Goal: Transaction & Acquisition: Purchase product/service

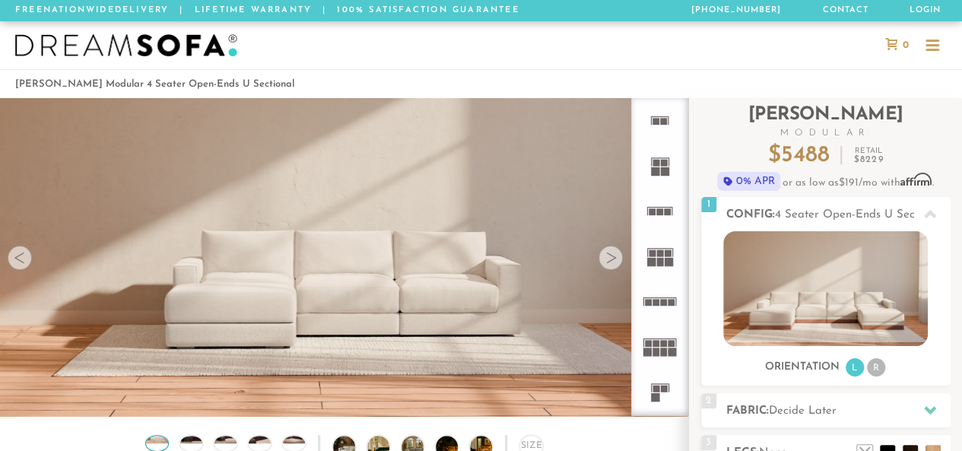
scroll to position [16280, 950]
click at [504, 341] on rect at bounding box center [664, 343] width 7 height 7
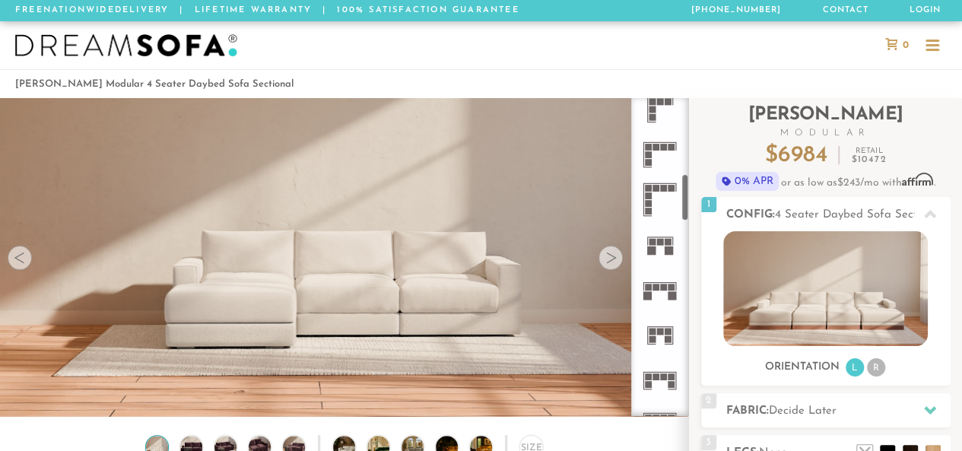
scroll to position [509, 0]
click at [504, 282] on rect at bounding box center [655, 285] width 7 height 7
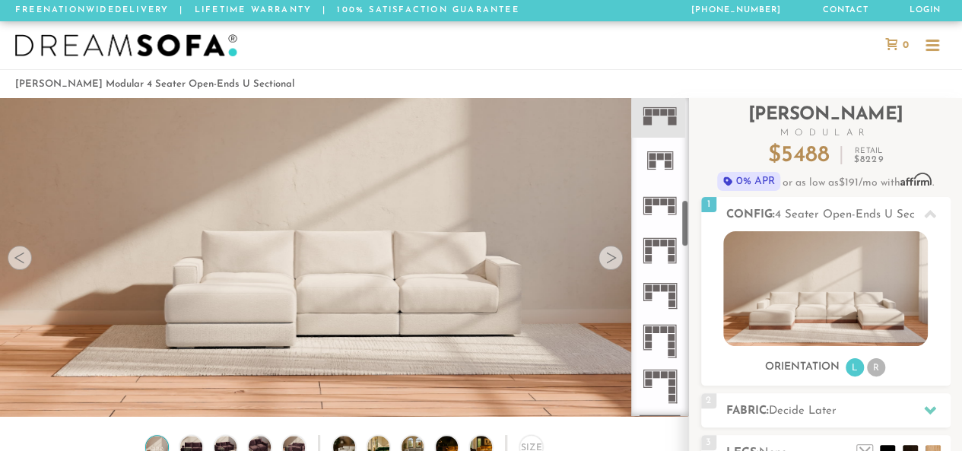
scroll to position [682, 0]
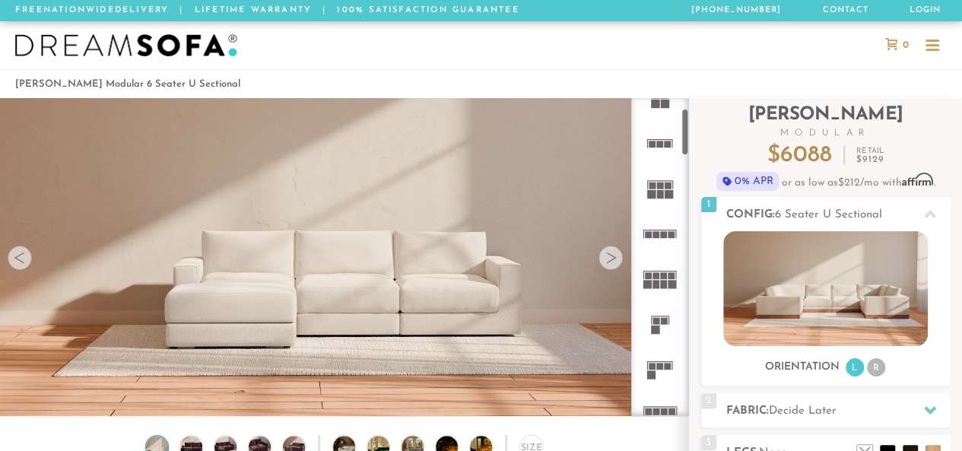
scroll to position [67, 0]
click at [657, 281] on icon at bounding box center [659, 279] width 45 height 45
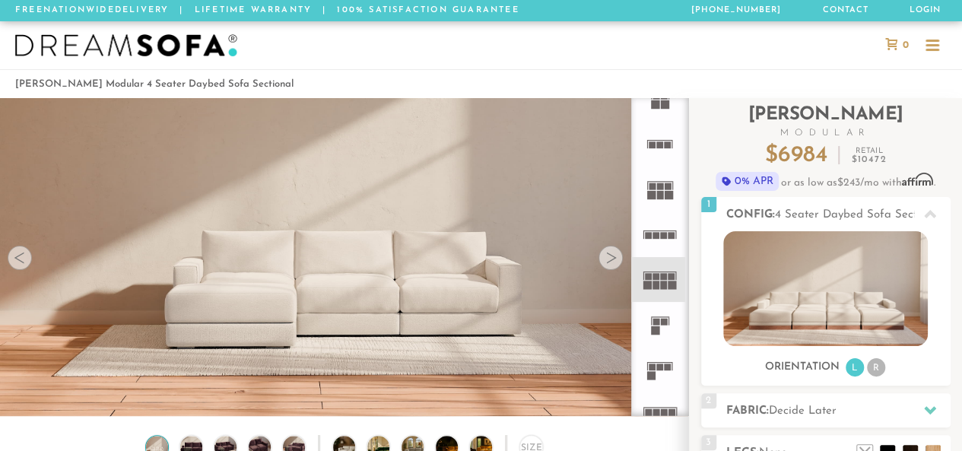
click at [649, 194] on rect at bounding box center [651, 195] width 8 height 8
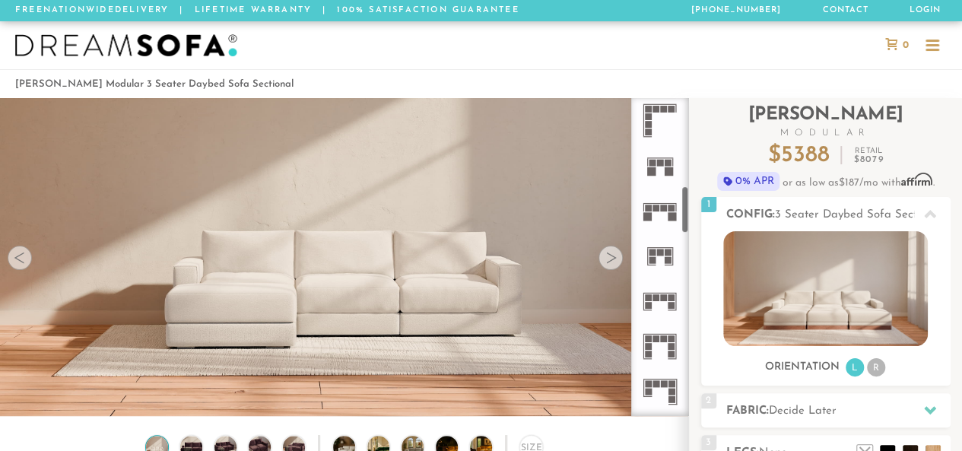
scroll to position [586, 0]
click at [657, 206] on rect at bounding box center [655, 208] width 7 height 7
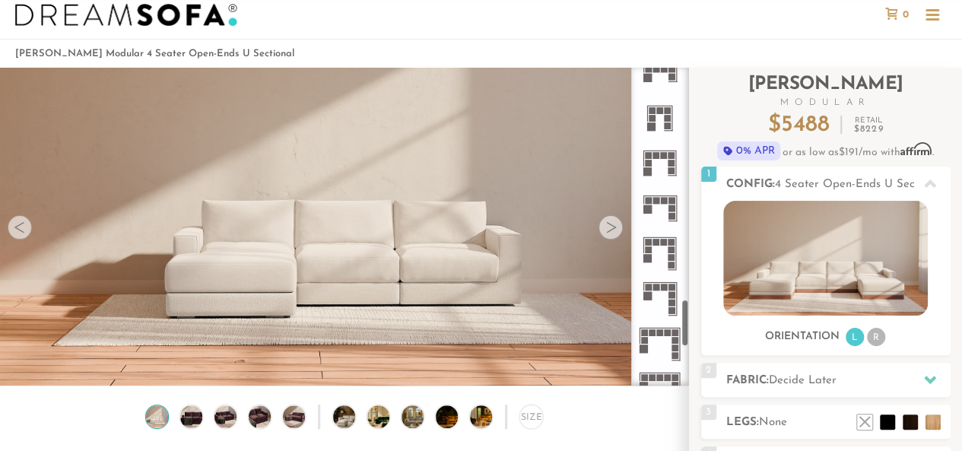
scroll to position [1550, 0]
click at [666, 202] on rect at bounding box center [664, 203] width 7 height 7
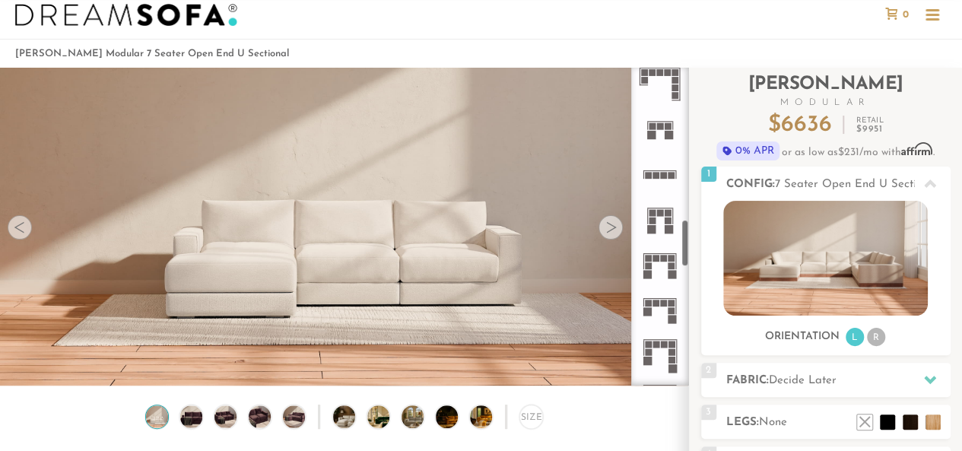
scroll to position [1020, 0]
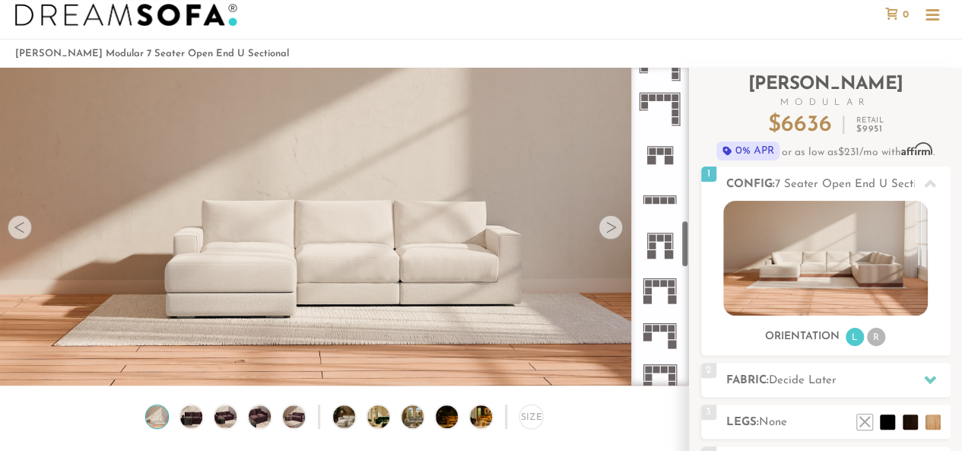
click at [660, 254] on icon at bounding box center [659, 244] width 45 height 45
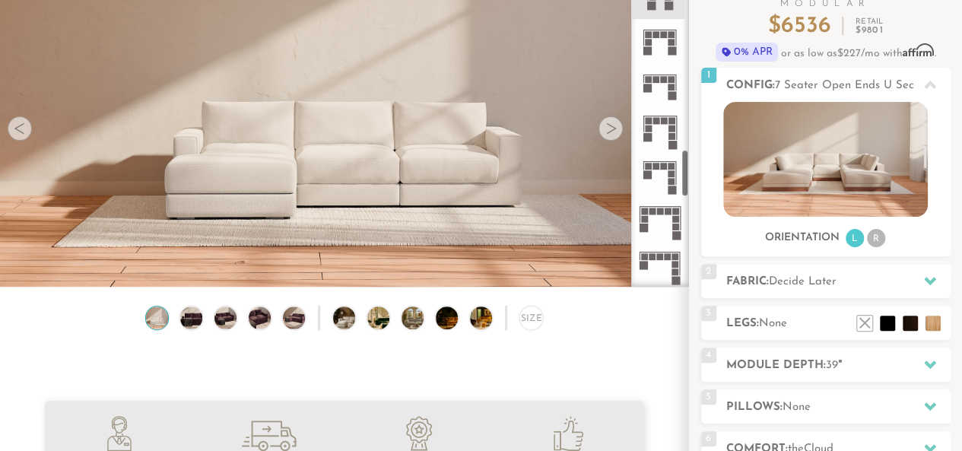
scroll to position [1154, 0]
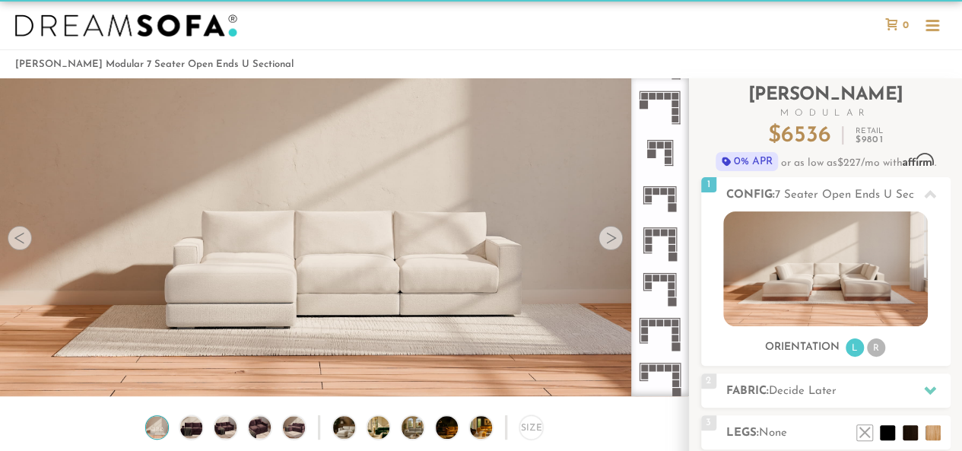
click at [655, 326] on icon at bounding box center [659, 333] width 45 height 45
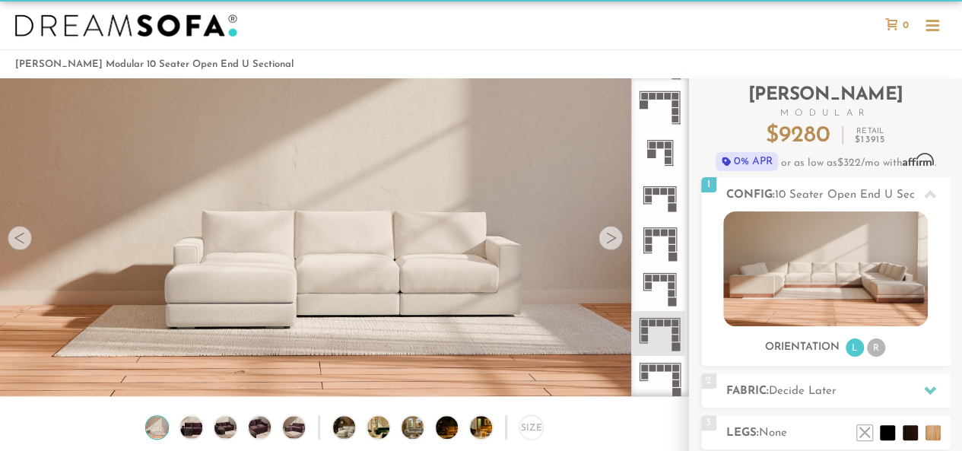
click at [661, 367] on rect at bounding box center [660, 368] width 7 height 7
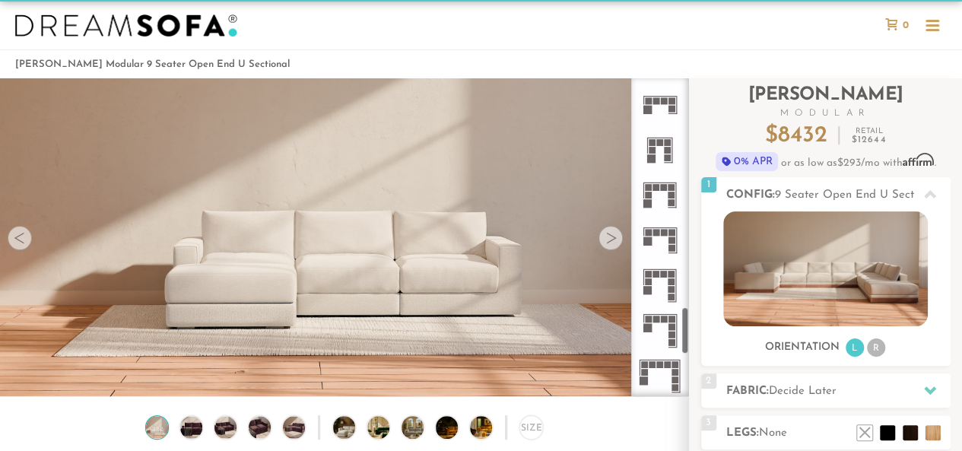
click at [653, 186] on rect at bounding box center [655, 187] width 7 height 7
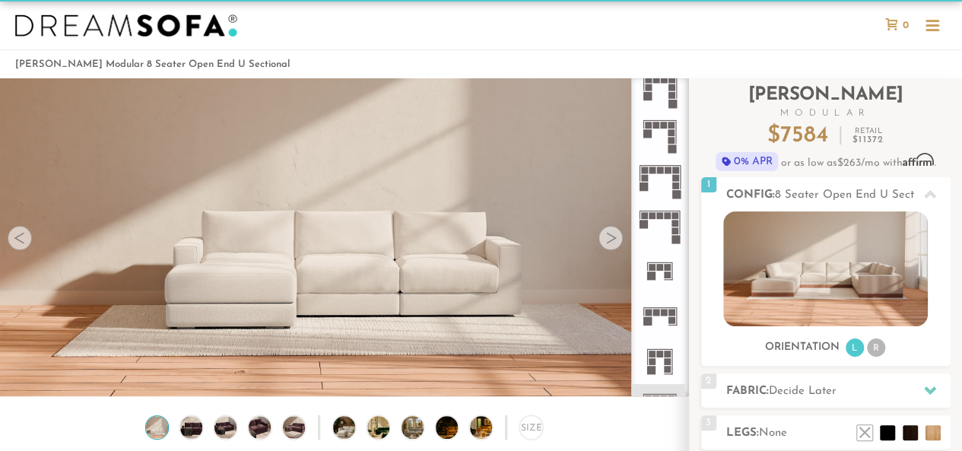
click at [661, 309] on rect at bounding box center [664, 312] width 7 height 7
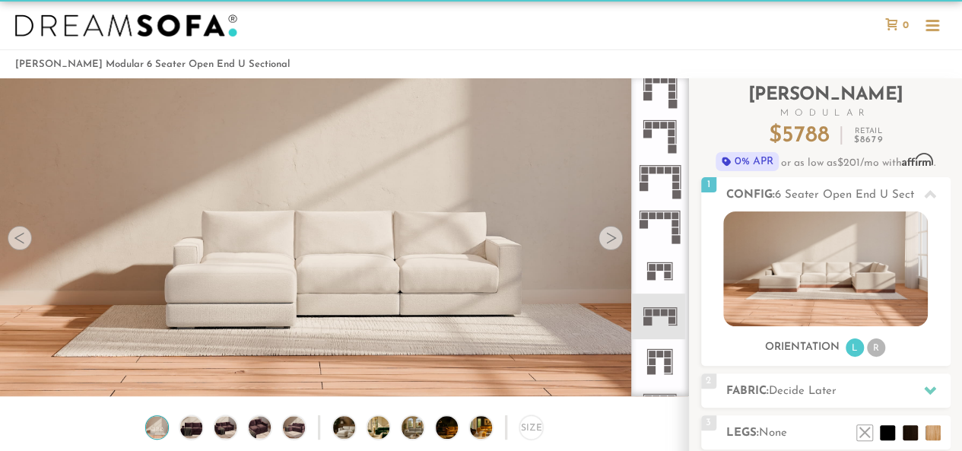
click at [662, 214] on rect at bounding box center [660, 215] width 7 height 7
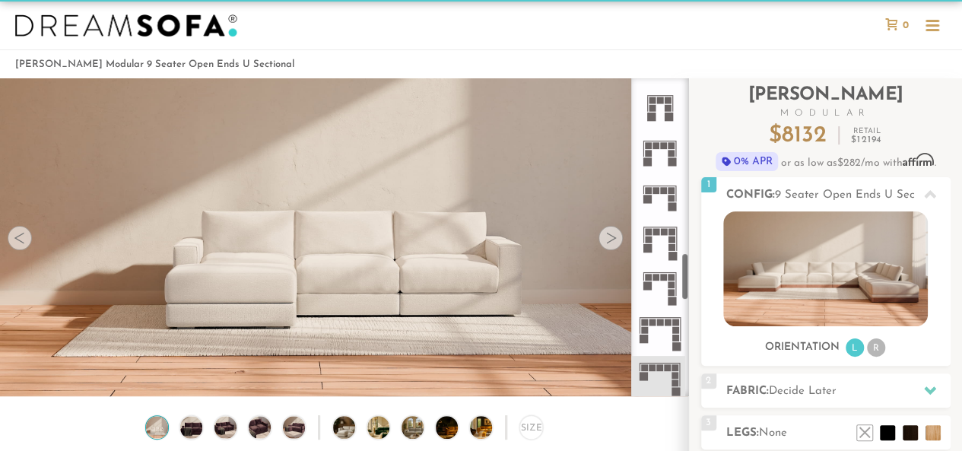
click at [651, 194] on icon at bounding box center [659, 197] width 45 height 45
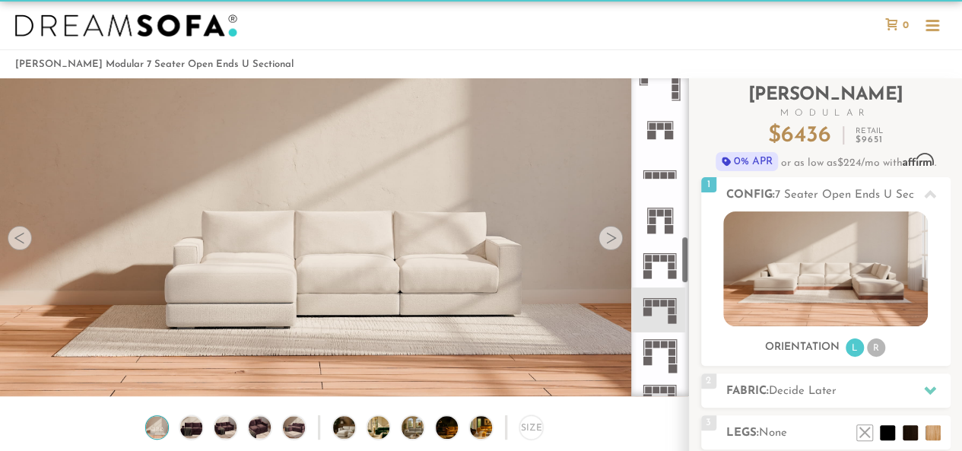
scroll to position [1055, 0]
click at [667, 267] on icon at bounding box center [659, 265] width 45 height 45
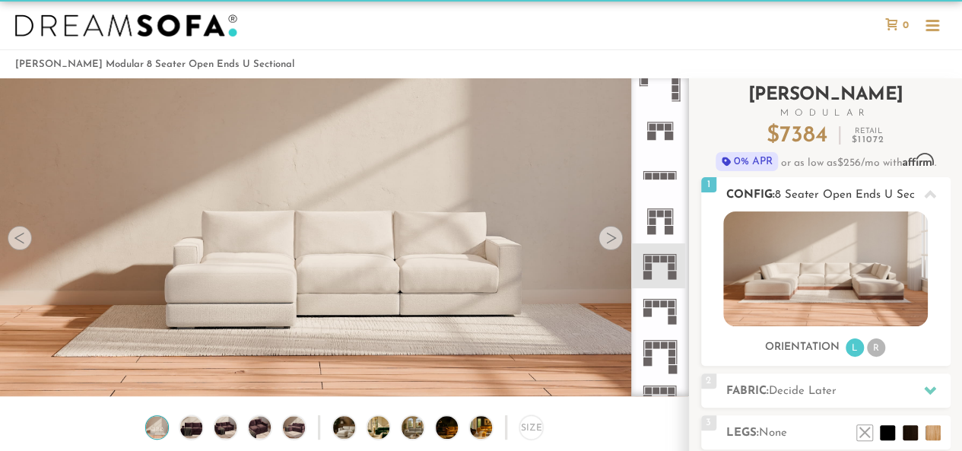
click at [887, 293] on img at bounding box center [825, 268] width 205 height 115
click at [874, 343] on li "R" at bounding box center [876, 347] width 18 height 18
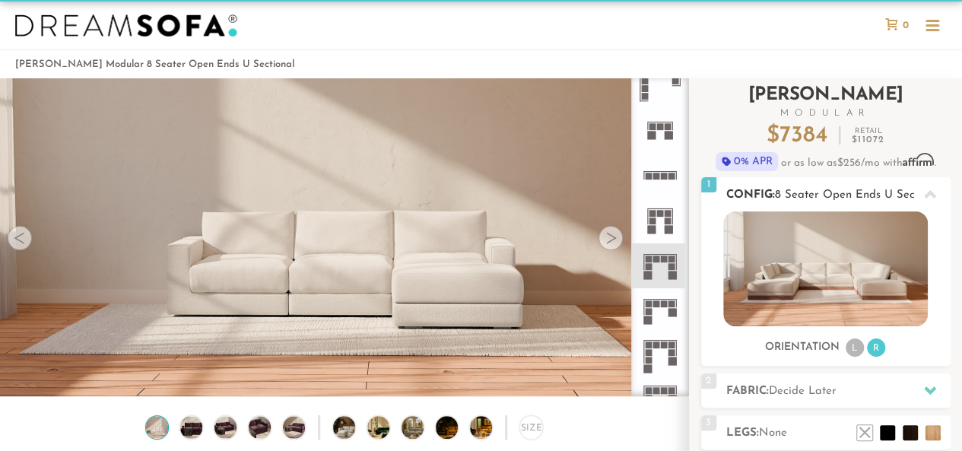
click at [852, 346] on li "L" at bounding box center [855, 347] width 18 height 18
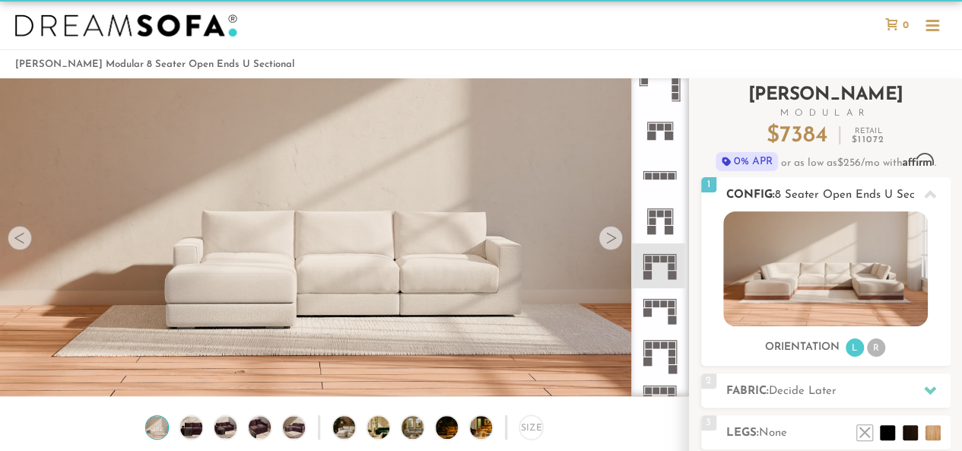
click at [846, 286] on img at bounding box center [825, 268] width 205 height 115
click at [793, 183] on div "1 Config: 8 Seater Open Ends U Sectional L" at bounding box center [825, 194] width 249 height 34
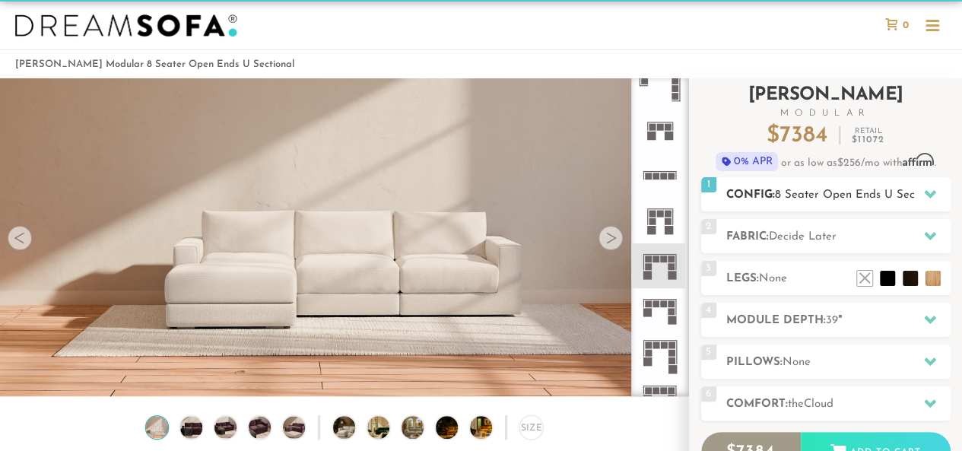
click at [792, 189] on span "8 Seater Open Ends U Sectional" at bounding box center [859, 194] width 169 height 11
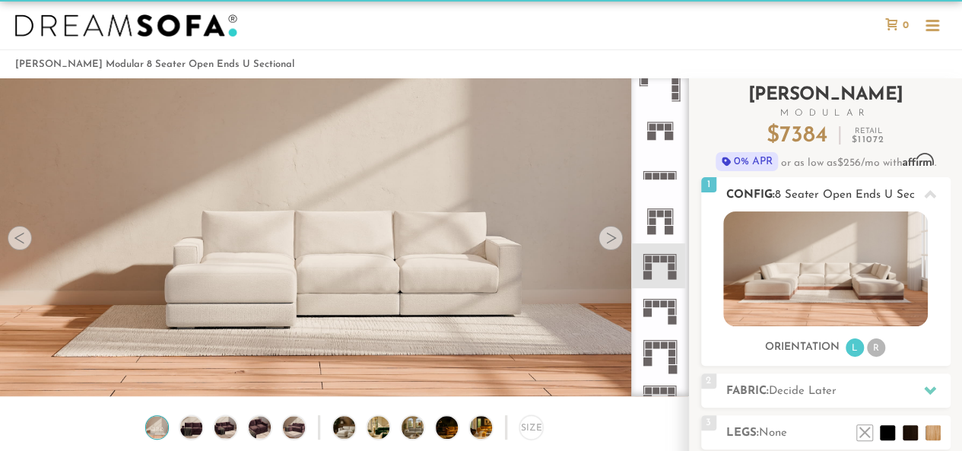
click at [883, 302] on img at bounding box center [825, 268] width 205 height 115
click at [881, 343] on li "R" at bounding box center [876, 347] width 18 height 18
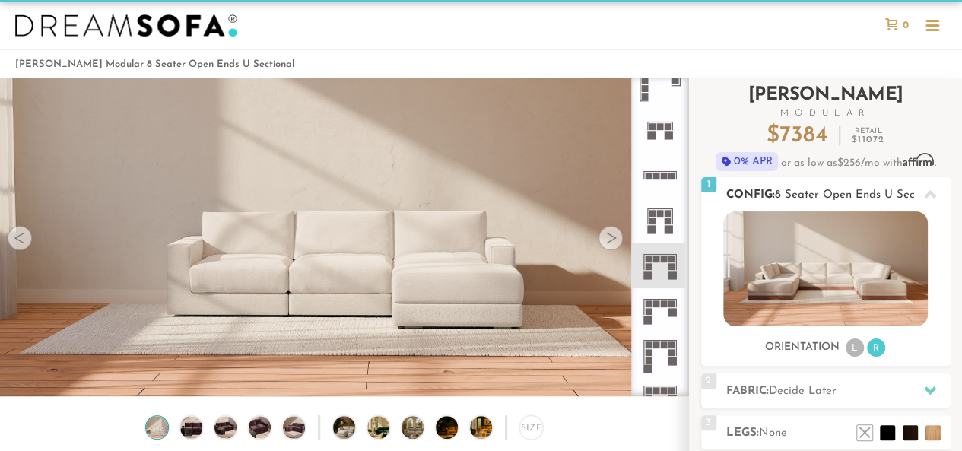
click at [851, 343] on li "L" at bounding box center [855, 347] width 18 height 18
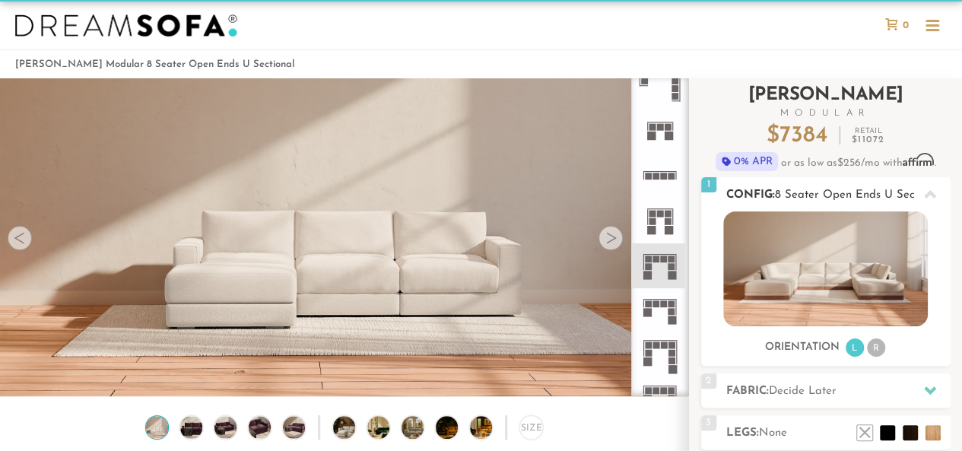
click at [875, 338] on ul "L R" at bounding box center [865, 348] width 43 height 21
click at [875, 349] on li "R" at bounding box center [876, 347] width 18 height 18
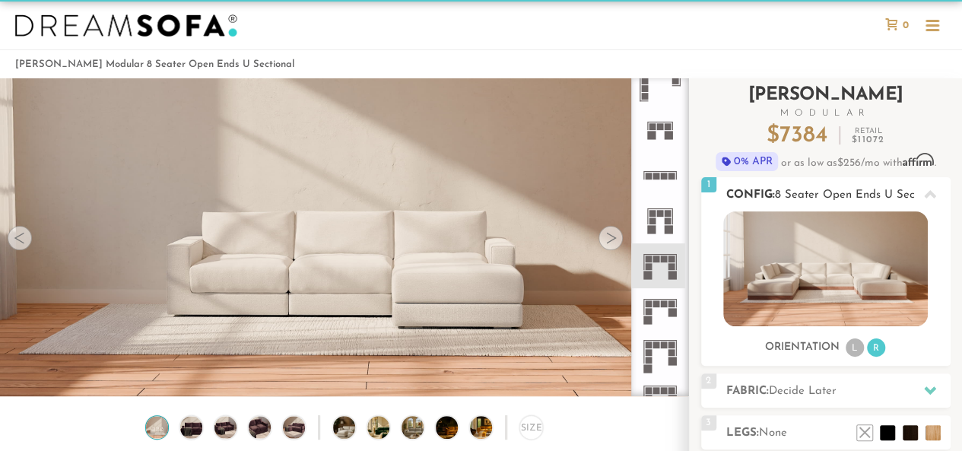
click at [855, 343] on li "L" at bounding box center [855, 347] width 18 height 18
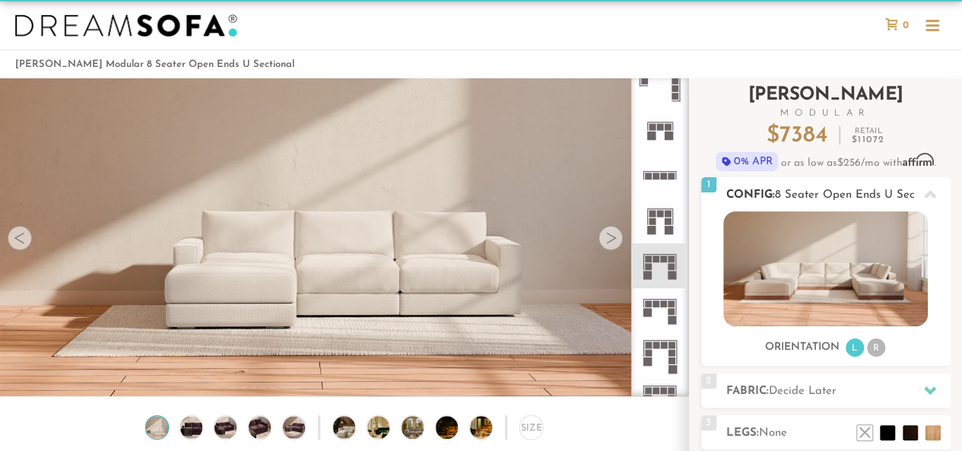
click at [875, 342] on li "R" at bounding box center [876, 347] width 18 height 18
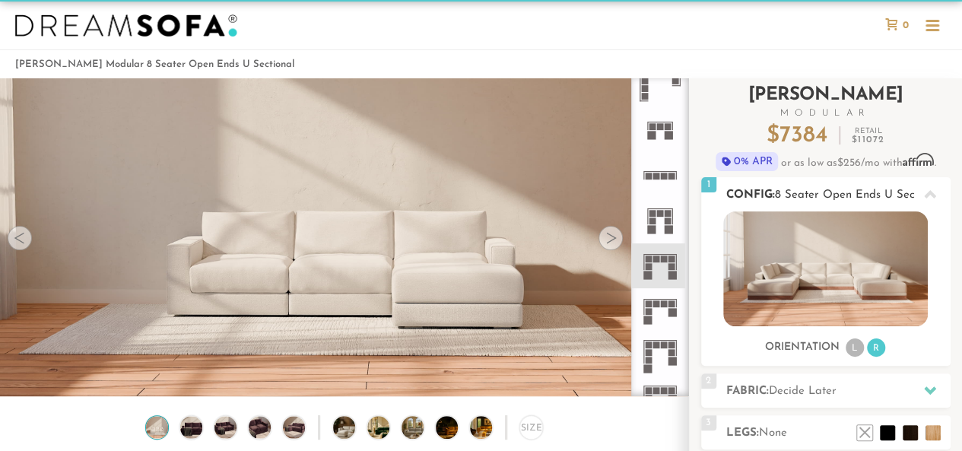
click at [916, 189] on div at bounding box center [930, 194] width 32 height 31
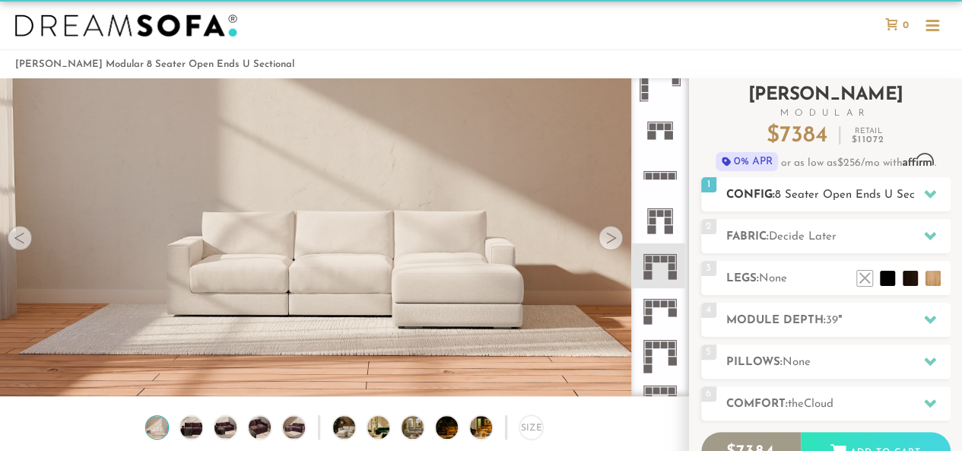
click at [918, 182] on div at bounding box center [930, 194] width 32 height 31
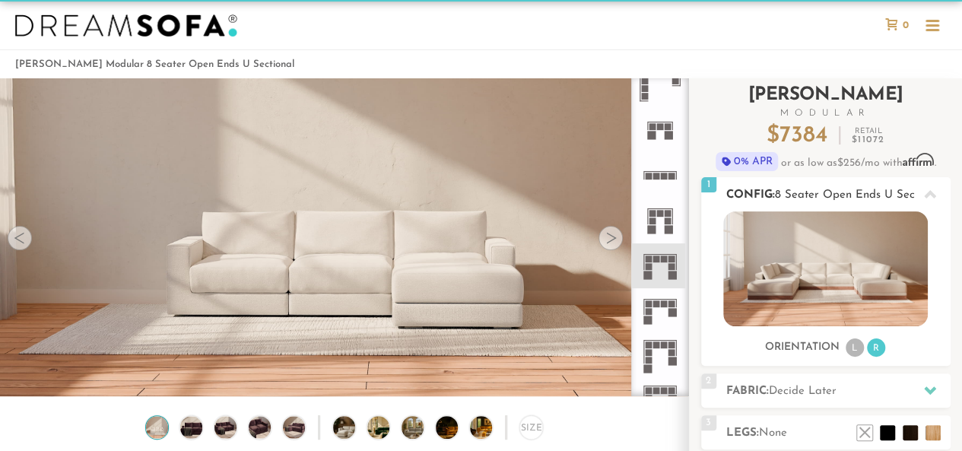
click at [855, 346] on li "L" at bounding box center [855, 347] width 18 height 18
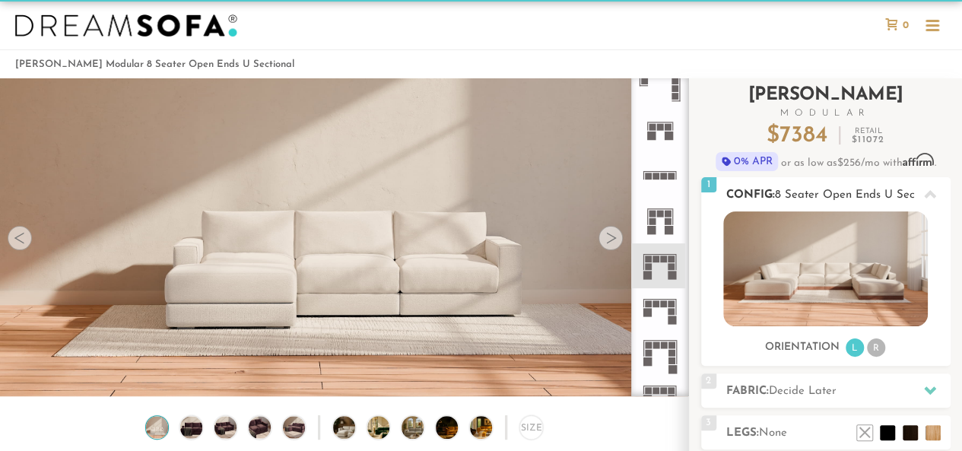
click at [876, 346] on li "R" at bounding box center [876, 347] width 18 height 18
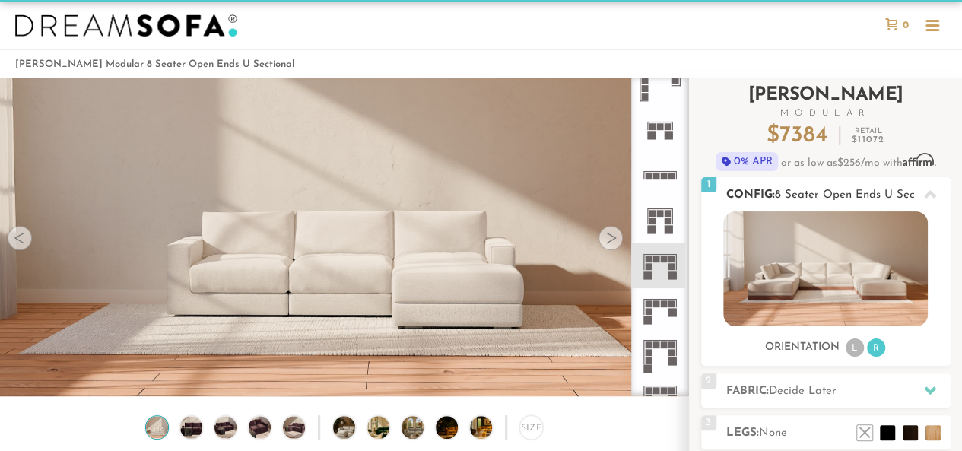
click at [855, 344] on li "L" at bounding box center [855, 347] width 18 height 18
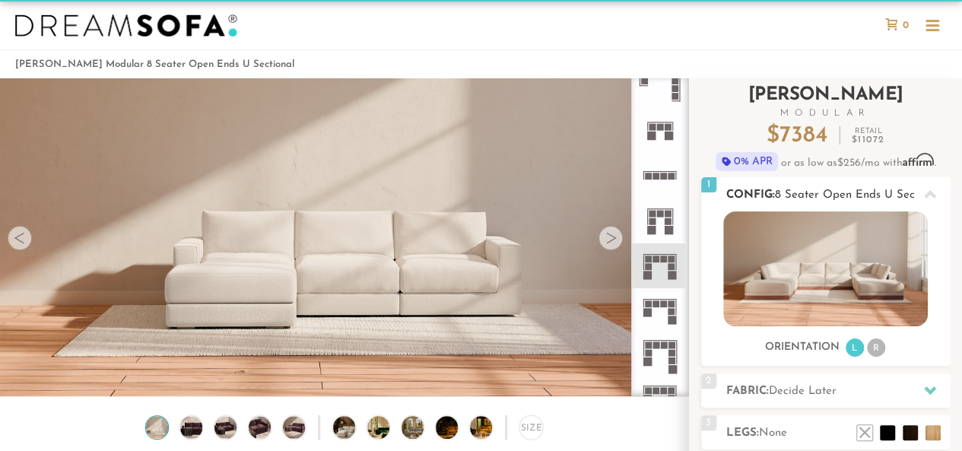
click at [843, 281] on img at bounding box center [825, 268] width 205 height 115
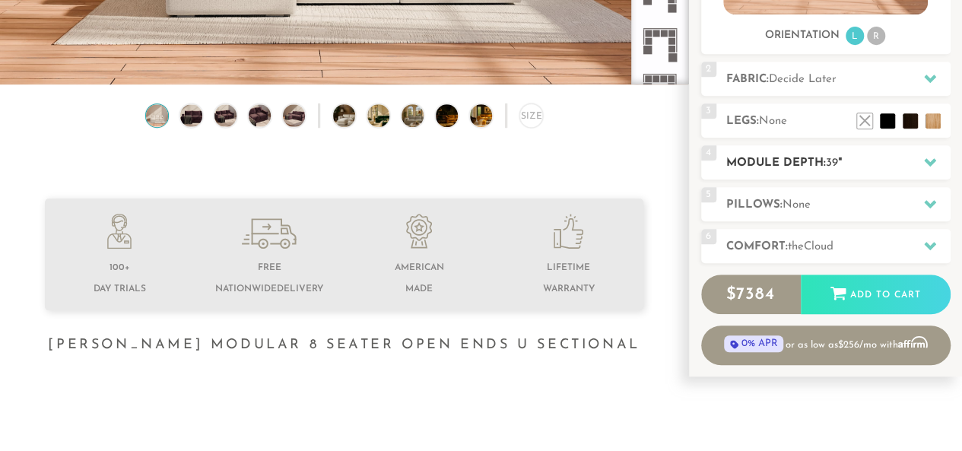
scroll to position [332, 0]
click at [865, 153] on div "4 Module Depth: 39 "" at bounding box center [825, 162] width 249 height 34
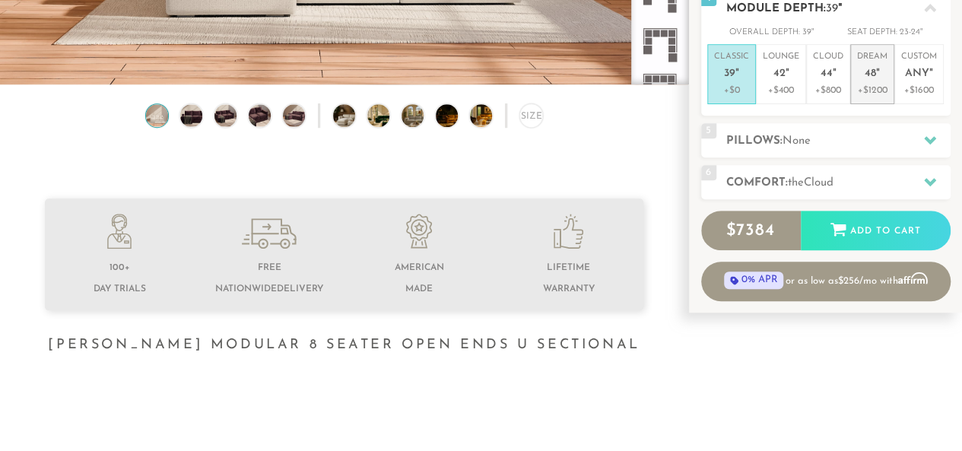
click at [870, 78] on span "48" at bounding box center [870, 74] width 11 height 13
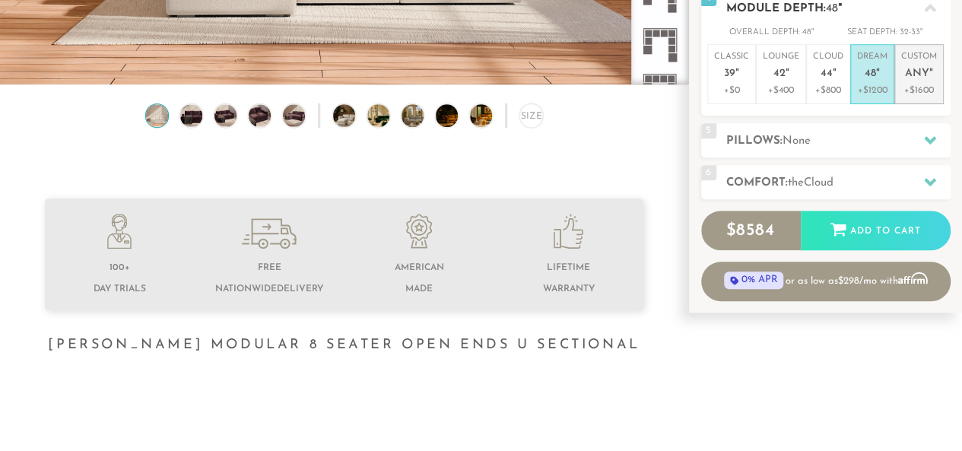
click at [911, 81] on p "Custom Any "" at bounding box center [919, 67] width 36 height 33
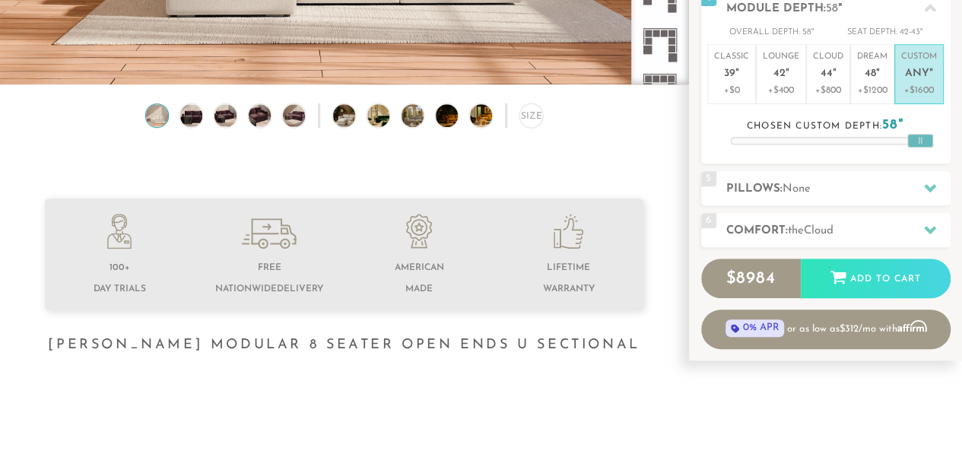
drag, startPoint x: 830, startPoint y: 138, endPoint x: 958, endPoint y: 122, distance: 128.7
click at [960, 122] on div "Introducing Landon Modular $ 8984 Retail $ 13472 $ 8984 Retail $ 13472 0% APR o…" at bounding box center [825, 58] width 273 height 582
click at [876, 89] on p "+$1200" at bounding box center [872, 91] width 30 height 14
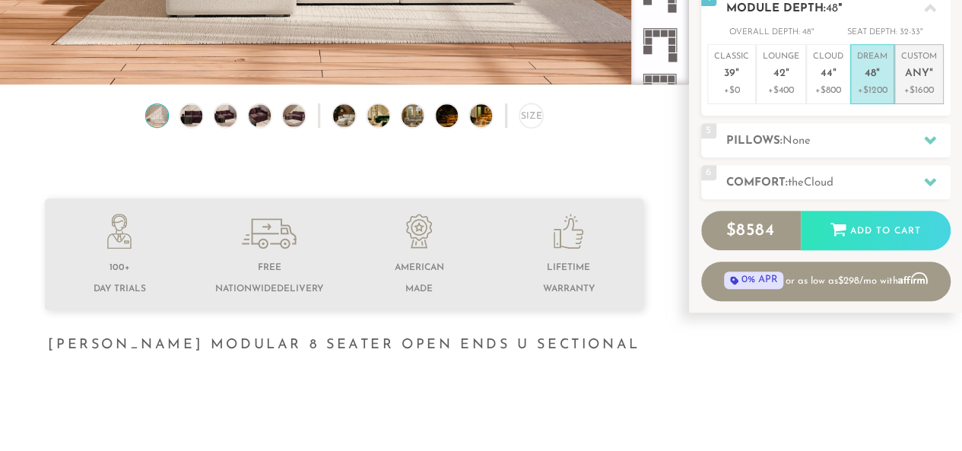
click at [911, 78] on span "Any" at bounding box center [917, 74] width 24 height 13
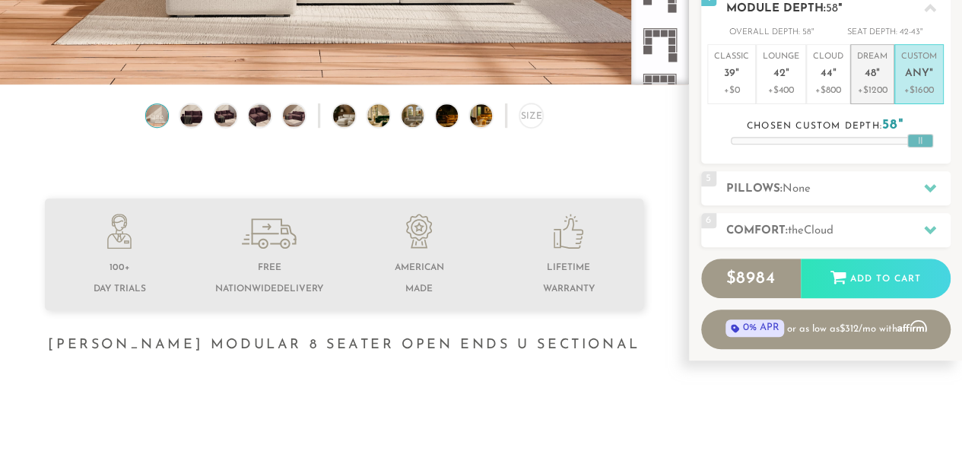
click at [881, 97] on p "+$1200" at bounding box center [872, 91] width 30 height 14
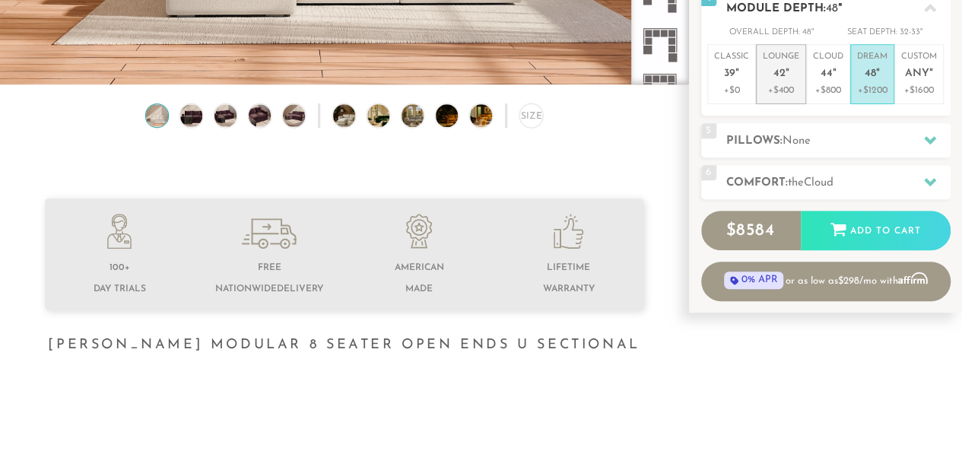
click at [791, 83] on p "Lounge 42 "" at bounding box center [781, 67] width 36 height 33
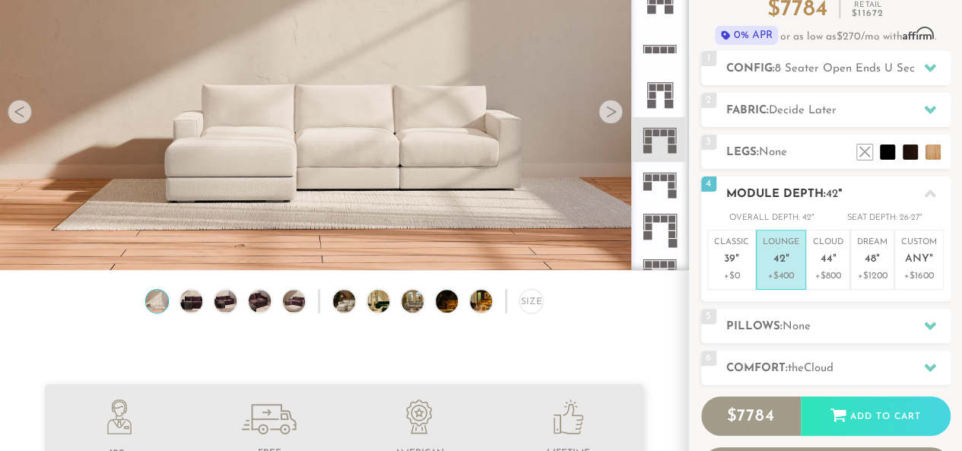
scroll to position [148, 0]
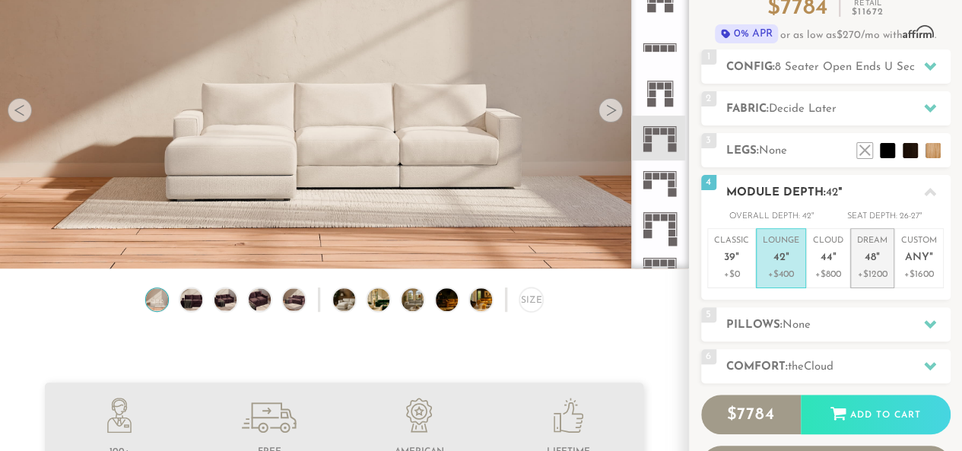
click at [879, 243] on p "Dream 48 "" at bounding box center [872, 251] width 30 height 33
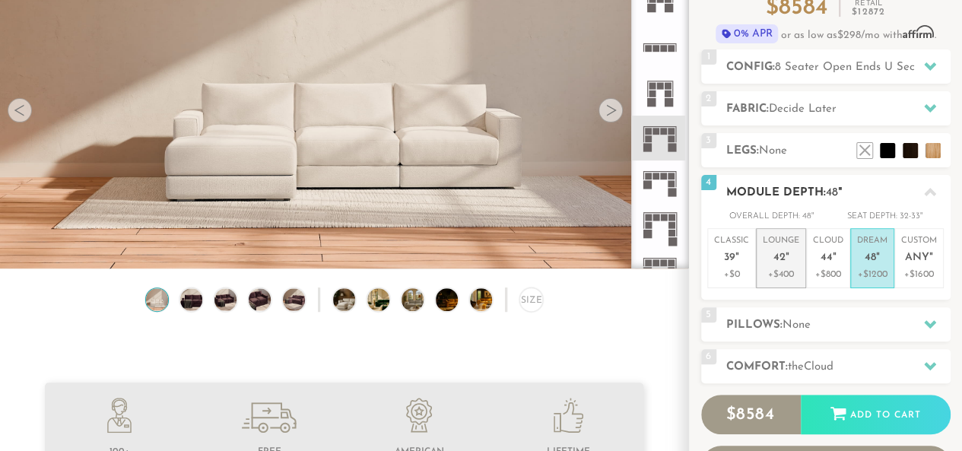
click at [795, 245] on p "Lounge 42 "" at bounding box center [781, 251] width 36 height 33
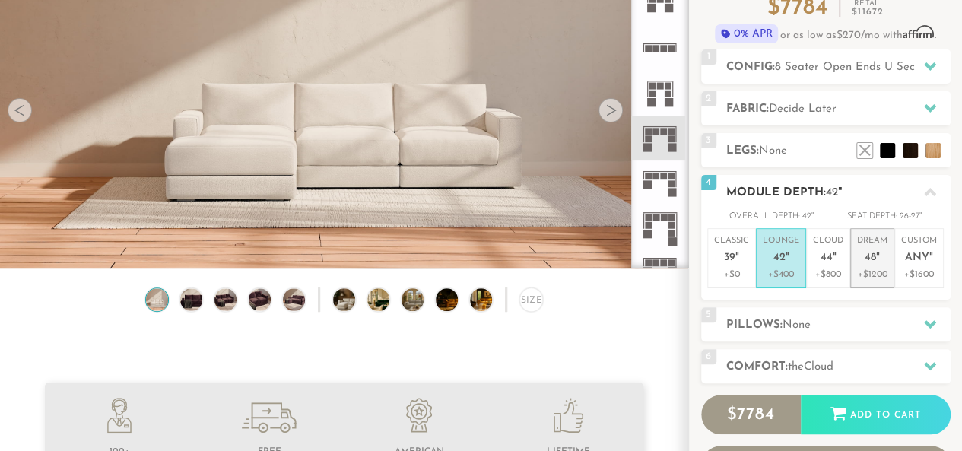
click at [861, 259] on p "Dream 48 "" at bounding box center [872, 251] width 30 height 33
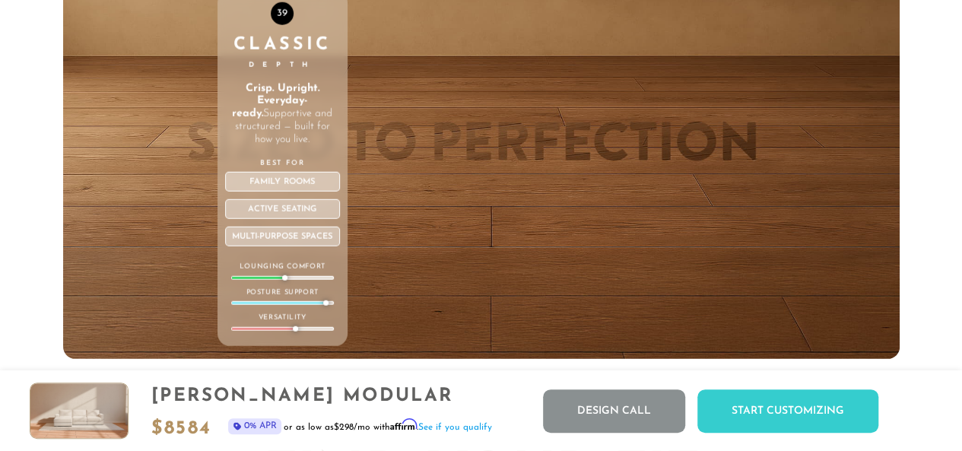
scroll to position [5008, 0]
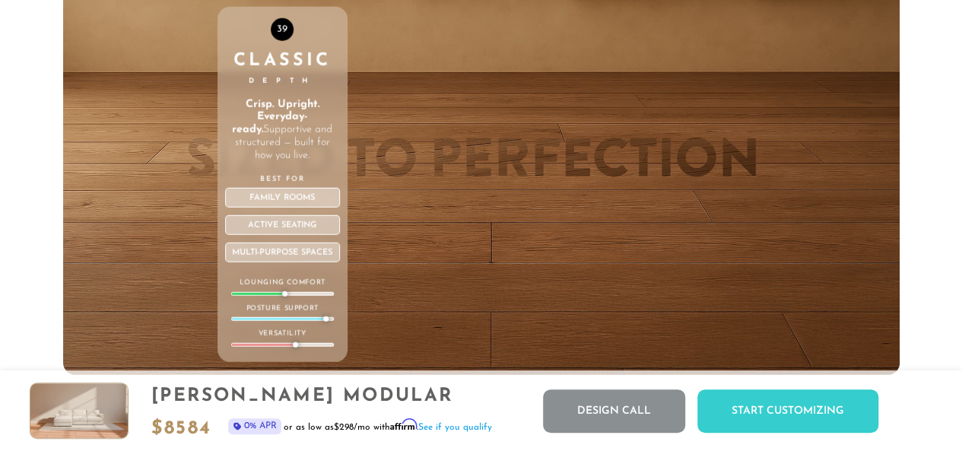
drag, startPoint x: 280, startPoint y: 300, endPoint x: 287, endPoint y: 291, distance: 11.9
click at [298, 296] on div at bounding box center [282, 294] width 103 height 4
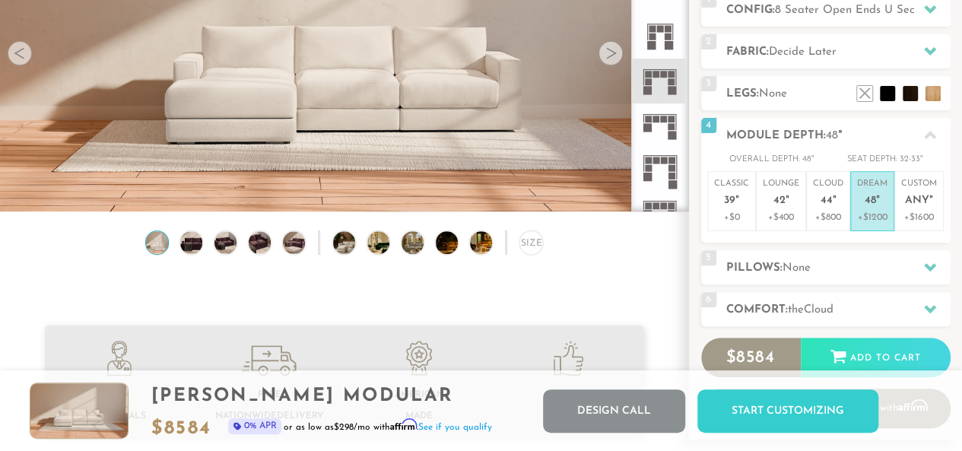
scroll to position [204, 0]
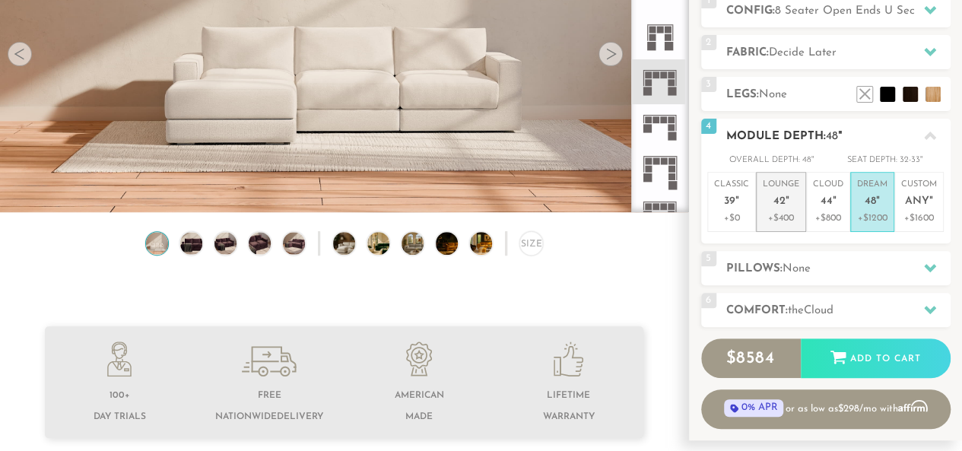
click at [792, 214] on p "+$400" at bounding box center [781, 218] width 36 height 14
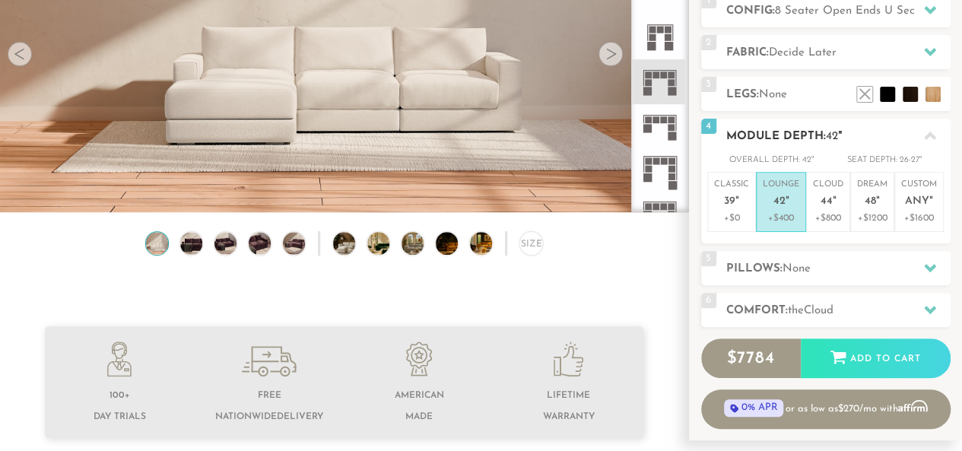
click at [791, 129] on h2 "Module Depth: 42 "" at bounding box center [838, 136] width 224 height 17
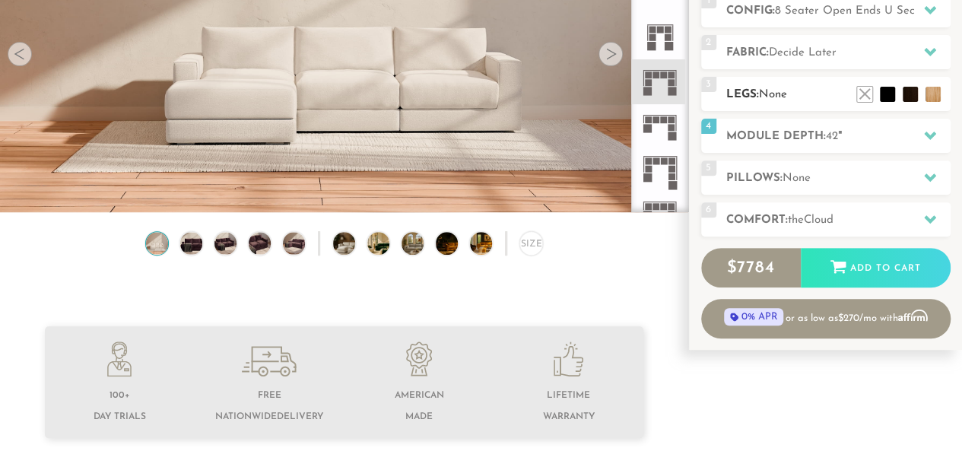
click at [797, 90] on h2 "Legs: None" at bounding box center [838, 94] width 224 height 17
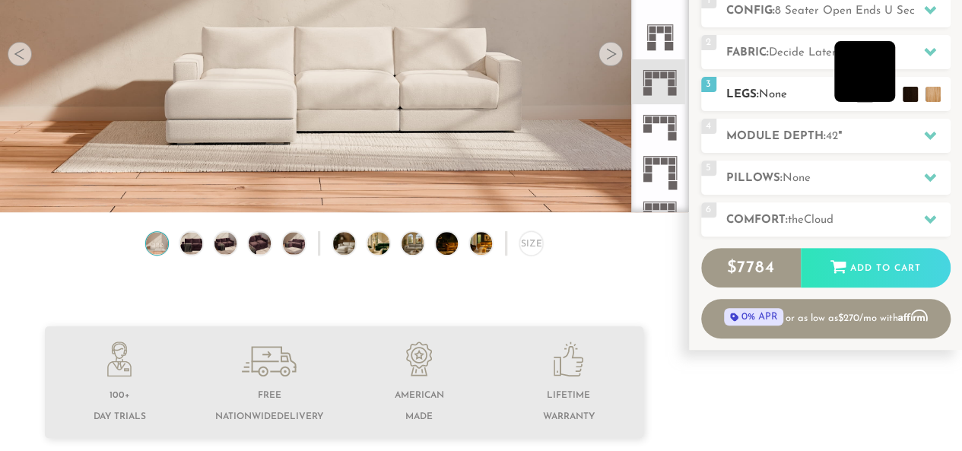
click at [888, 92] on li at bounding box center [864, 71] width 61 height 61
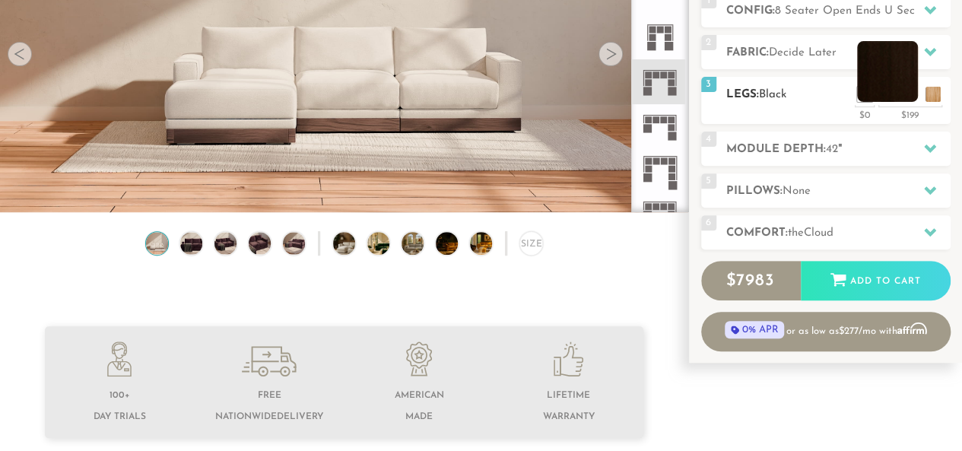
click at [912, 90] on li at bounding box center [887, 71] width 61 height 61
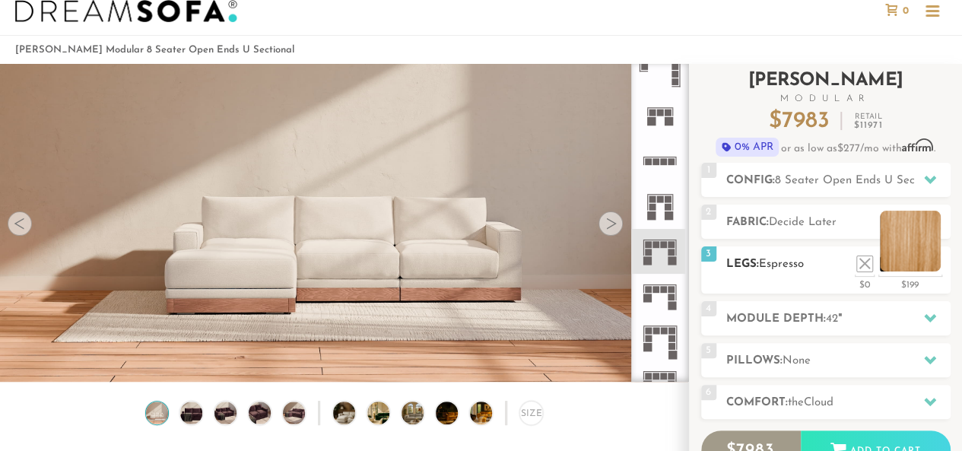
scroll to position [35, 0]
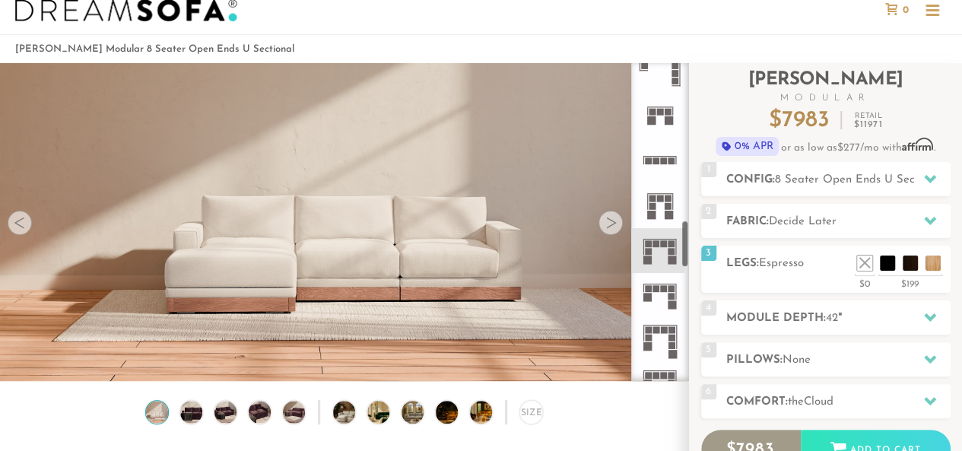
click at [613, 226] on div at bounding box center [610, 223] width 24 height 24
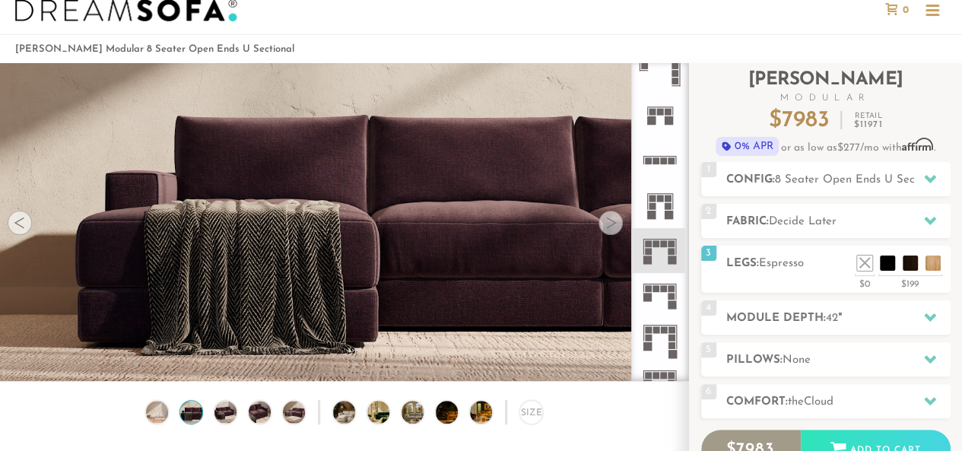
click at [613, 226] on div at bounding box center [610, 223] width 24 height 24
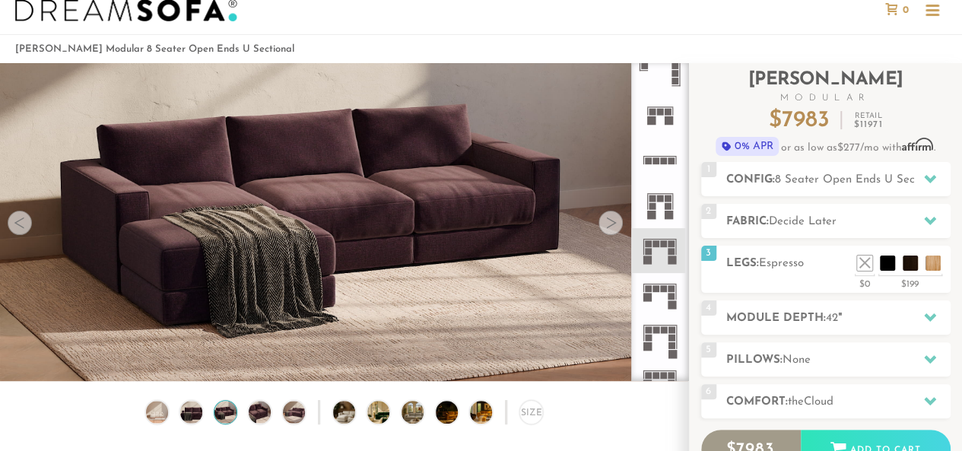
click at [613, 226] on div at bounding box center [610, 223] width 24 height 24
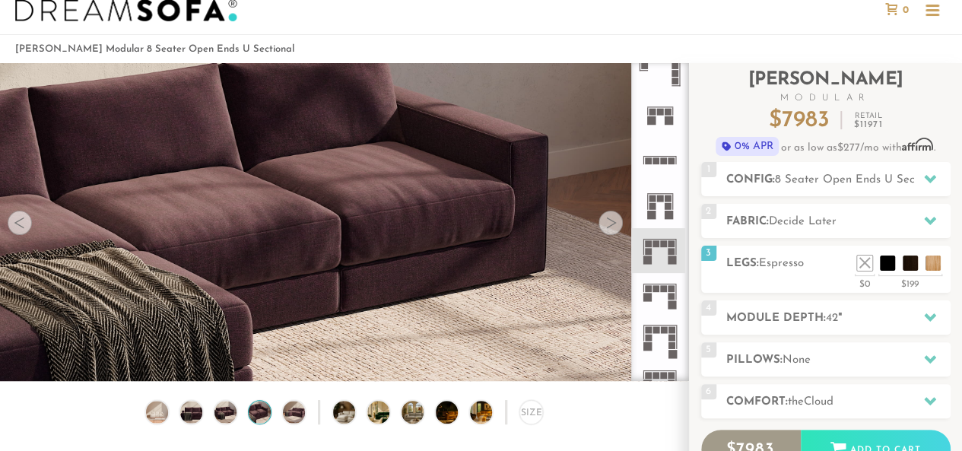
click at [613, 226] on div at bounding box center [610, 223] width 24 height 24
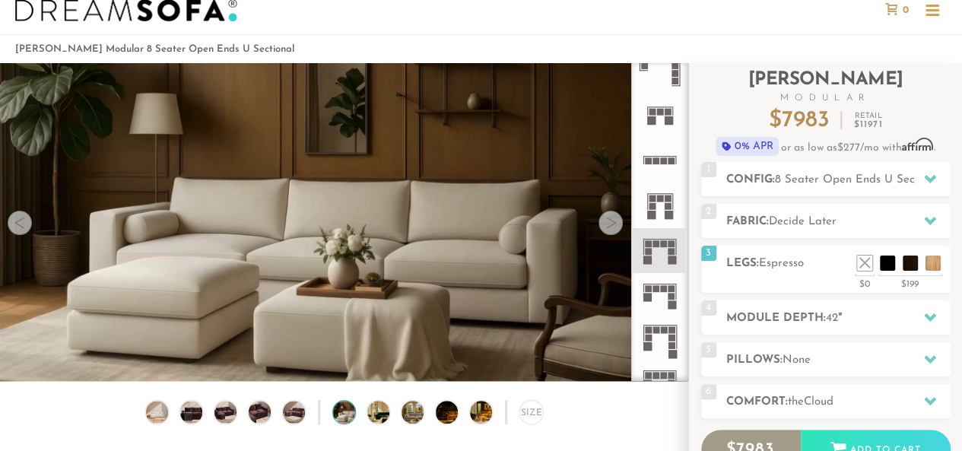
click at [613, 226] on div at bounding box center [610, 223] width 24 height 24
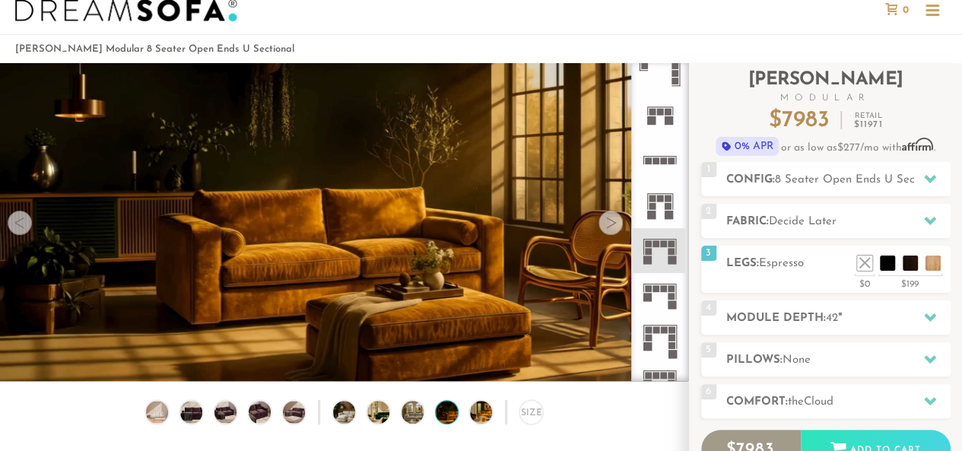
click at [613, 226] on div at bounding box center [610, 223] width 24 height 24
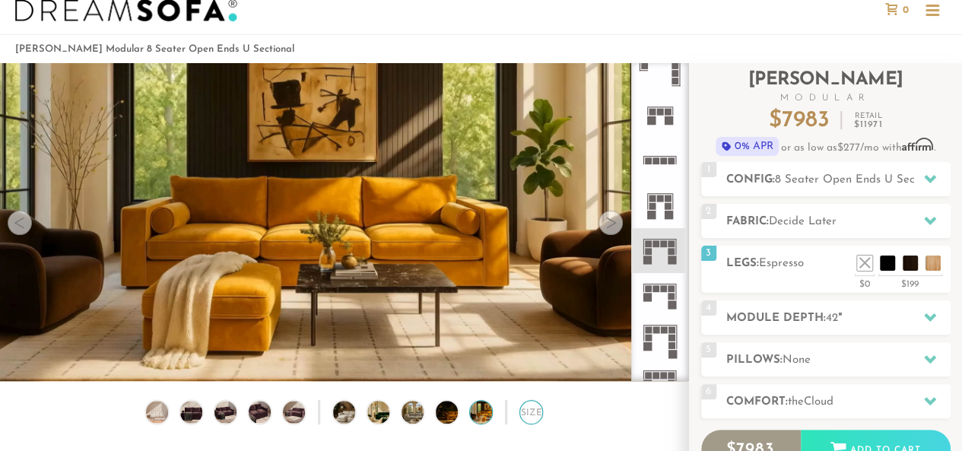
click at [522, 423] on div "Size" at bounding box center [531, 412] width 24 height 24
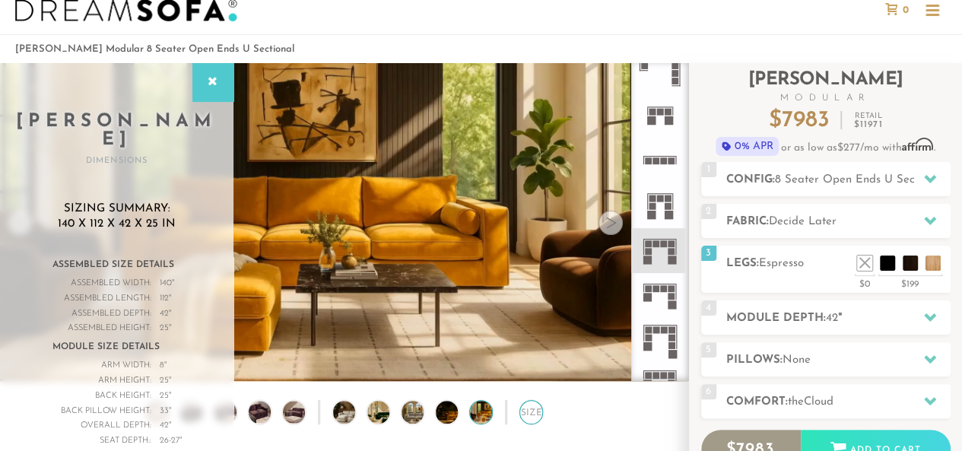
click at [525, 421] on div "Size" at bounding box center [531, 412] width 24 height 24
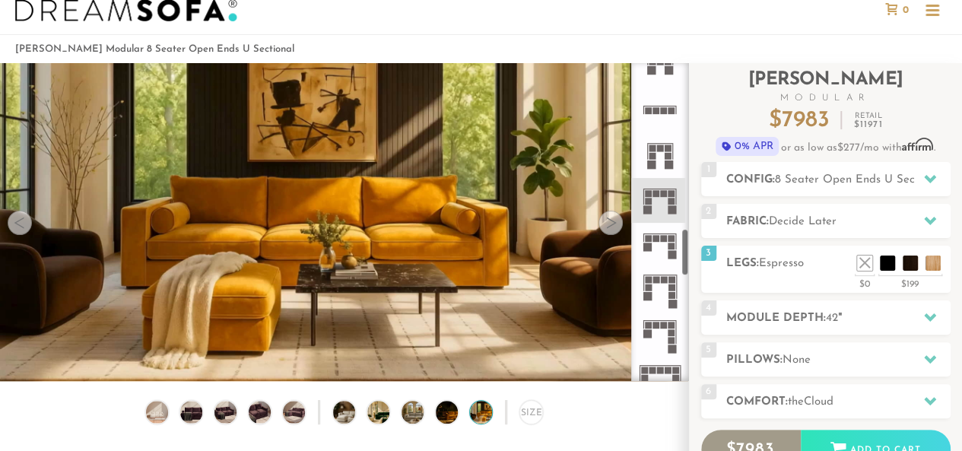
scroll to position [1107, 0]
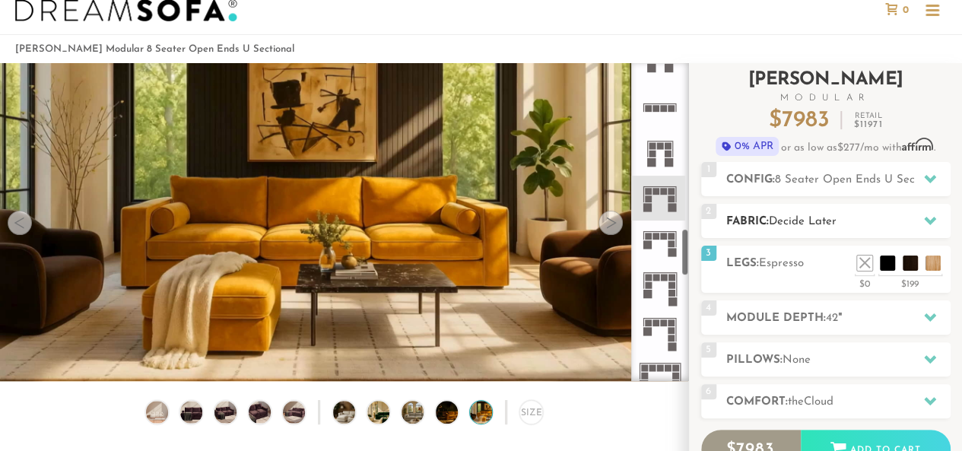
click at [836, 224] on span "Decide Later" at bounding box center [803, 221] width 68 height 11
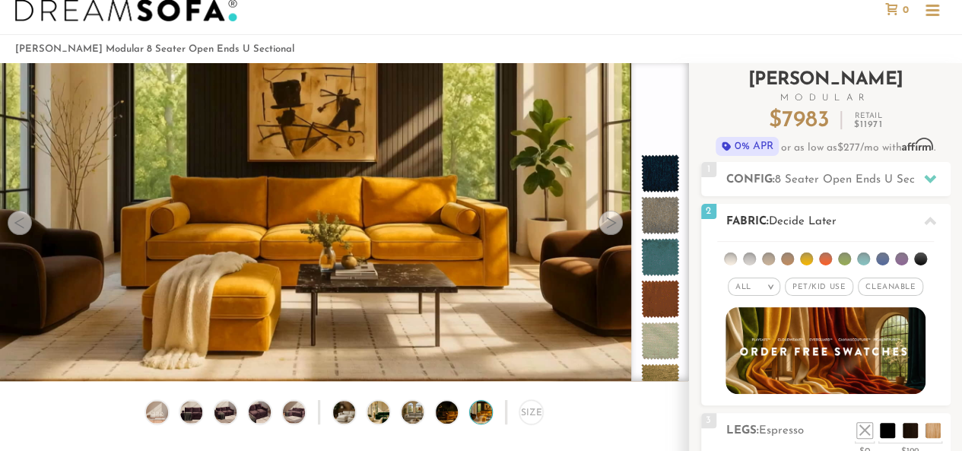
click at [881, 259] on li at bounding box center [882, 258] width 13 height 13
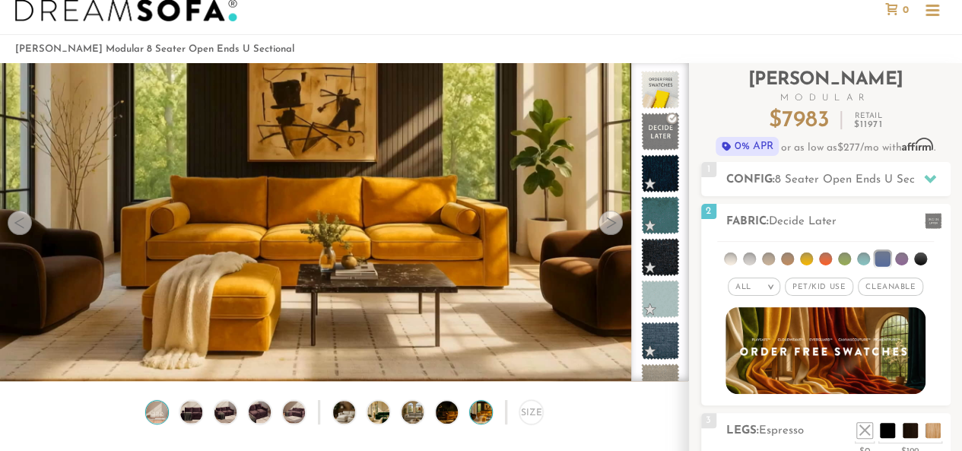
click at [157, 414] on img at bounding box center [157, 412] width 27 height 22
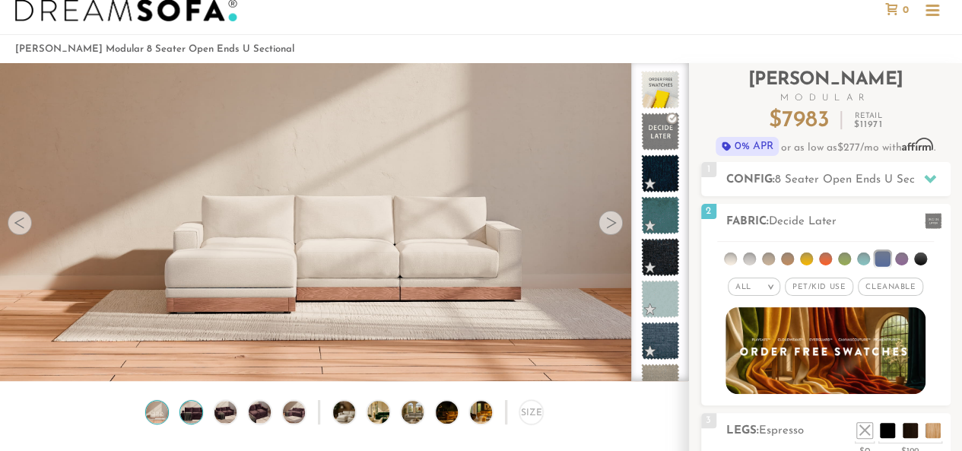
click at [204, 408] on img at bounding box center [191, 412] width 27 height 22
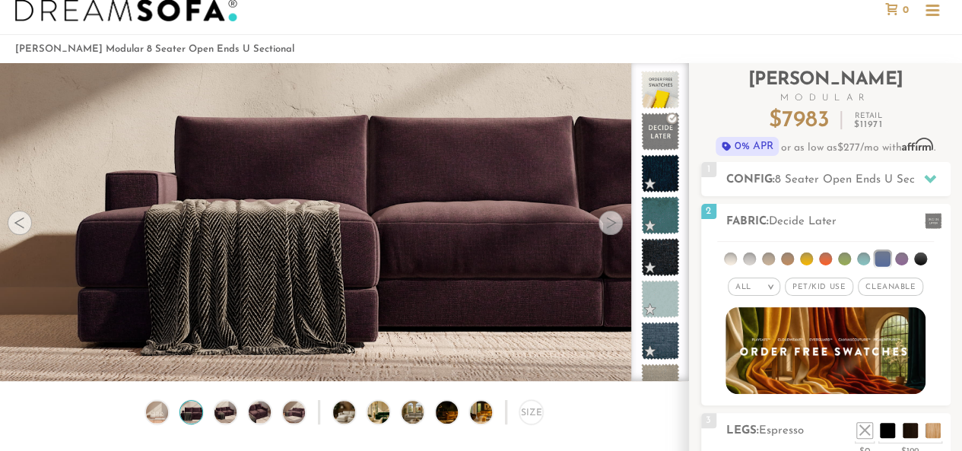
click at [242, 421] on div "Size" at bounding box center [344, 415] width 688 height 31
click at [855, 178] on span "8 Seater Open Ends U Sectional" at bounding box center [859, 179] width 169 height 11
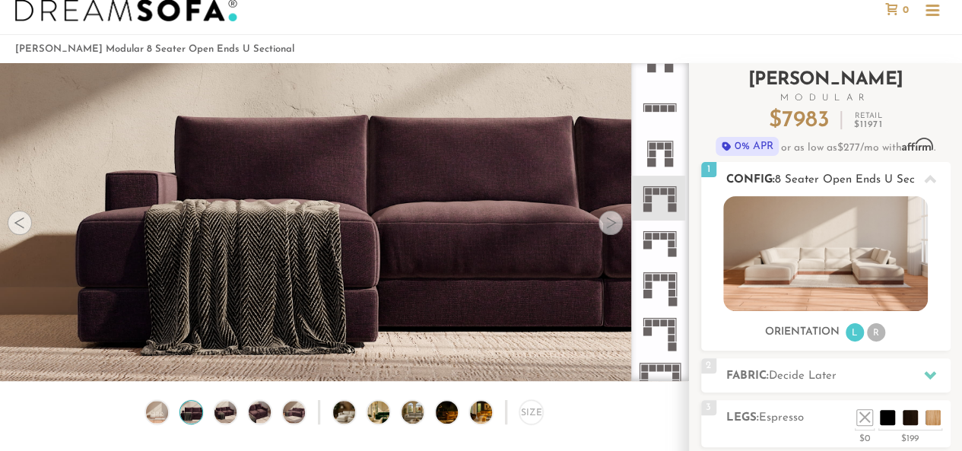
click at [862, 267] on img at bounding box center [825, 253] width 205 height 115
click at [832, 185] on h2 "Config: 8 Seater Open Ends U Sectional" at bounding box center [838, 179] width 224 height 17
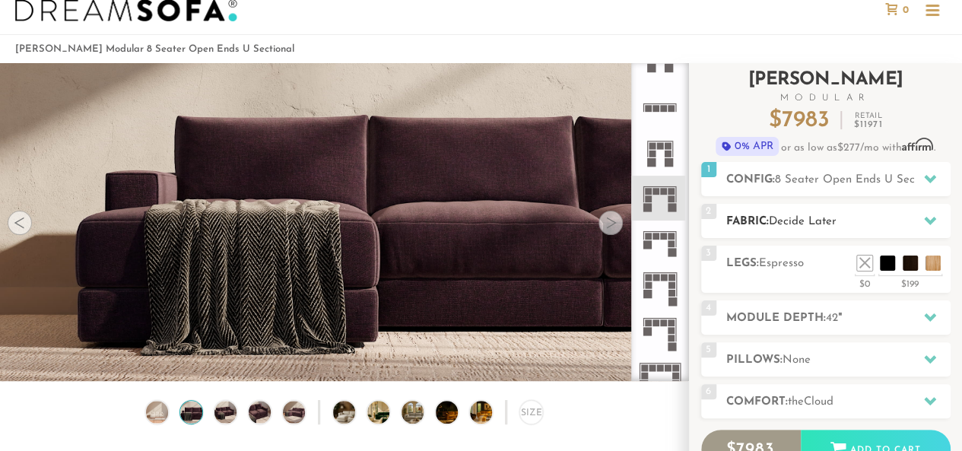
click at [807, 216] on span "Decide Later" at bounding box center [803, 221] width 68 height 11
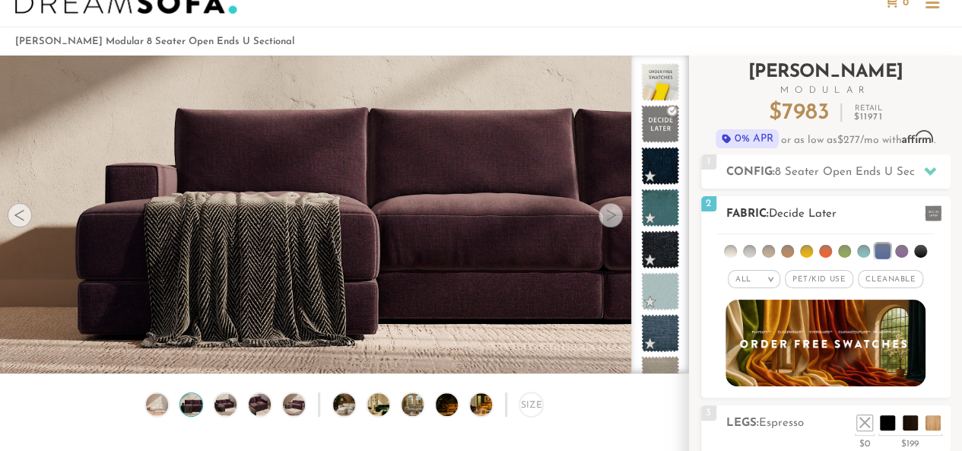
scroll to position [44, 0]
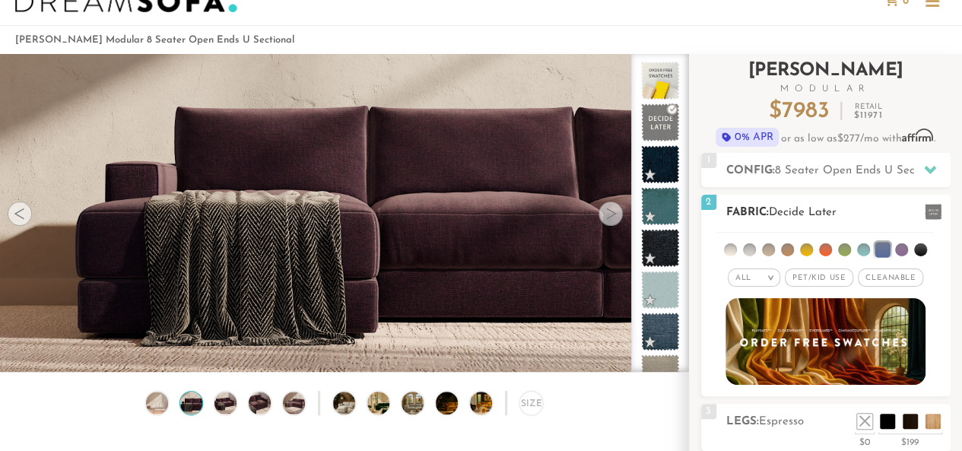
click at [896, 274] on span "Cleanable x" at bounding box center [890, 277] width 65 height 18
click at [820, 273] on span "Pet/Kid Use x" at bounding box center [813, 277] width 68 height 18
click at [745, 279] on div "All >" at bounding box center [742, 277] width 52 height 18
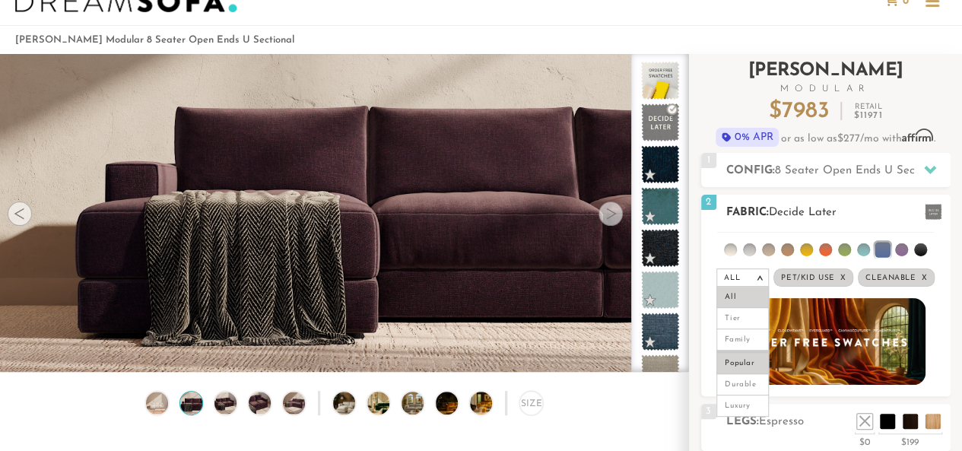
click at [747, 357] on li "Popular" at bounding box center [742, 363] width 52 height 24
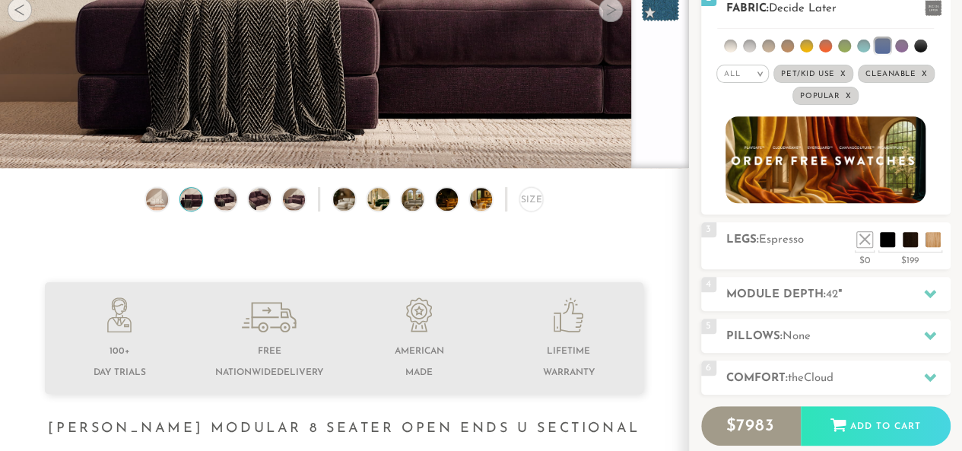
scroll to position [170, 0]
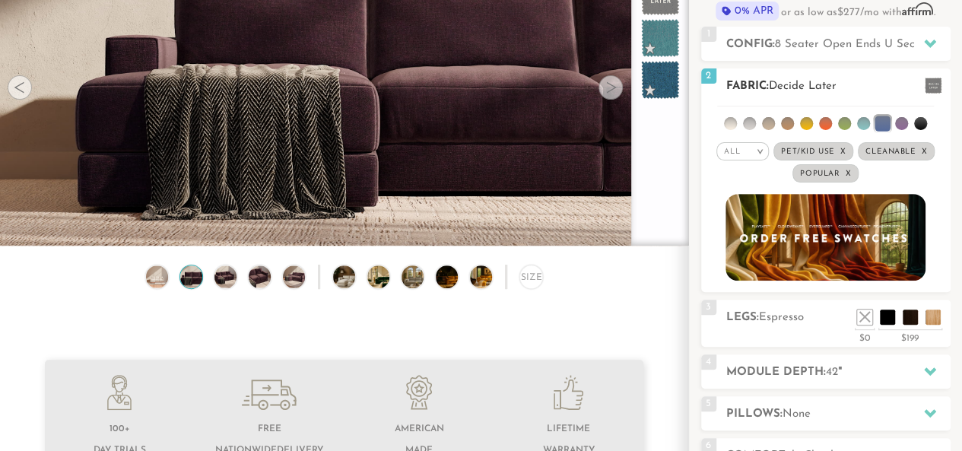
click at [744, 156] on div "All >" at bounding box center [742, 151] width 52 height 18
click at [749, 211] on li "Family" at bounding box center [742, 213] width 52 height 21
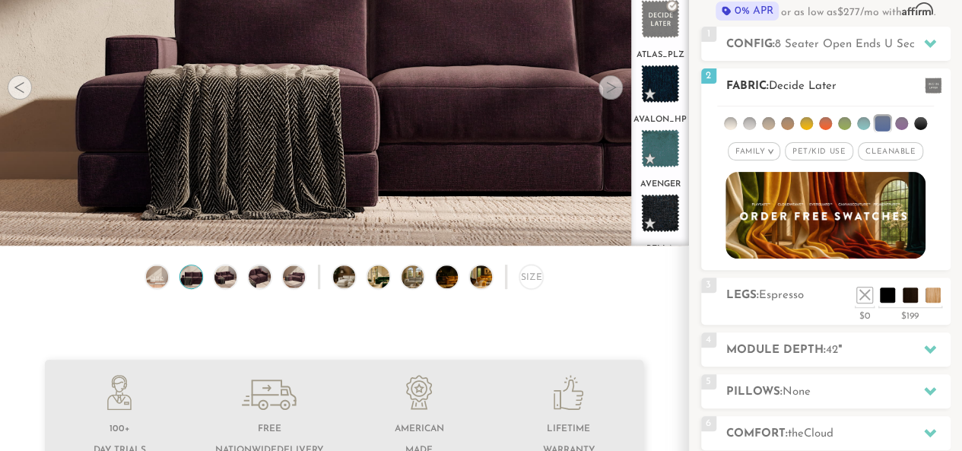
click at [748, 145] on div "Family >" at bounding box center [754, 151] width 52 height 18
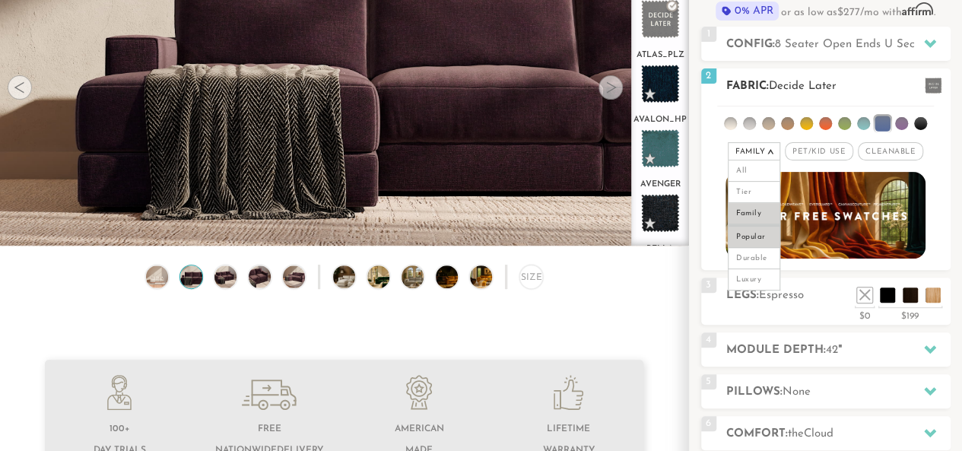
click at [769, 232] on li "Popular" at bounding box center [754, 236] width 52 height 24
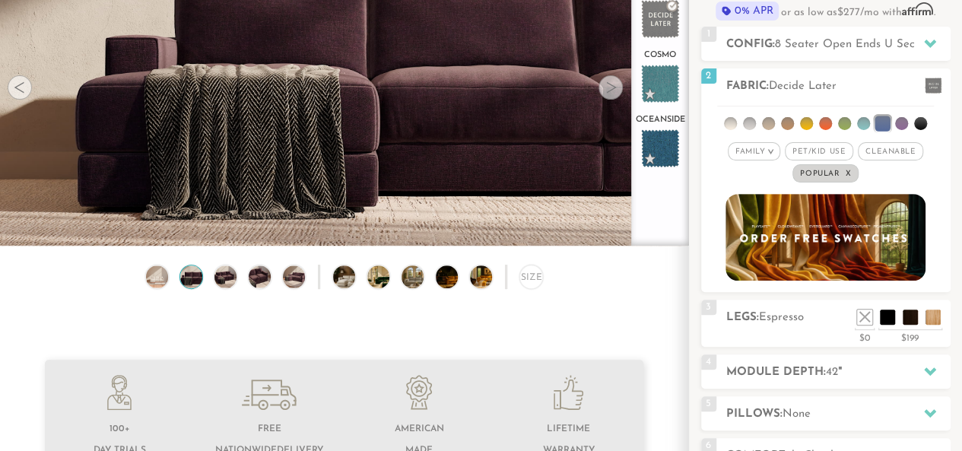
scroll to position [81, 0]
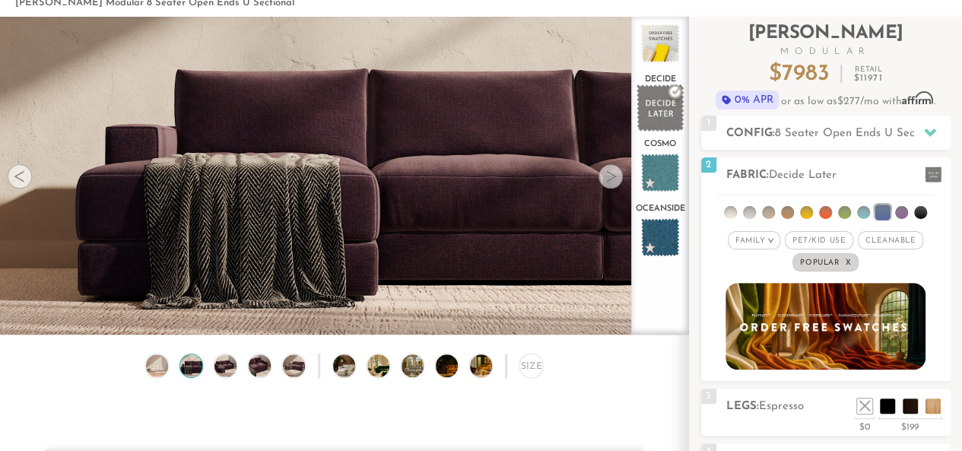
click at [657, 119] on span at bounding box center [660, 108] width 48 height 48
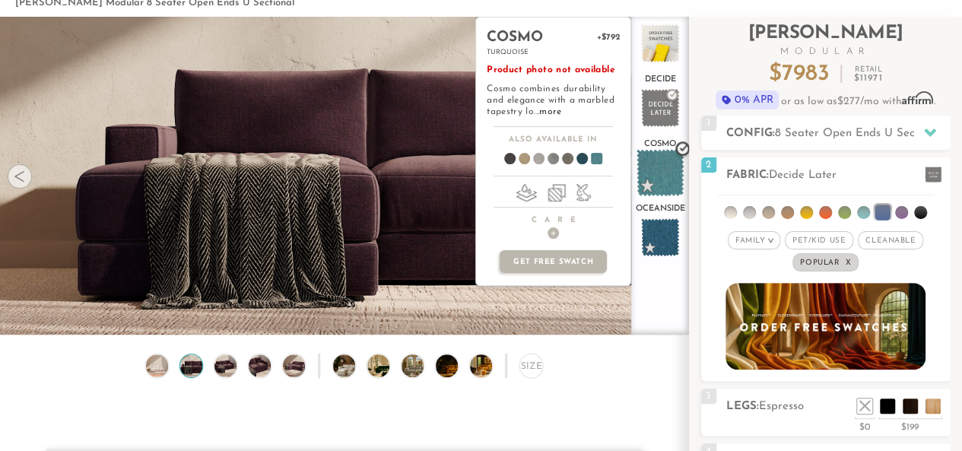
click at [670, 179] on span at bounding box center [660, 173] width 48 height 48
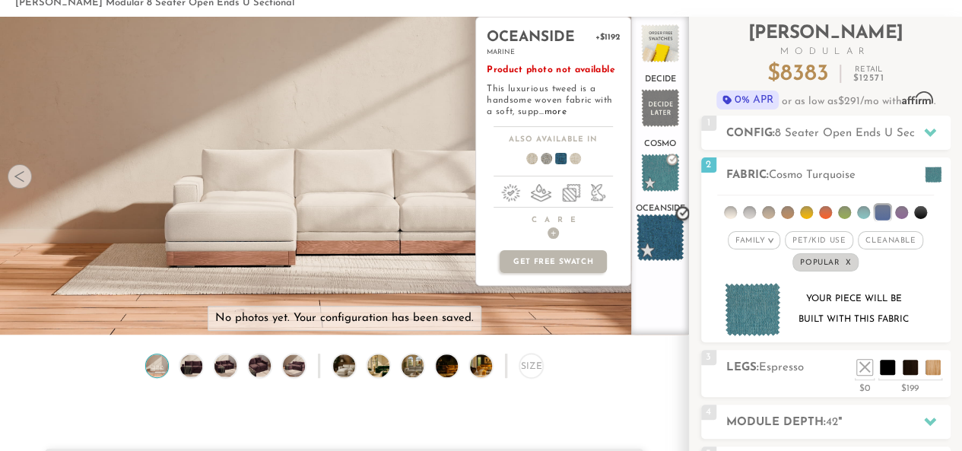
click at [671, 235] on span at bounding box center [660, 238] width 48 height 48
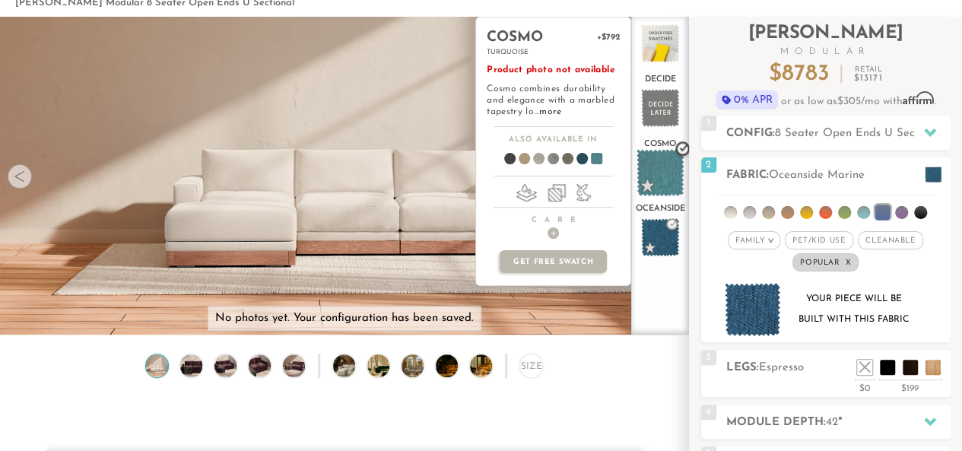
click at [662, 181] on span at bounding box center [660, 173] width 48 height 48
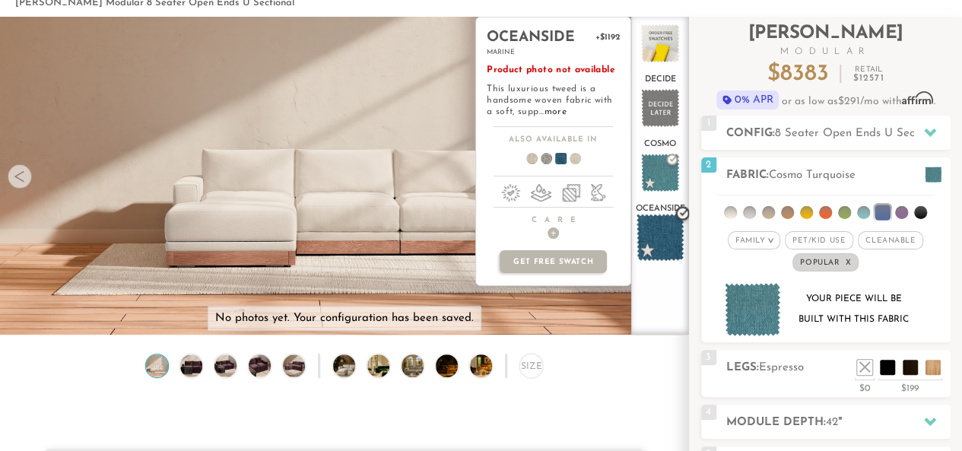
click at [666, 222] on span at bounding box center [660, 238] width 48 height 48
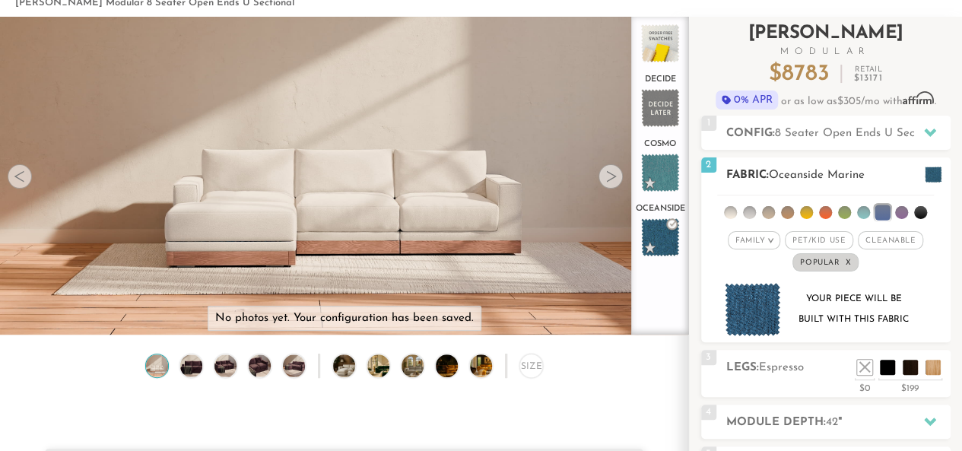
click at [848, 262] on em "x" at bounding box center [848, 263] width 6 height 8
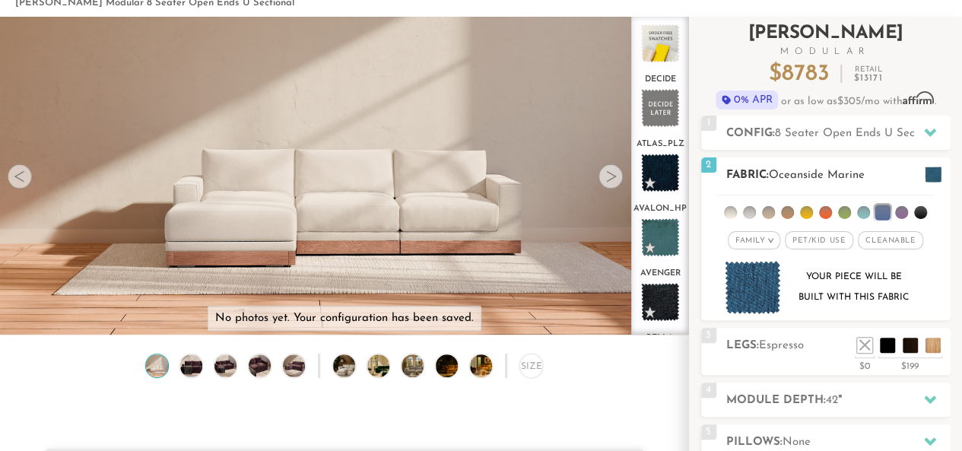
click at [763, 238] on em "Family" at bounding box center [750, 240] width 30 height 8
click at [759, 256] on li "All" at bounding box center [754, 259] width 52 height 21
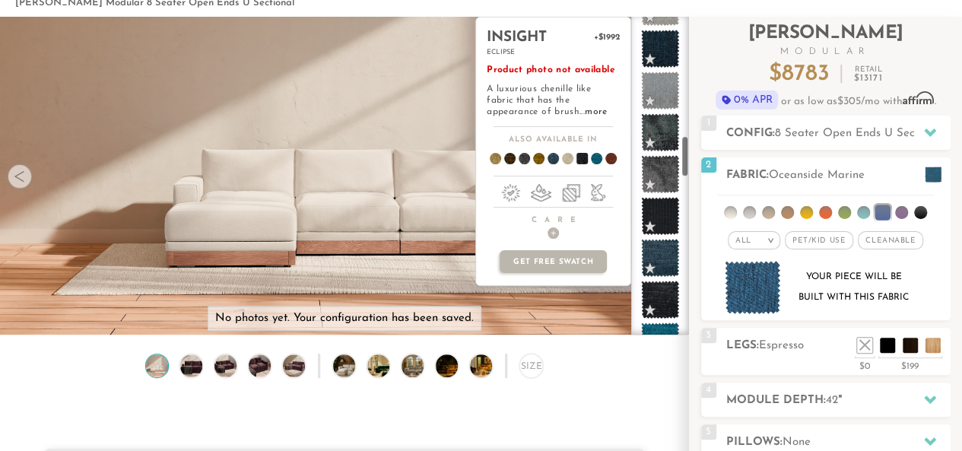
scroll to position [978, 0]
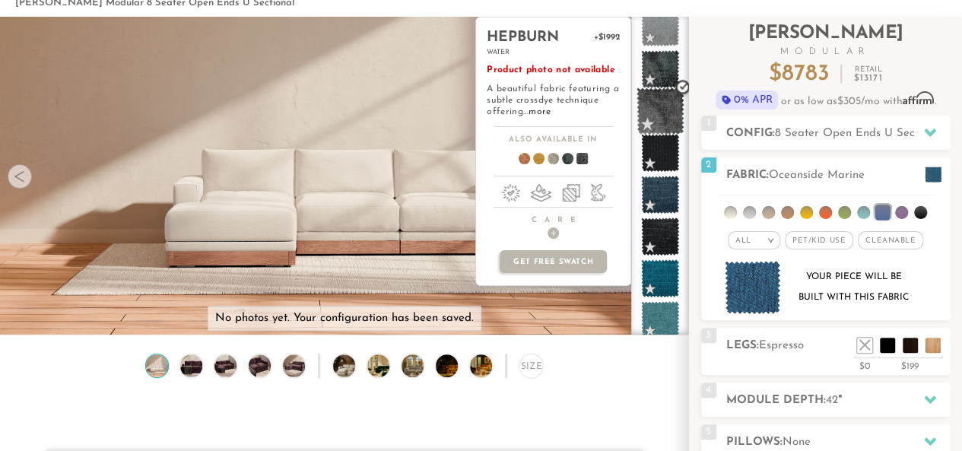
click at [660, 112] on span at bounding box center [660, 111] width 48 height 48
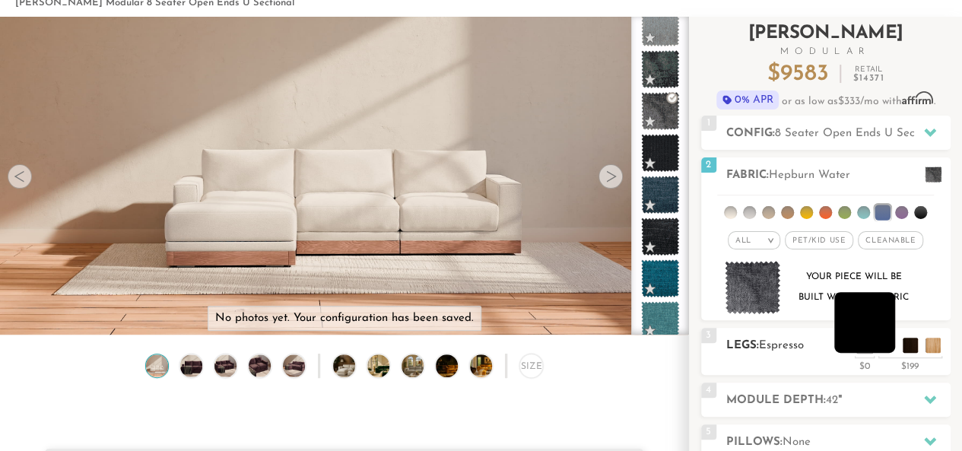
click at [887, 346] on li at bounding box center [864, 322] width 61 height 61
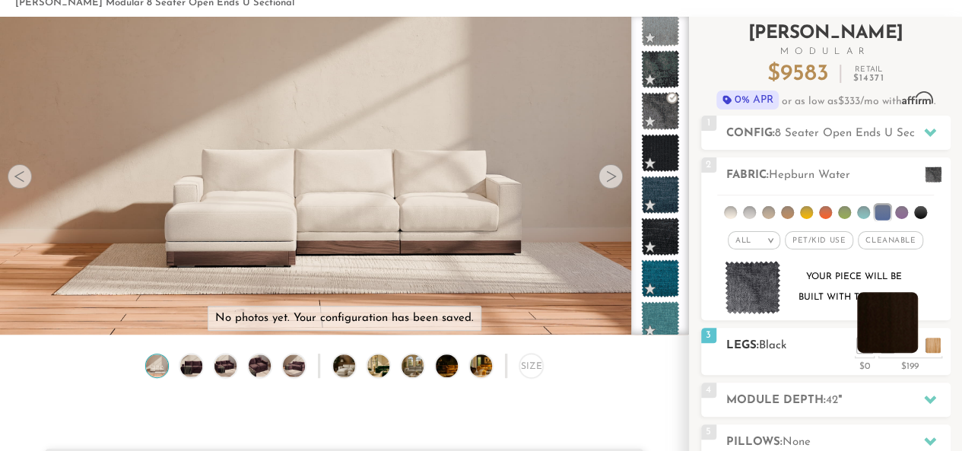
click at [903, 348] on li at bounding box center [887, 322] width 61 height 61
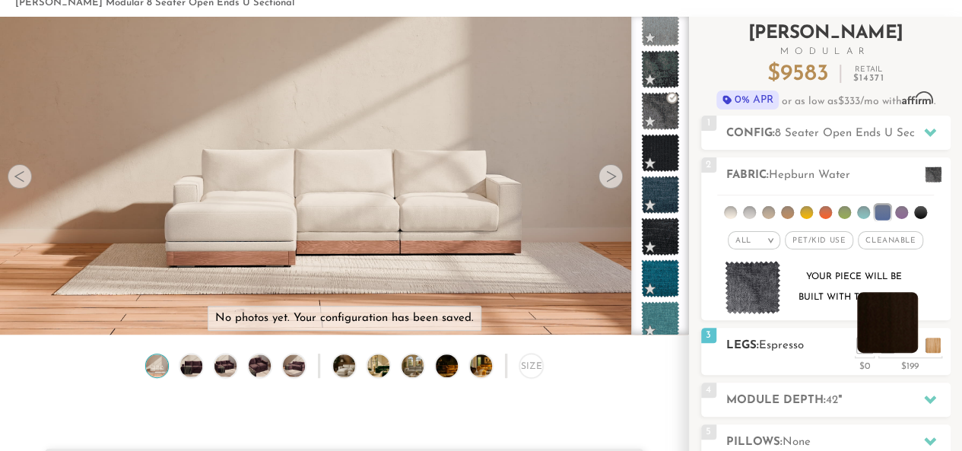
click at [893, 343] on li at bounding box center [887, 322] width 61 height 61
click at [890, 344] on li at bounding box center [864, 322] width 61 height 61
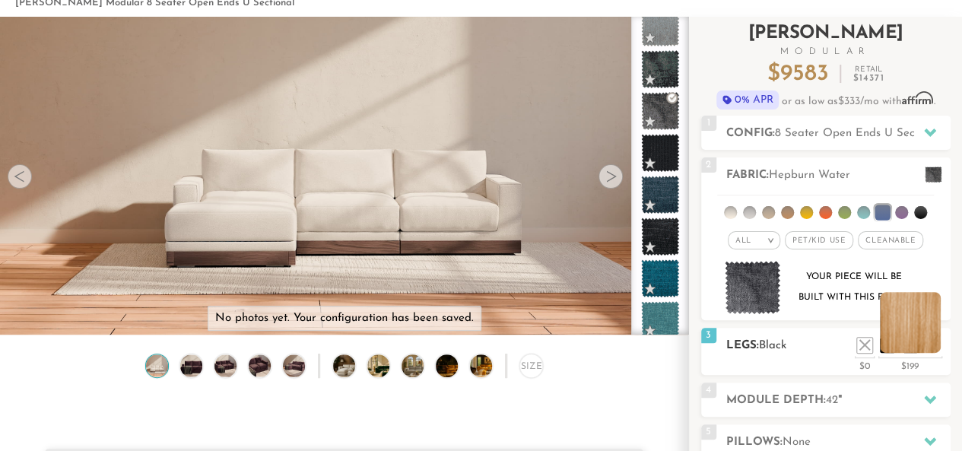
click at [938, 346] on li at bounding box center [910, 322] width 61 height 61
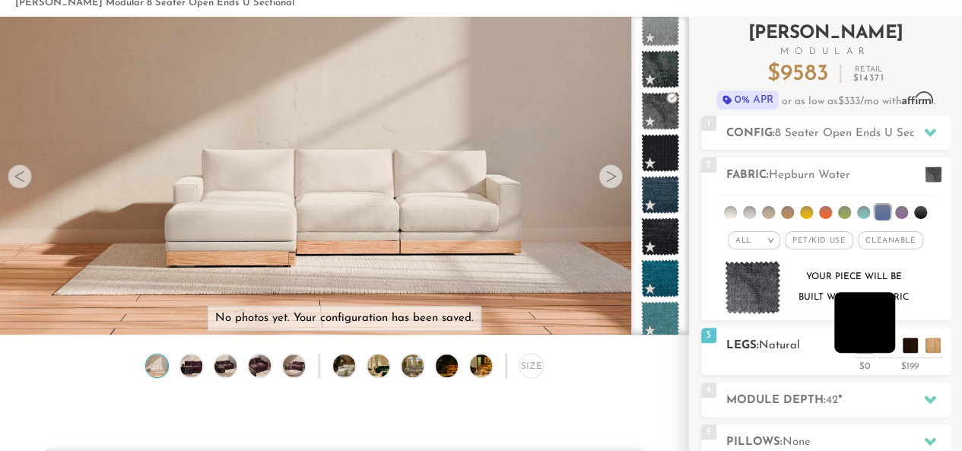
click at [885, 348] on li at bounding box center [864, 322] width 61 height 61
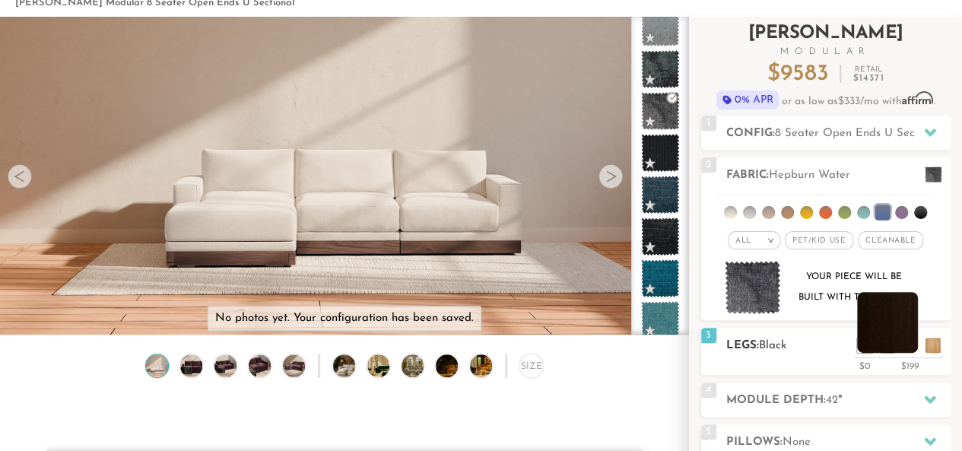
click at [908, 351] on li at bounding box center [887, 322] width 61 height 61
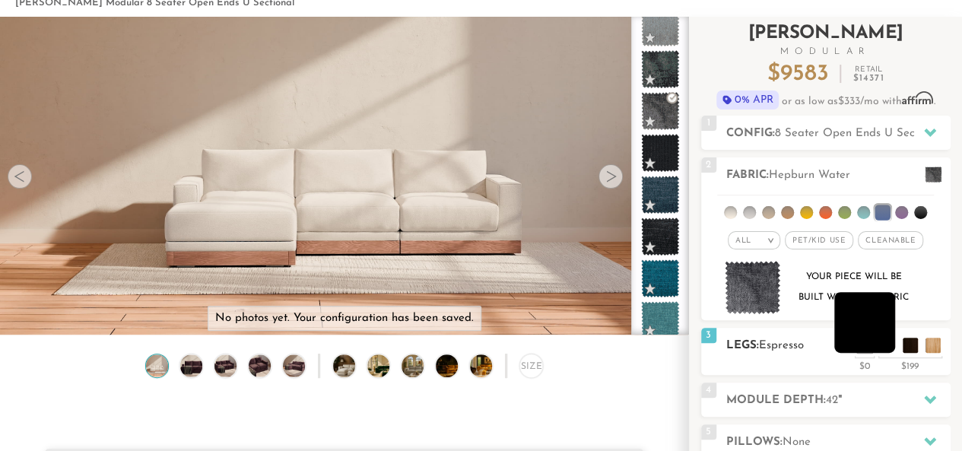
click at [889, 349] on li at bounding box center [864, 322] width 61 height 61
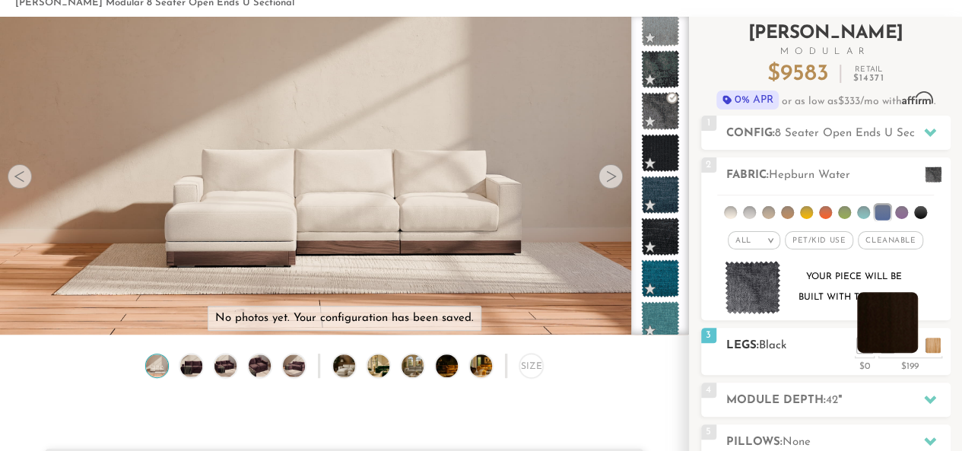
click at [899, 344] on li at bounding box center [887, 322] width 61 height 61
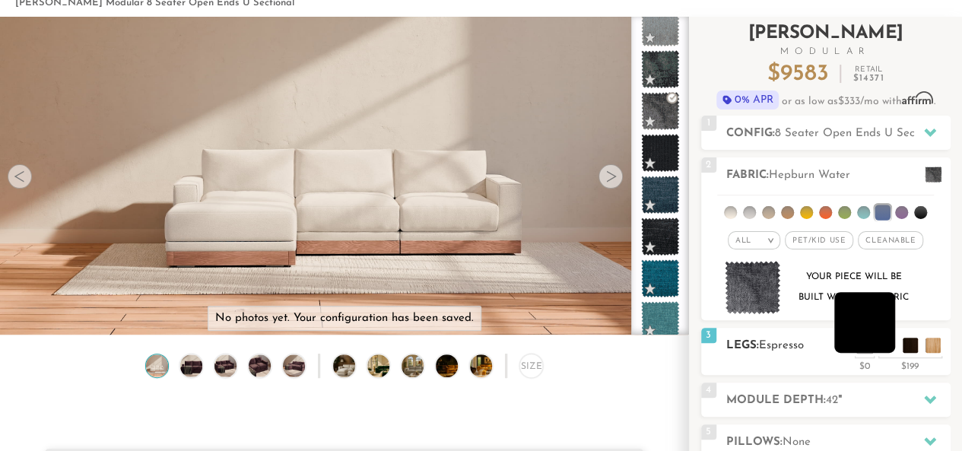
click at [894, 346] on li at bounding box center [864, 322] width 61 height 61
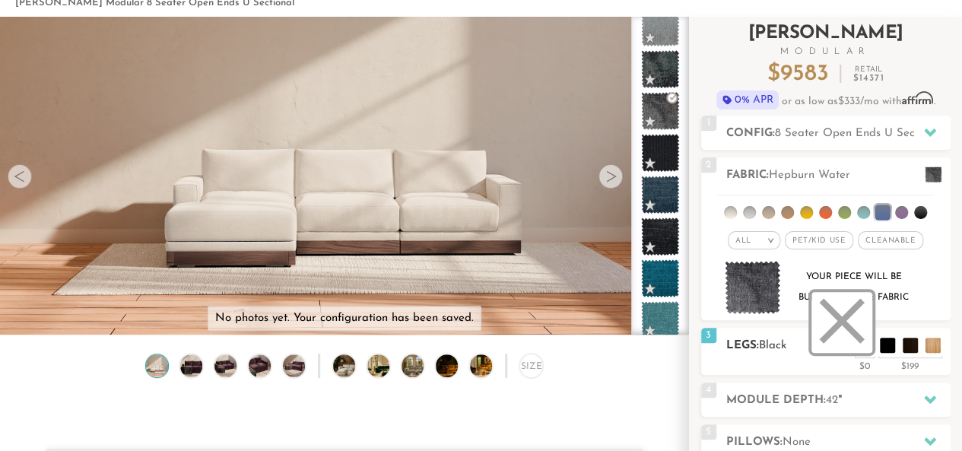
click at [866, 348] on li at bounding box center [841, 322] width 61 height 61
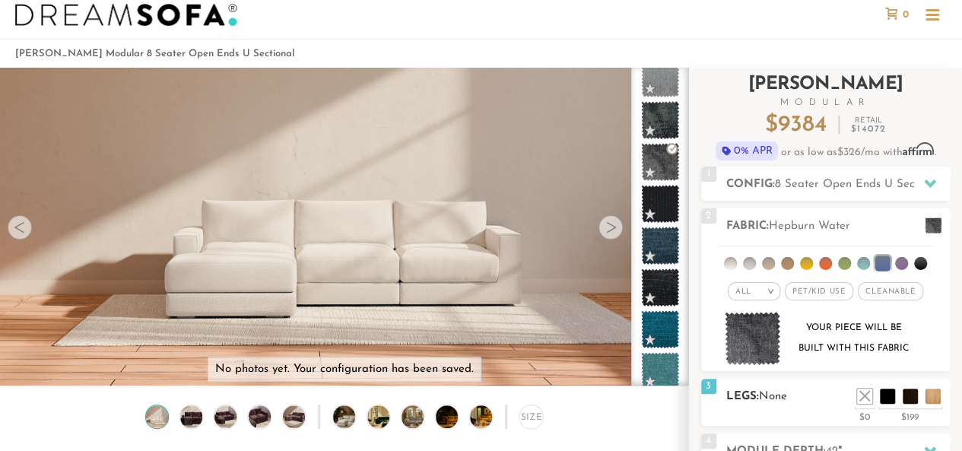
scroll to position [40, 0]
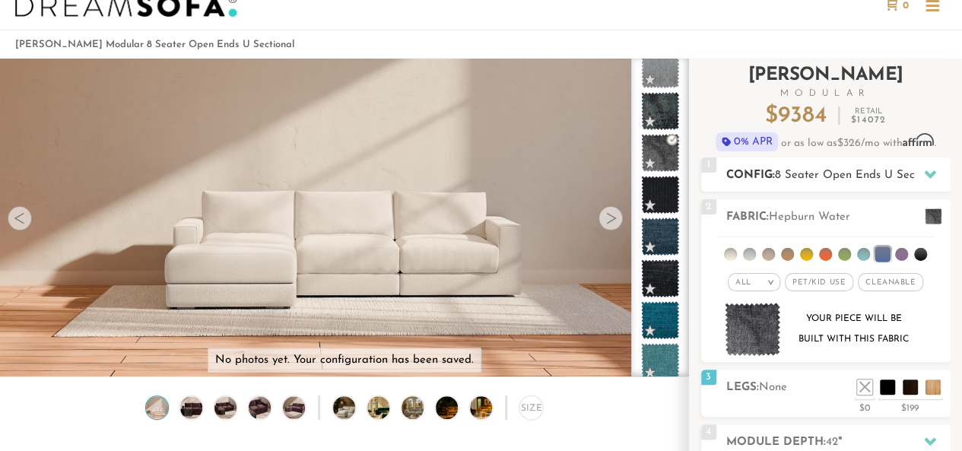
click at [823, 162] on div "1 Config: 8 Seater Open Ends U Sectional L" at bounding box center [825, 174] width 249 height 34
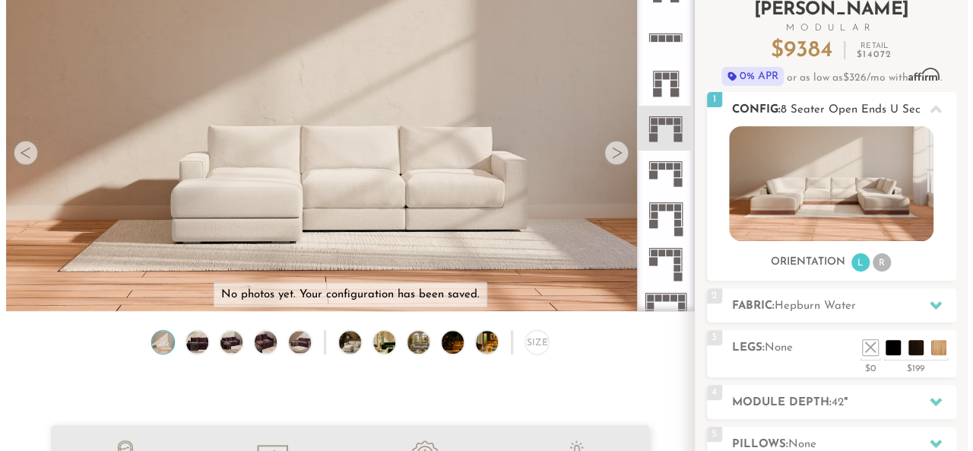
scroll to position [106, 0]
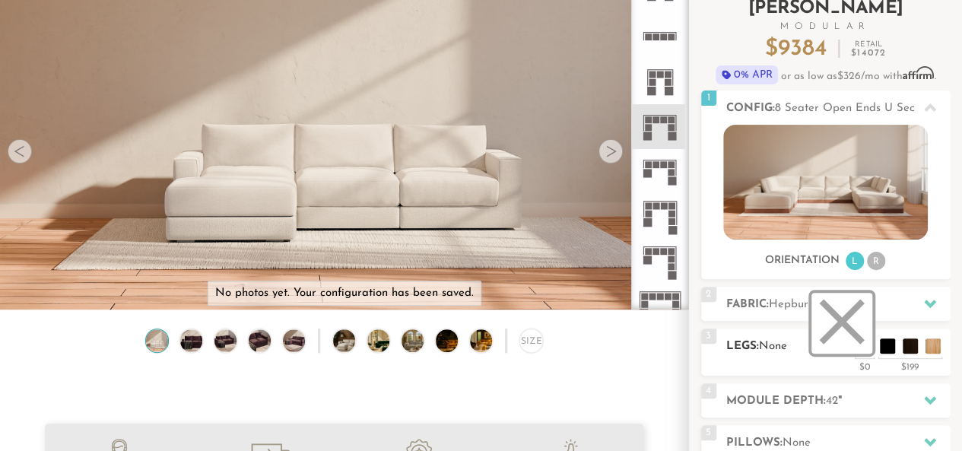
click at [863, 348] on li at bounding box center [841, 323] width 61 height 61
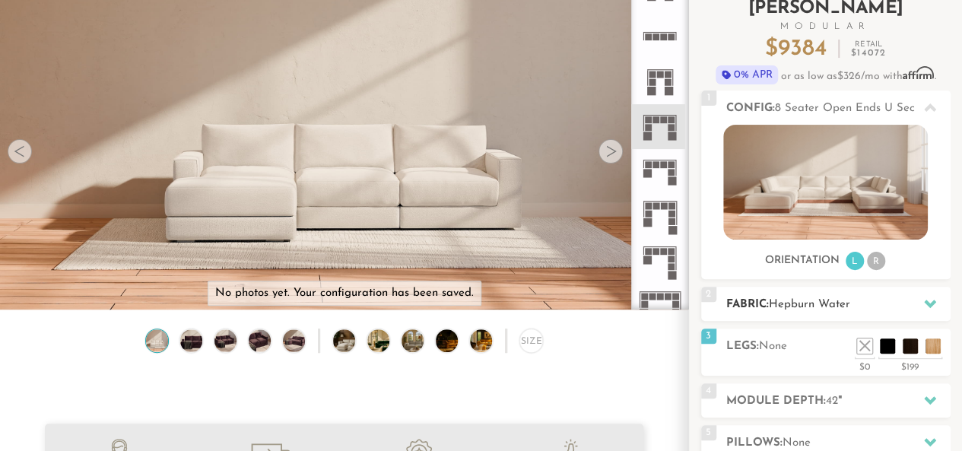
click at [817, 305] on span "Hepburn Water" at bounding box center [809, 304] width 81 height 11
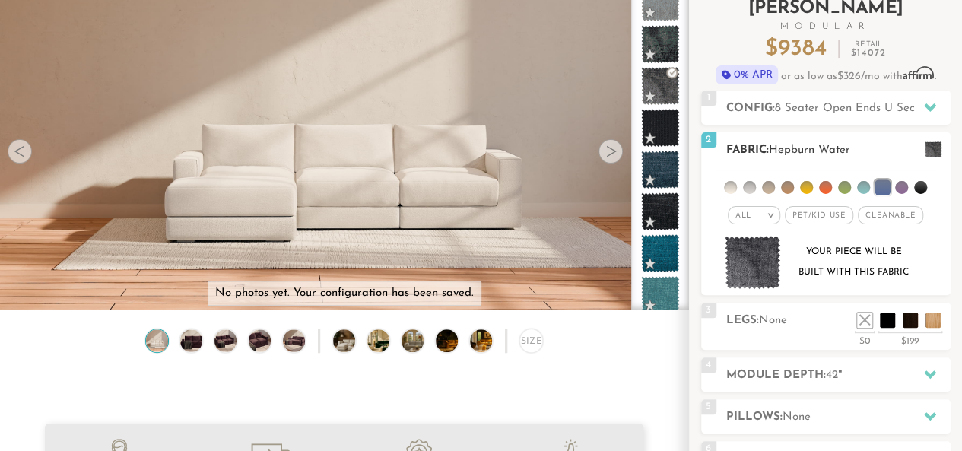
click at [843, 148] on span "Hepburn Water" at bounding box center [809, 149] width 81 height 11
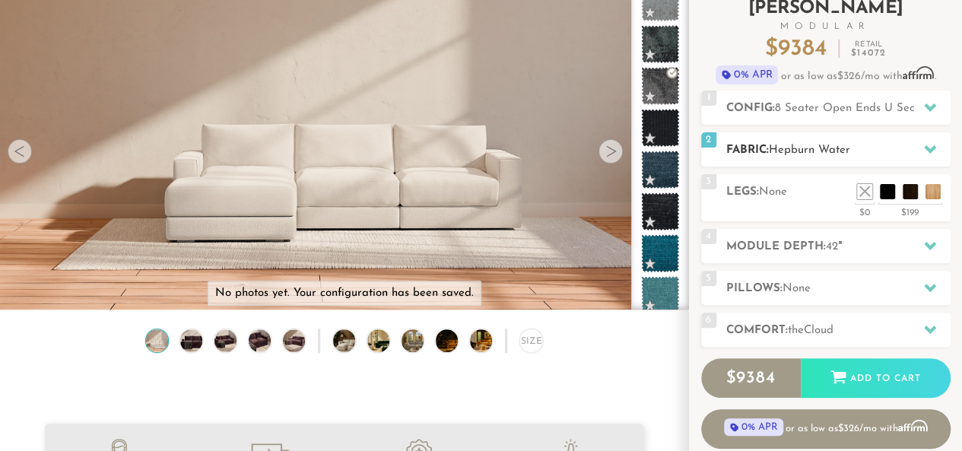
click at [814, 151] on span "Hepburn Water" at bounding box center [809, 149] width 81 height 11
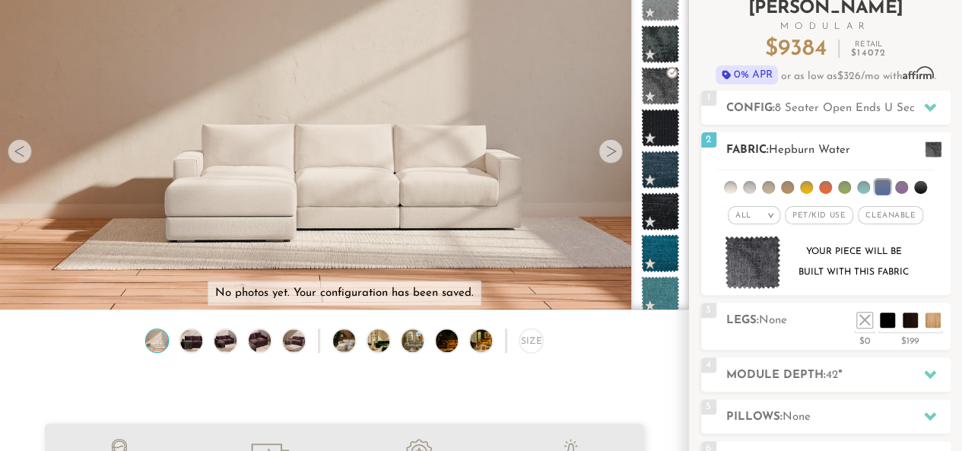
click at [756, 264] on img at bounding box center [753, 263] width 56 height 54
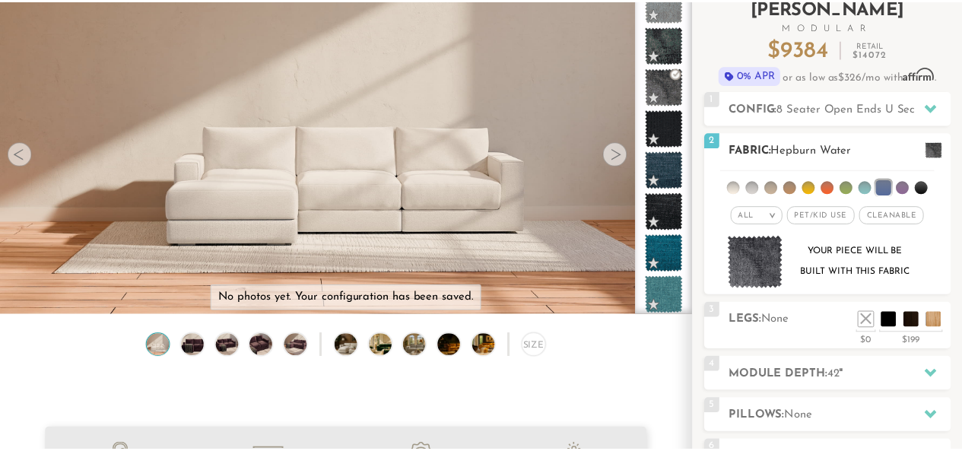
scroll to position [16406, 961]
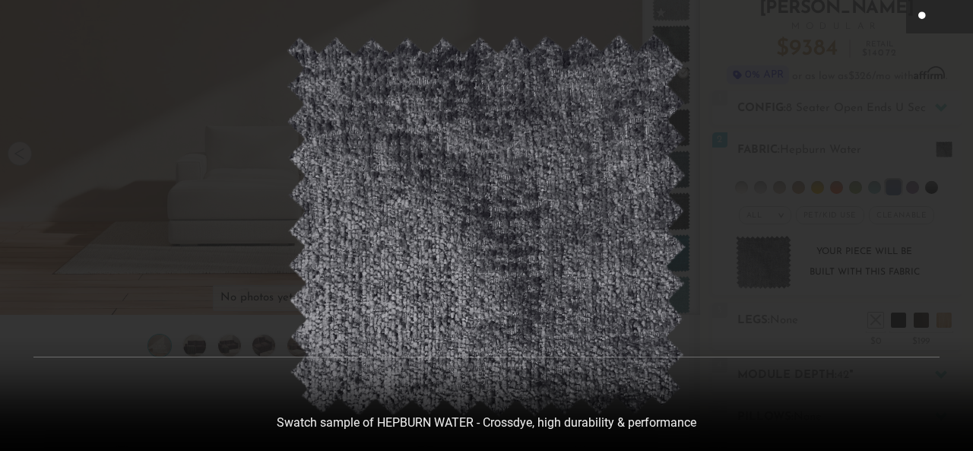
click at [928, 20] on icon at bounding box center [923, 17] width 18 height 18
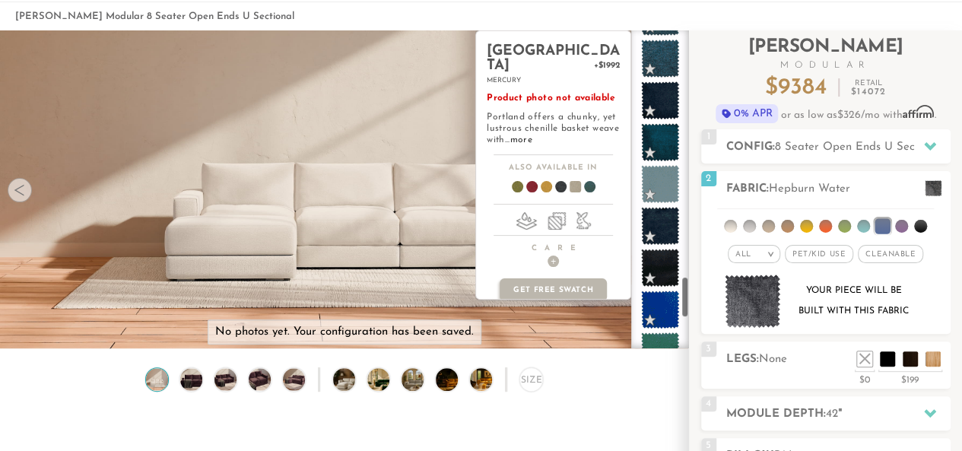
scroll to position [2156, 0]
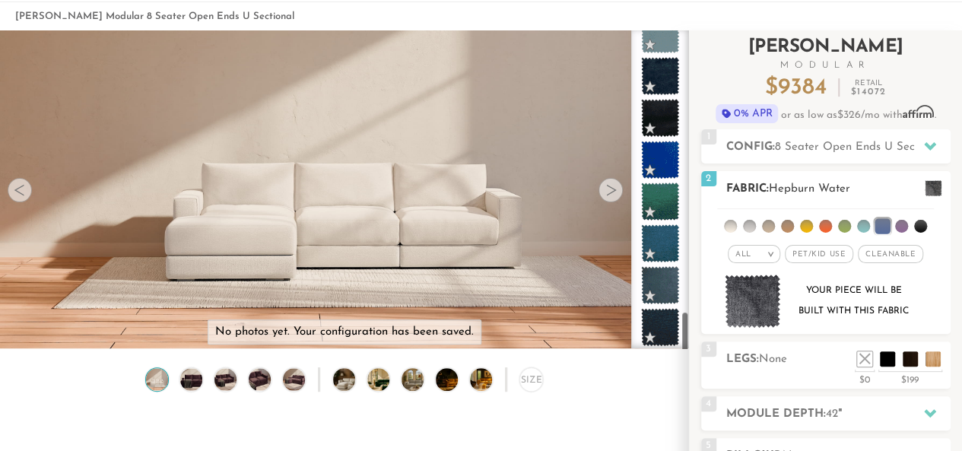
click at [752, 224] on li at bounding box center [749, 226] width 13 height 13
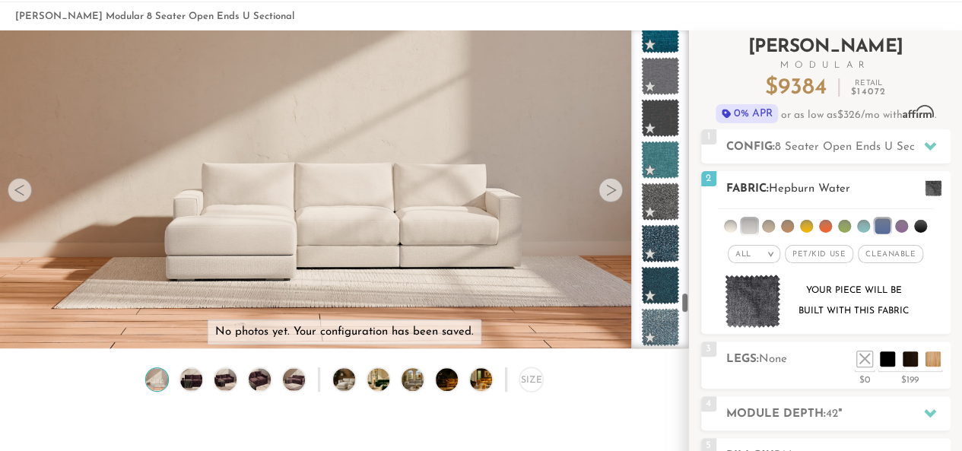
scroll to position [3870, 0]
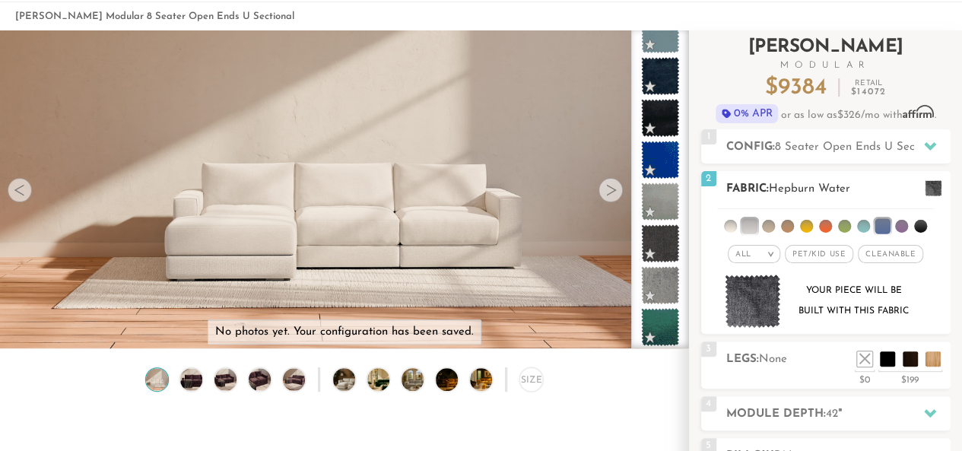
click at [920, 226] on li at bounding box center [920, 226] width 13 height 13
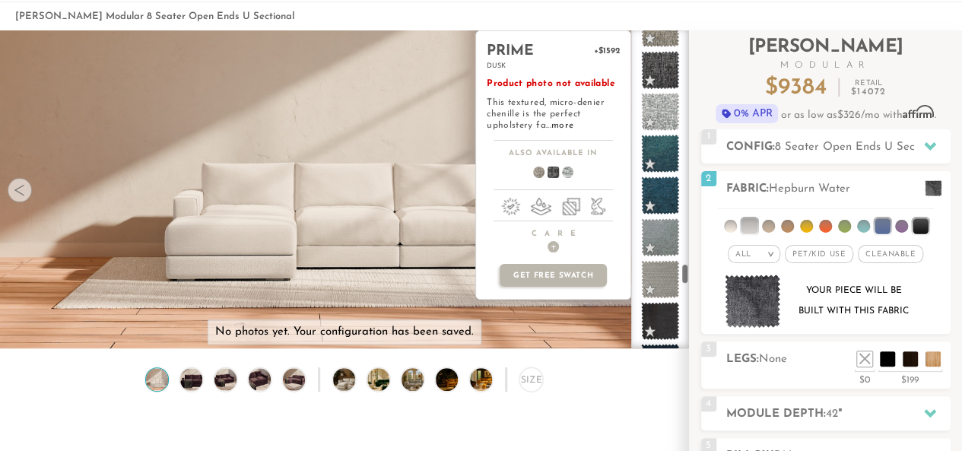
scroll to position [3500, 0]
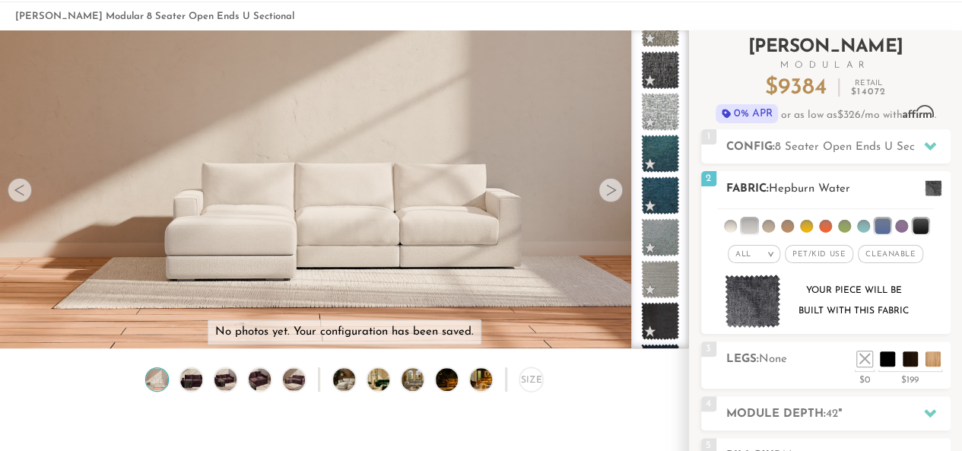
click at [912, 226] on li at bounding box center [919, 225] width 15 height 15
click at [881, 218] on li at bounding box center [881, 225] width 15 height 15
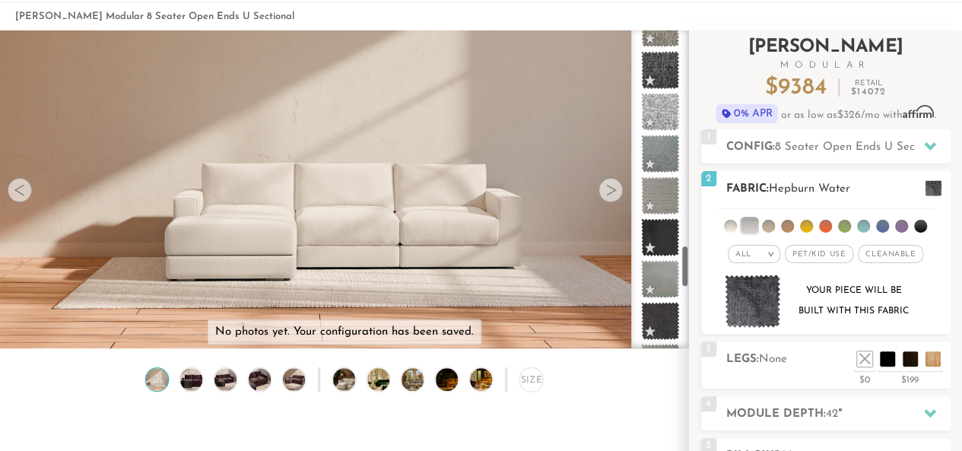
click at [750, 224] on li at bounding box center [748, 225] width 15 height 15
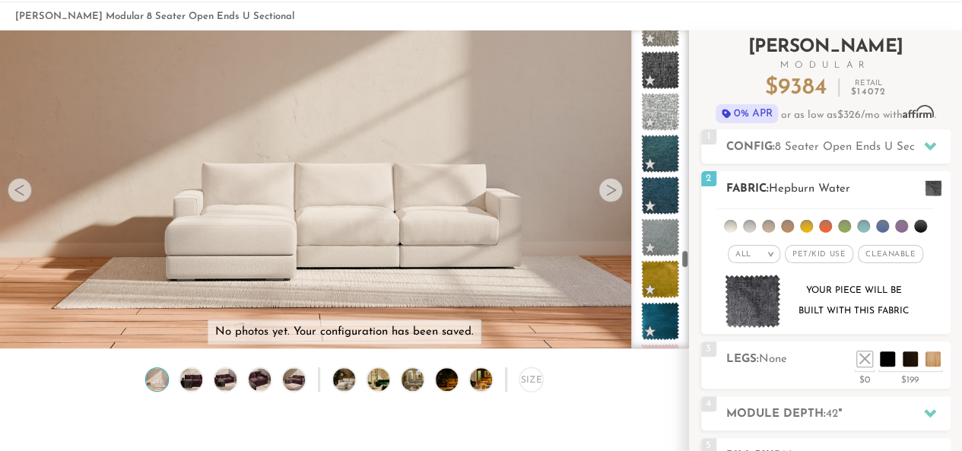
click at [922, 225] on li at bounding box center [920, 226] width 13 height 13
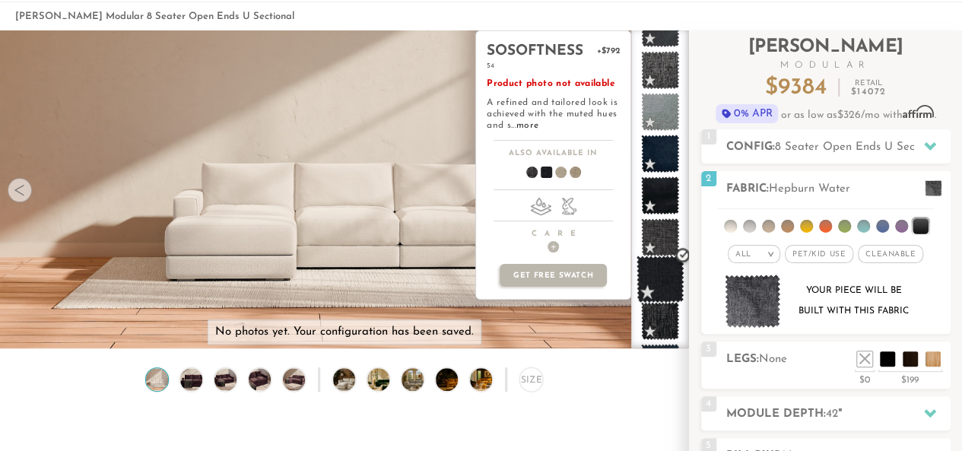
scroll to position [817, 0]
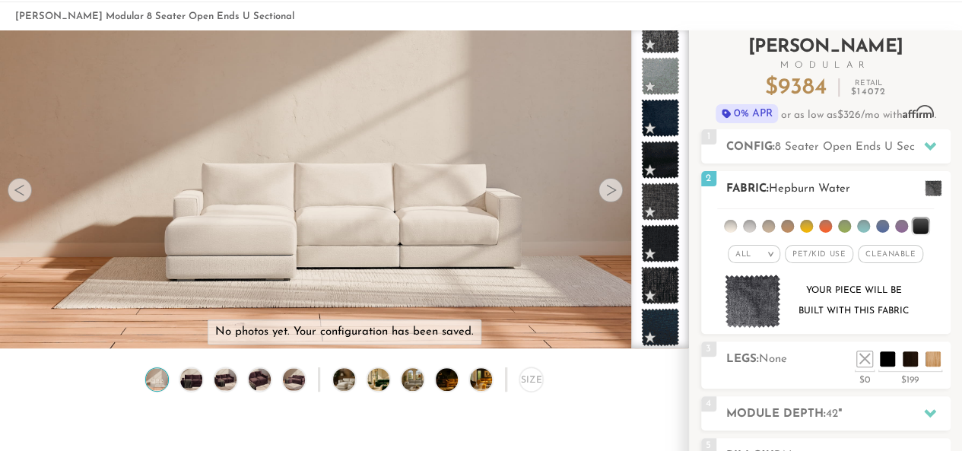
click at [743, 232] on ul at bounding box center [825, 223] width 217 height 28
click at [747, 222] on li at bounding box center [749, 226] width 13 height 13
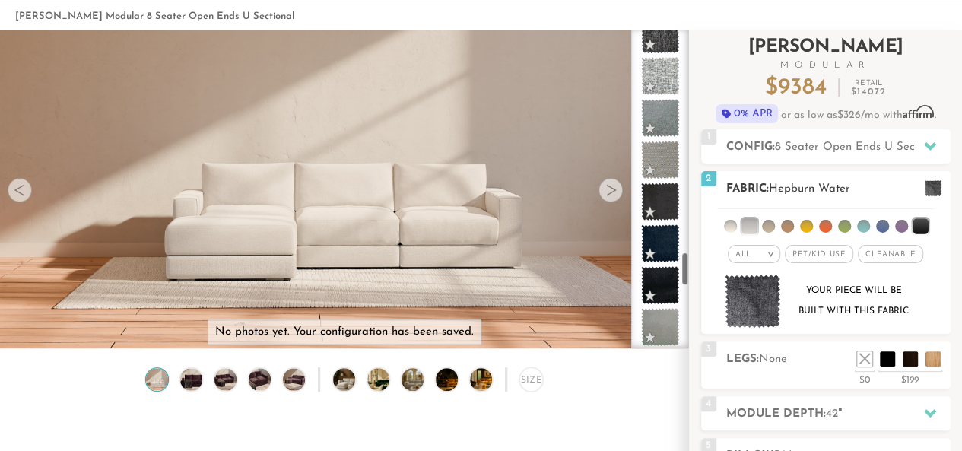
click at [921, 220] on li at bounding box center [919, 225] width 15 height 15
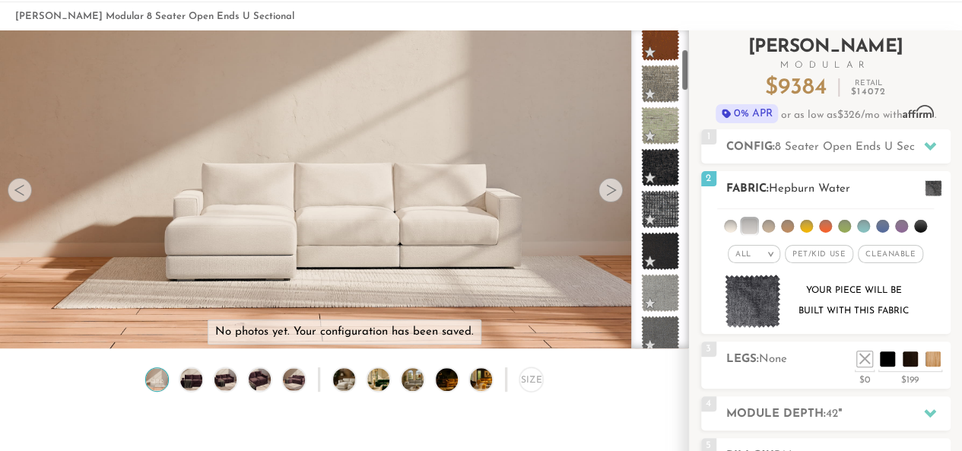
scroll to position [140, 0]
click at [763, 261] on div "All >" at bounding box center [754, 254] width 52 height 18
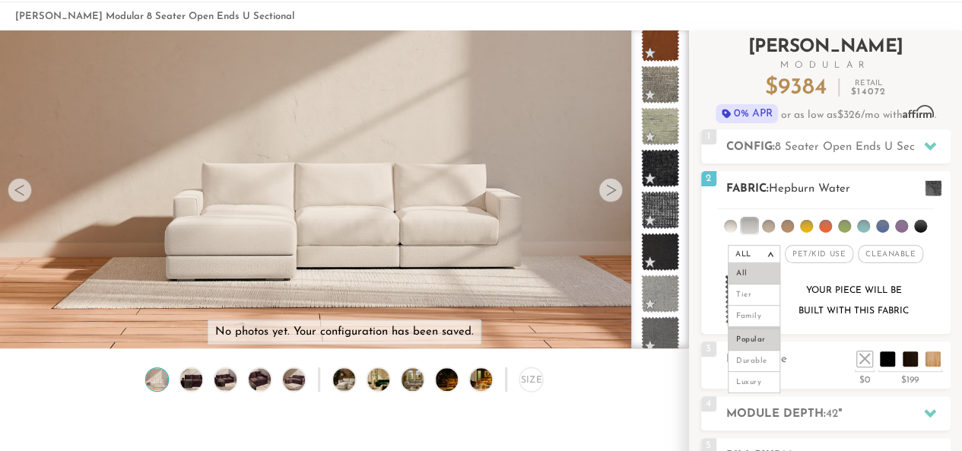
click at [765, 337] on li "Popular" at bounding box center [754, 339] width 52 height 24
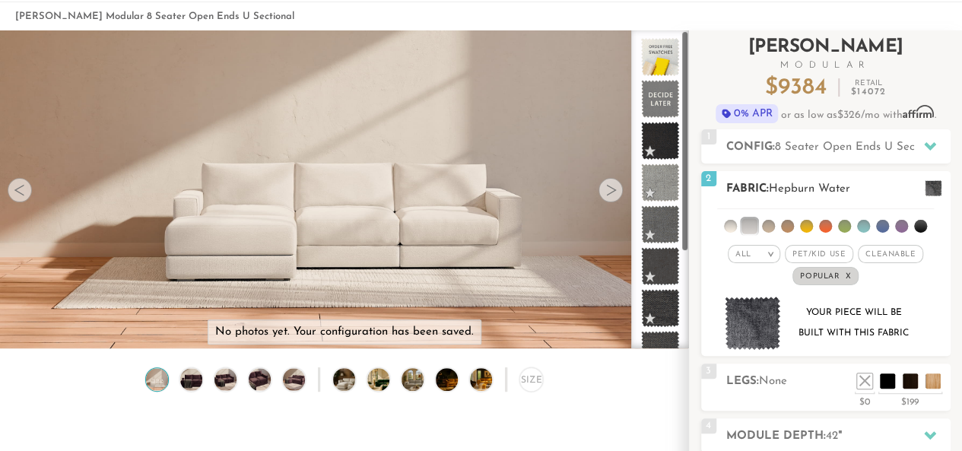
click at [889, 249] on span "Cleanable x" at bounding box center [890, 254] width 65 height 18
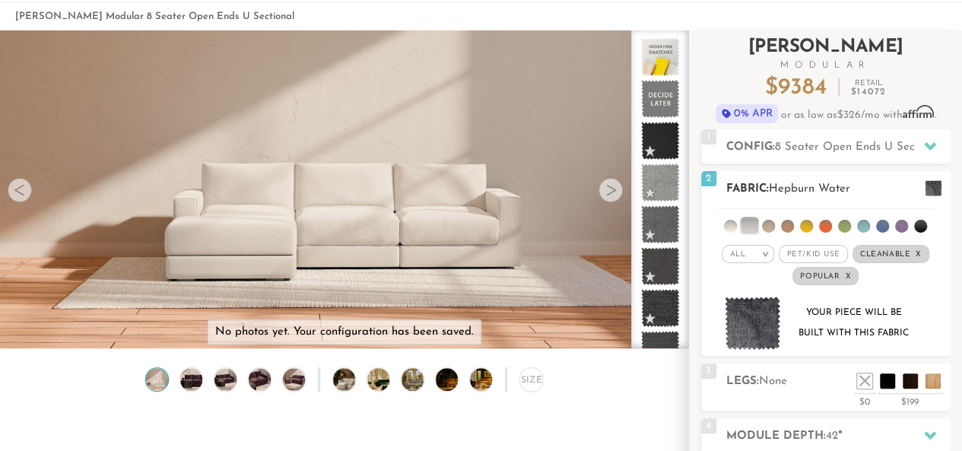
click at [802, 249] on span "Pet/Kid Use x" at bounding box center [813, 254] width 68 height 18
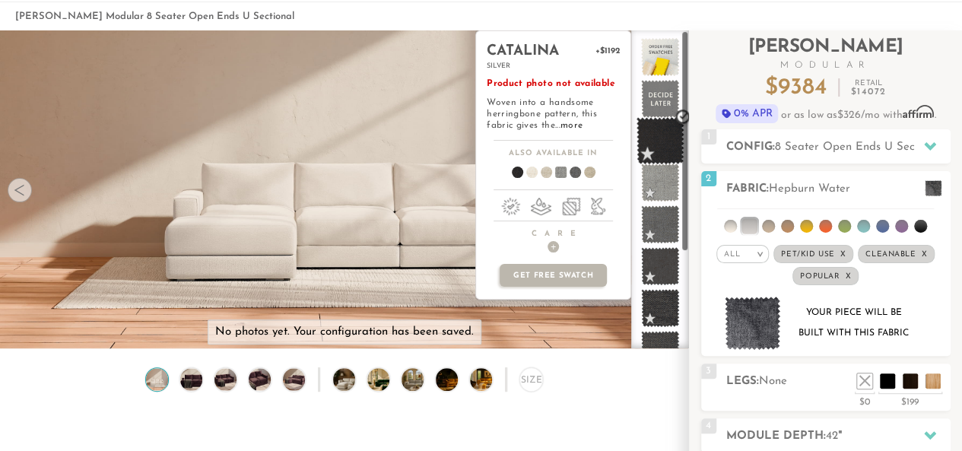
scroll to position [2, 0]
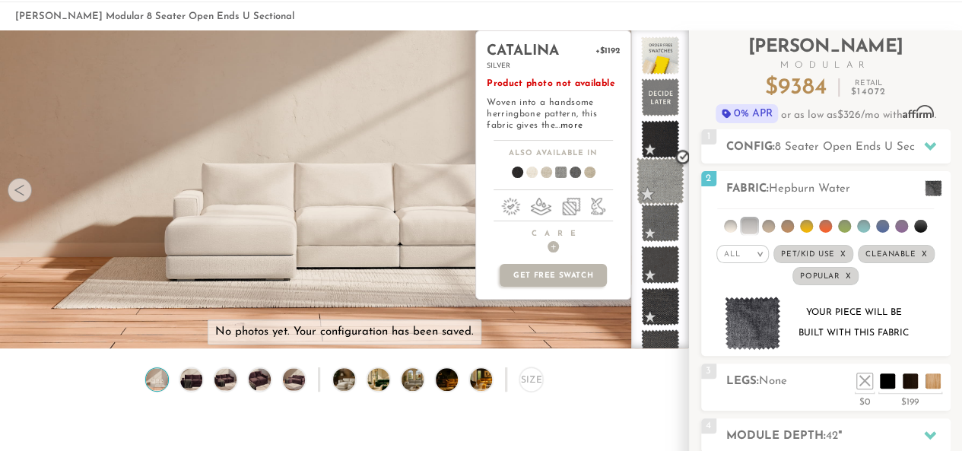
click at [665, 180] on span at bounding box center [660, 181] width 48 height 48
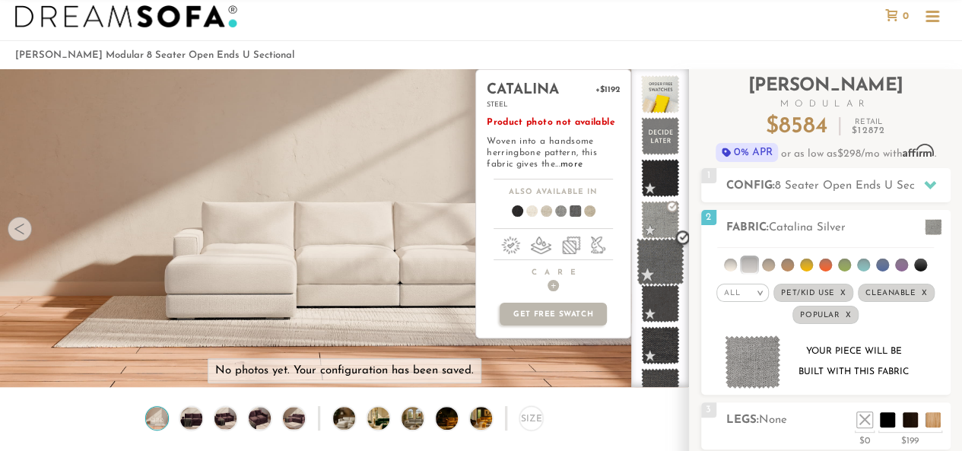
click at [665, 265] on span at bounding box center [660, 262] width 48 height 48
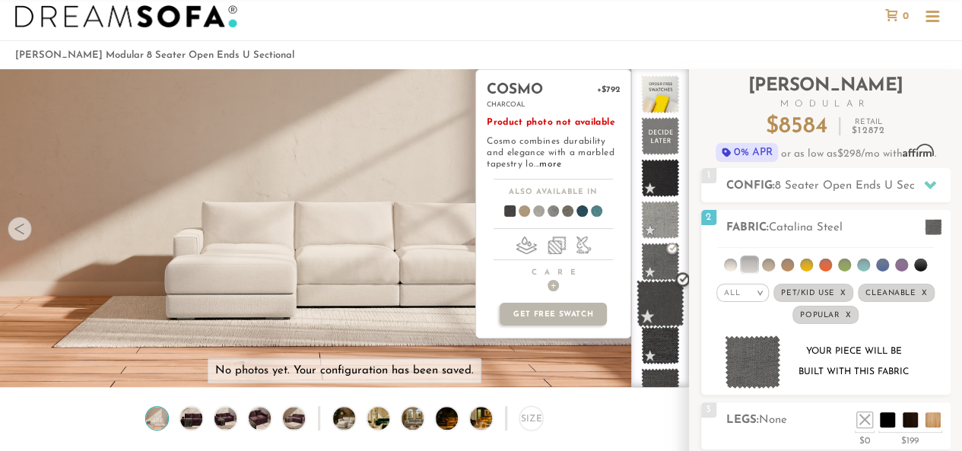
click at [671, 303] on span at bounding box center [660, 304] width 48 height 48
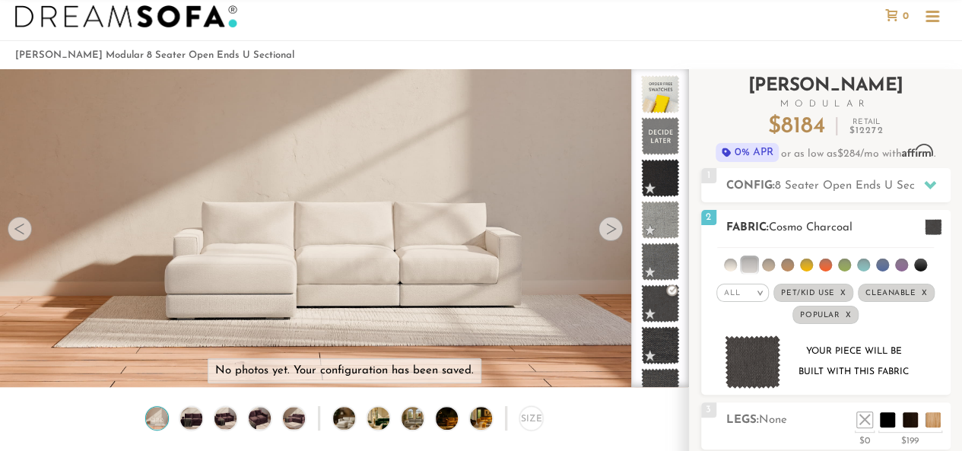
click at [751, 258] on li at bounding box center [748, 264] width 15 height 15
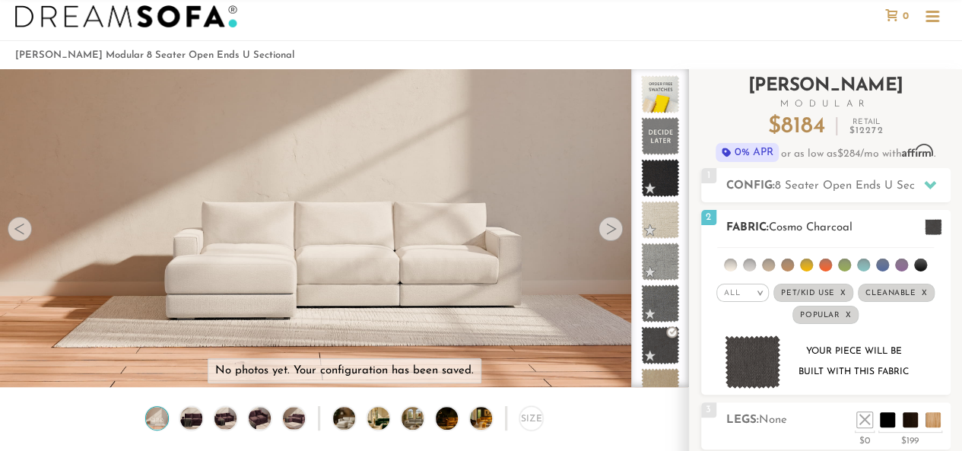
click at [769, 267] on li at bounding box center [768, 265] width 13 height 13
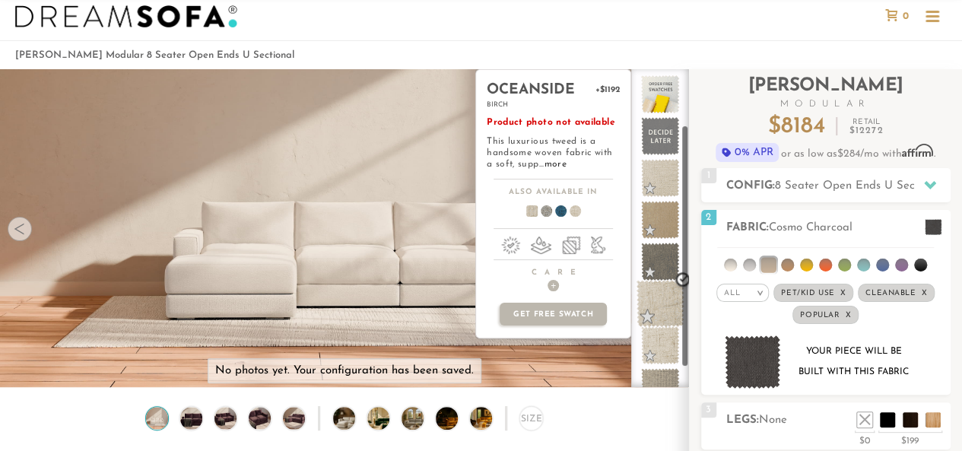
scroll to position [106, 0]
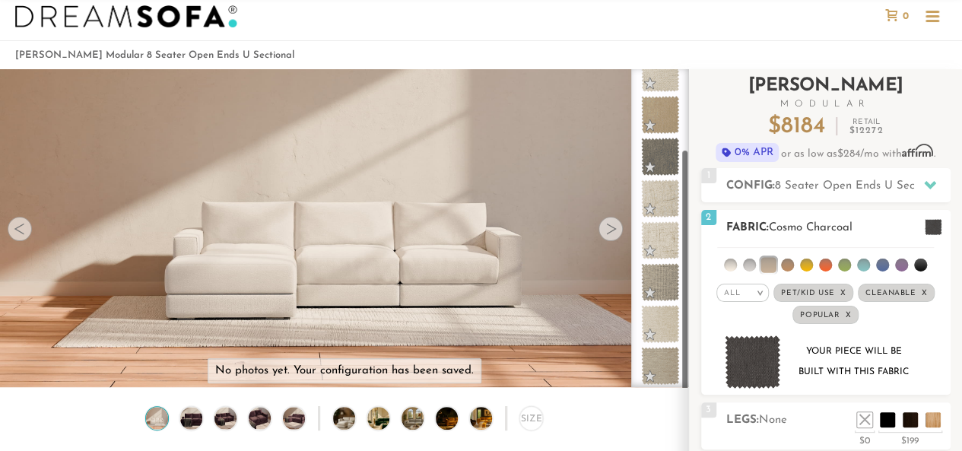
click at [773, 262] on li at bounding box center [767, 264] width 15 height 15
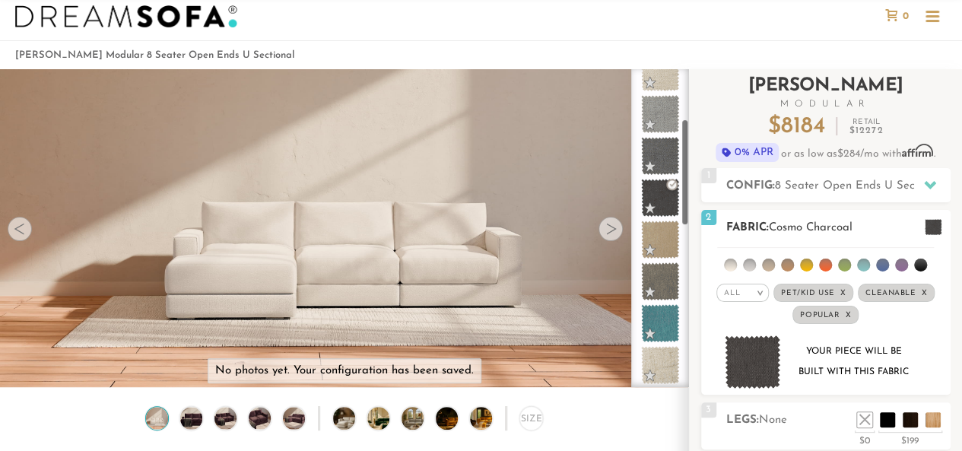
click at [731, 262] on li at bounding box center [730, 265] width 13 height 13
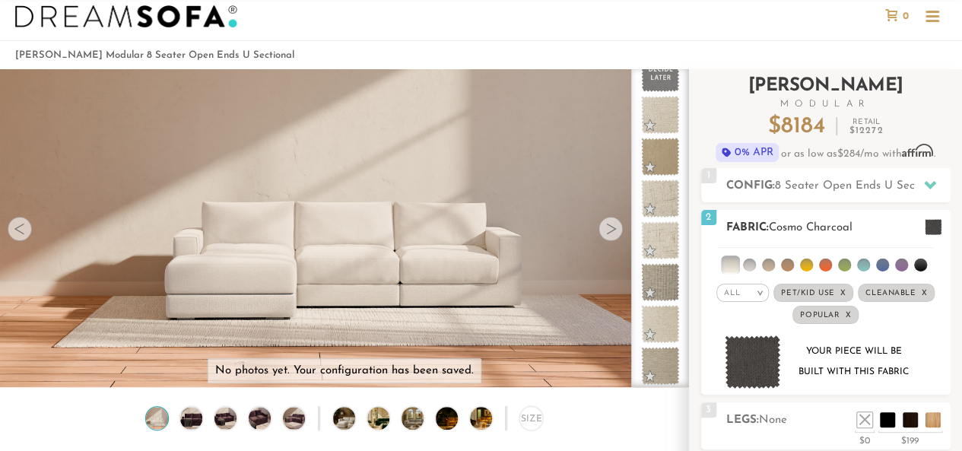
click at [732, 259] on li at bounding box center [729, 264] width 15 height 15
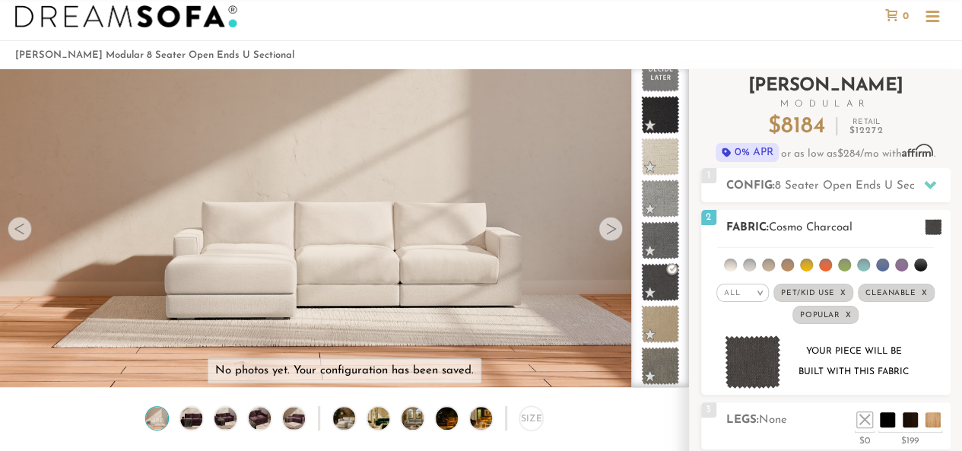
click at [916, 262] on li at bounding box center [920, 265] width 13 height 13
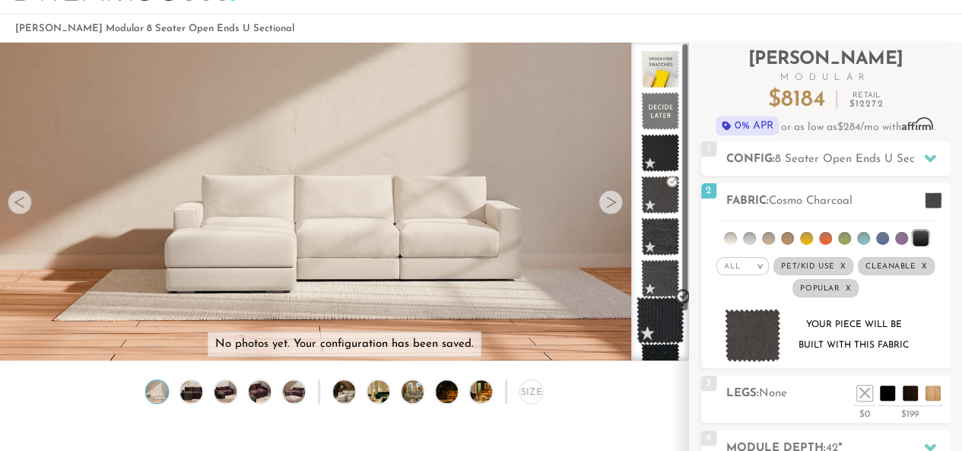
scroll to position [29, 0]
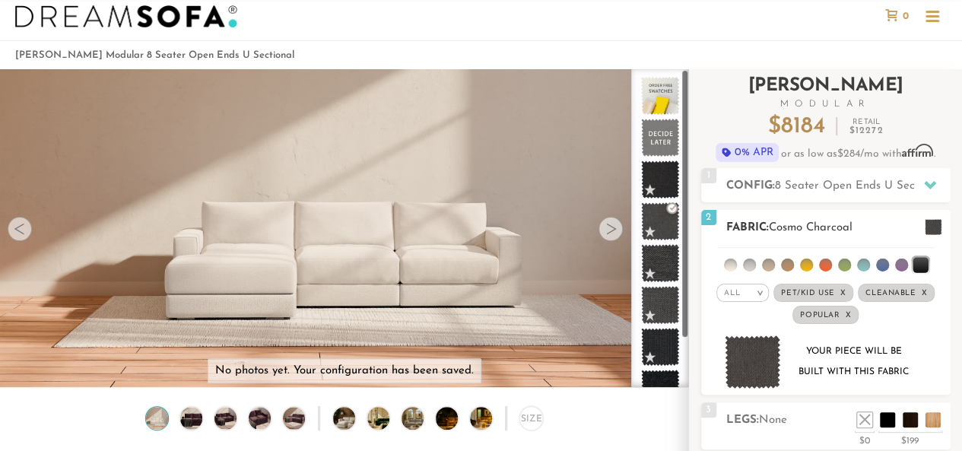
click at [922, 261] on li at bounding box center [919, 264] width 15 height 15
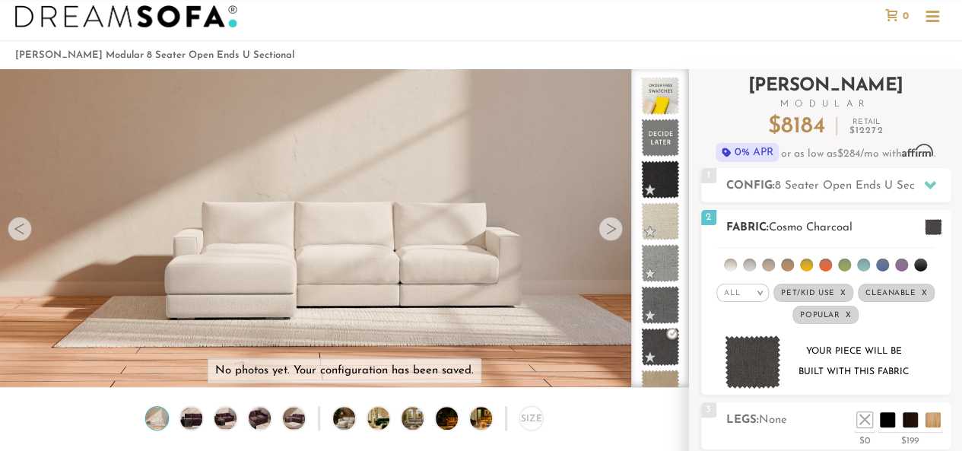
click at [902, 264] on li at bounding box center [901, 265] width 13 height 13
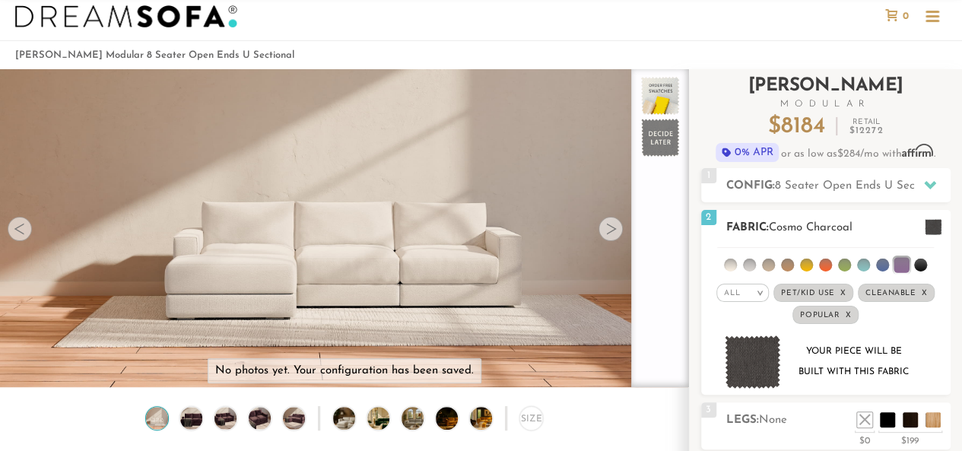
click at [902, 262] on li at bounding box center [900, 264] width 15 height 15
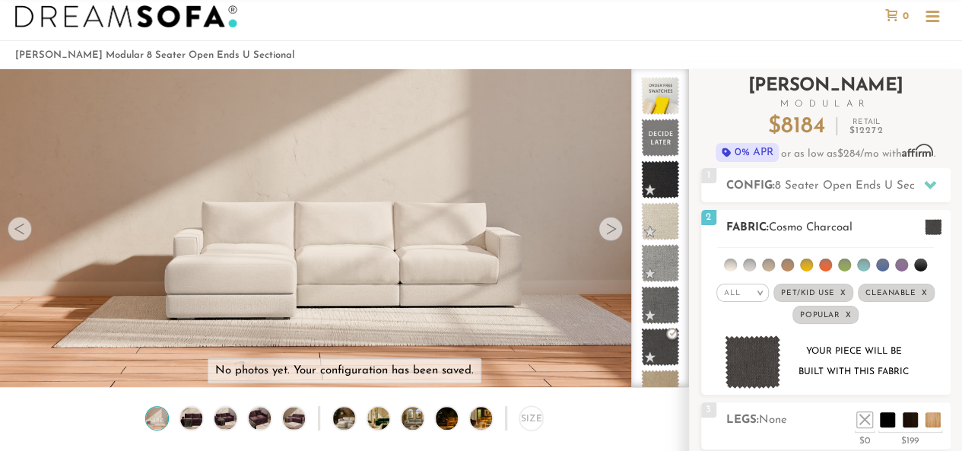
click at [900, 273] on ul at bounding box center [825, 262] width 217 height 28
click at [900, 267] on li at bounding box center [901, 265] width 13 height 13
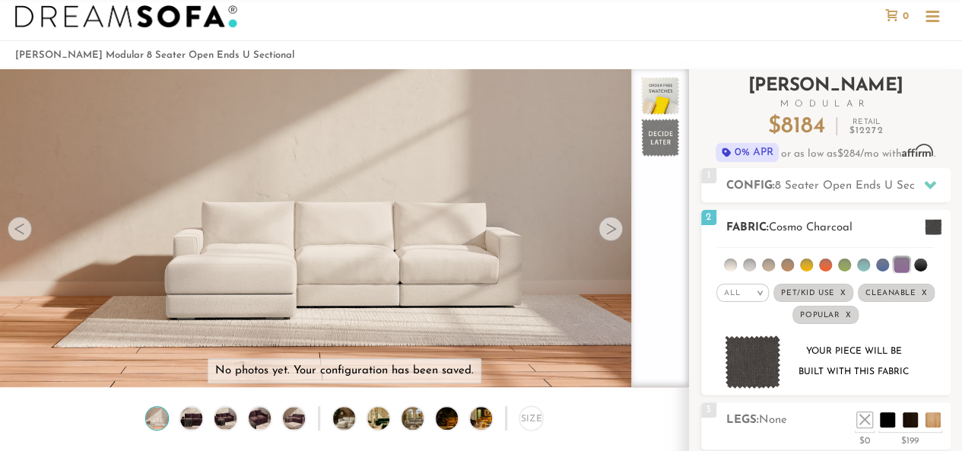
click at [901, 265] on li at bounding box center [900, 264] width 15 height 15
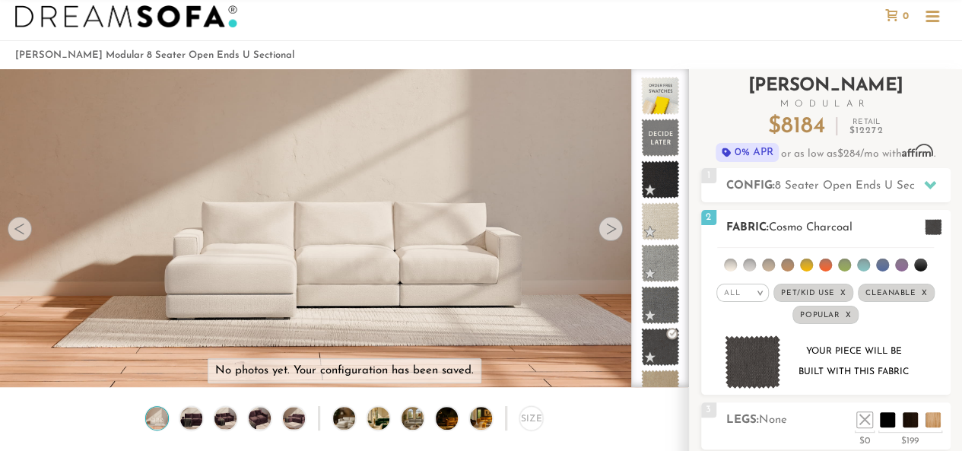
click at [826, 267] on li at bounding box center [825, 265] width 13 height 13
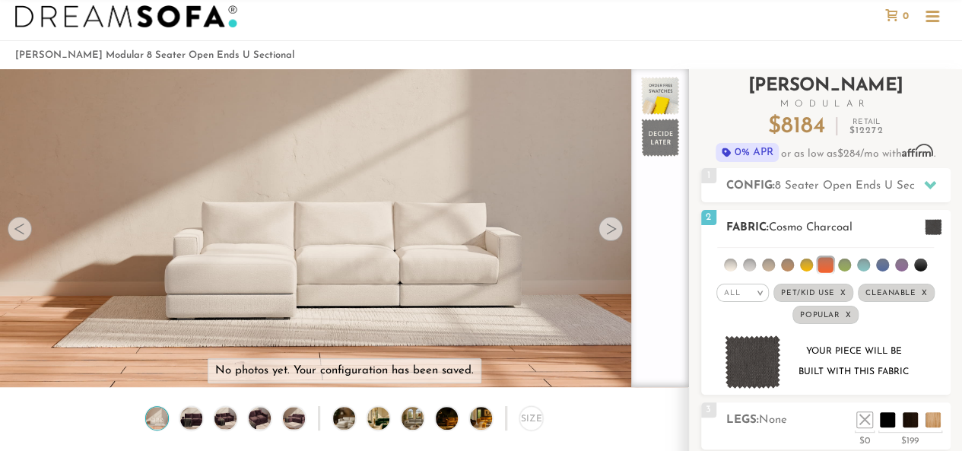
click at [802, 264] on li at bounding box center [806, 265] width 13 height 13
click at [808, 265] on li at bounding box center [805, 264] width 15 height 15
click at [824, 261] on li at bounding box center [824, 264] width 15 height 15
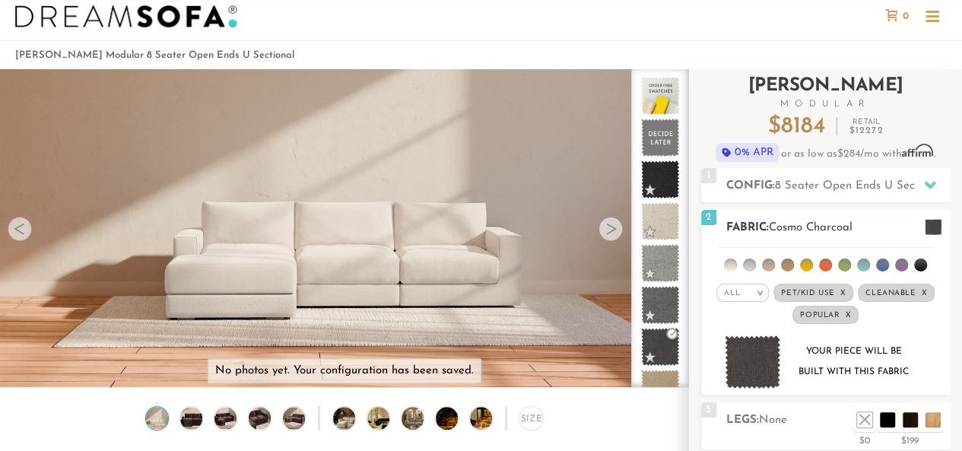
click at [752, 259] on li at bounding box center [749, 265] width 13 height 13
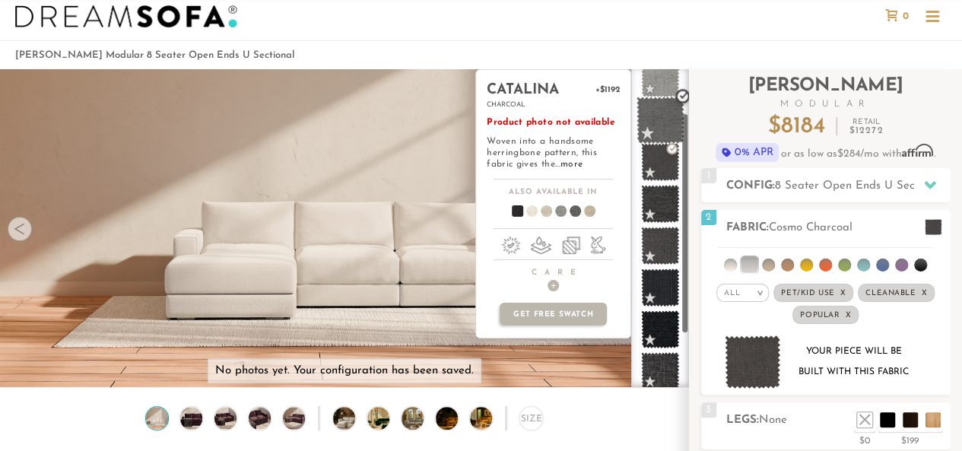
scroll to position [0, 0]
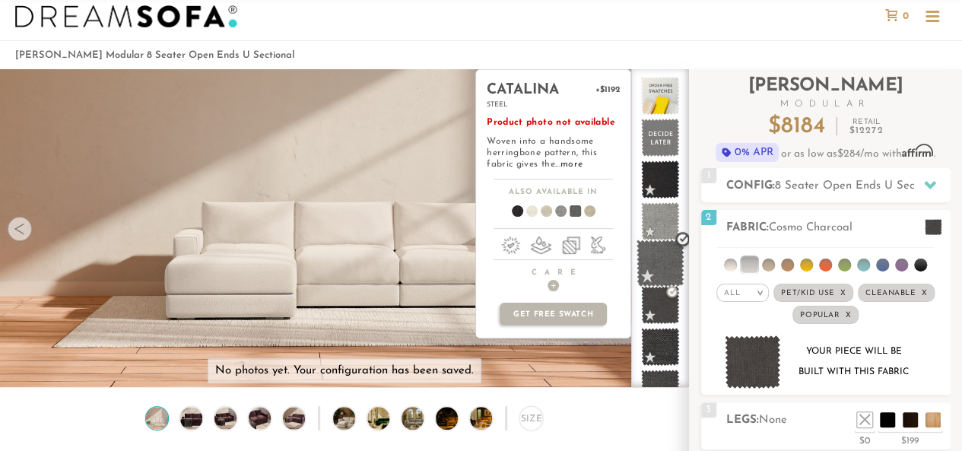
click at [663, 262] on span at bounding box center [660, 264] width 48 height 48
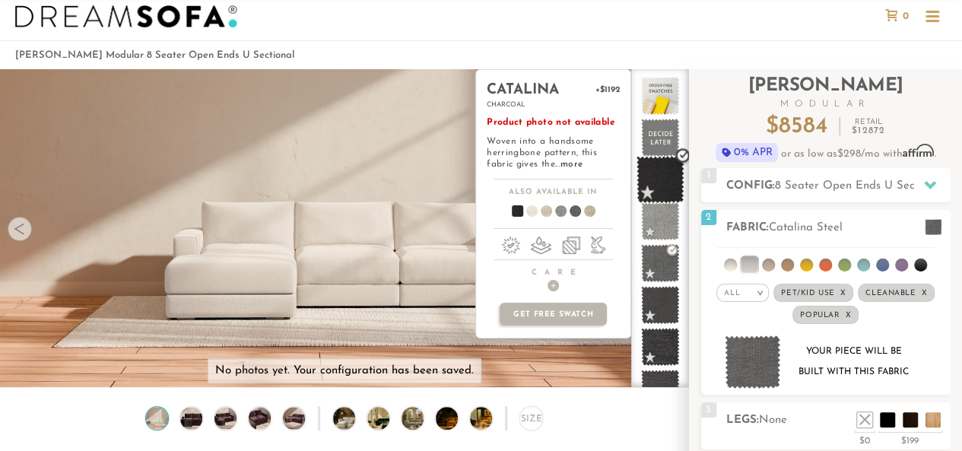
click at [663, 184] on span at bounding box center [660, 180] width 48 height 48
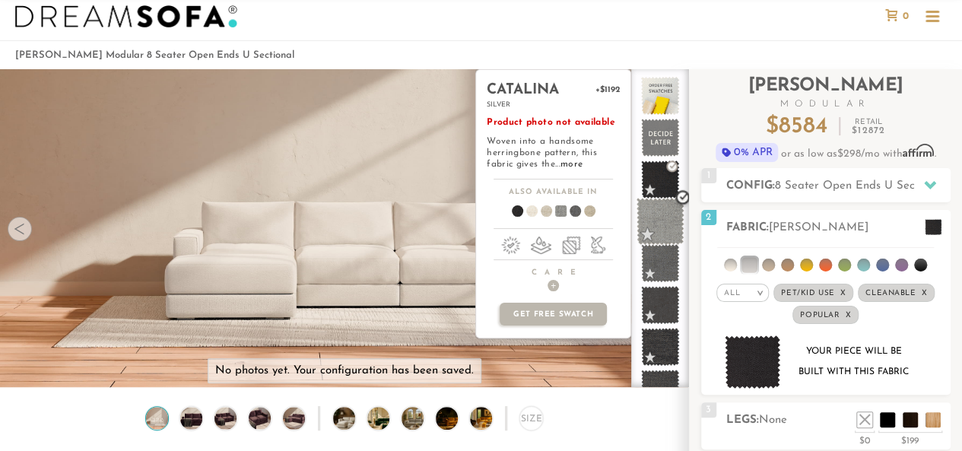
click at [665, 215] on span at bounding box center [660, 222] width 48 height 48
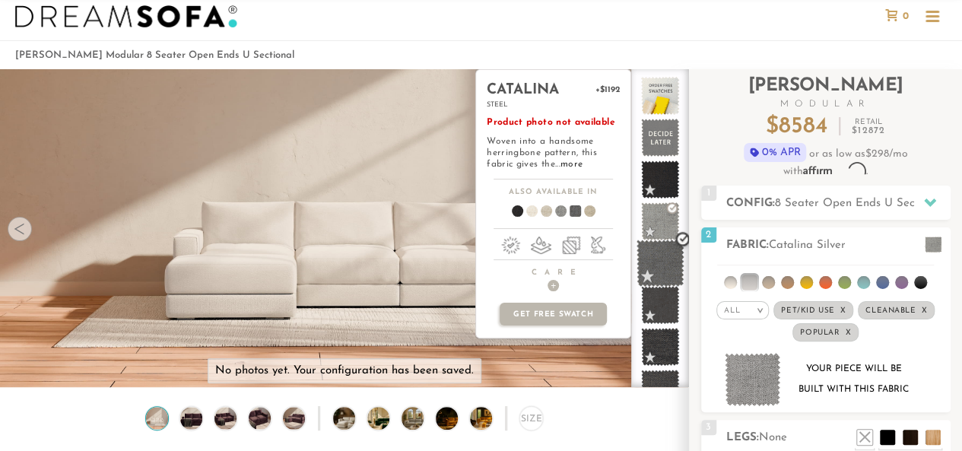
click at [665, 278] on span at bounding box center [660, 264] width 48 height 48
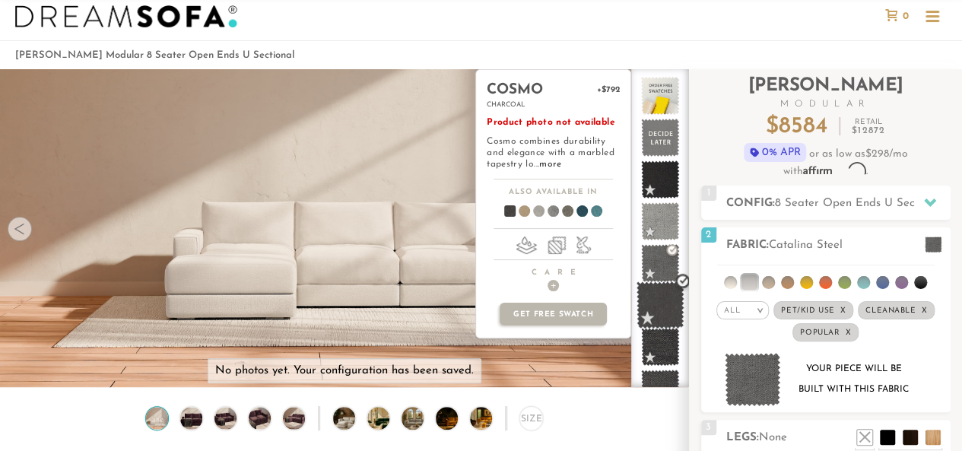
click at [662, 315] on span at bounding box center [660, 305] width 48 height 48
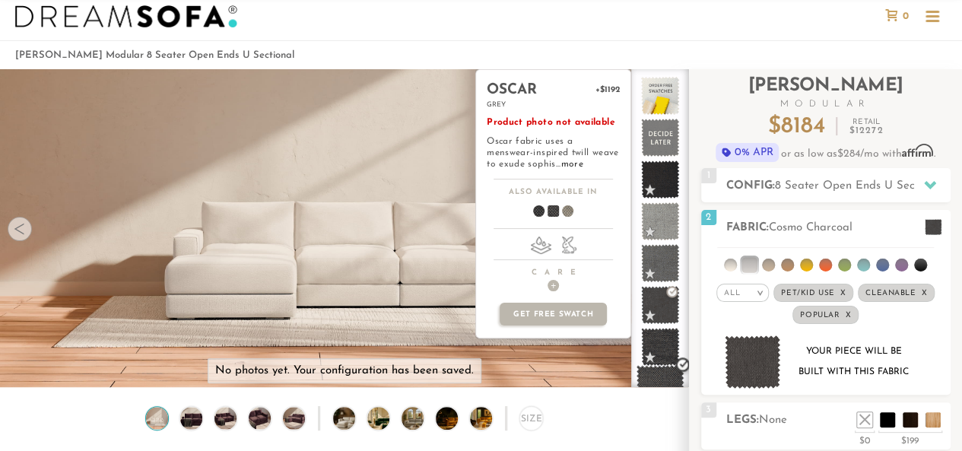
click at [668, 370] on span at bounding box center [660, 389] width 48 height 48
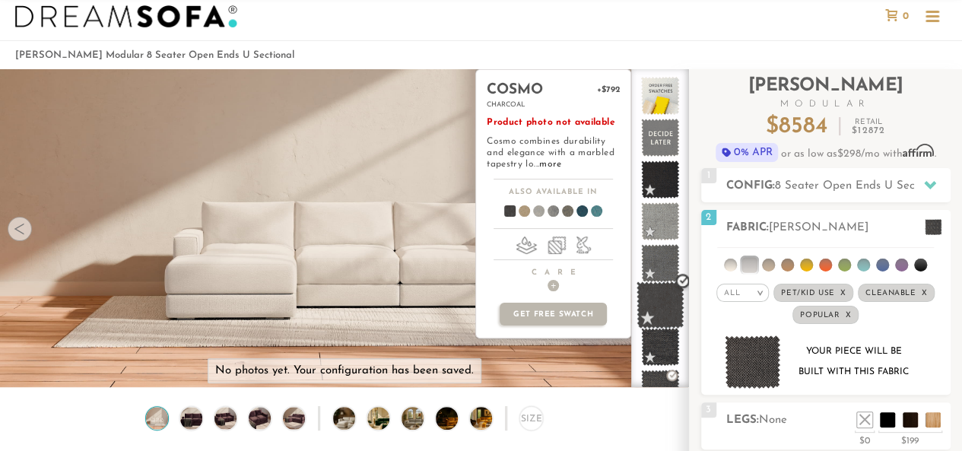
click at [665, 311] on span at bounding box center [660, 305] width 48 height 48
click at [666, 352] on span at bounding box center [660, 347] width 48 height 48
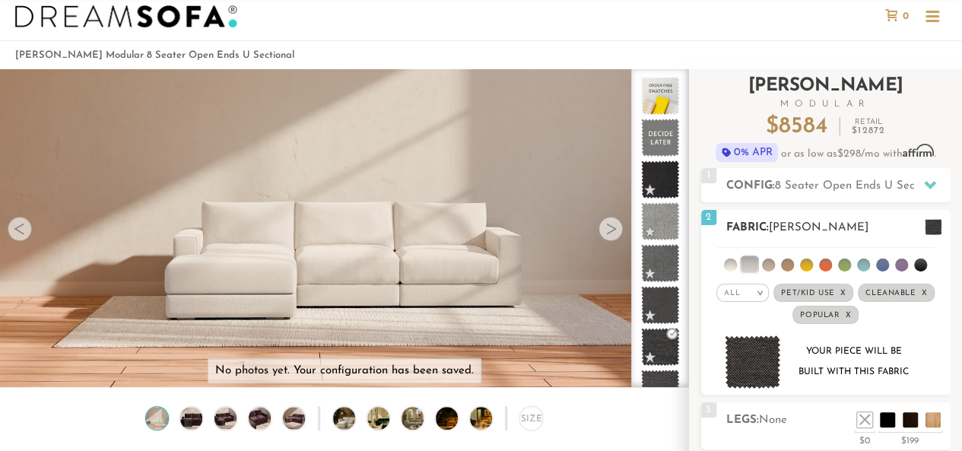
click at [921, 290] on em "x" at bounding box center [924, 293] width 6 height 8
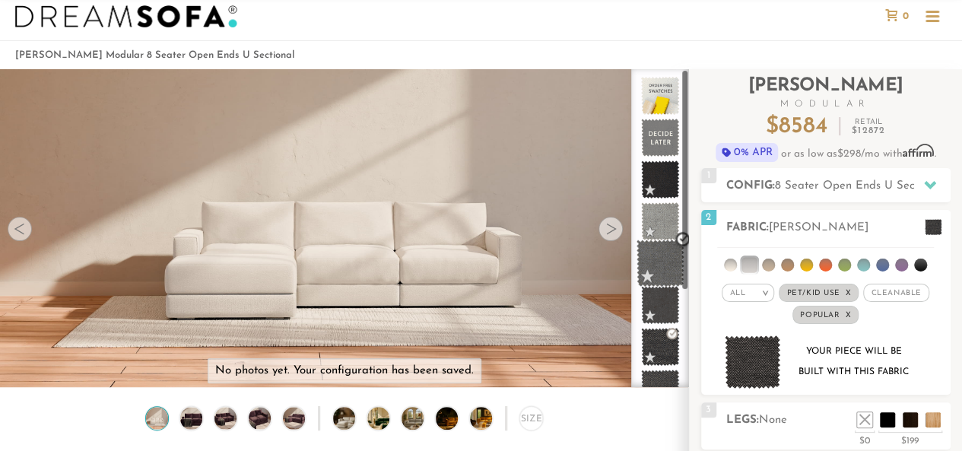
click at [661, 270] on span at bounding box center [660, 264] width 48 height 48
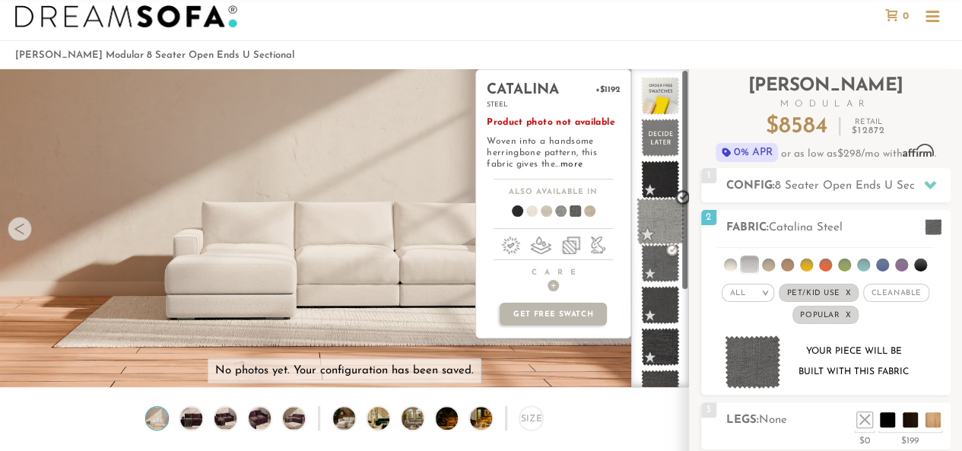
click at [650, 230] on span at bounding box center [660, 222] width 48 height 48
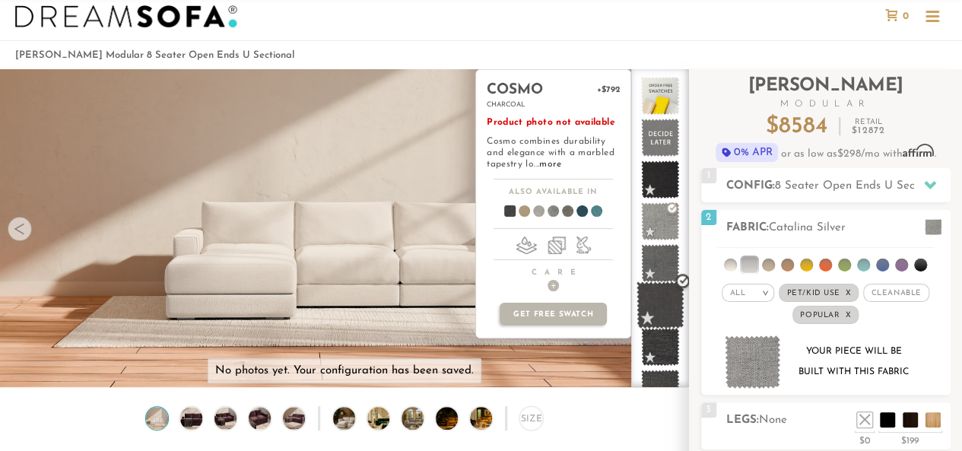
click at [666, 300] on span at bounding box center [660, 305] width 48 height 48
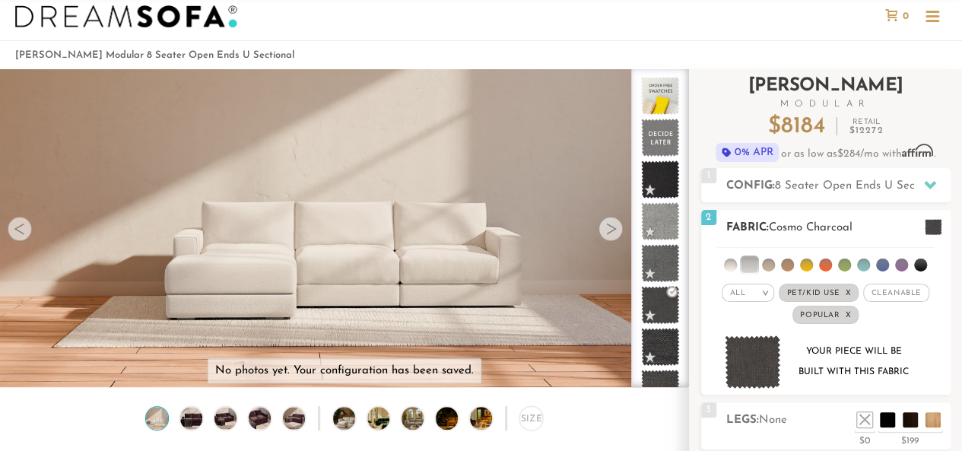
click at [881, 292] on span "Cleanable x" at bounding box center [895, 293] width 65 height 18
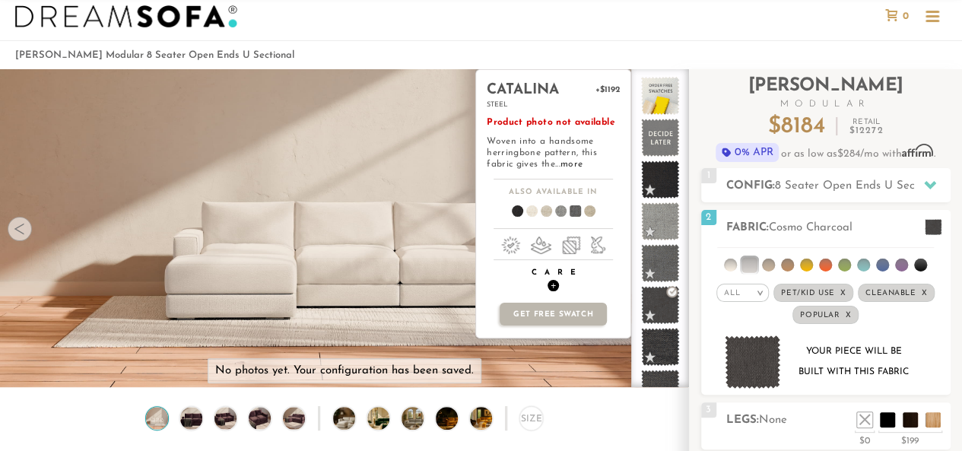
click at [547, 284] on span "+" at bounding box center [552, 285] width 11 height 11
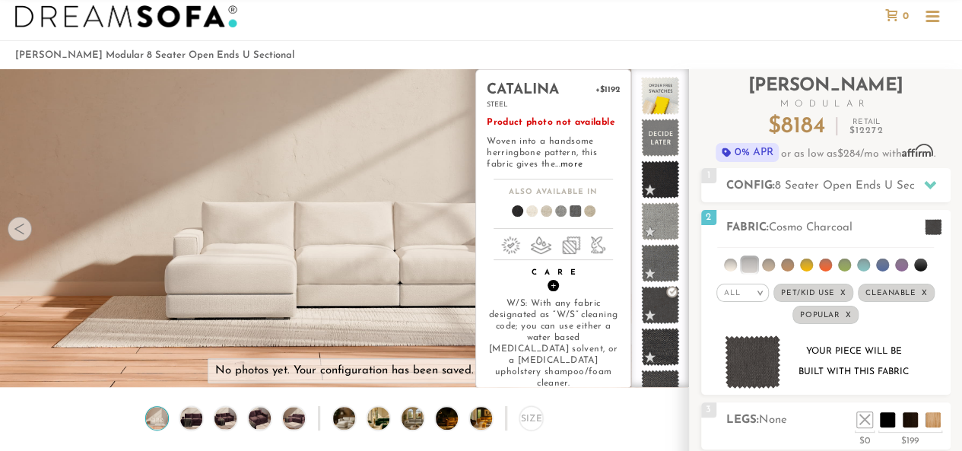
click at [557, 281] on h4 "Care +" at bounding box center [553, 280] width 154 height 24
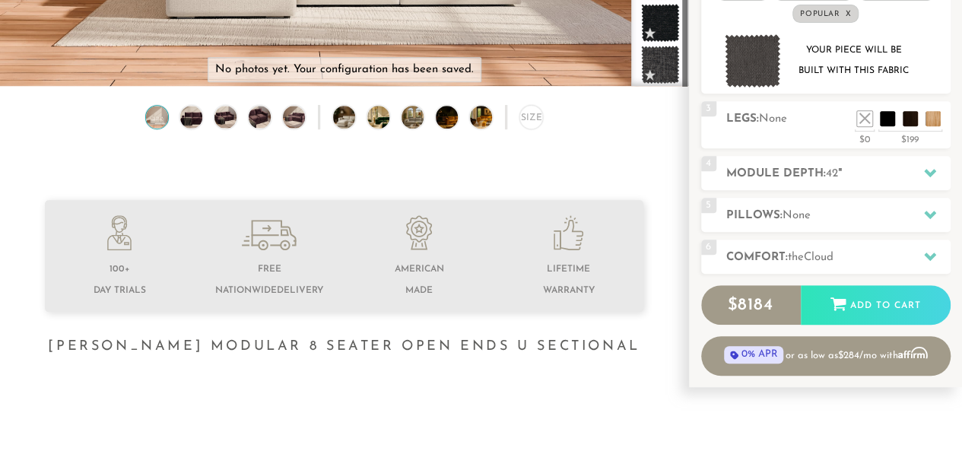
scroll to position [336, 0]
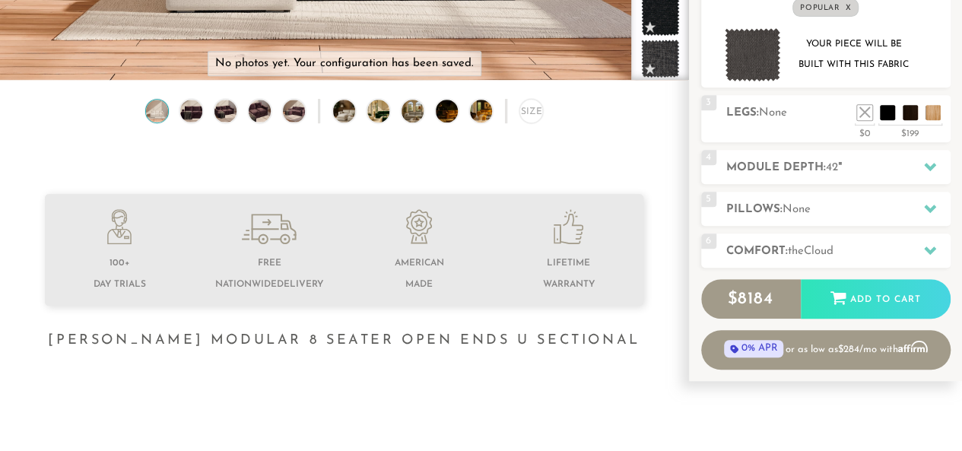
click at [665, 274] on div at bounding box center [344, 285] width 688 height 182
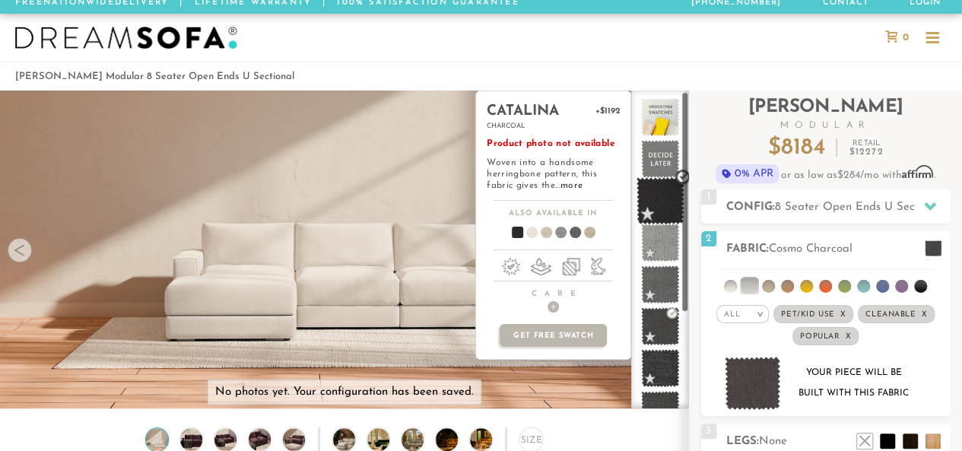
scroll to position [2, 0]
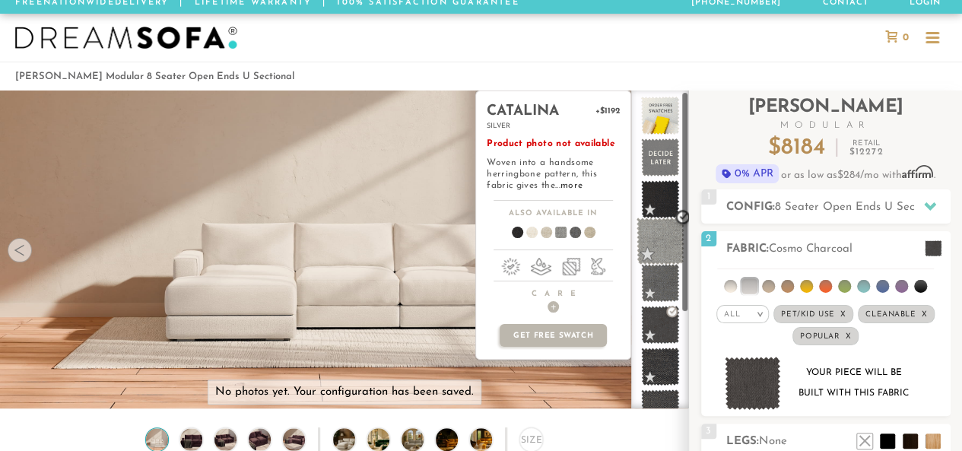
click at [671, 236] on span at bounding box center [660, 241] width 48 height 48
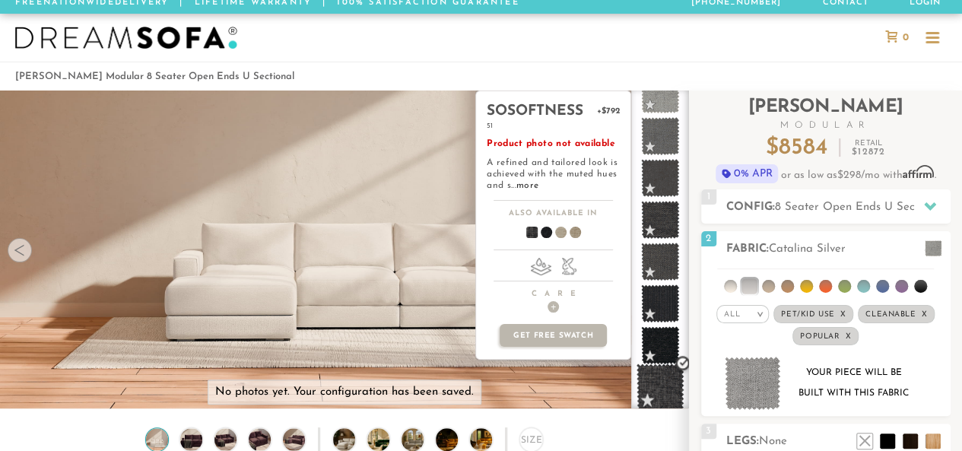
scroll to position [0, 0]
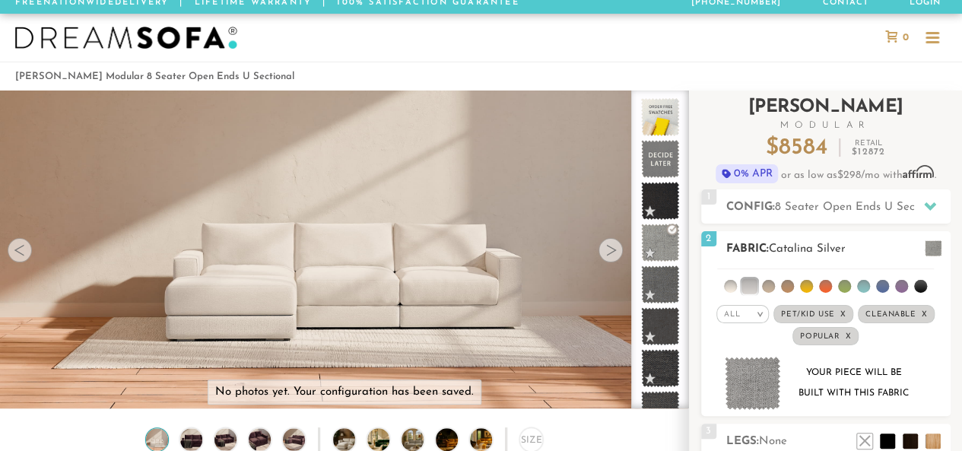
click at [919, 283] on li at bounding box center [920, 286] width 13 height 13
click at [745, 289] on li at bounding box center [748, 285] width 15 height 15
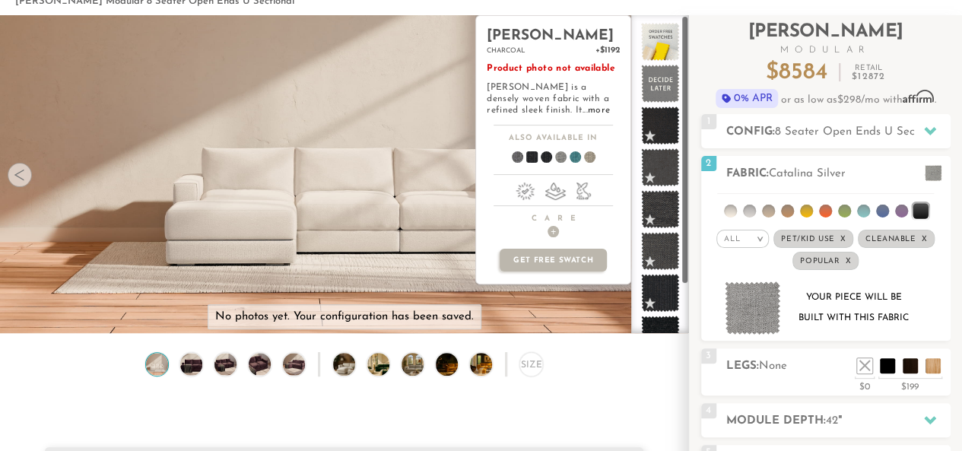
scroll to position [52, 0]
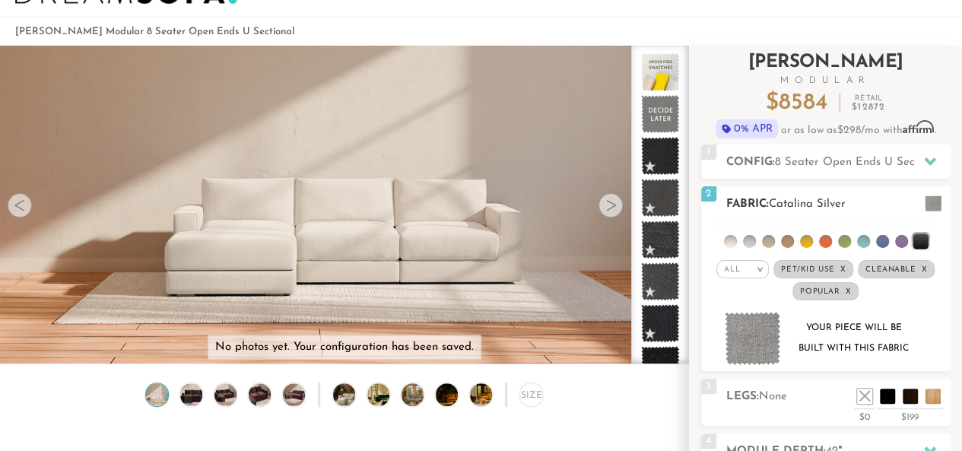
click at [919, 233] on li at bounding box center [919, 240] width 15 height 15
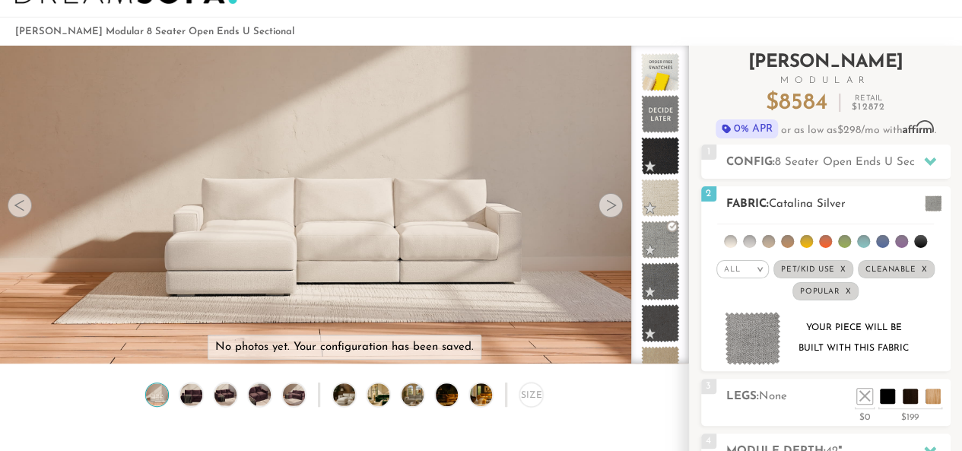
click at [928, 213] on div at bounding box center [930, 203] width 32 height 31
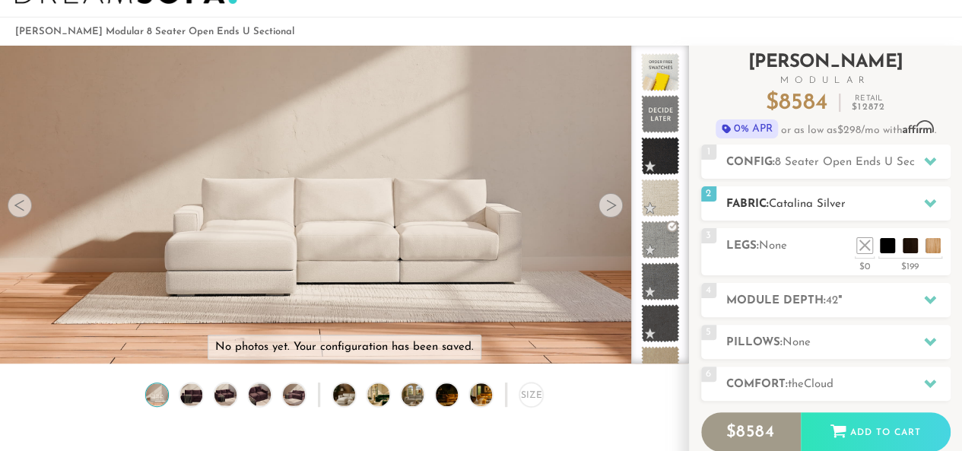
click at [928, 205] on icon at bounding box center [930, 203] width 12 height 8
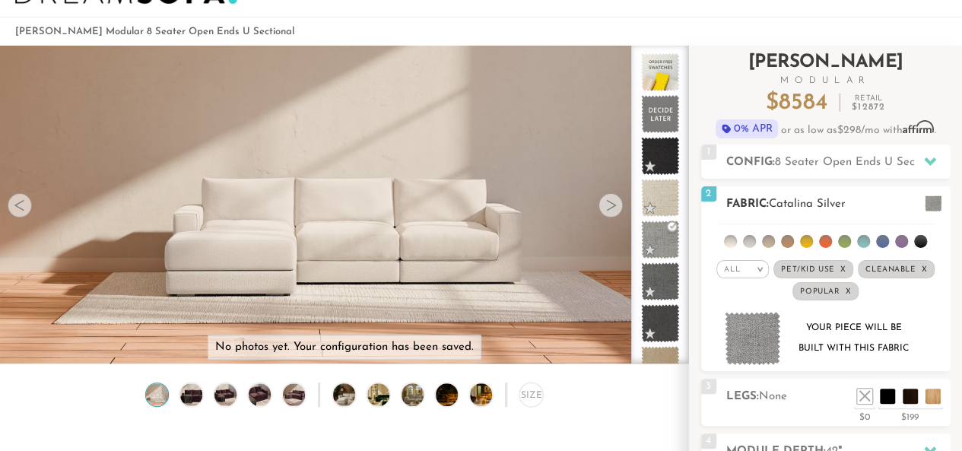
click at [746, 241] on li at bounding box center [749, 241] width 13 height 13
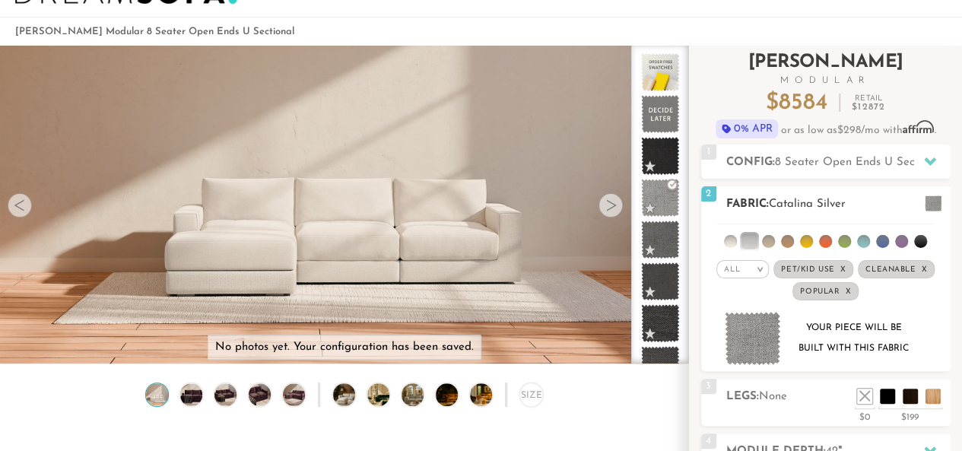
click at [756, 235] on li at bounding box center [748, 240] width 15 height 15
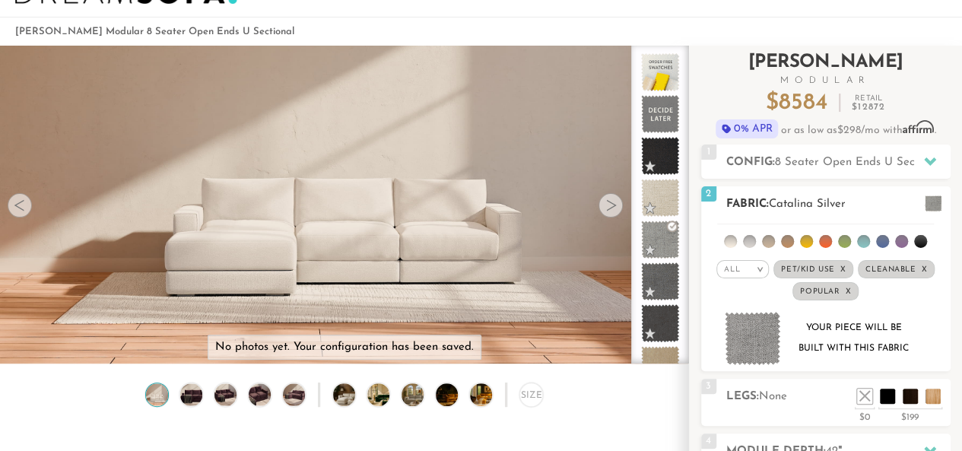
click at [730, 238] on li at bounding box center [730, 241] width 13 height 13
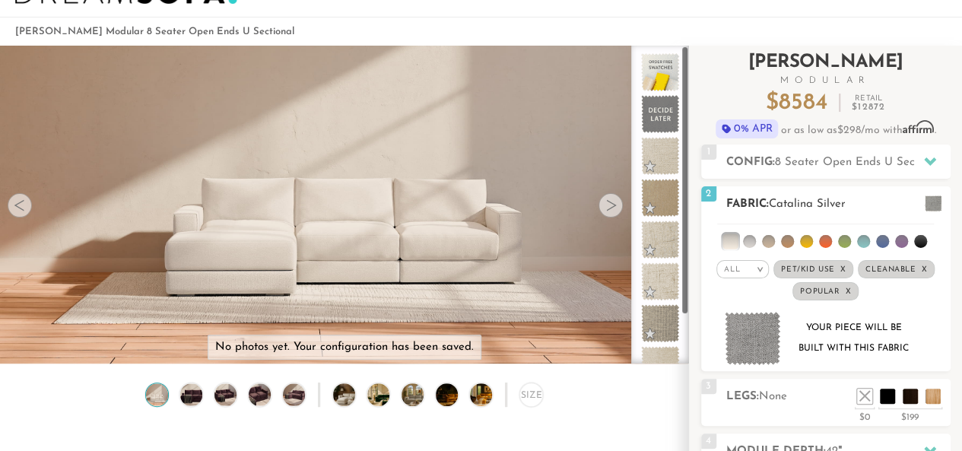
click at [730, 244] on li at bounding box center [729, 240] width 15 height 15
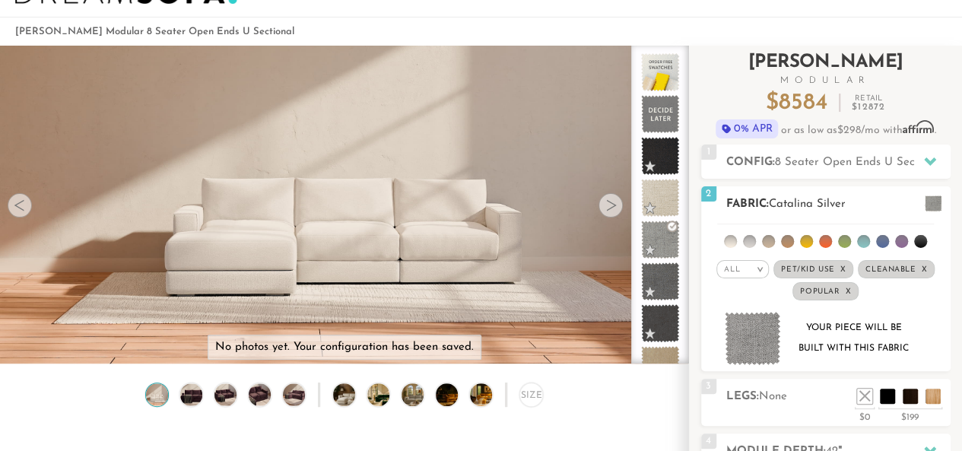
click at [768, 244] on li at bounding box center [768, 241] width 13 height 13
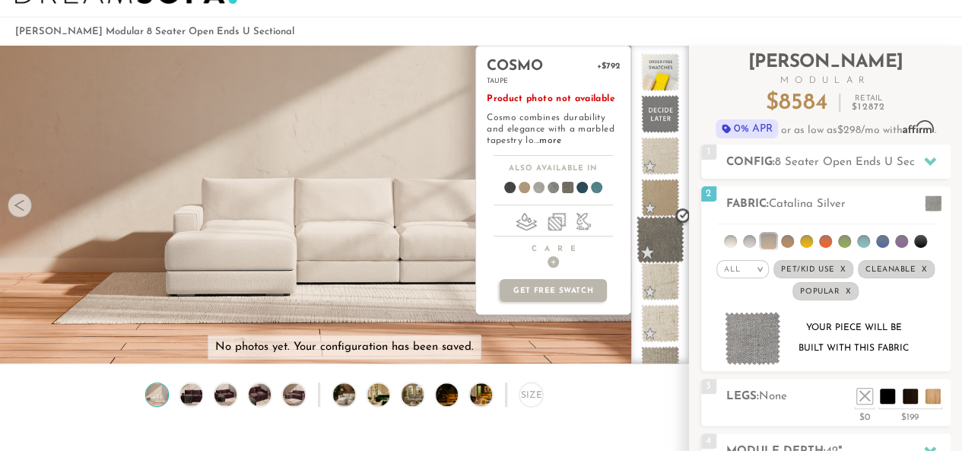
scroll to position [106, 0]
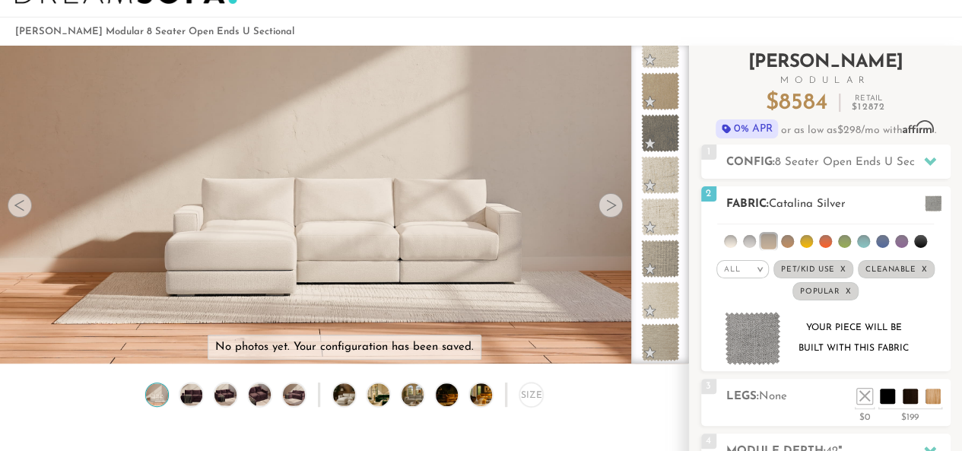
click at [763, 238] on li at bounding box center [767, 240] width 15 height 15
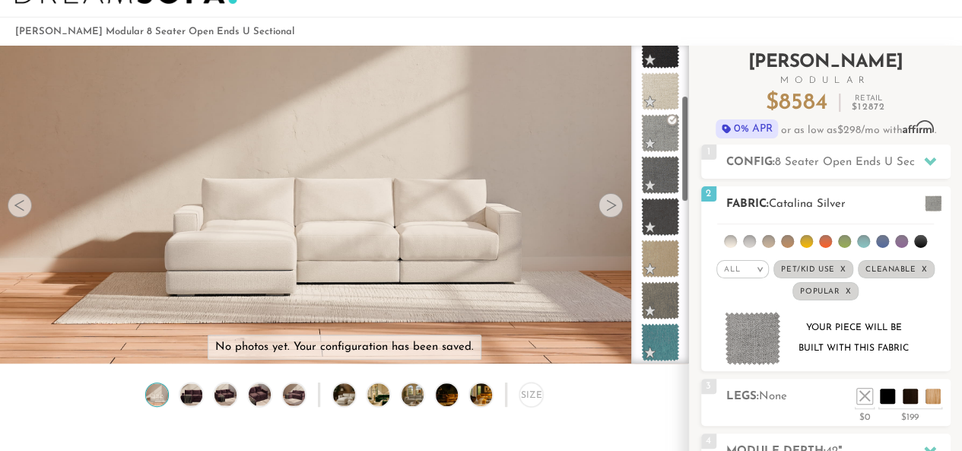
scroll to position [149, 0]
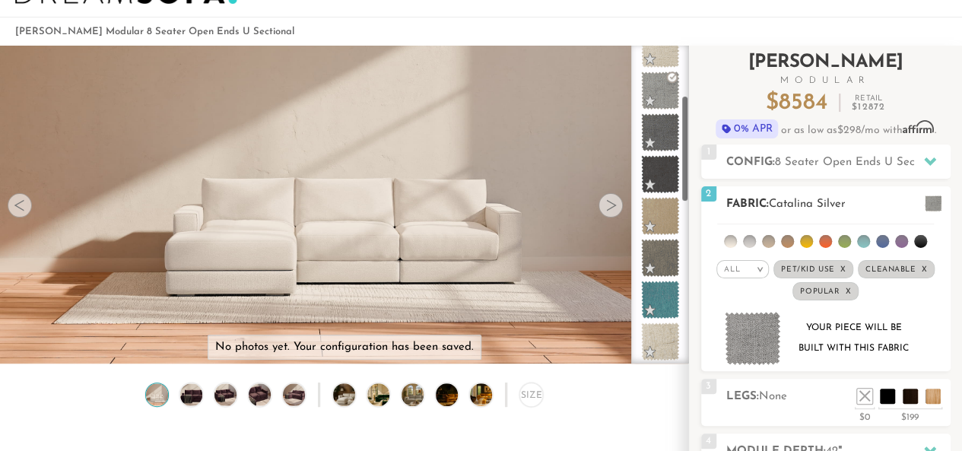
click at [794, 238] on ul at bounding box center [825, 238] width 217 height 28
click at [782, 255] on div "All > All Tier Family Popular Luxury" at bounding box center [825, 262] width 249 height 82
click at [786, 245] on li at bounding box center [787, 241] width 13 height 13
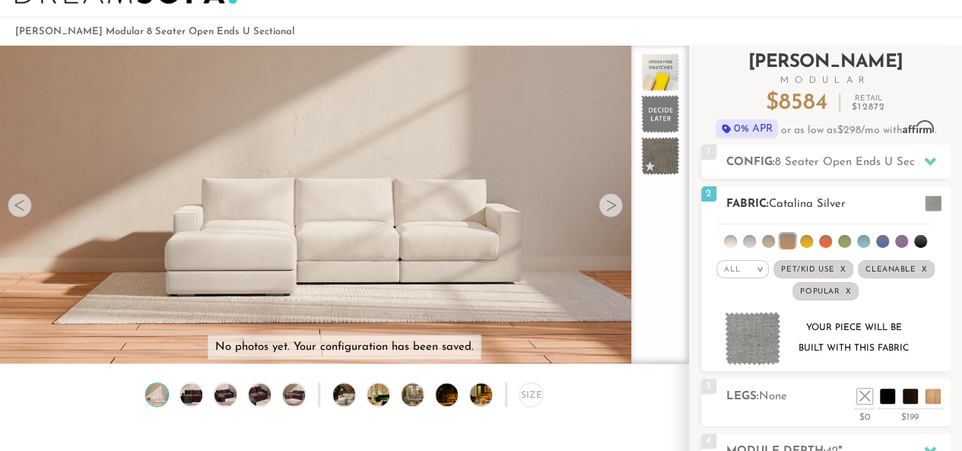
scroll to position [0, 0]
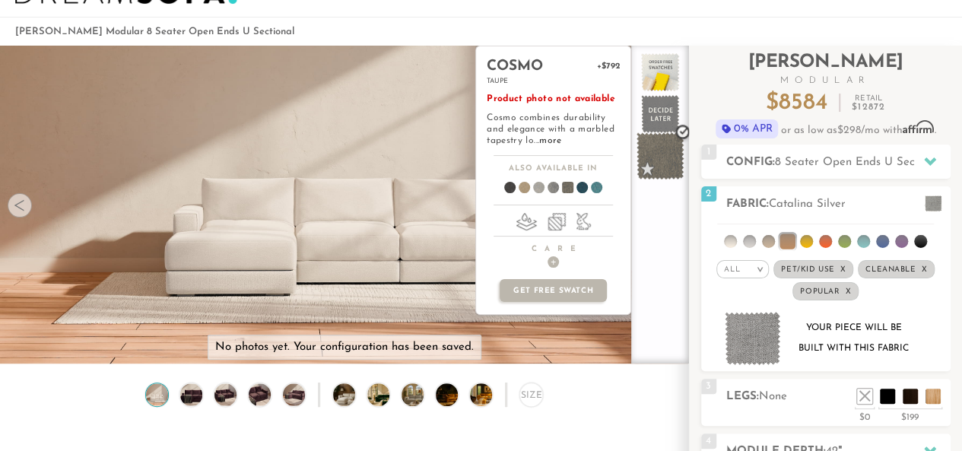
click at [665, 142] on span at bounding box center [660, 156] width 48 height 48
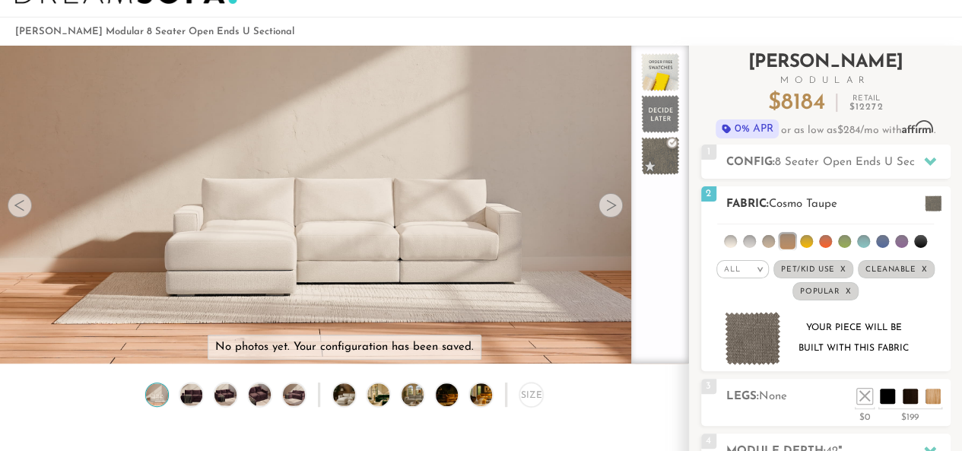
click at [789, 236] on li at bounding box center [786, 240] width 15 height 15
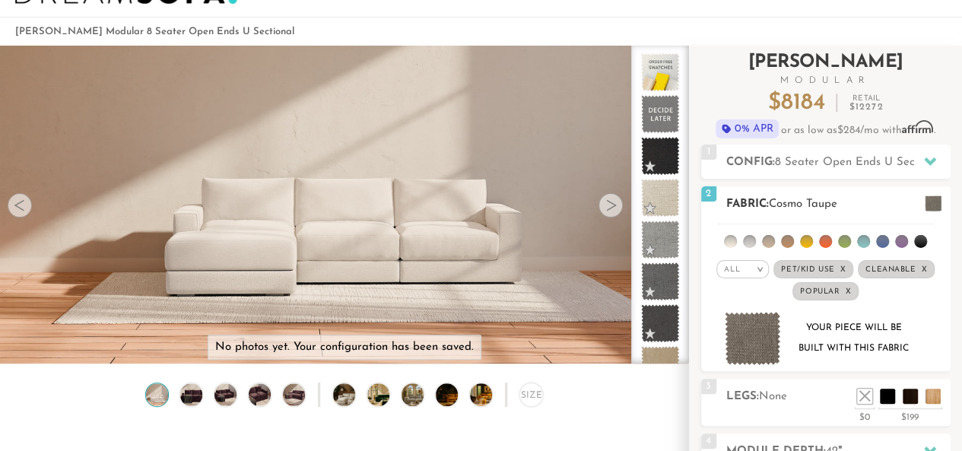
click at [919, 236] on li at bounding box center [920, 241] width 13 height 13
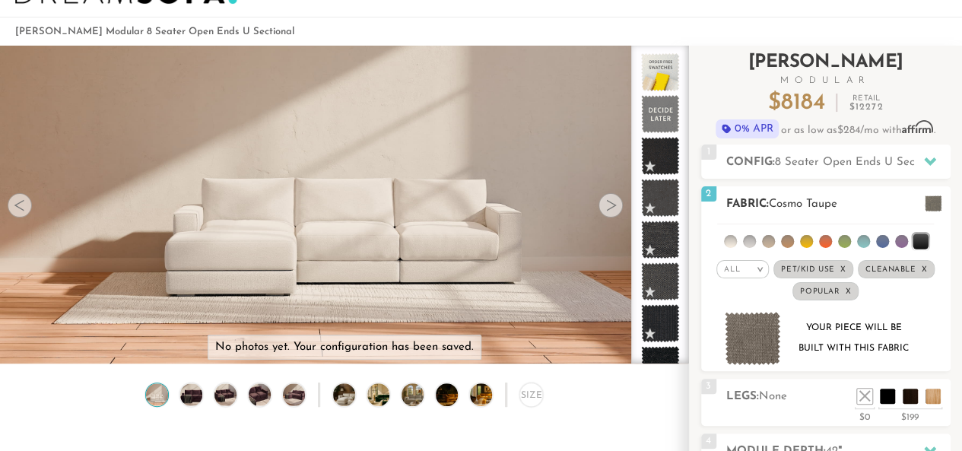
click at [921, 239] on li at bounding box center [919, 240] width 15 height 15
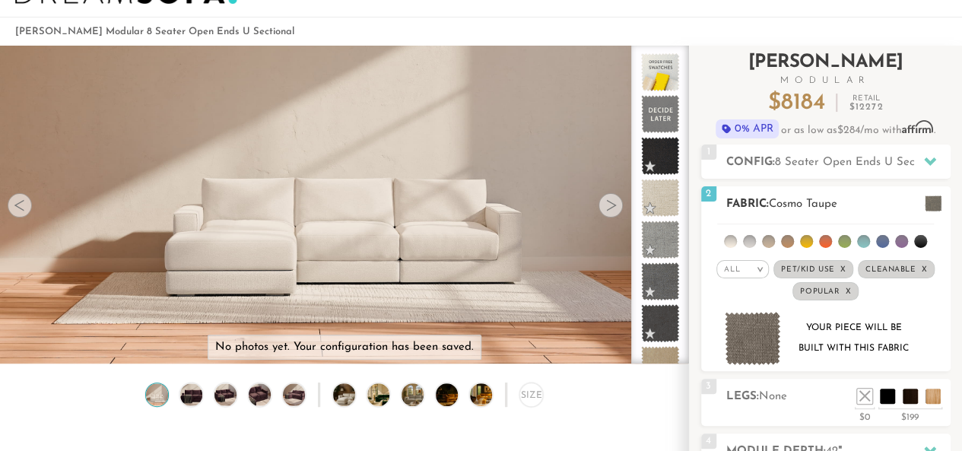
click at [922, 244] on li at bounding box center [920, 241] width 13 height 13
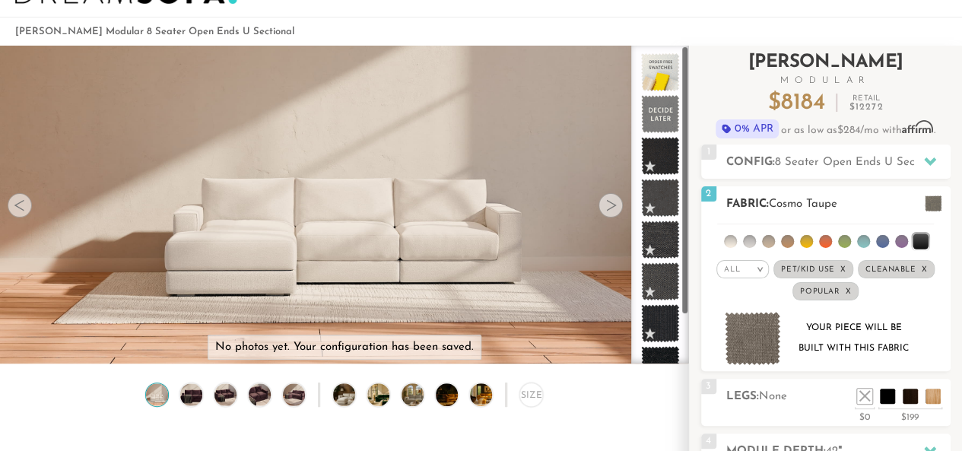
click at [747, 240] on li at bounding box center [749, 241] width 13 height 13
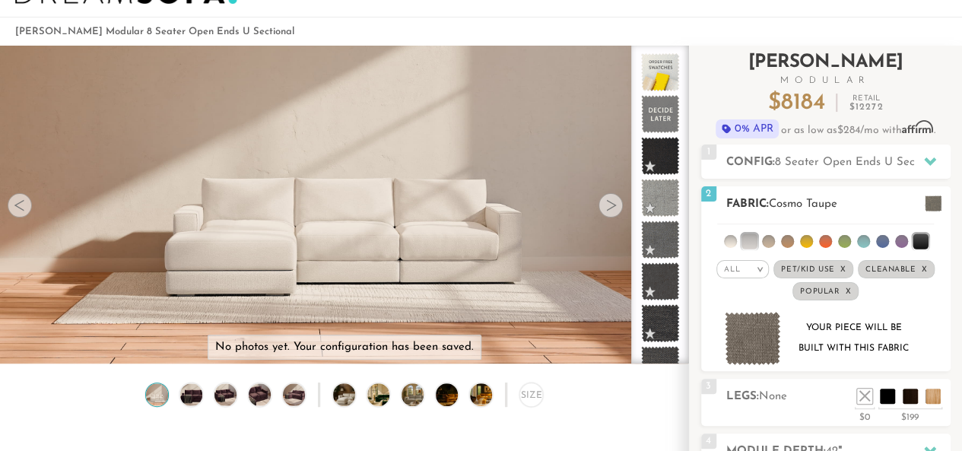
click at [922, 236] on li at bounding box center [919, 240] width 15 height 15
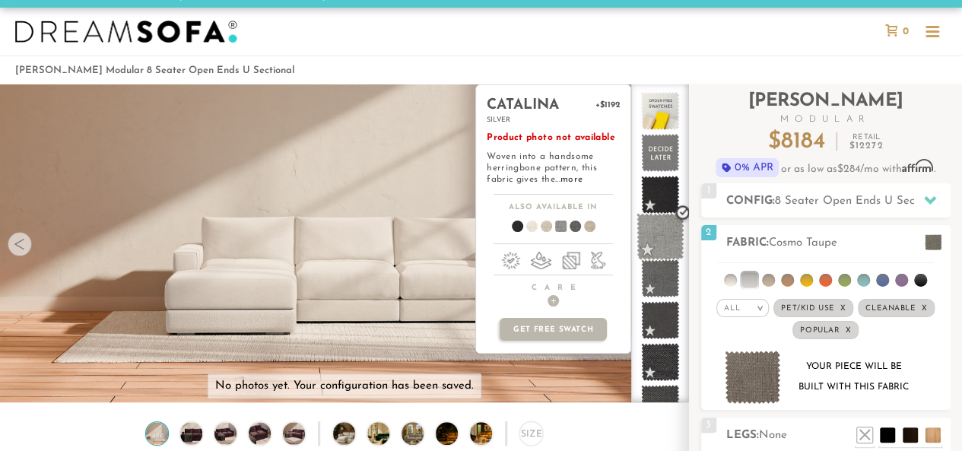
click at [667, 230] on span at bounding box center [660, 237] width 48 height 48
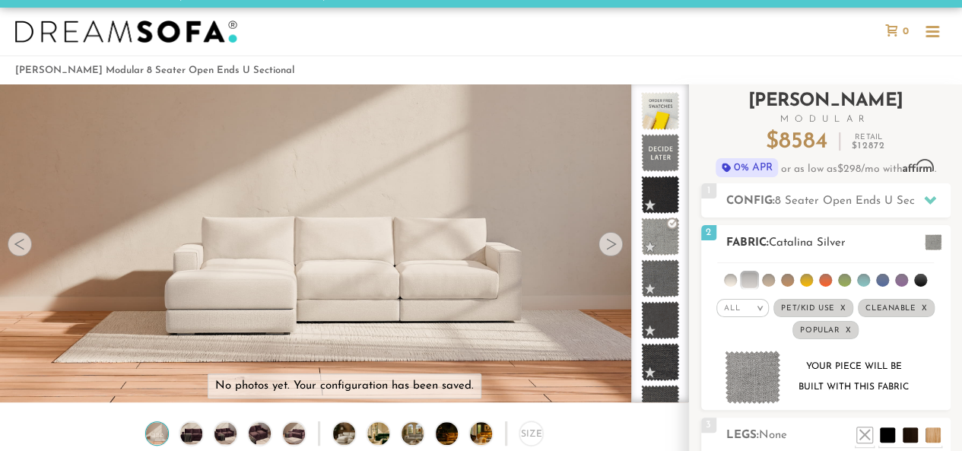
click at [840, 234] on h2 "Fabric: Catalina Silver" at bounding box center [838, 242] width 224 height 17
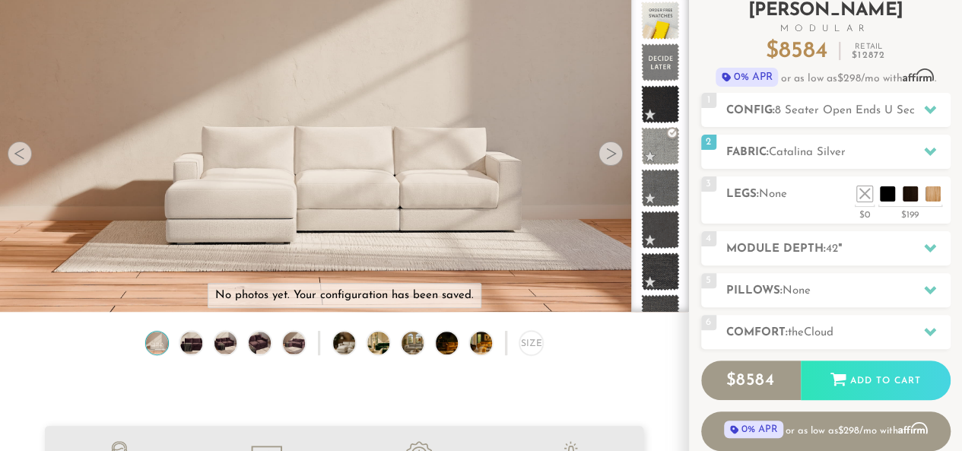
scroll to position [126, 0]
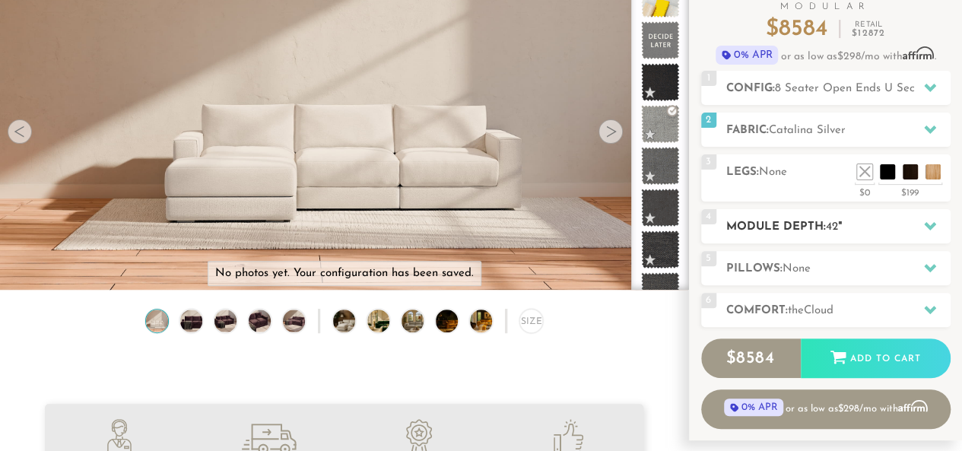
click at [805, 209] on div "4 Module Depth: 42 "" at bounding box center [825, 226] width 249 height 34
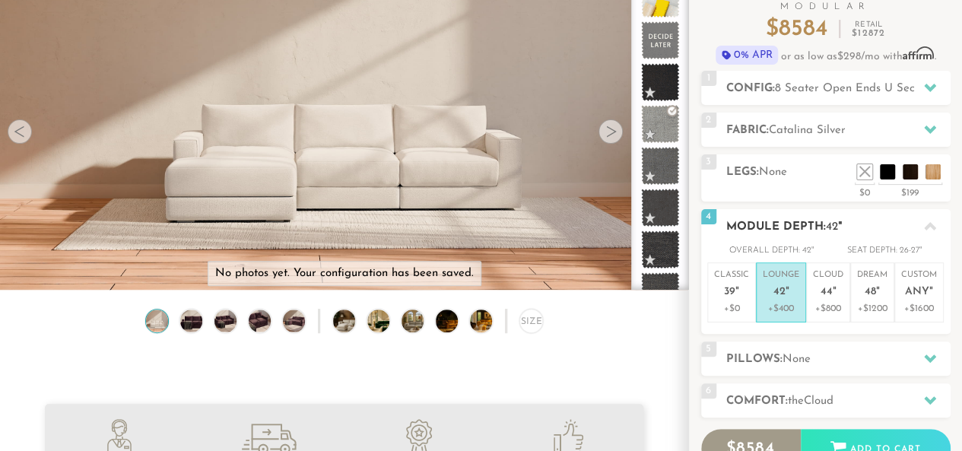
click at [928, 224] on icon at bounding box center [930, 226] width 12 height 8
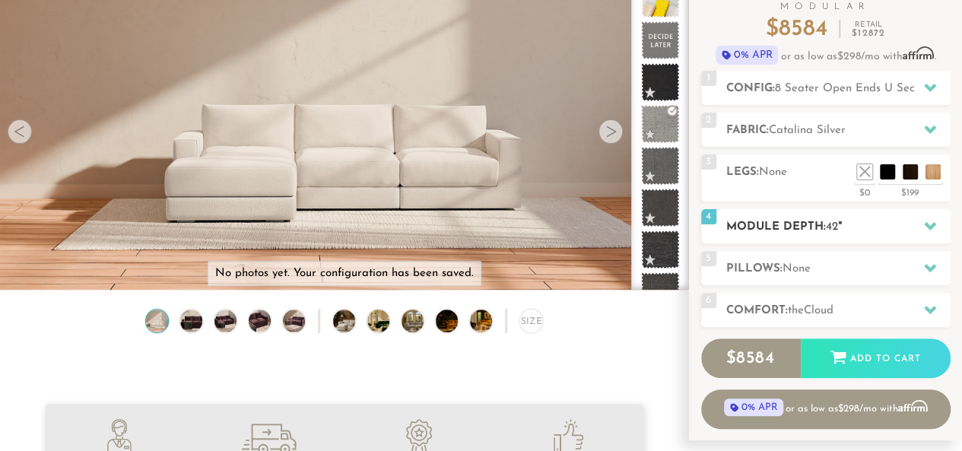
click at [928, 224] on icon at bounding box center [930, 226] width 12 height 8
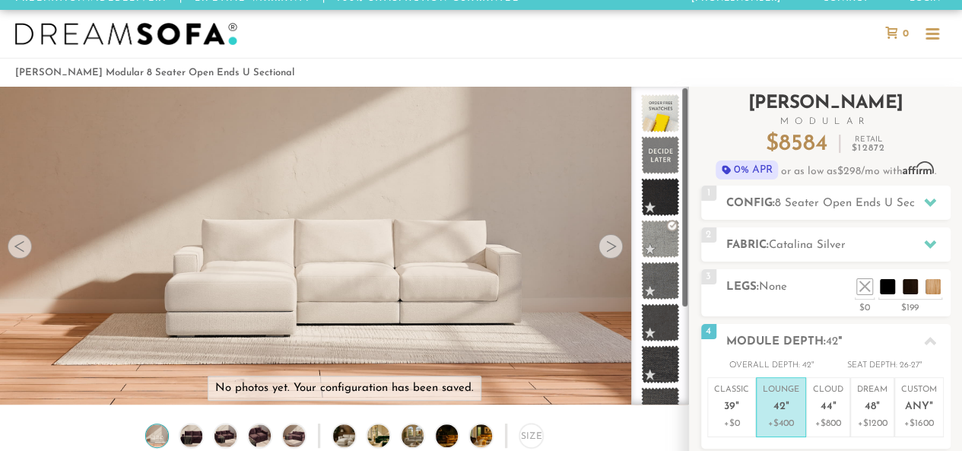
scroll to position [3, 0]
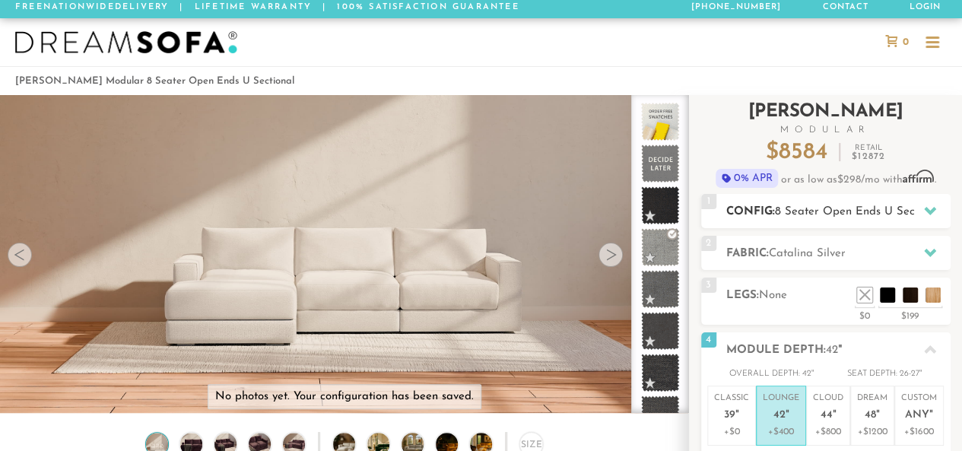
click at [855, 210] on span "8 Seater Open Ends U Sectional" at bounding box center [859, 211] width 169 height 11
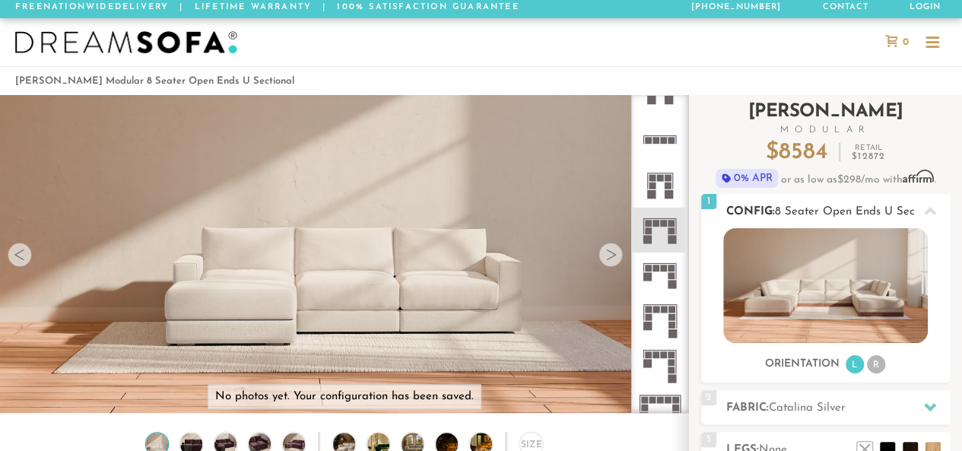
click at [875, 215] on span "8 Seater Open Ends U Sectional" at bounding box center [859, 211] width 169 height 11
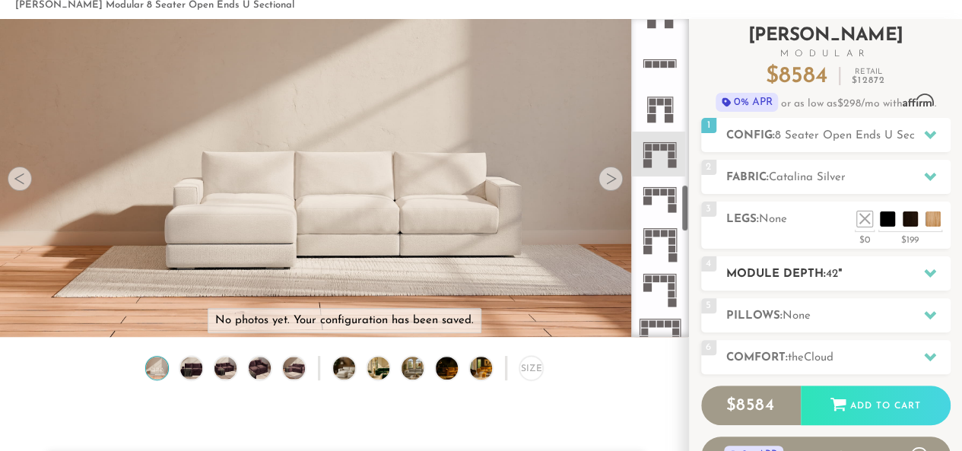
scroll to position [78, 0]
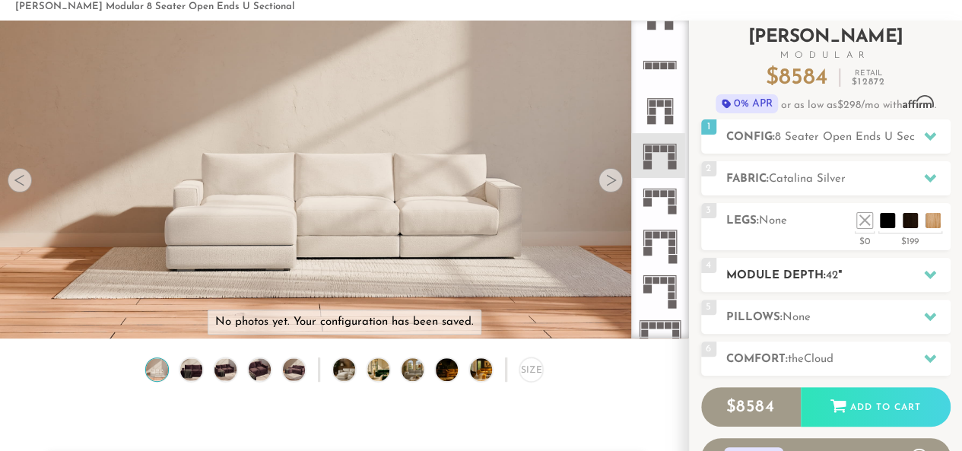
click at [797, 276] on h2 "Module Depth: 42 "" at bounding box center [838, 275] width 224 height 17
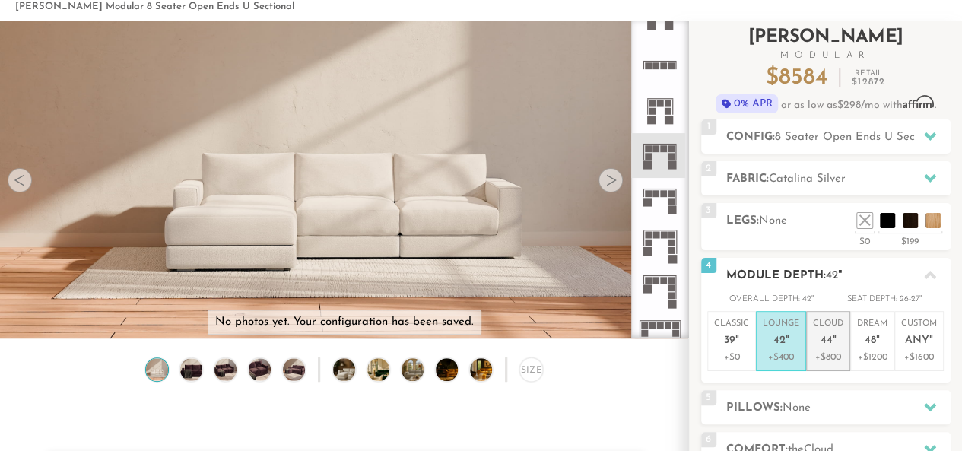
click at [829, 338] on span "44" at bounding box center [826, 341] width 12 height 13
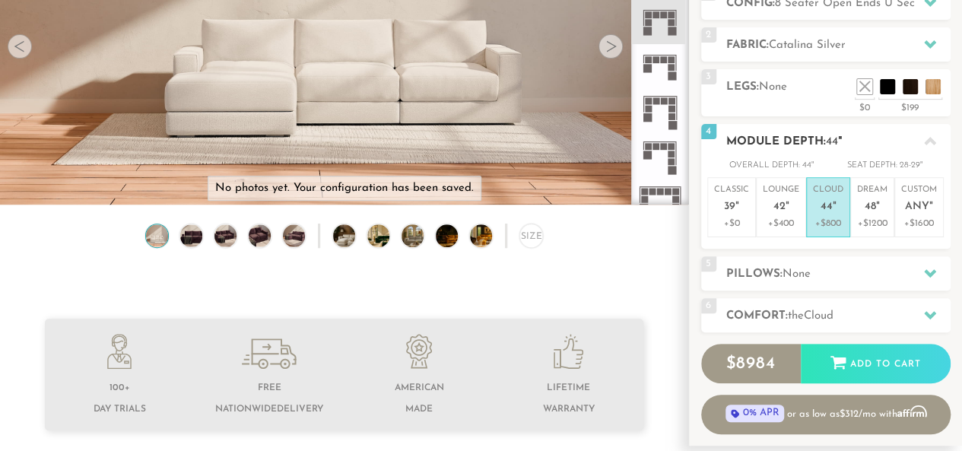
scroll to position [211, 0]
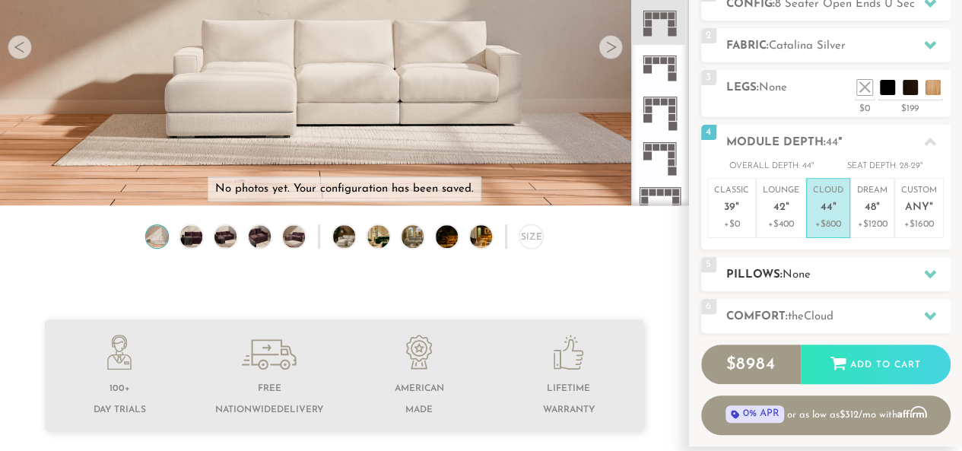
click at [799, 269] on span "None" at bounding box center [796, 274] width 28 height 11
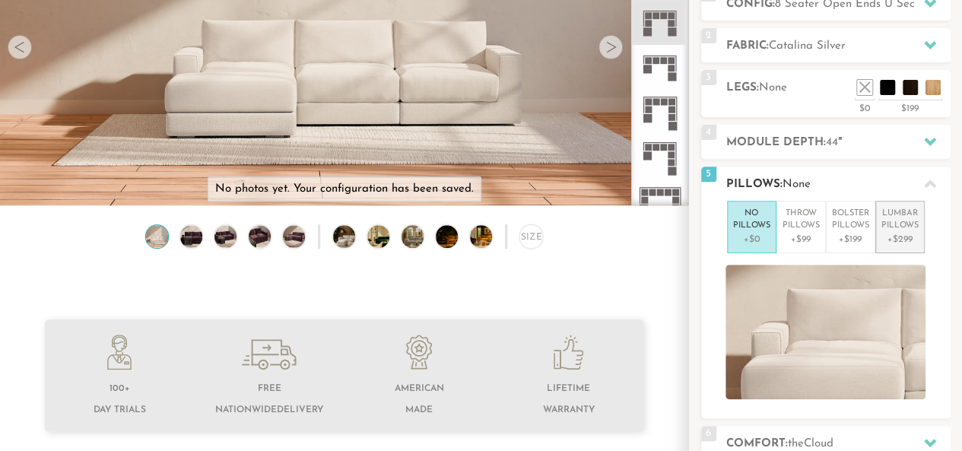
click at [890, 230] on p "Lumbar Pillows" at bounding box center [899, 220] width 37 height 25
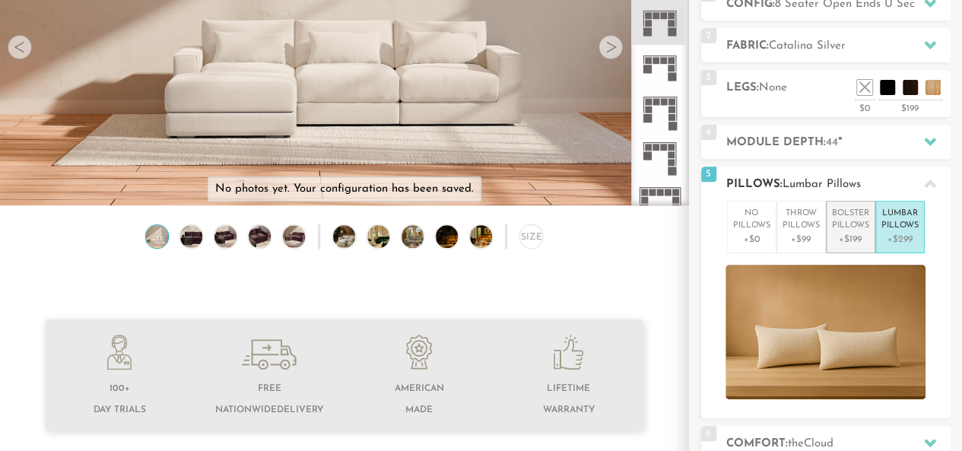
click at [859, 229] on p "Bolster Pillows" at bounding box center [850, 220] width 37 height 25
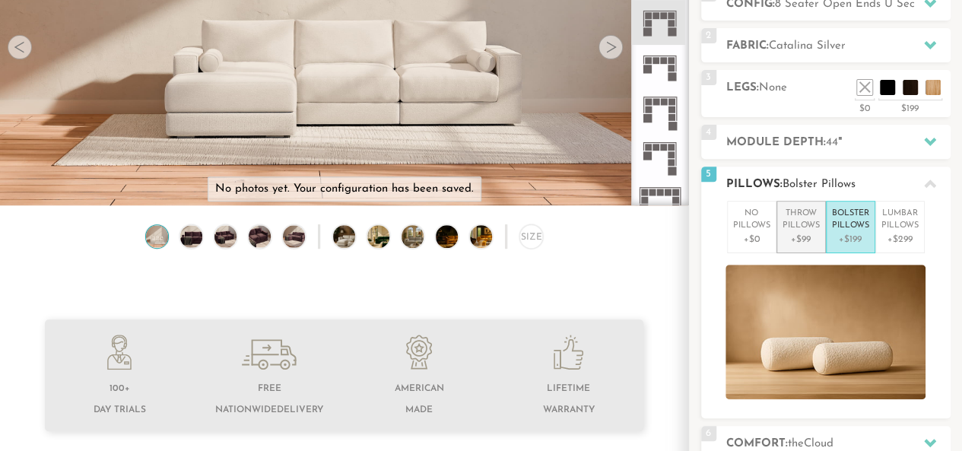
click at [776, 228] on li "Throw Pillows +$99" at bounding box center [800, 227] width 49 height 52
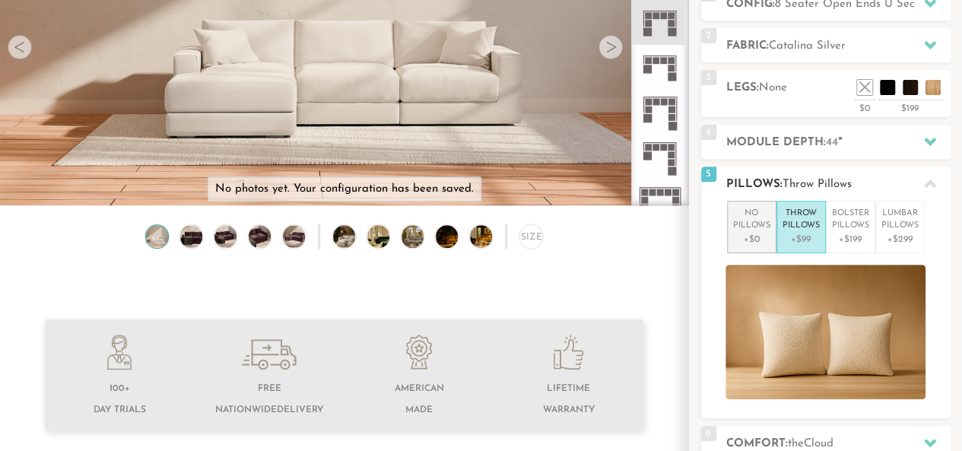
click at [758, 227] on p "No Pillows" at bounding box center [751, 220] width 37 height 25
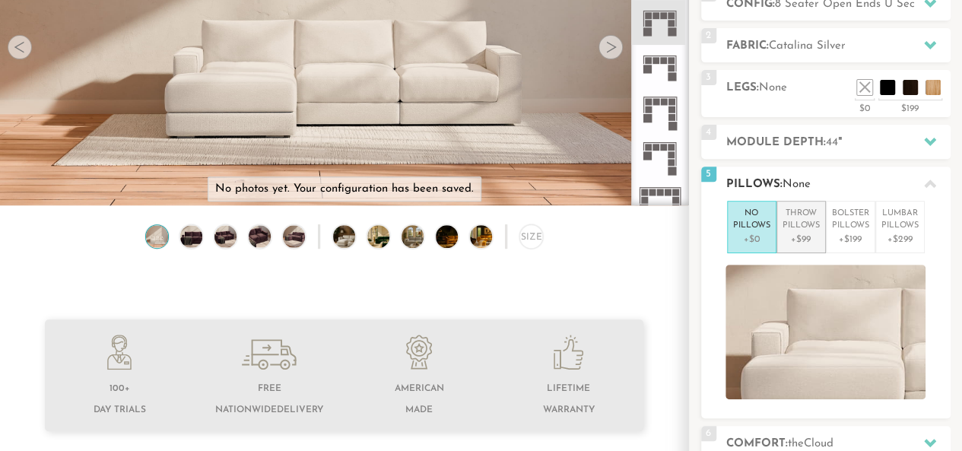
click at [807, 224] on p "Throw Pillows" at bounding box center [800, 220] width 37 height 25
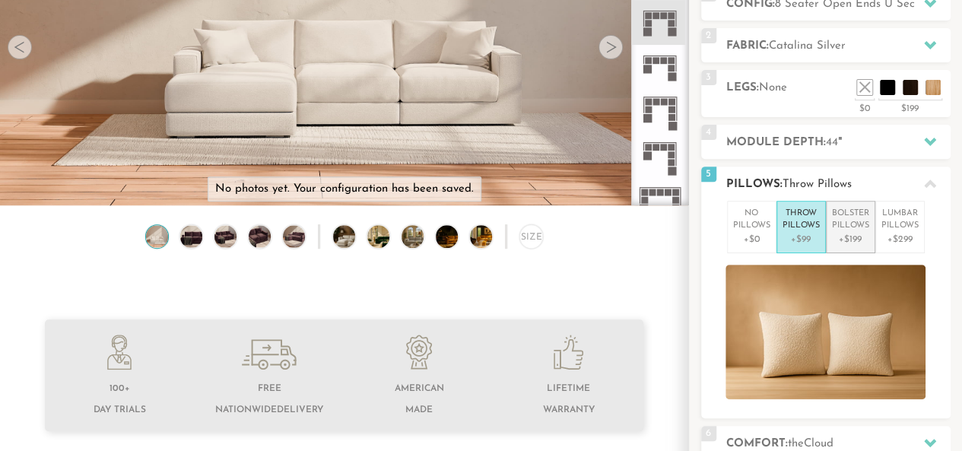
click at [847, 228] on p "Bolster Pillows" at bounding box center [850, 220] width 37 height 25
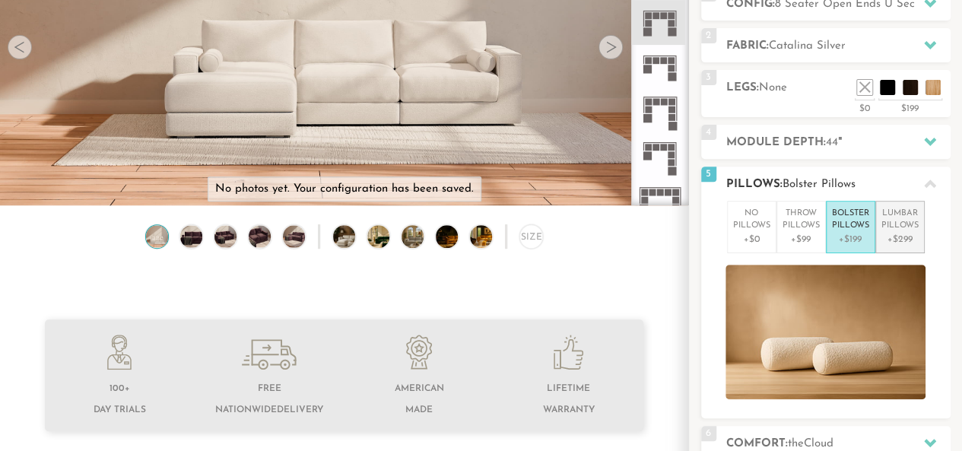
click at [893, 229] on p "Lumbar Pillows" at bounding box center [899, 220] width 37 height 25
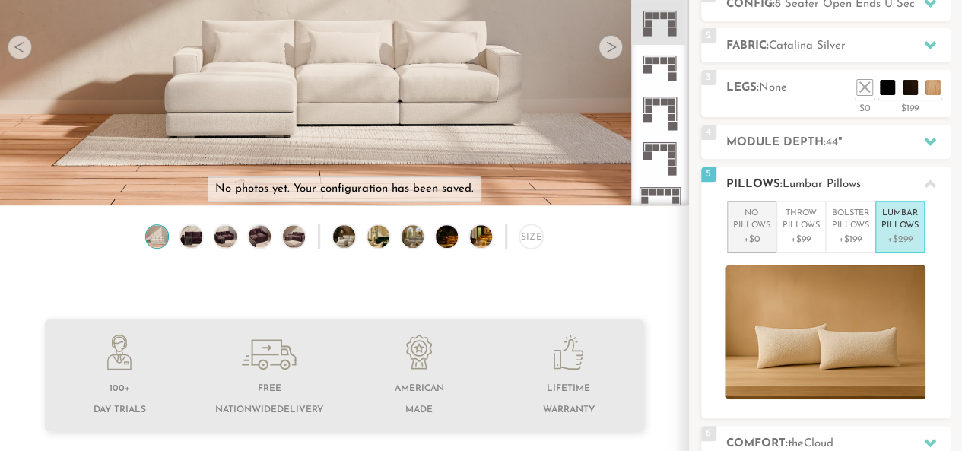
click at [745, 236] on p "+$0" at bounding box center [751, 240] width 37 height 14
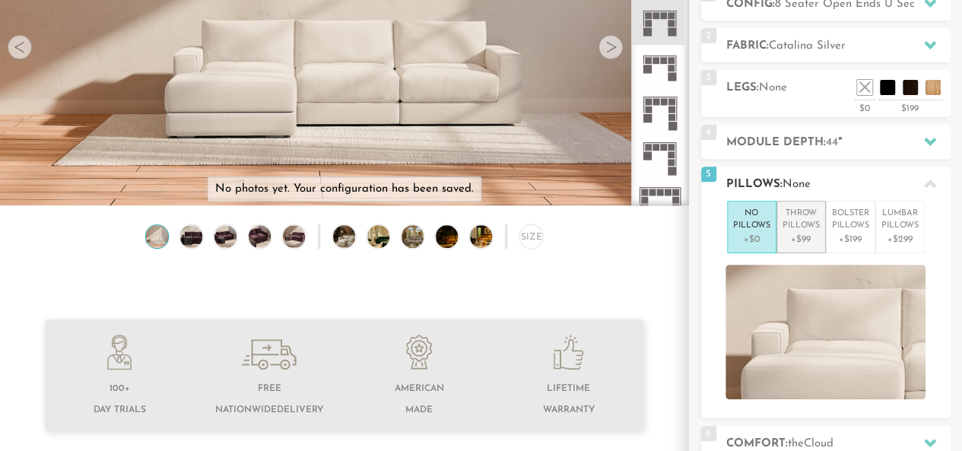
click at [810, 235] on p "+$99" at bounding box center [800, 240] width 37 height 14
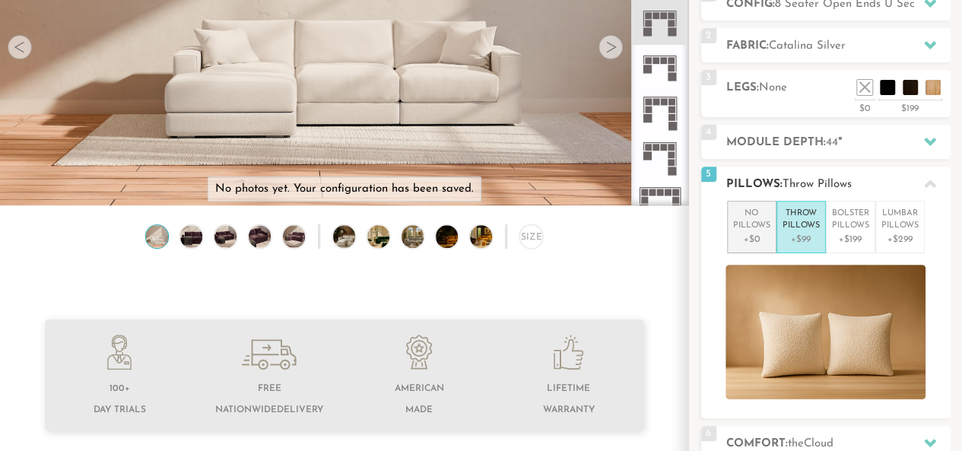
click at [747, 240] on p "+$0" at bounding box center [751, 240] width 37 height 14
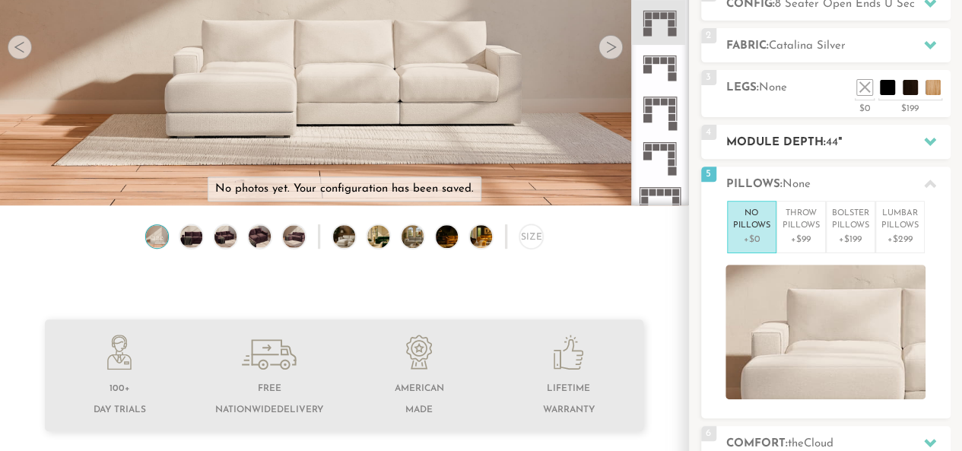
click at [865, 153] on div "4 Module Depth: 44 "" at bounding box center [825, 142] width 249 height 34
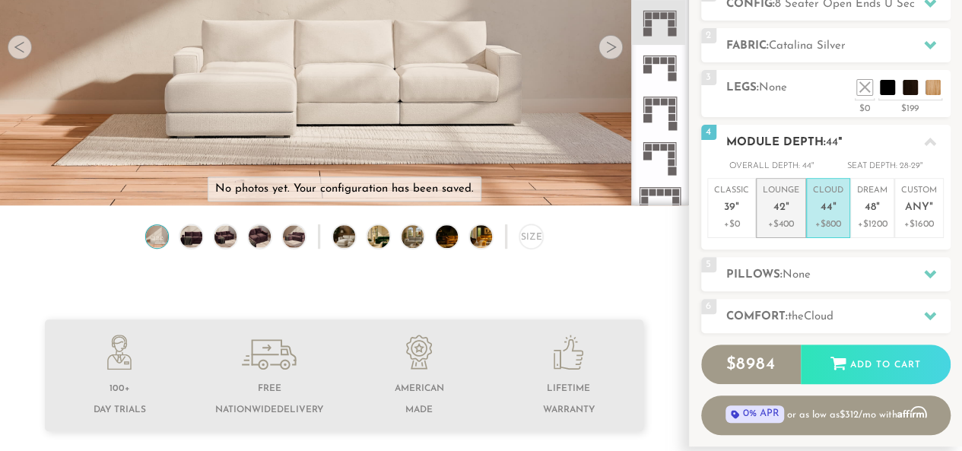
click at [779, 198] on p "Lounge 42 "" at bounding box center [781, 201] width 36 height 33
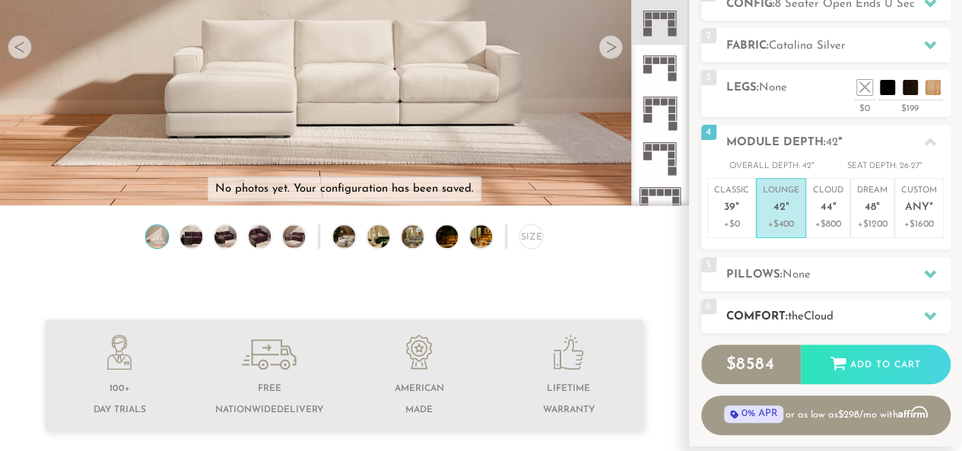
click at [934, 306] on div at bounding box center [930, 315] width 32 height 31
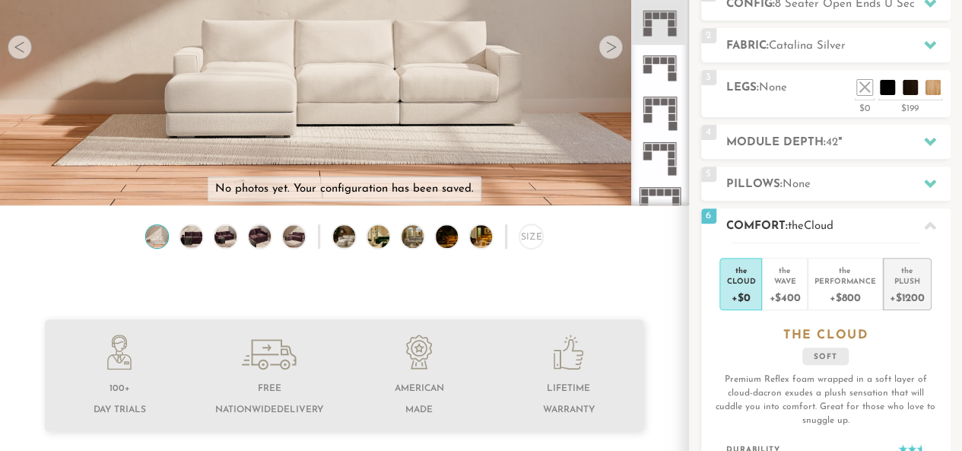
click at [914, 286] on div "+$1200" at bounding box center [907, 297] width 35 height 22
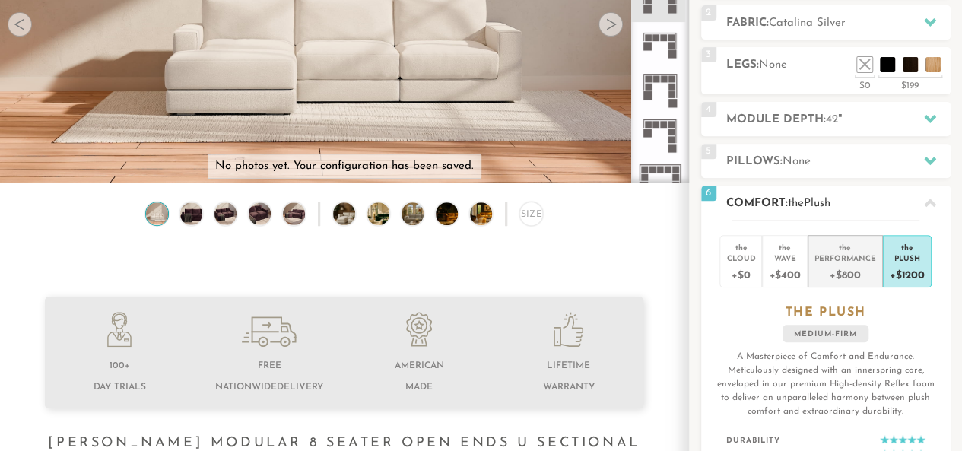
scroll to position [249, 0]
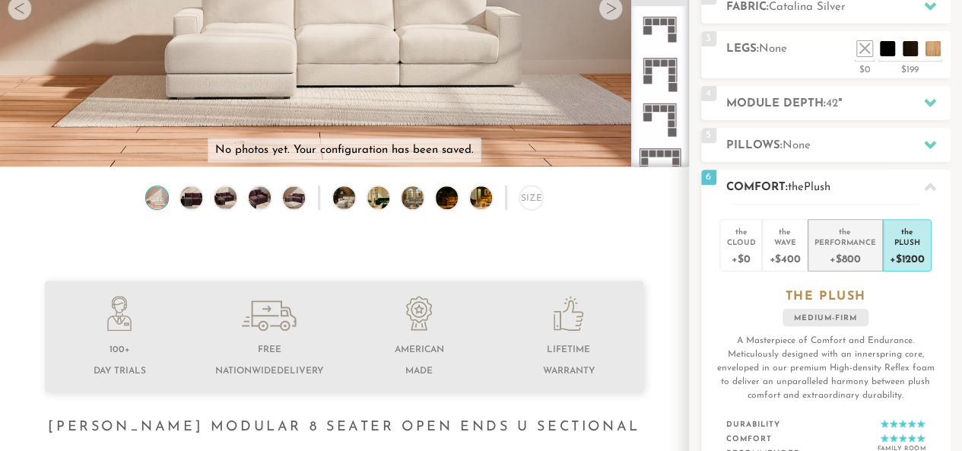
click at [848, 265] on div "+$800" at bounding box center [845, 258] width 62 height 22
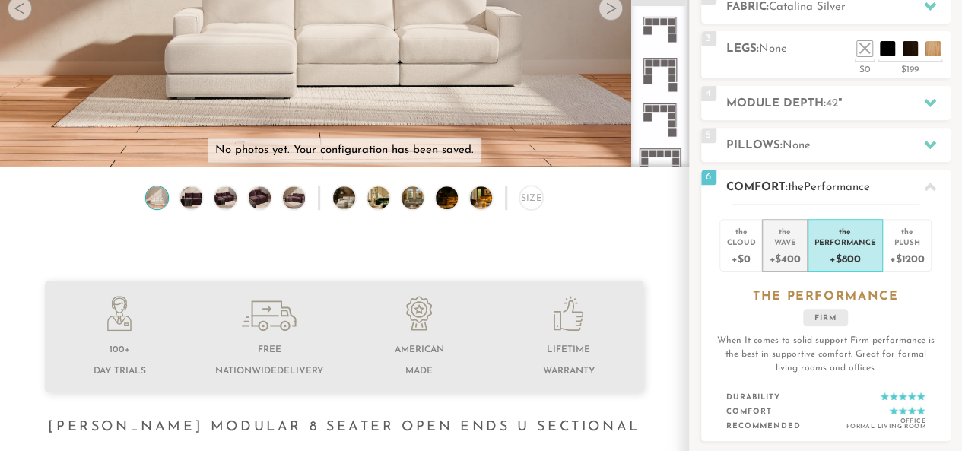
click at [789, 239] on div "Wave" at bounding box center [784, 241] width 31 height 11
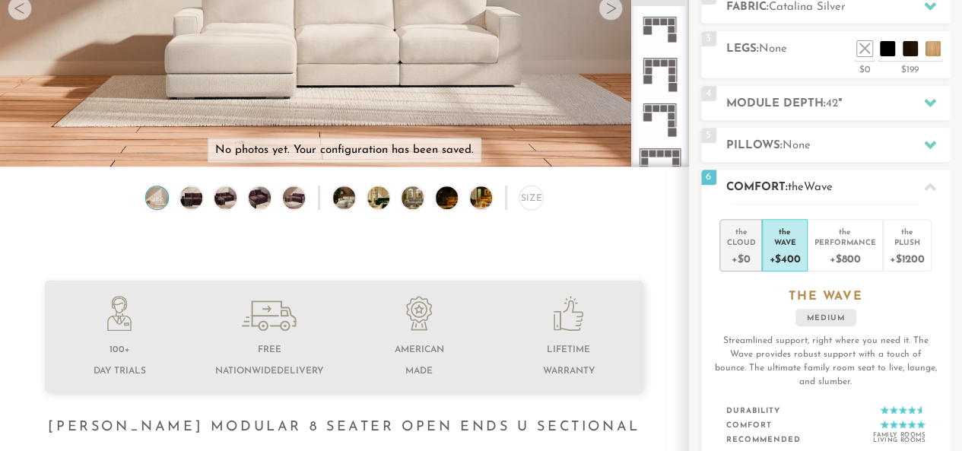
click at [739, 240] on div "Cloud" at bounding box center [740, 241] width 29 height 11
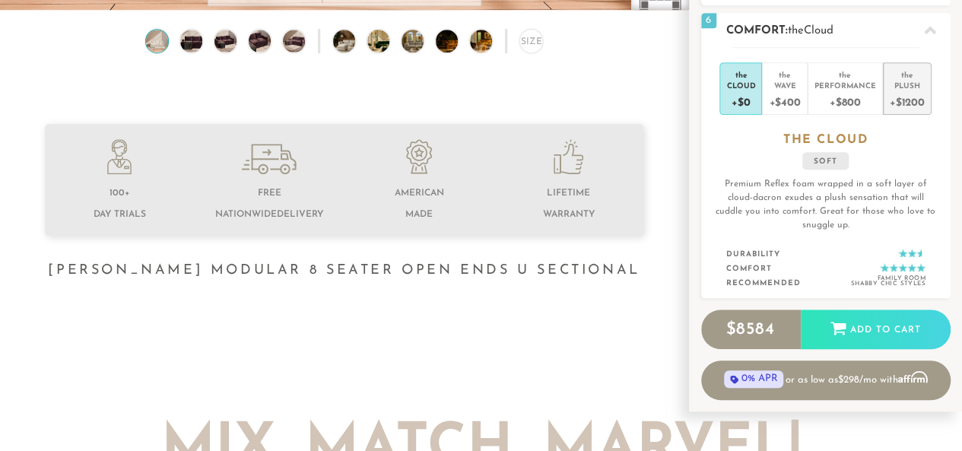
scroll to position [408, 0]
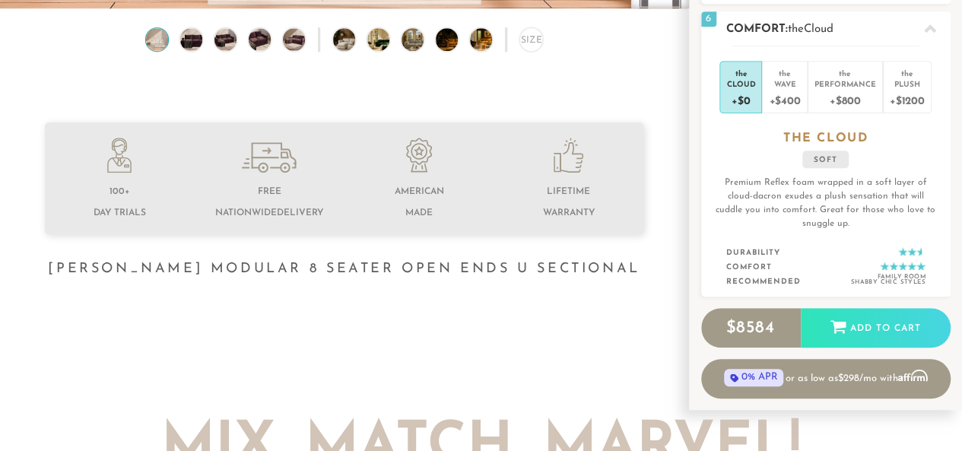
click at [890, 115] on div "the Cloud +$0 the Wave +$400 the Performance +$800 the Plush +$1200 the CLOUD s…" at bounding box center [825, 172] width 249 height 252
click at [900, 106] on div "+$1200" at bounding box center [907, 100] width 35 height 22
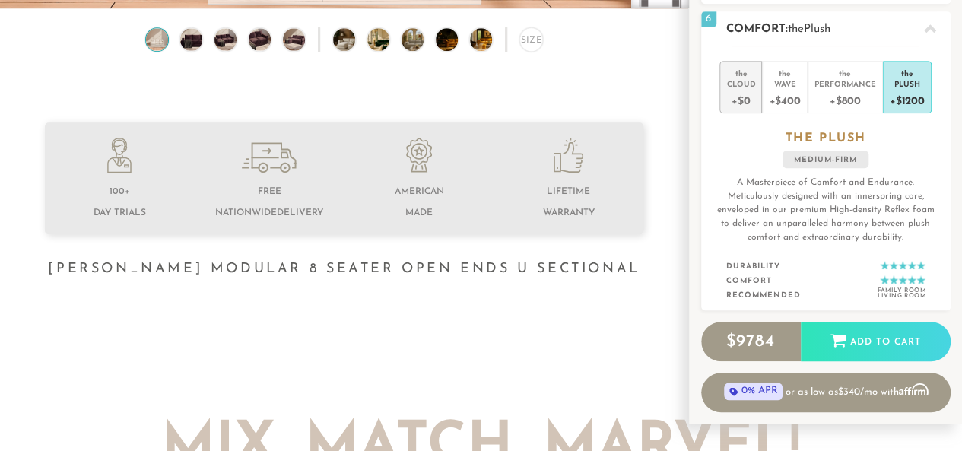
click at [738, 78] on div "Cloud" at bounding box center [740, 83] width 29 height 11
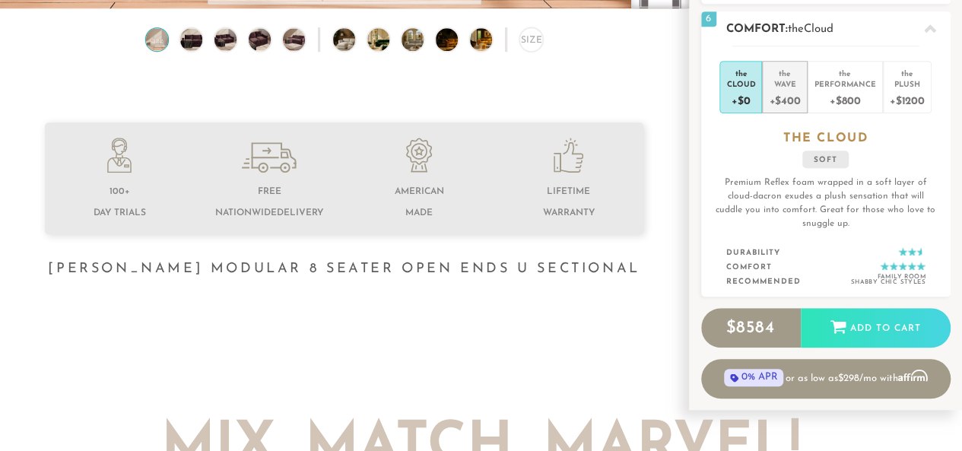
click at [779, 86] on div "Wave" at bounding box center [784, 83] width 31 height 11
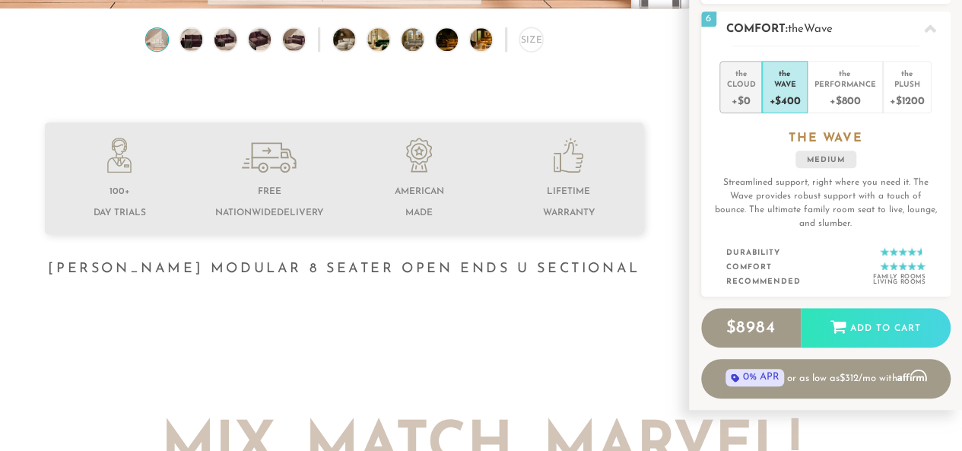
click at [748, 78] on div "Cloud" at bounding box center [740, 83] width 29 height 11
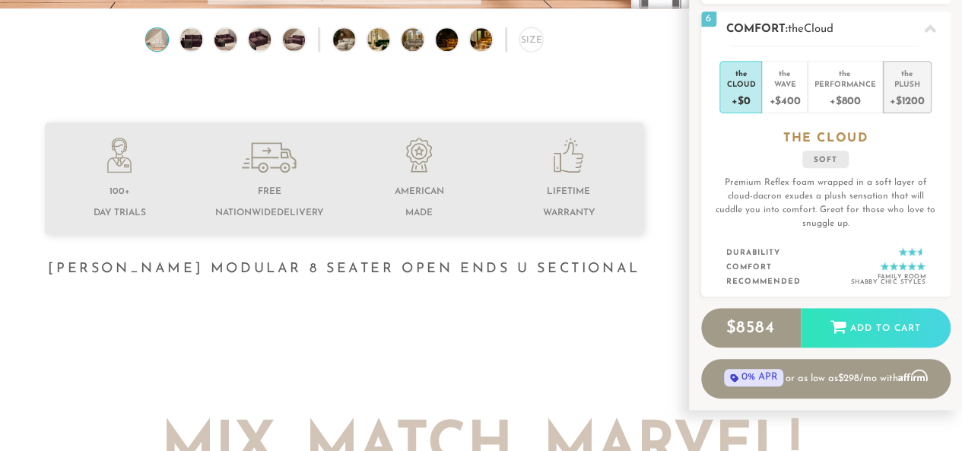
click at [908, 90] on div "+$1200" at bounding box center [907, 100] width 35 height 22
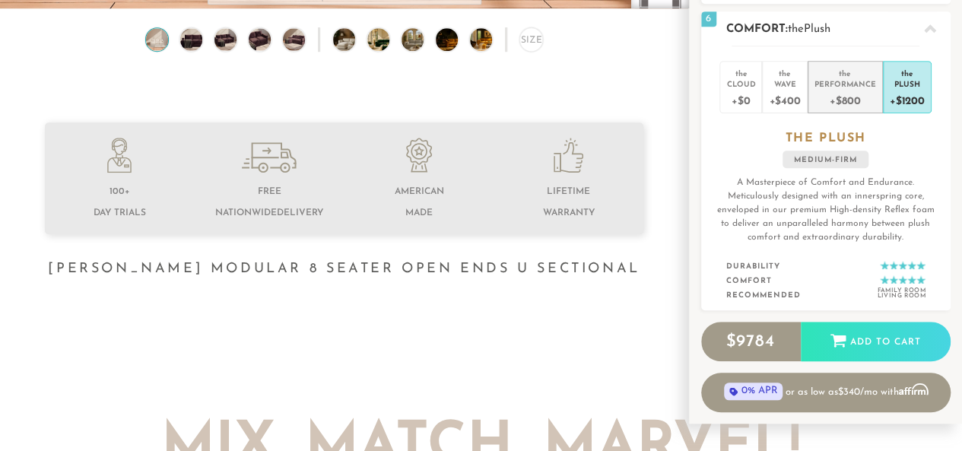
click at [866, 81] on div "Performance" at bounding box center [845, 83] width 62 height 11
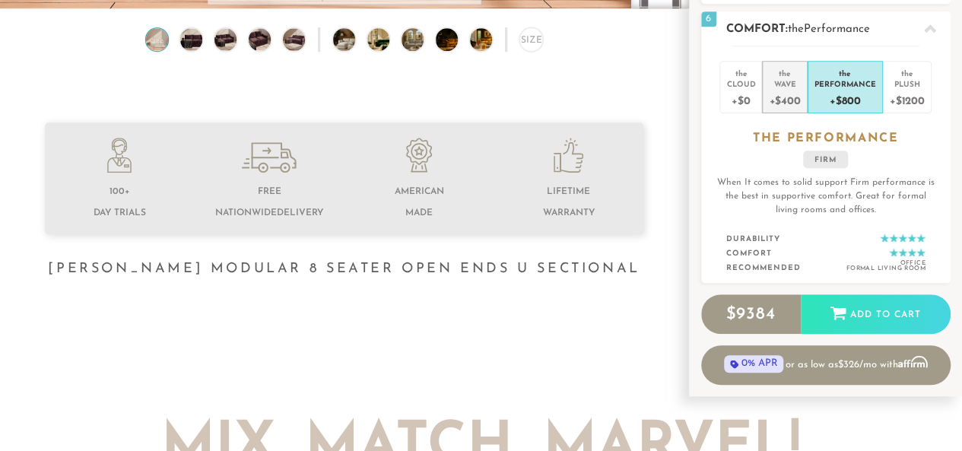
click at [771, 84] on div "Wave" at bounding box center [784, 83] width 31 height 11
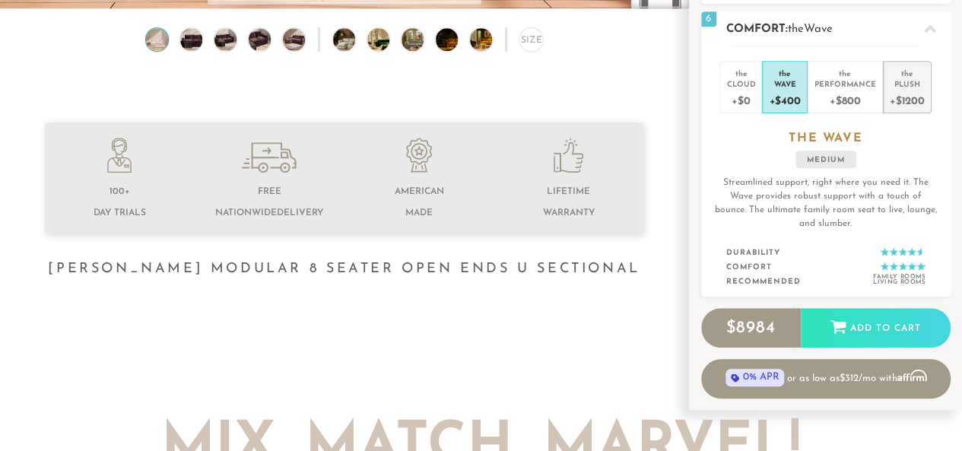
click at [916, 89] on div "+$1200" at bounding box center [907, 100] width 35 height 22
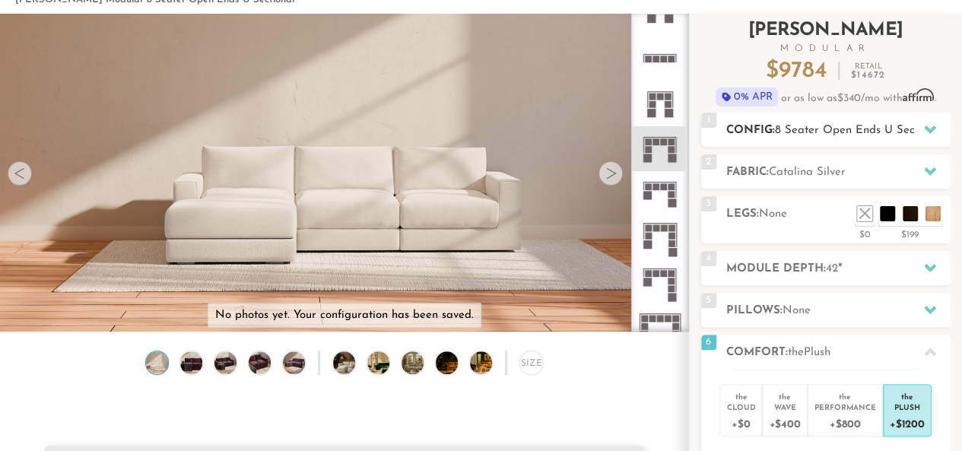
scroll to position [81, 0]
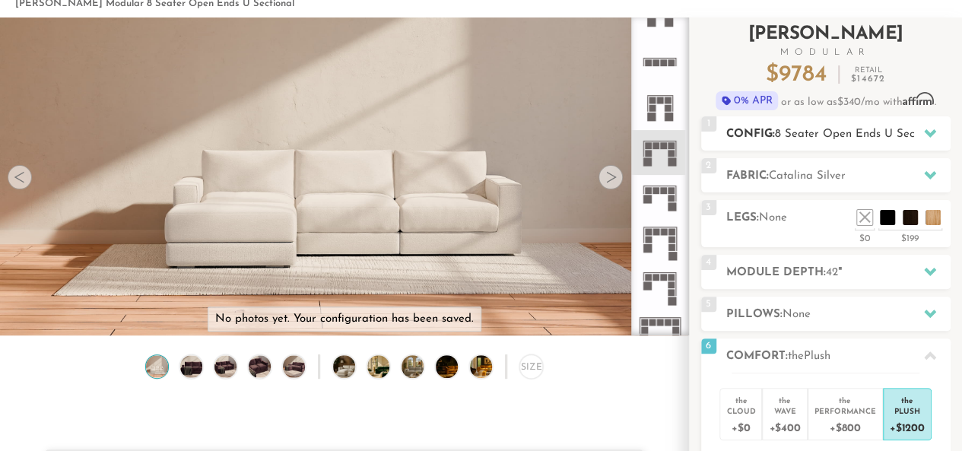
click at [826, 132] on span "8 Seater Open Ends U Sectional" at bounding box center [859, 134] width 169 height 11
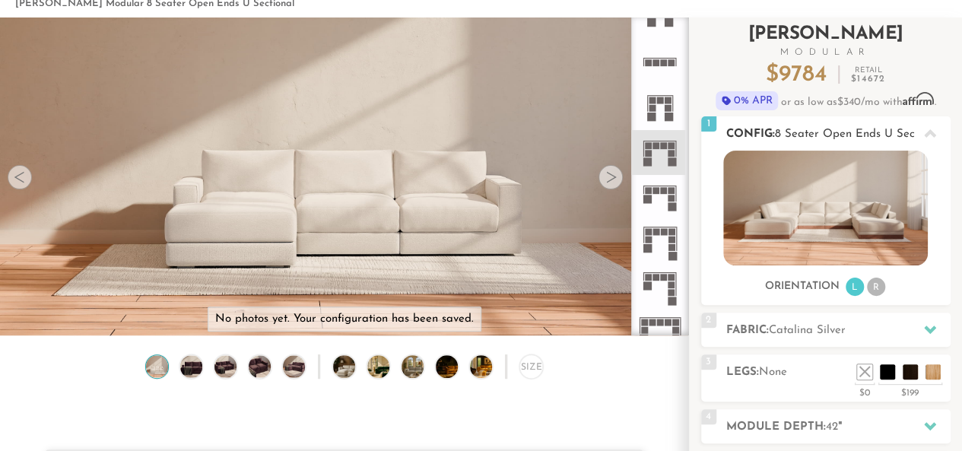
click at [817, 135] on span "8 Seater Open Ends U Sectional" at bounding box center [859, 134] width 169 height 11
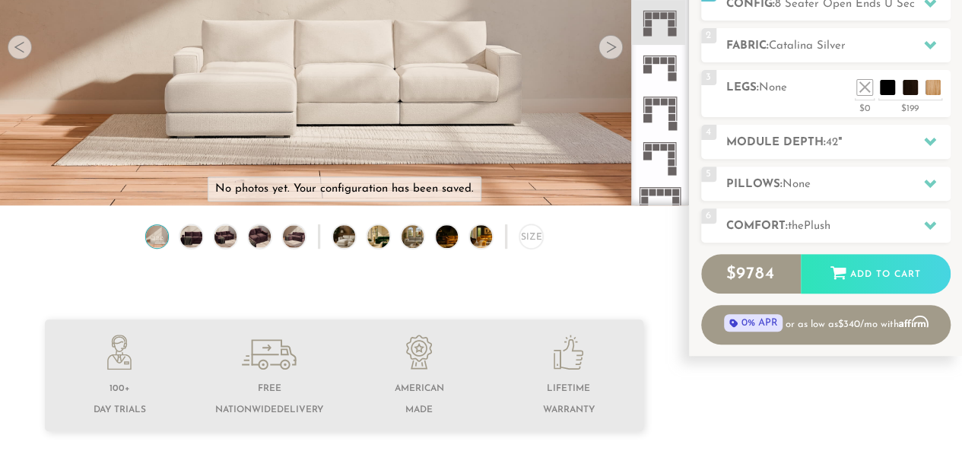
scroll to position [210, 0]
click at [526, 230] on div "Size" at bounding box center [531, 237] width 24 height 24
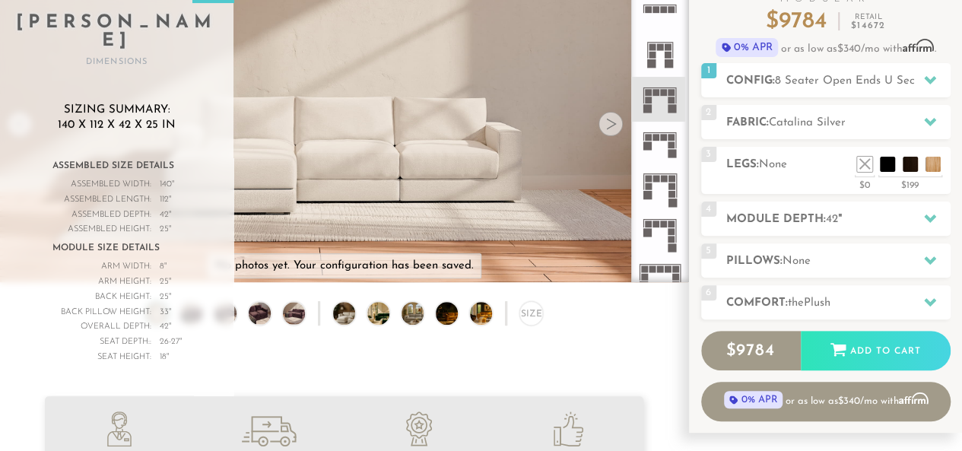
scroll to position [135, 0]
click at [849, 300] on h2 "Comfort: the Plush" at bounding box center [838, 302] width 224 height 17
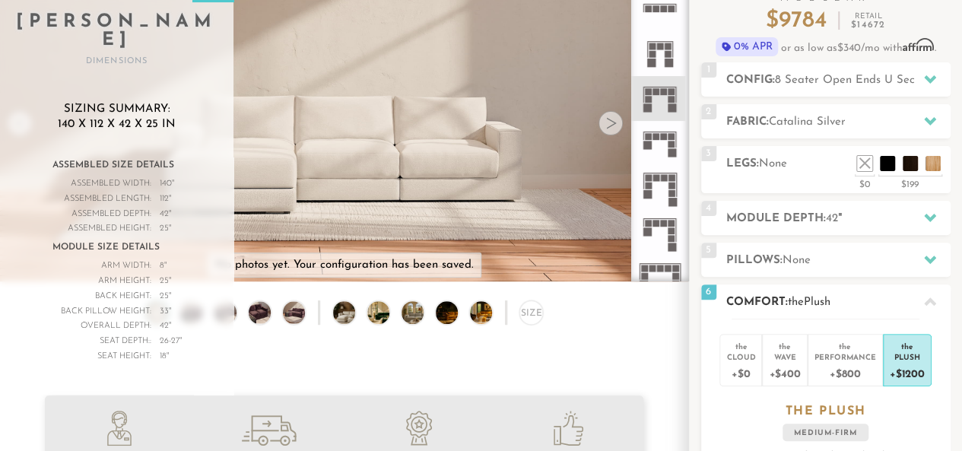
click at [852, 300] on h2 "Comfort: the Plush" at bounding box center [838, 302] width 224 height 17
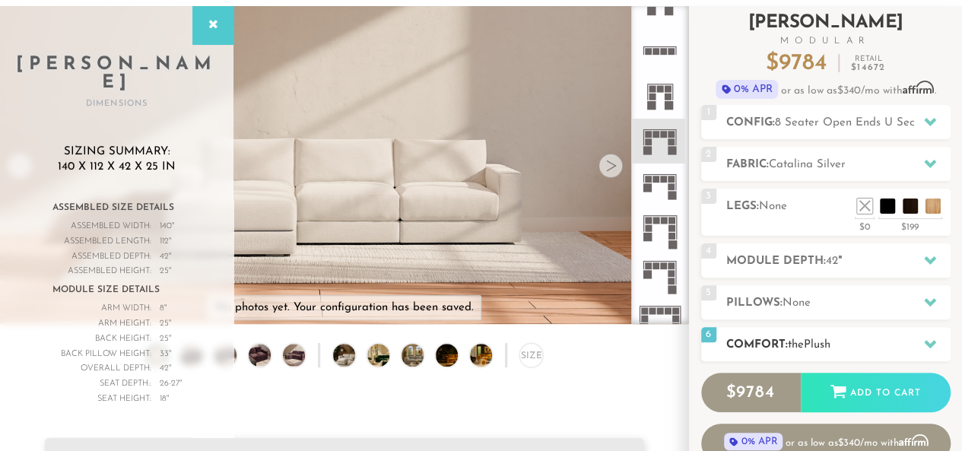
scroll to position [91, 0]
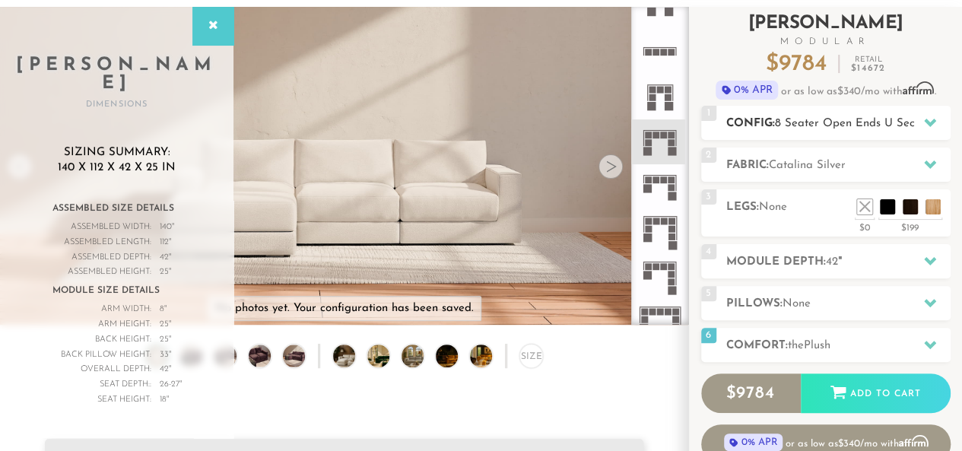
click at [867, 127] on span "8 Seater Open Ends U Sectional" at bounding box center [859, 123] width 169 height 11
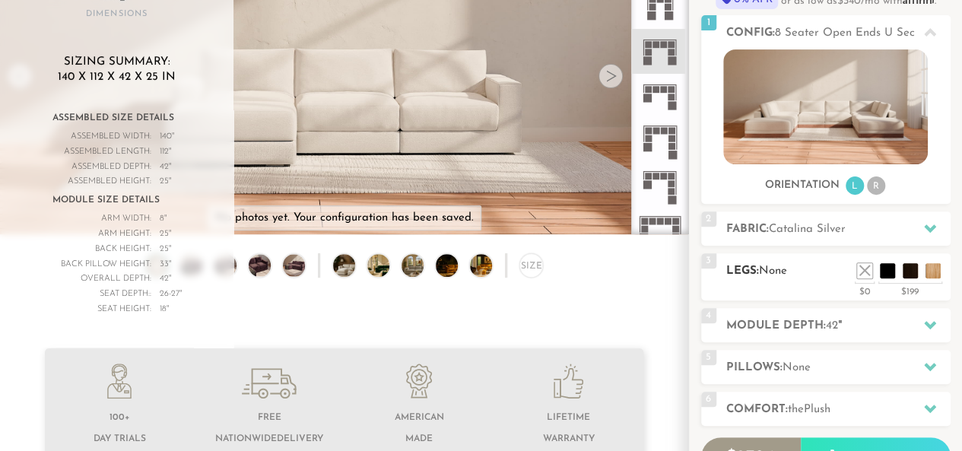
scroll to position [184, 0]
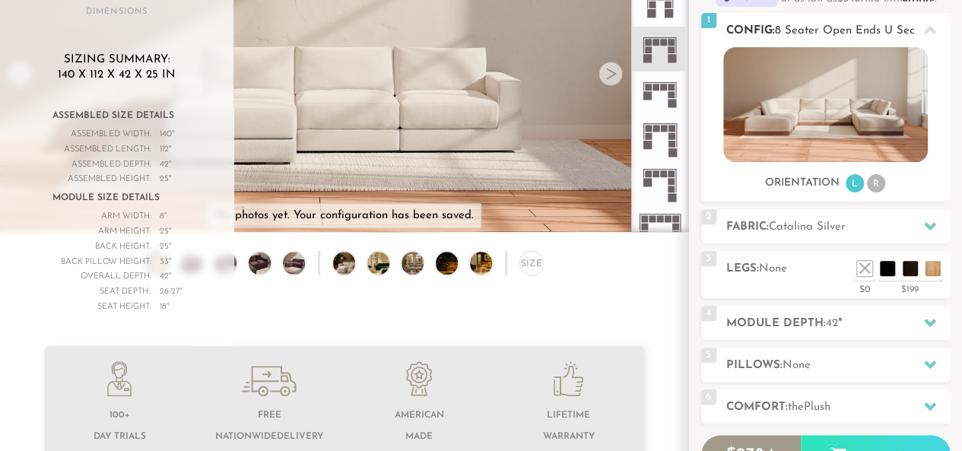
click at [877, 75] on img at bounding box center [825, 104] width 205 height 115
click at [877, 182] on li "R" at bounding box center [876, 183] width 18 height 18
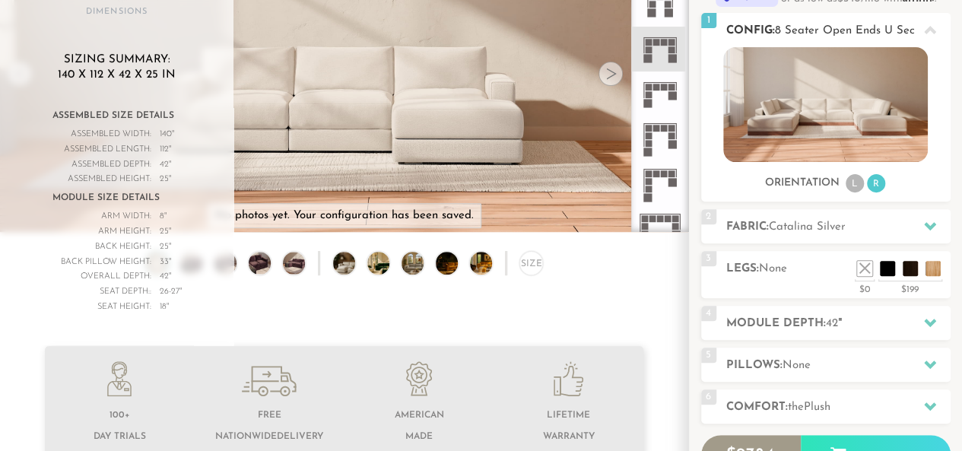
click at [855, 178] on li "L" at bounding box center [855, 183] width 18 height 18
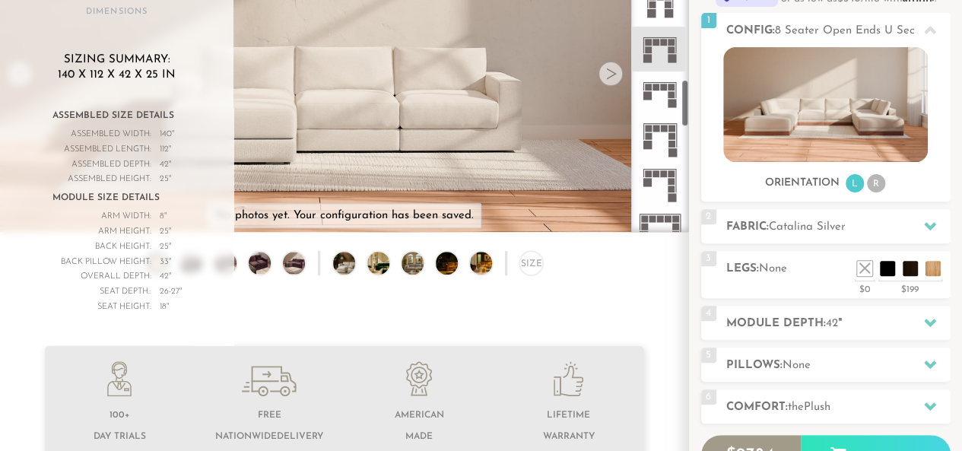
click at [673, 98] on icon at bounding box center [659, 93] width 45 height 45
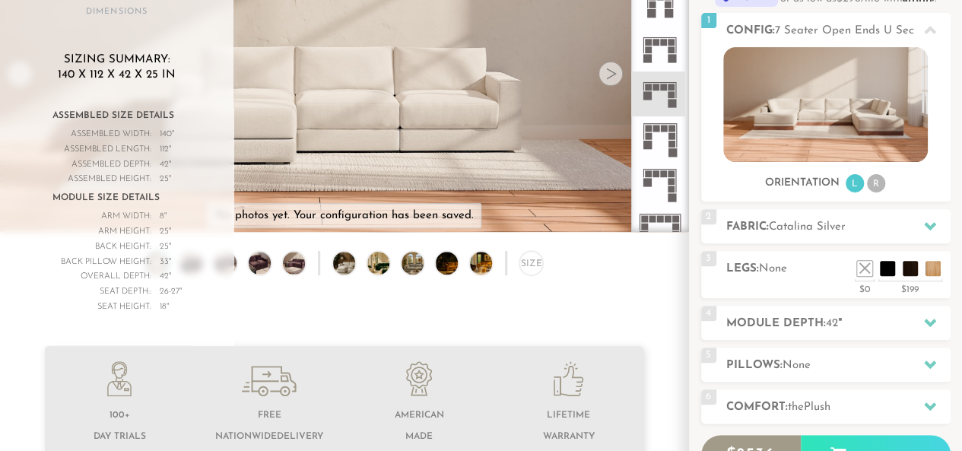
click at [660, 53] on icon at bounding box center [659, 49] width 45 height 45
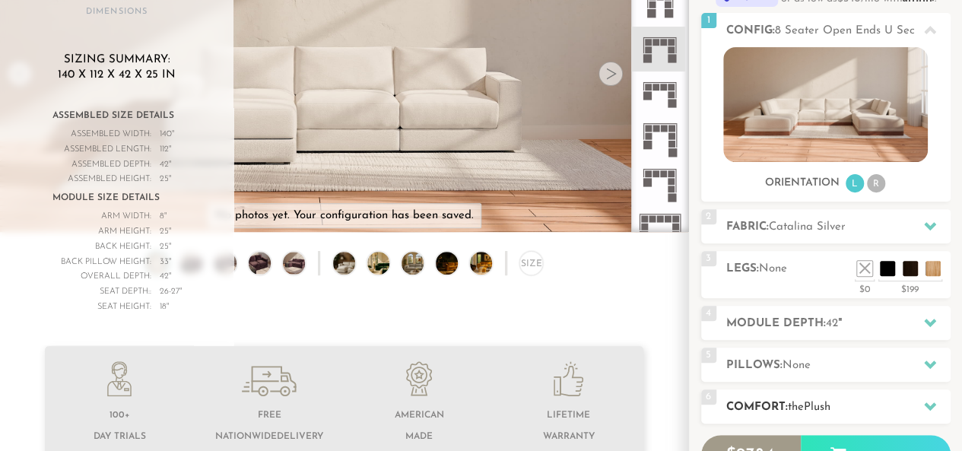
click at [786, 401] on h2 "Comfort: the Plush" at bounding box center [838, 406] width 224 height 17
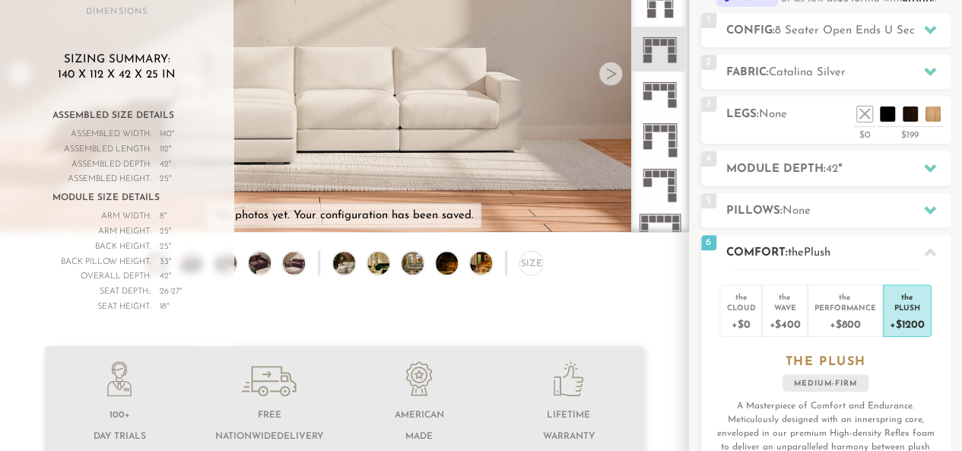
click at [785, 246] on h2 "Comfort: the Plush" at bounding box center [838, 252] width 224 height 17
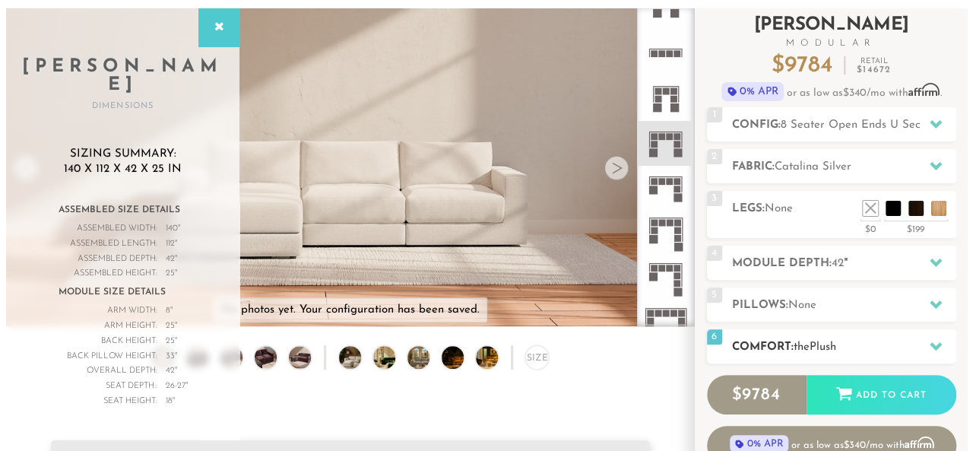
scroll to position [91, 0]
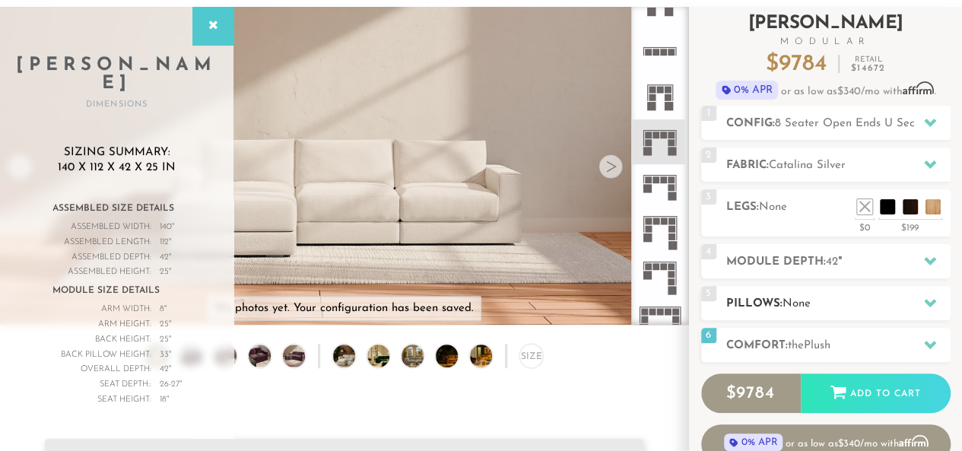
click at [816, 297] on h2 "Pillows: None" at bounding box center [838, 303] width 224 height 17
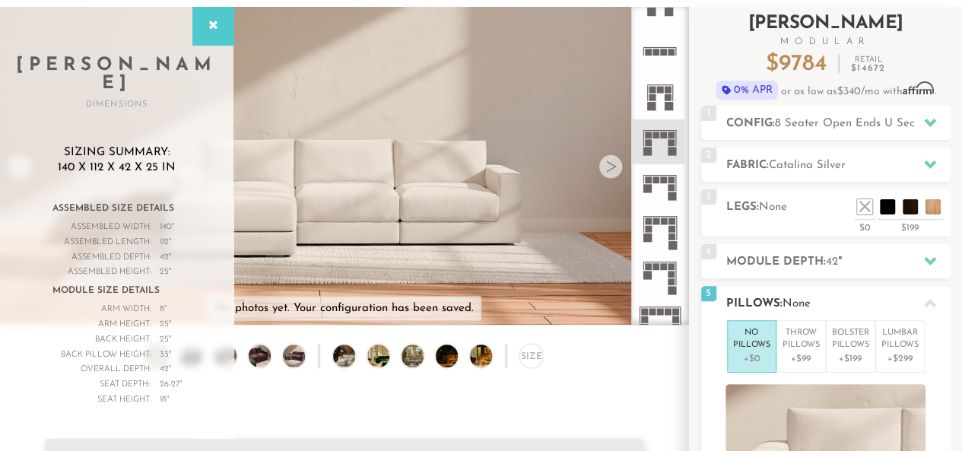
click at [817, 295] on h2 "Pillows: None" at bounding box center [838, 303] width 224 height 17
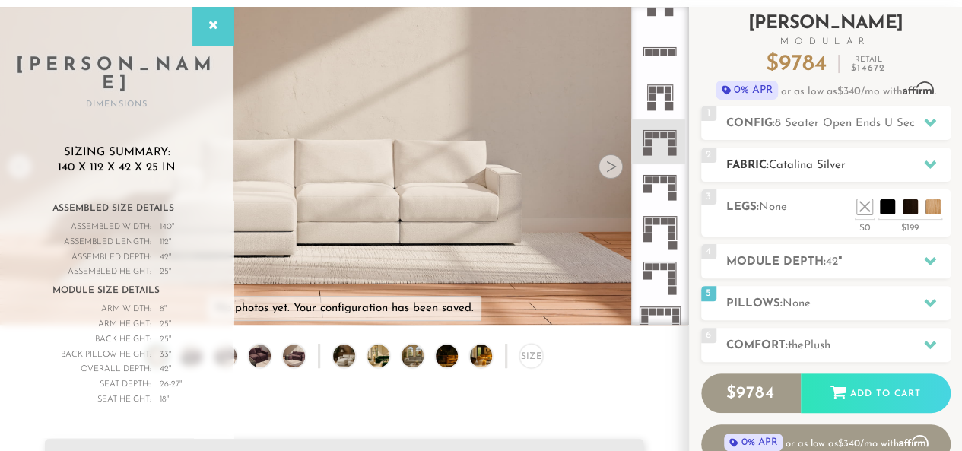
click at [782, 157] on h2 "Fabric: Catalina Silver" at bounding box center [838, 165] width 224 height 17
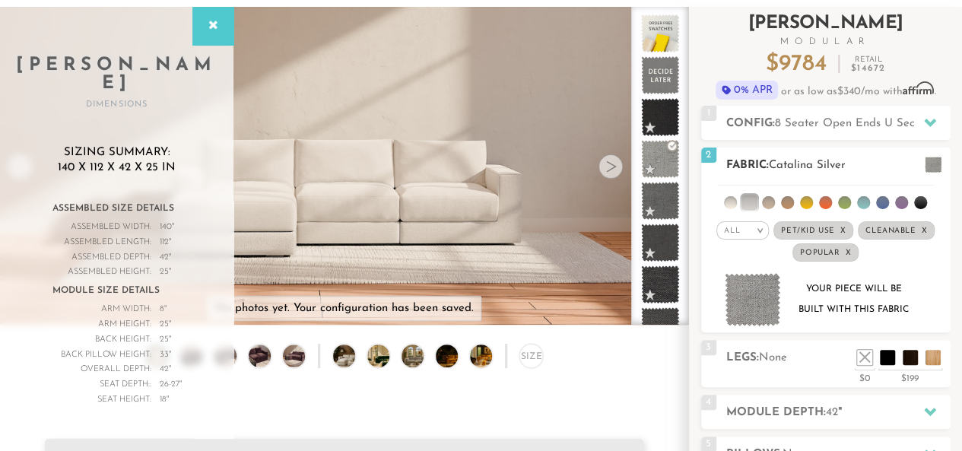
click at [782, 160] on span "Catalina Silver" at bounding box center [807, 165] width 77 height 11
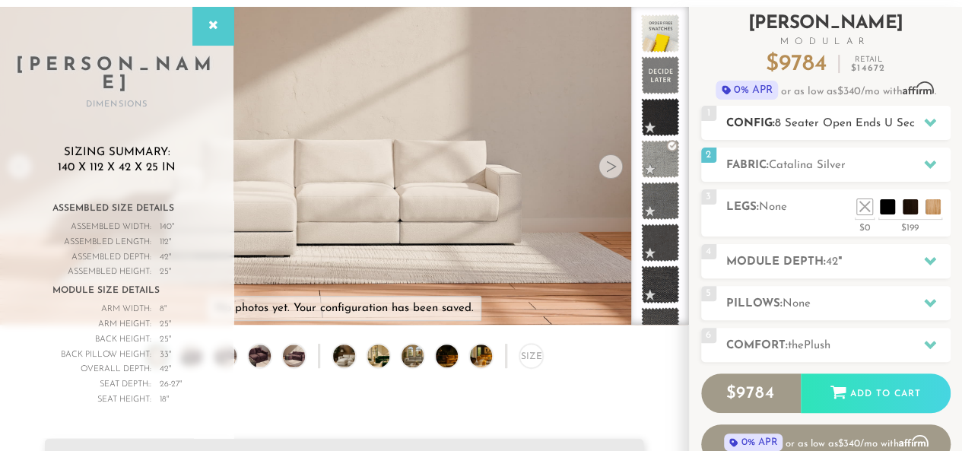
click at [820, 125] on span "8 Seater Open Ends U Sectional" at bounding box center [859, 123] width 169 height 11
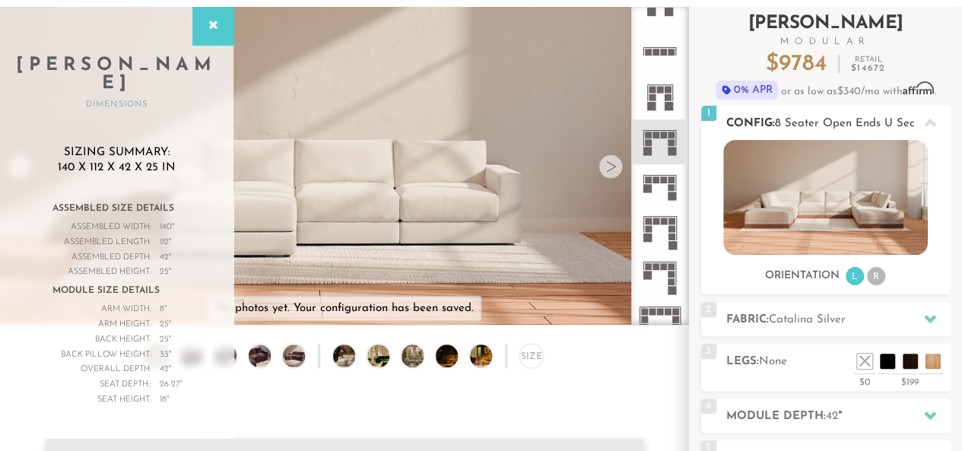
click at [828, 118] on span "8 Seater Open Ends U Sectional" at bounding box center [859, 123] width 169 height 11
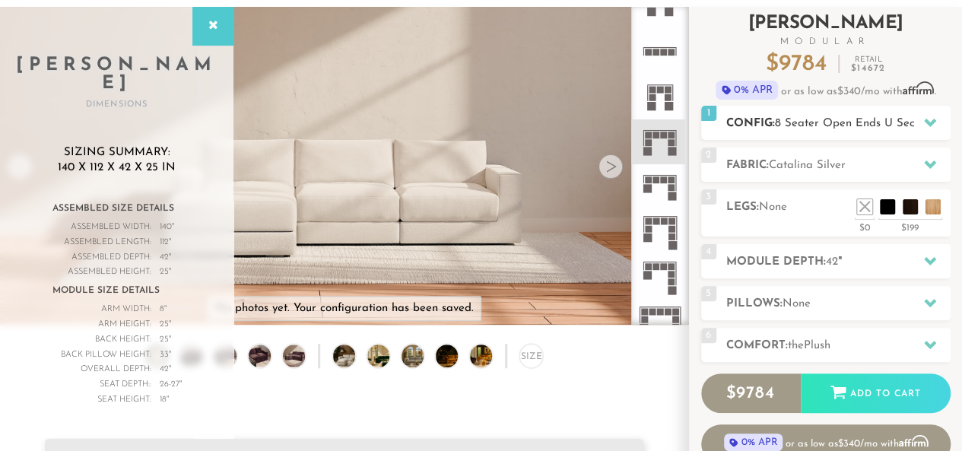
click at [828, 118] on span "8 Seater Open Ends U Sectional" at bounding box center [859, 123] width 169 height 11
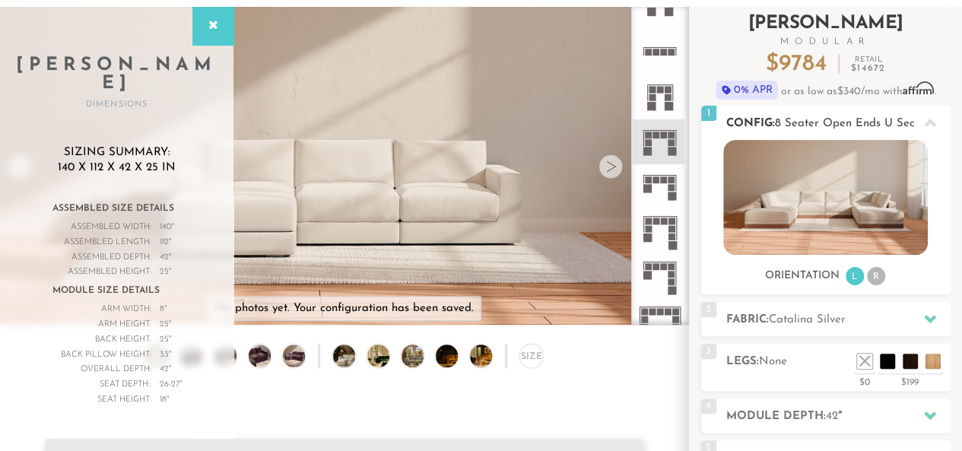
click at [876, 274] on li "R" at bounding box center [876, 276] width 18 height 18
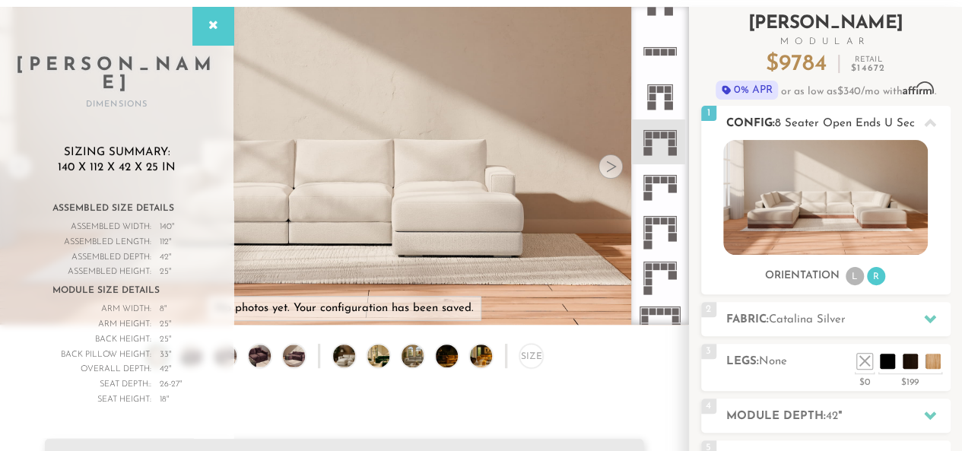
click at [855, 271] on li "L" at bounding box center [855, 276] width 18 height 18
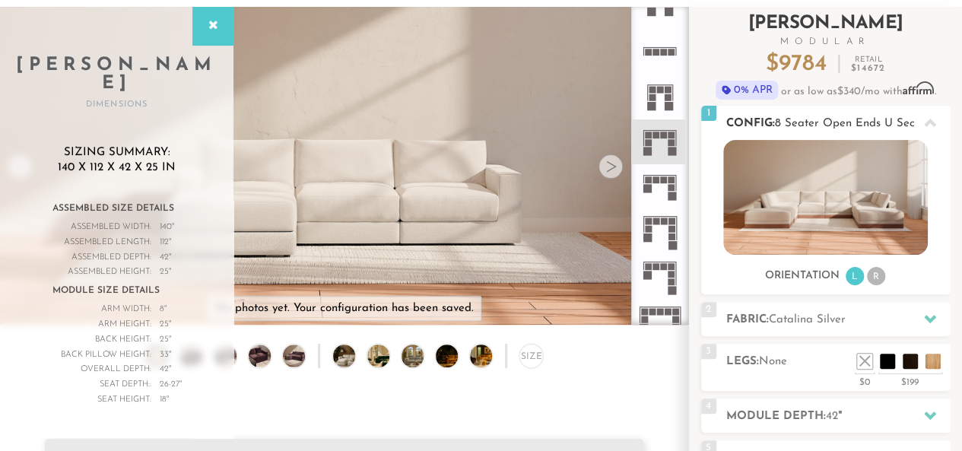
click at [878, 270] on li "R" at bounding box center [876, 276] width 18 height 18
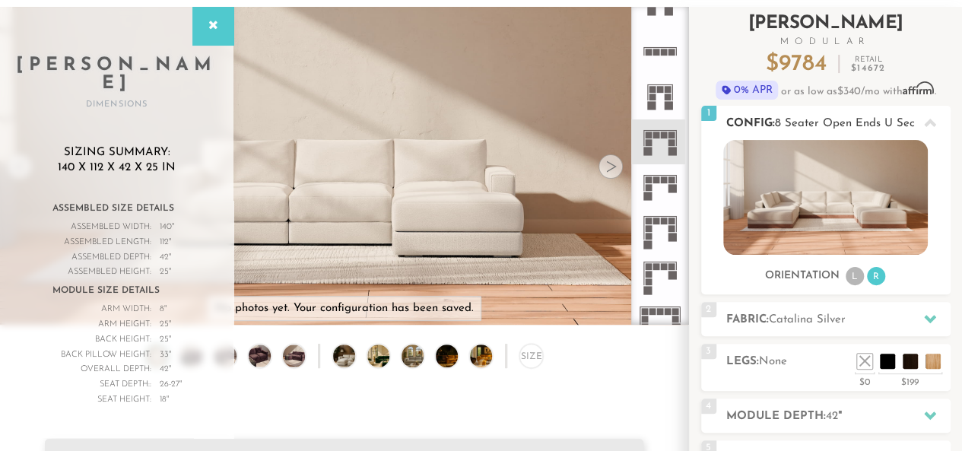
click at [849, 281] on li "L" at bounding box center [855, 276] width 18 height 18
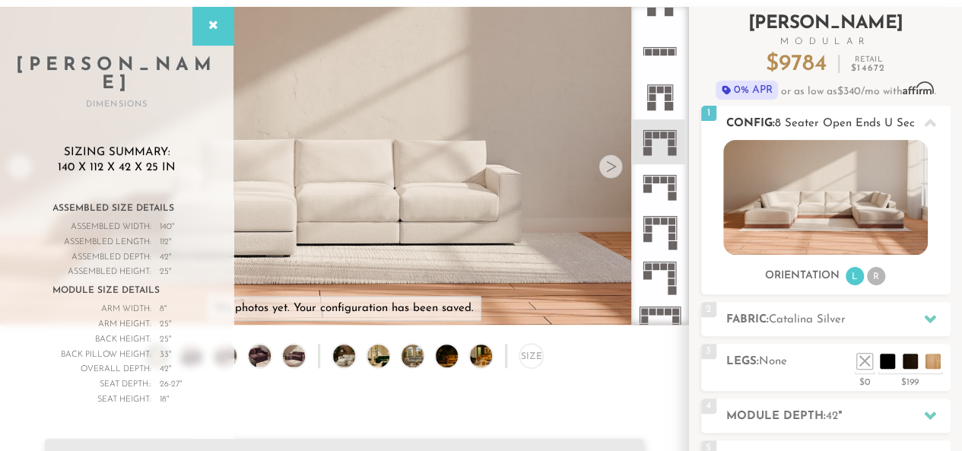
click at [871, 275] on li "R" at bounding box center [876, 276] width 18 height 18
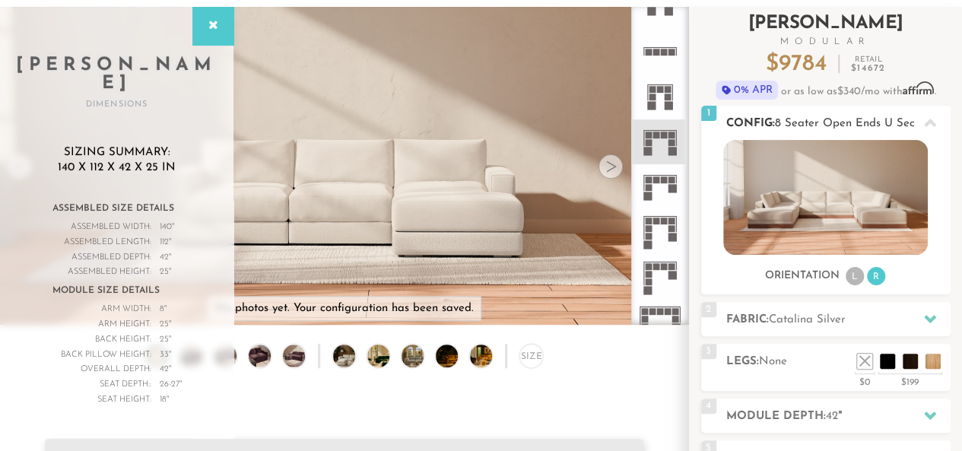
click at [852, 275] on li "L" at bounding box center [855, 276] width 18 height 18
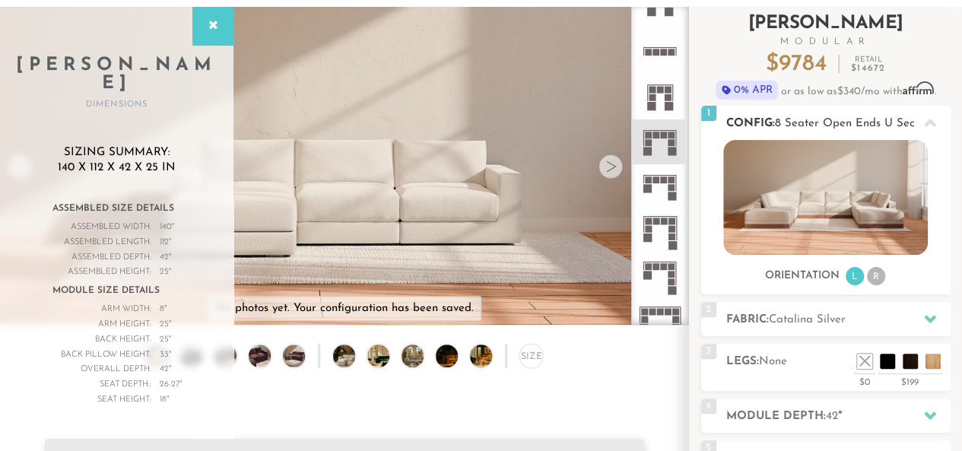
click at [876, 276] on li "R" at bounding box center [876, 276] width 18 height 18
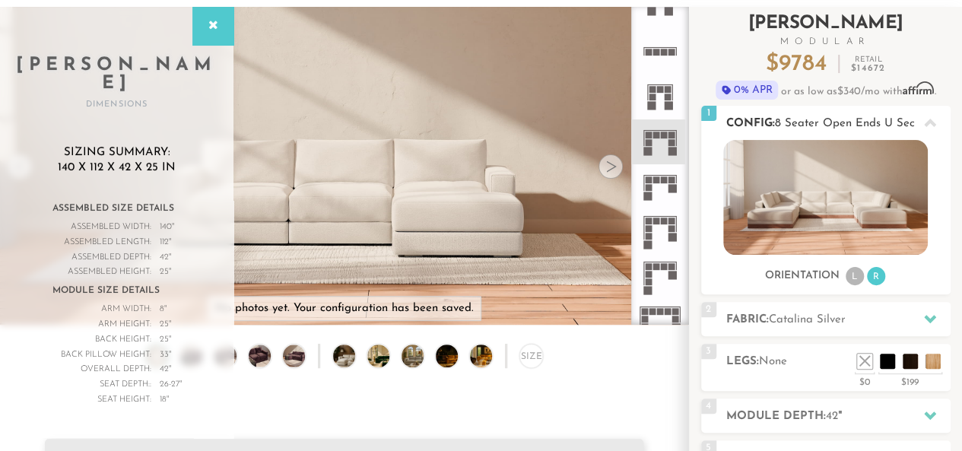
click at [852, 278] on li "L" at bounding box center [855, 276] width 18 height 18
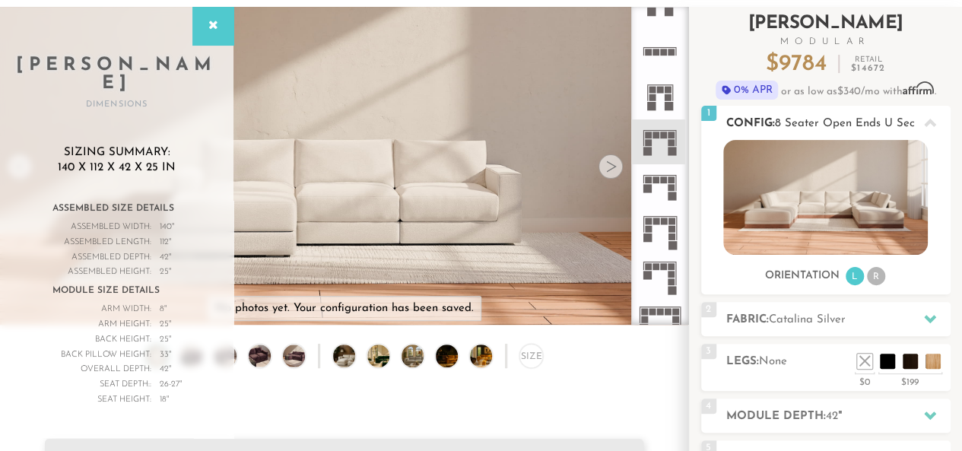
click at [869, 279] on li "R" at bounding box center [876, 276] width 18 height 18
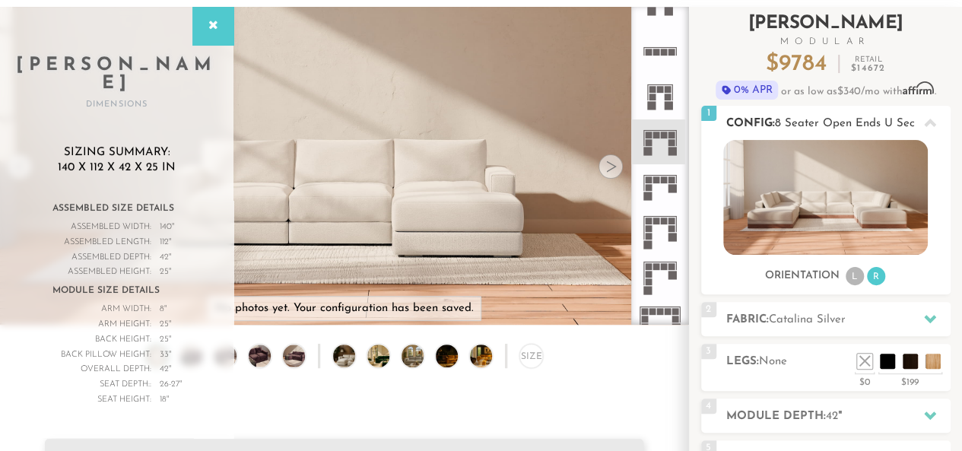
click at [850, 279] on li "L" at bounding box center [855, 276] width 18 height 18
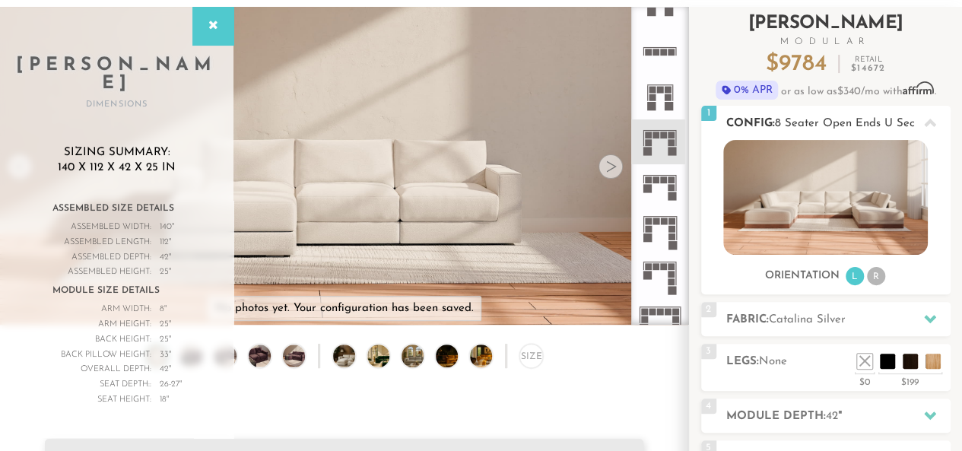
click at [874, 279] on li "R" at bounding box center [876, 276] width 18 height 18
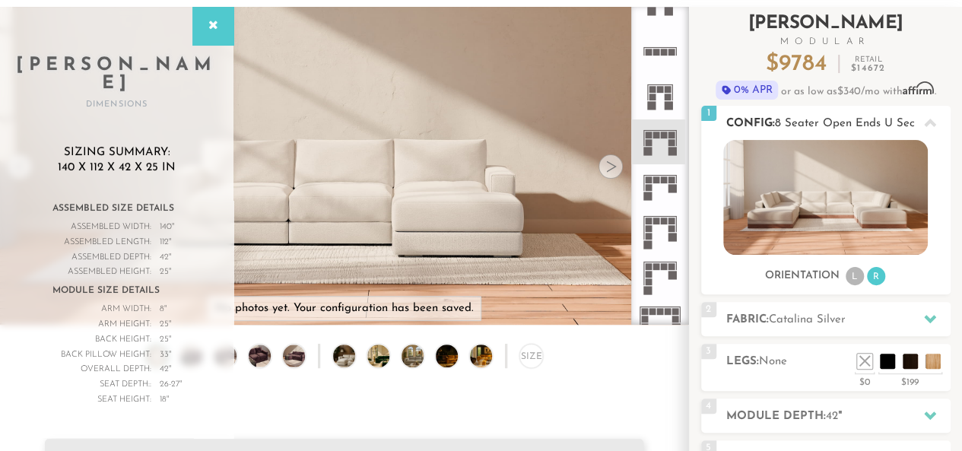
click at [850, 280] on li "L" at bounding box center [855, 276] width 18 height 18
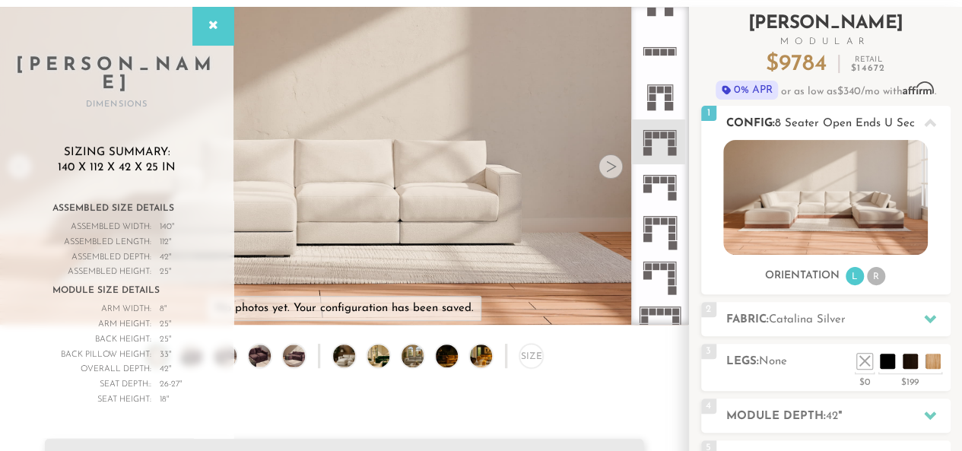
click at [874, 278] on li "R" at bounding box center [876, 276] width 18 height 18
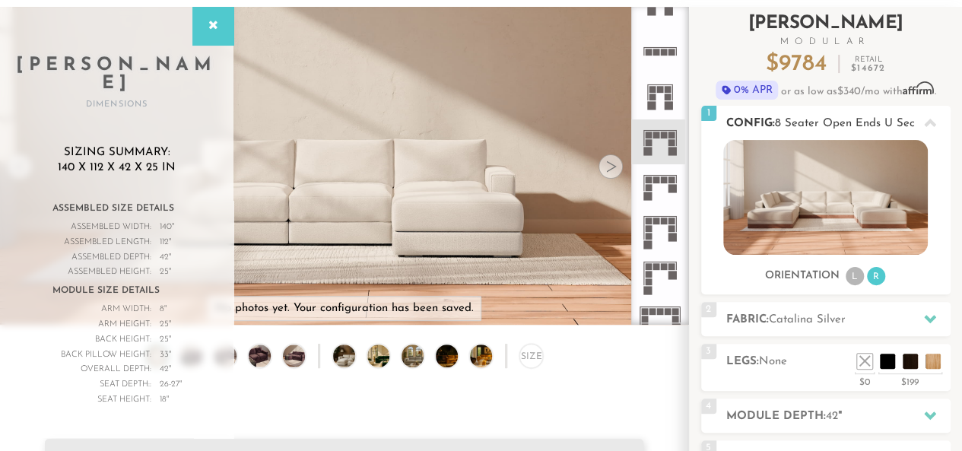
click at [849, 278] on li "L" at bounding box center [855, 276] width 18 height 18
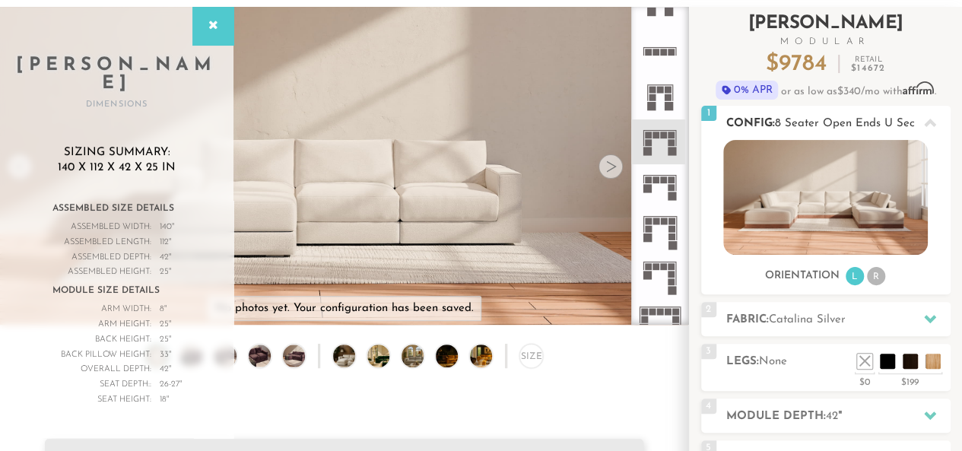
click at [878, 276] on li "R" at bounding box center [876, 276] width 18 height 18
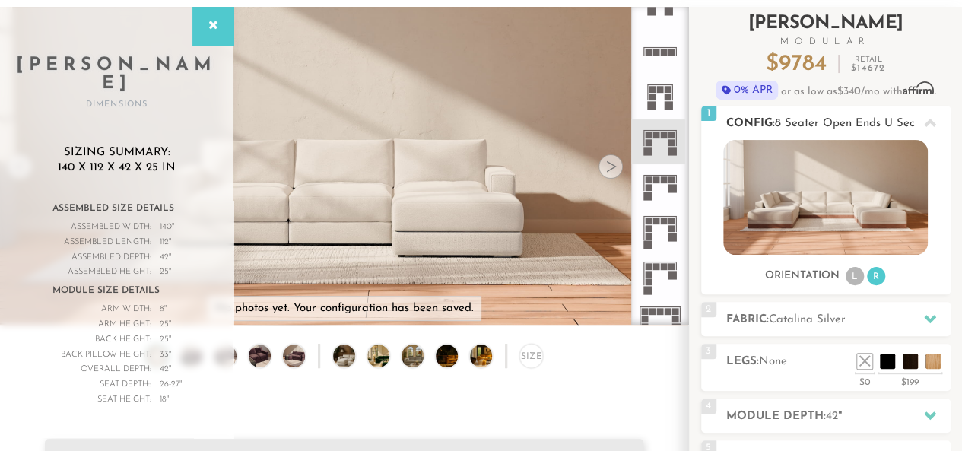
click at [855, 279] on li "L" at bounding box center [855, 276] width 18 height 18
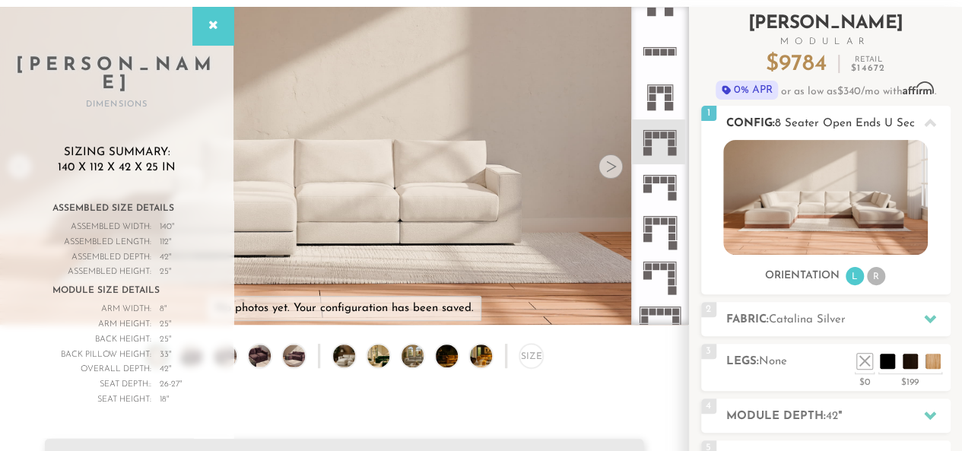
click at [873, 277] on li "R" at bounding box center [876, 276] width 18 height 18
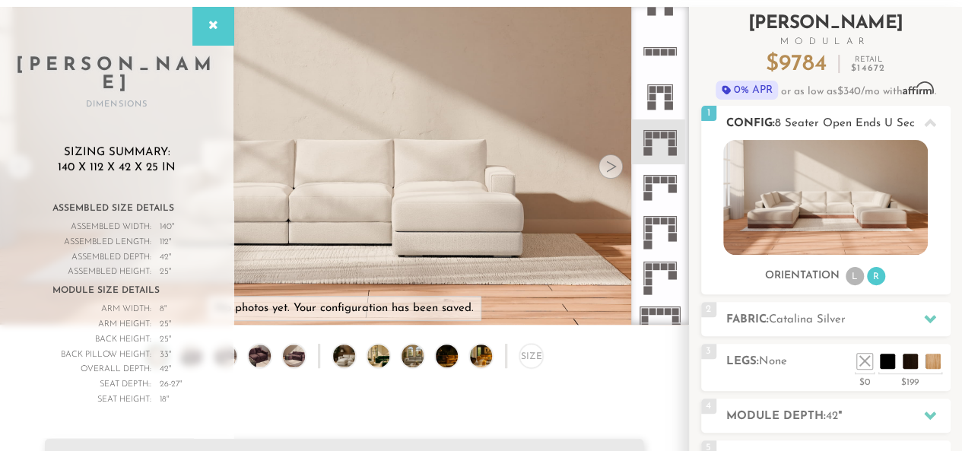
click at [859, 278] on li "L" at bounding box center [855, 276] width 18 height 18
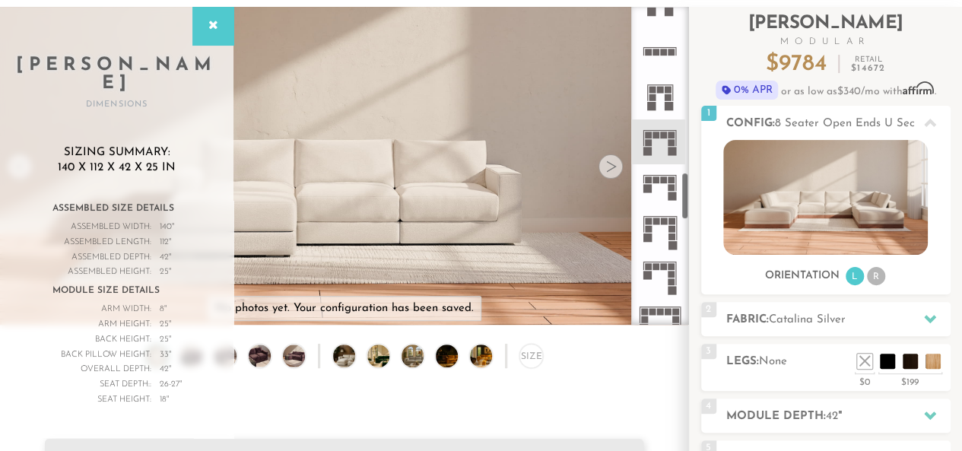
click at [614, 165] on div at bounding box center [610, 166] width 24 height 24
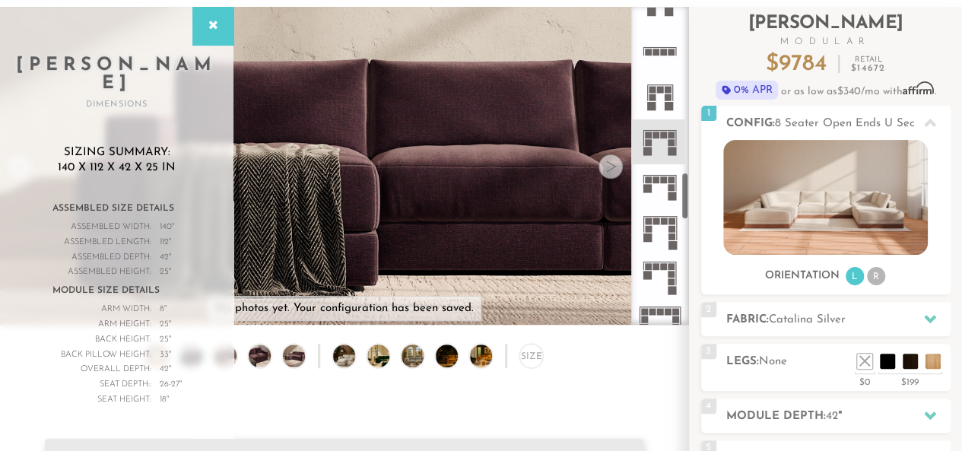
click at [613, 167] on div at bounding box center [610, 166] width 24 height 24
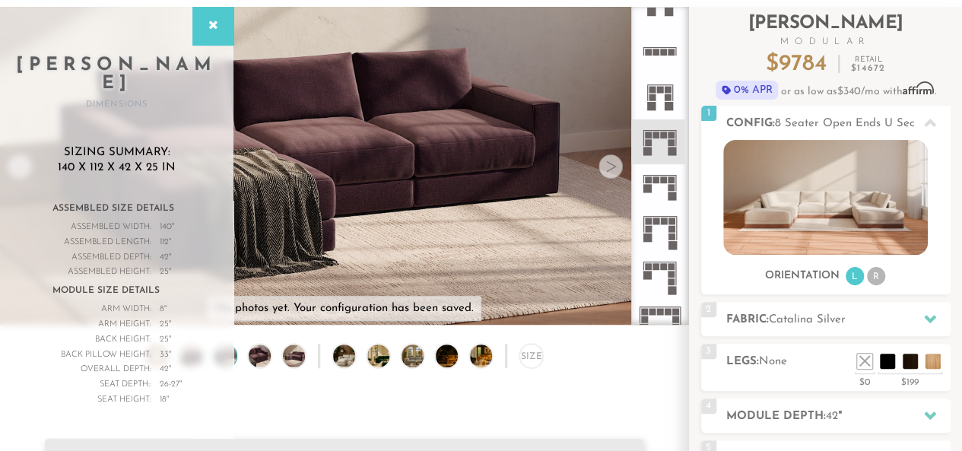
click at [613, 168] on div at bounding box center [610, 166] width 24 height 24
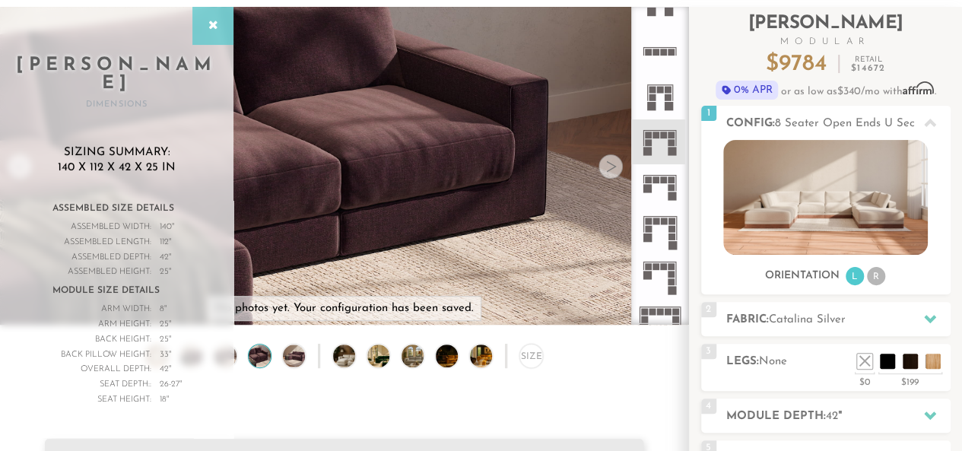
click at [212, 30] on icon at bounding box center [213, 26] width 17 height 12
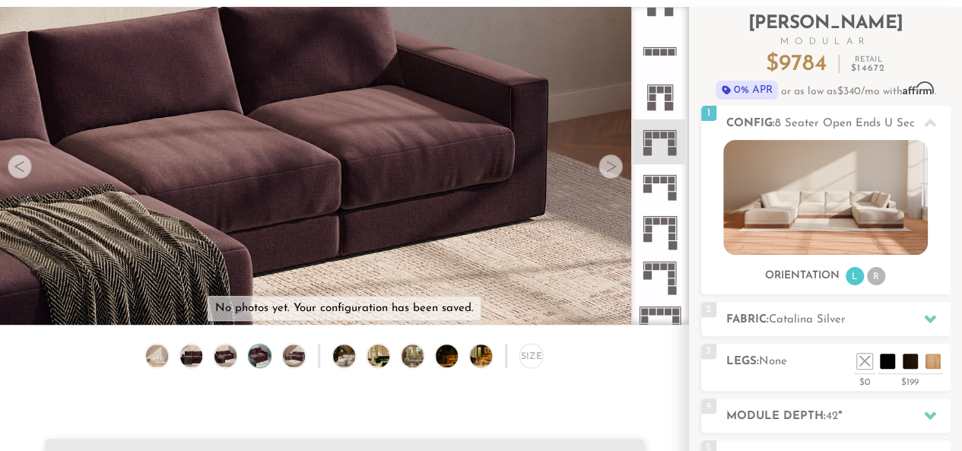
click at [25, 178] on div at bounding box center [20, 166] width 24 height 24
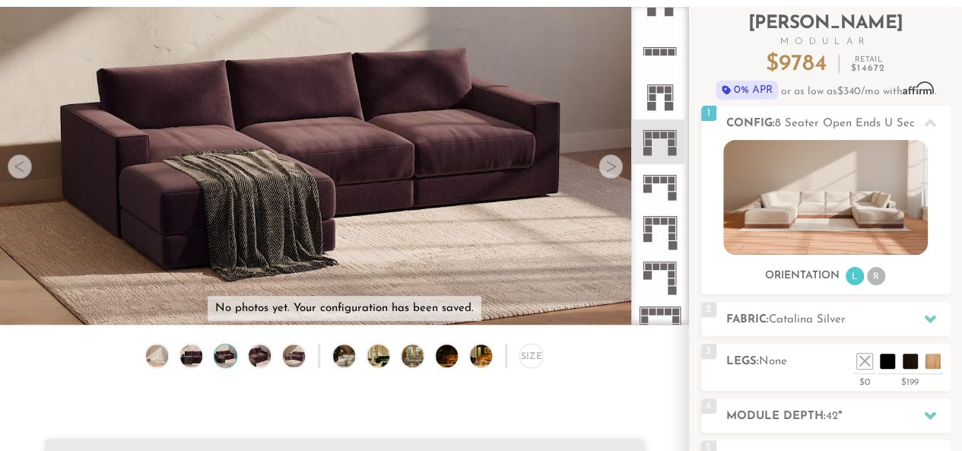
click at [21, 182] on img at bounding box center [344, 145] width 688 height 387
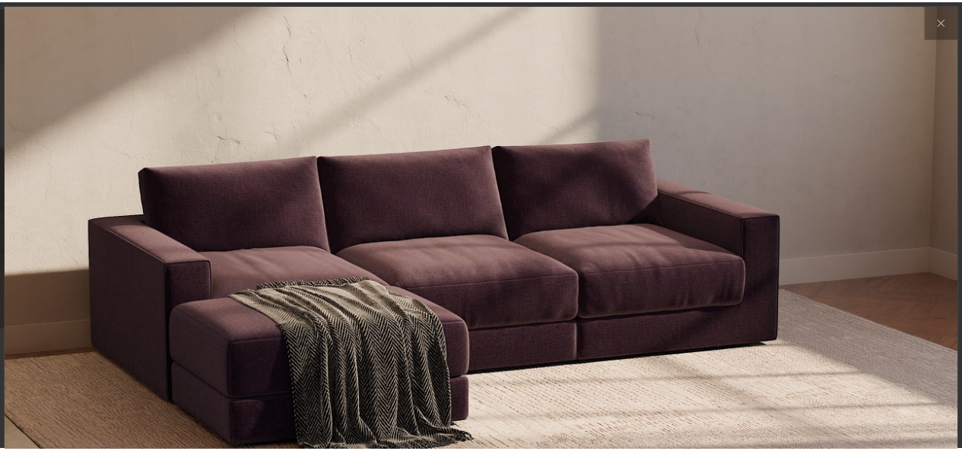
scroll to position [16406, 961]
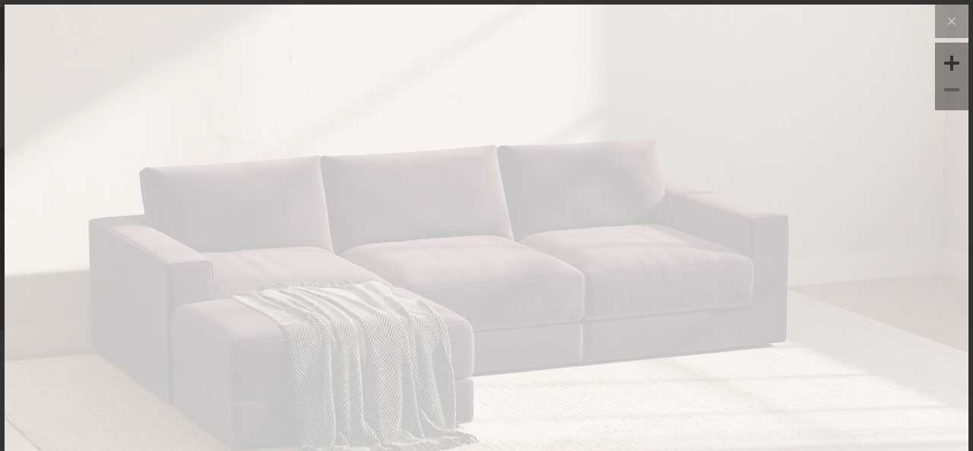
click at [18, 179] on img at bounding box center [487, 166] width 964 height 322
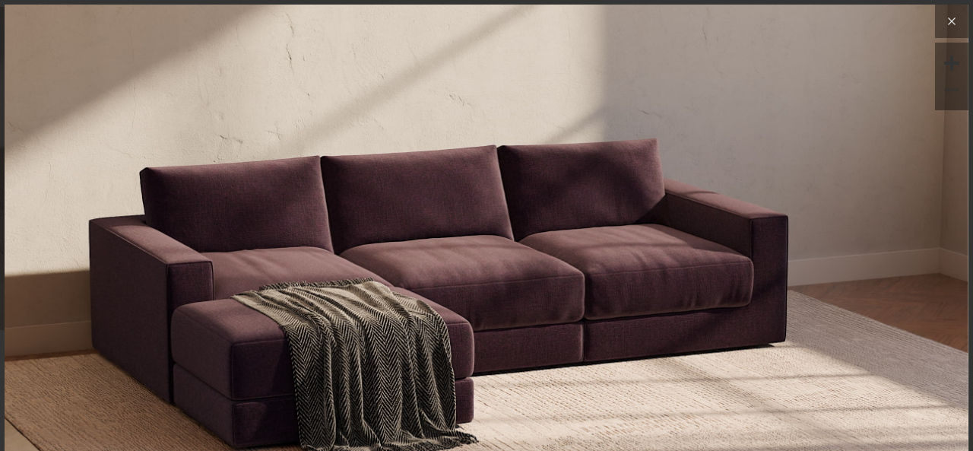
click at [945, 16] on icon at bounding box center [952, 21] width 18 height 18
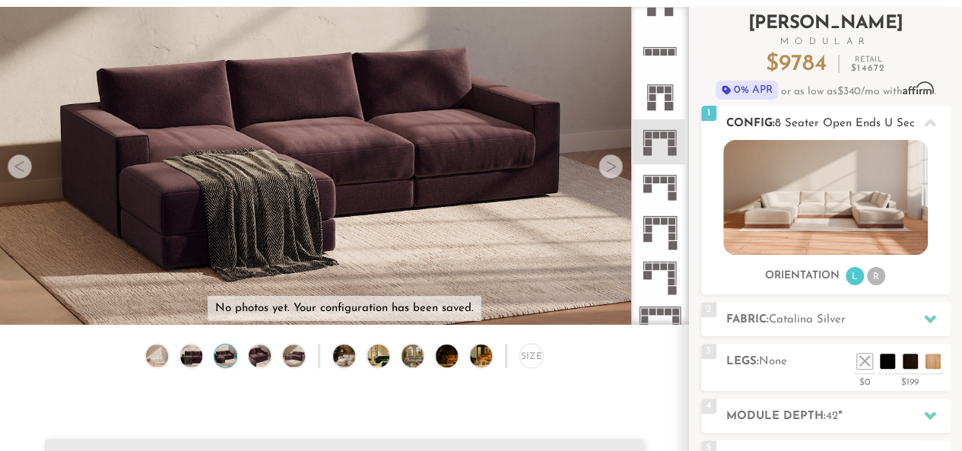
scroll to position [12, 12]
click at [855, 119] on span "8 Seater Open Ends U Sectional" at bounding box center [859, 123] width 169 height 11
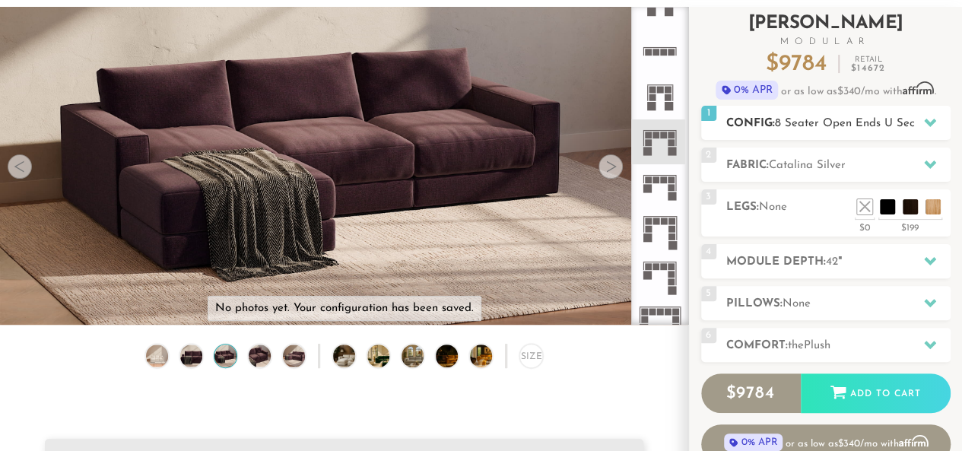
click at [855, 119] on span "8 Seater Open Ends U Sectional" at bounding box center [859, 123] width 169 height 11
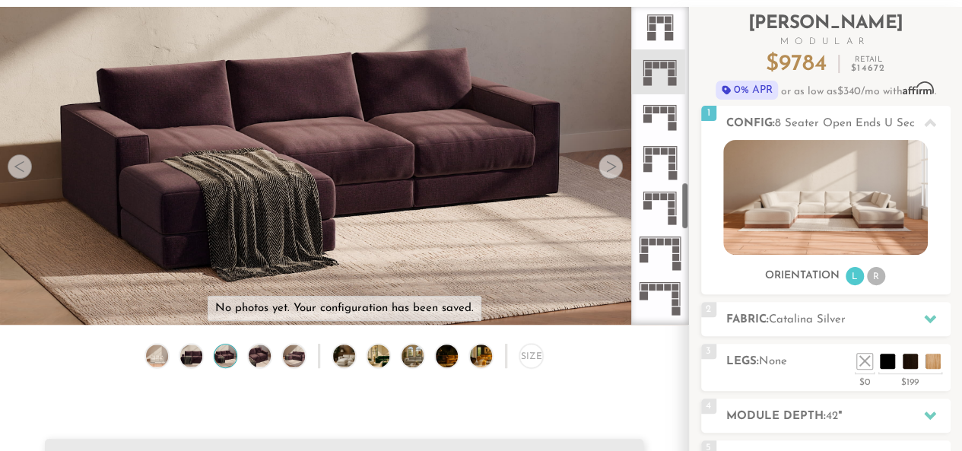
scroll to position [1177, 0]
click at [663, 109] on rect at bounding box center [664, 109] width 7 height 7
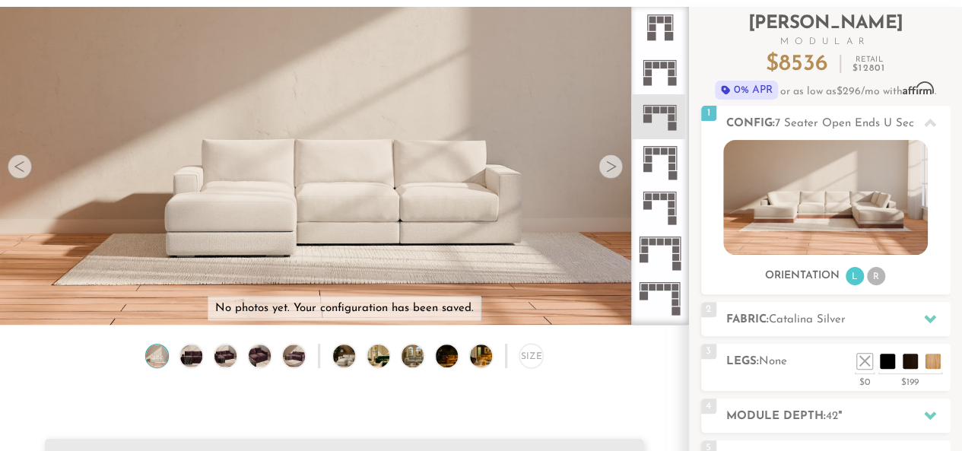
click at [665, 167] on icon at bounding box center [659, 161] width 45 height 45
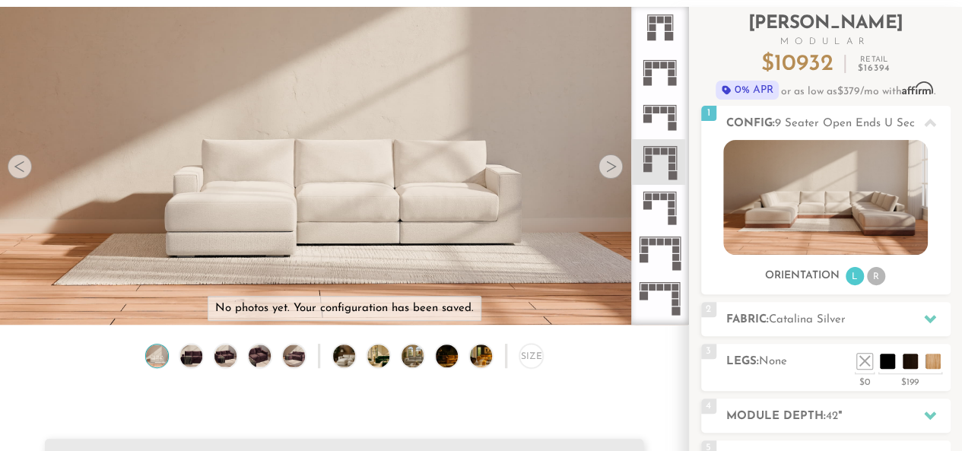
click at [654, 112] on rect at bounding box center [655, 109] width 7 height 7
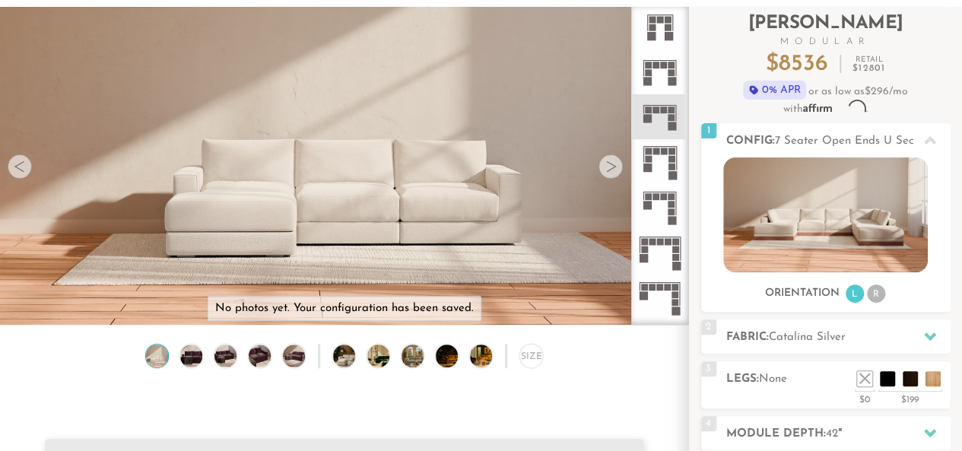
click at [652, 56] on icon at bounding box center [659, 71] width 45 height 45
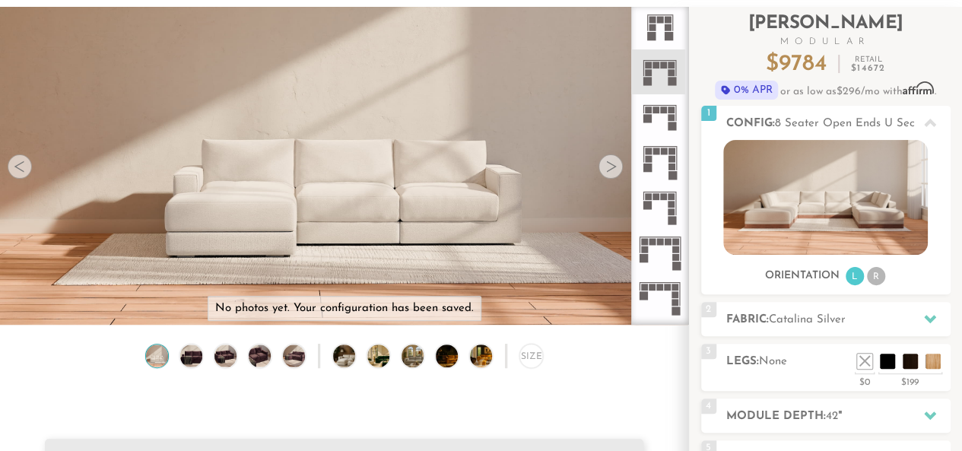
click at [657, 65] on rect at bounding box center [655, 65] width 7 height 7
click at [659, 105] on rect at bounding box center [659, 105] width 33 height 1
click at [662, 83] on icon at bounding box center [659, 71] width 45 height 45
click at [658, 105] on icon at bounding box center [659, 116] width 45 height 45
click at [665, 74] on icon at bounding box center [659, 71] width 45 height 45
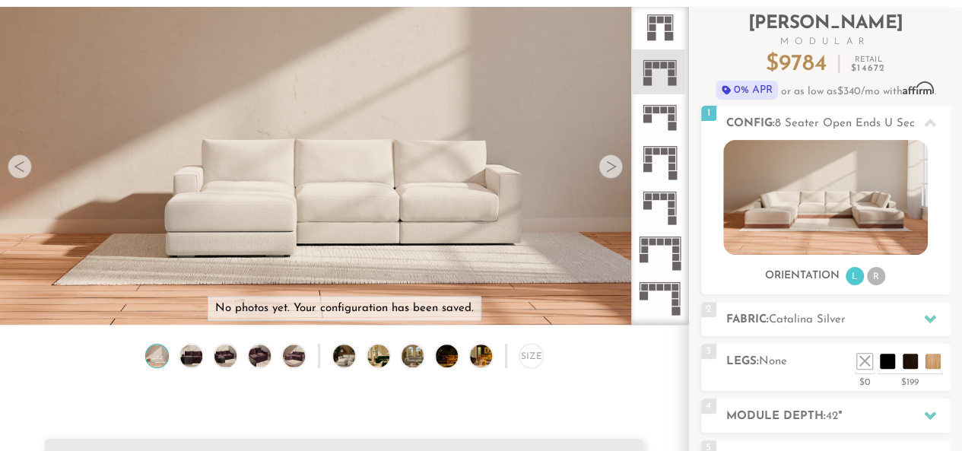
click at [661, 112] on rect at bounding box center [664, 109] width 7 height 7
click at [664, 60] on rect at bounding box center [659, 60] width 33 height 1
click at [663, 114] on icon at bounding box center [659, 116] width 45 height 45
click at [659, 77] on icon at bounding box center [659, 71] width 45 height 45
click at [662, 119] on icon at bounding box center [659, 116] width 45 height 45
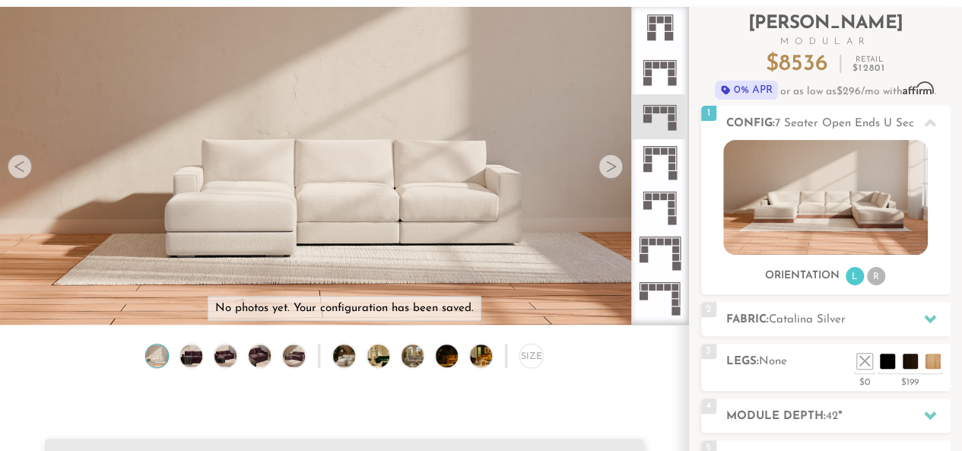
click at [649, 65] on rect at bounding box center [648, 65] width 7 height 7
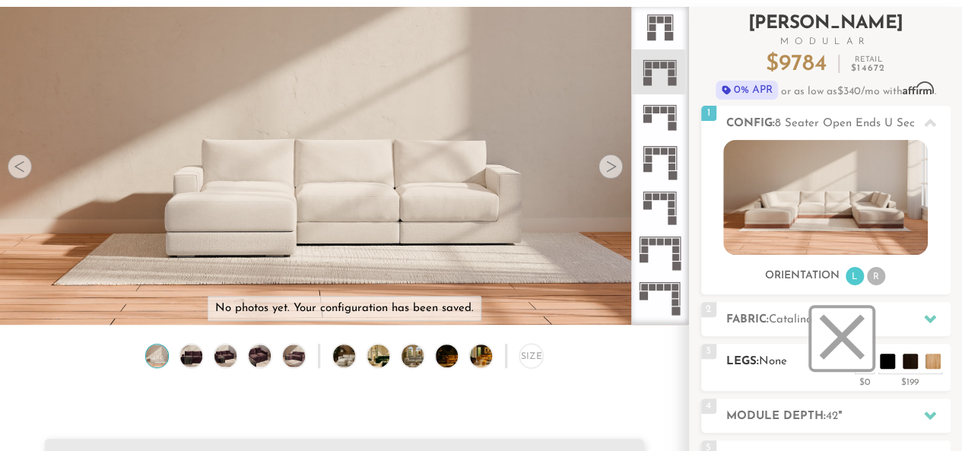
click at [866, 364] on li at bounding box center [841, 338] width 61 height 61
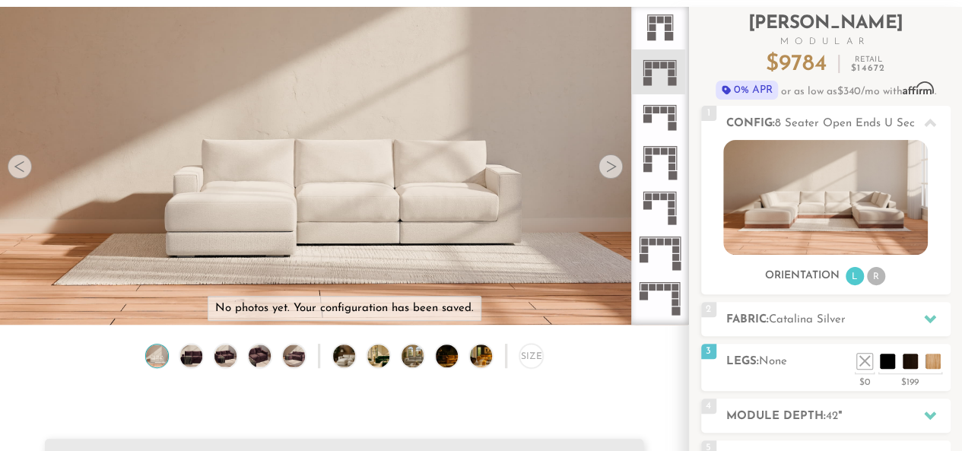
click at [666, 116] on icon at bounding box center [659, 116] width 45 height 45
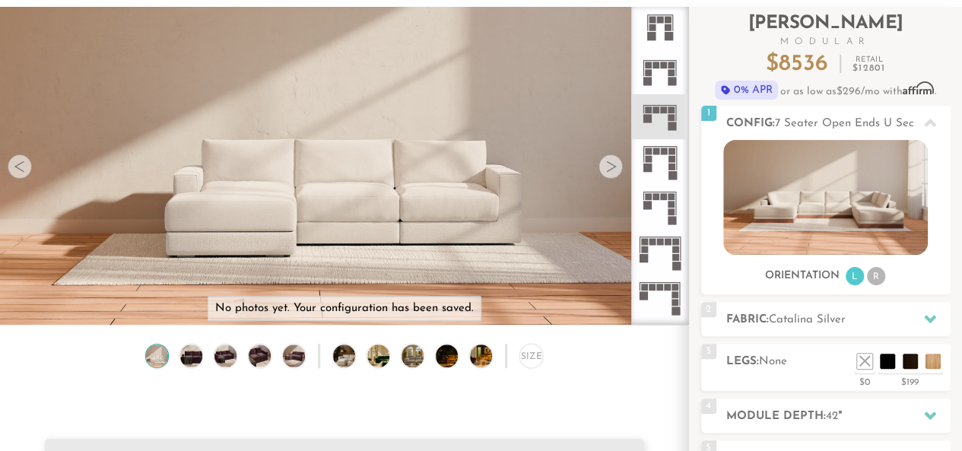
click at [657, 71] on icon at bounding box center [659, 71] width 45 height 45
click at [655, 105] on rect at bounding box center [659, 105] width 33 height 1
click at [662, 65] on rect at bounding box center [664, 65] width 7 height 7
click at [668, 117] on rect at bounding box center [671, 117] width 7 height 7
click at [659, 69] on icon at bounding box center [659, 71] width 45 height 45
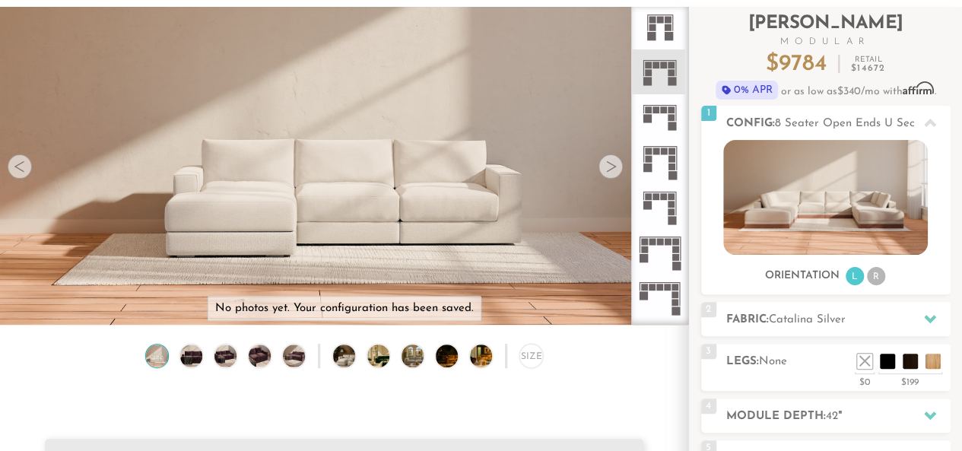
click at [665, 110] on rect at bounding box center [664, 109] width 7 height 7
click at [662, 71] on icon at bounding box center [659, 71] width 45 height 45
click at [659, 112] on rect at bounding box center [655, 109] width 7 height 7
click at [661, 67] on rect at bounding box center [664, 65] width 7 height 7
click at [920, 121] on div at bounding box center [930, 122] width 32 height 31
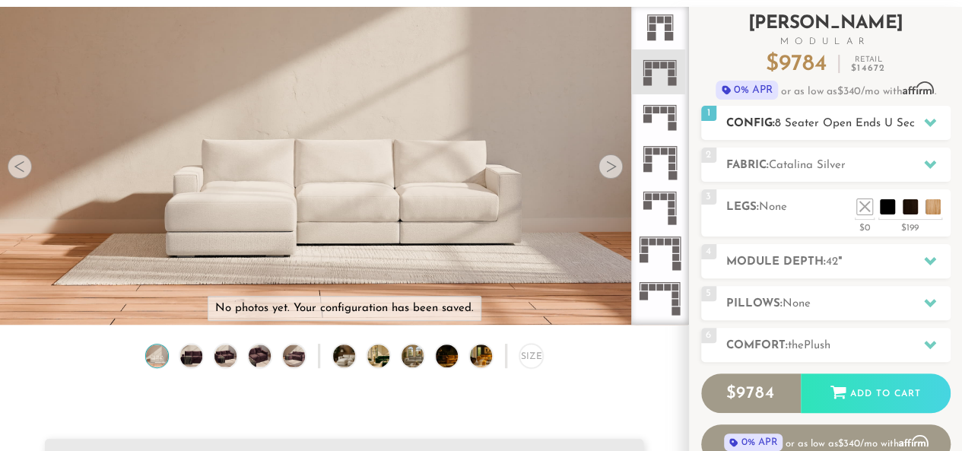
click at [930, 117] on icon at bounding box center [930, 122] width 12 height 12
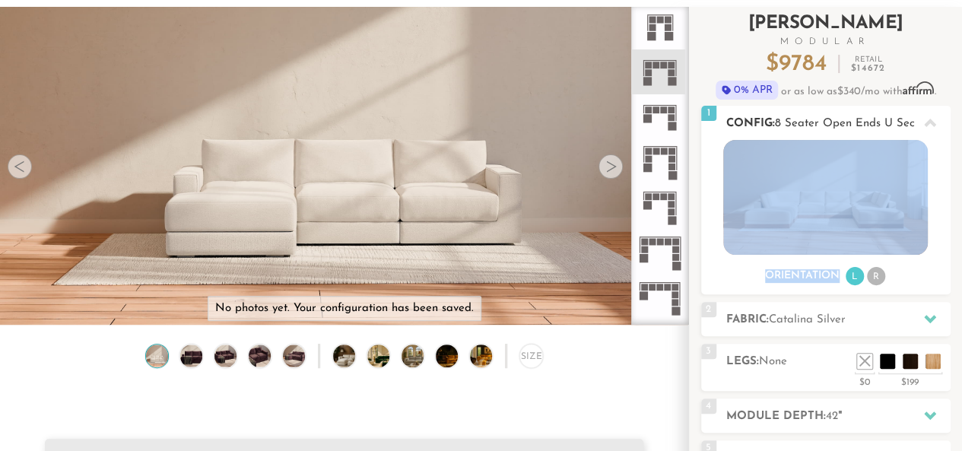
click at [930, 117] on icon at bounding box center [930, 123] width 12 height 12
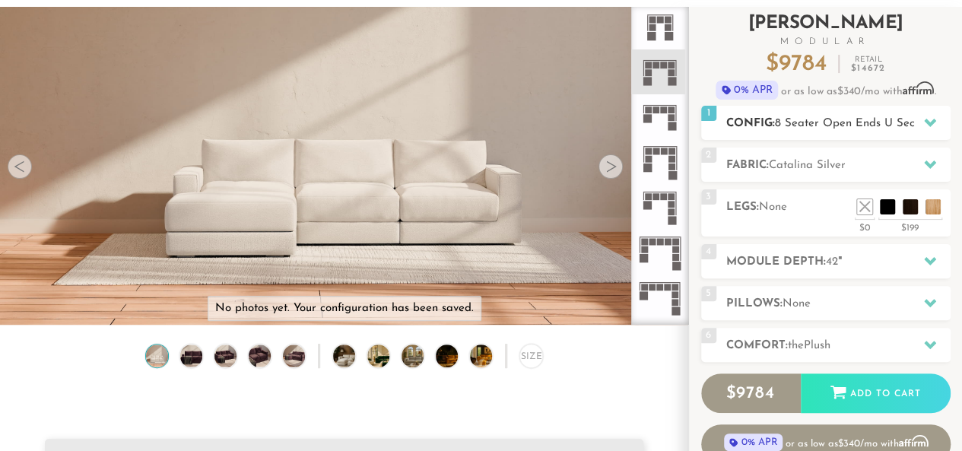
click at [912, 121] on span "8 Seater Open Ends U Sectional" at bounding box center [859, 123] width 169 height 11
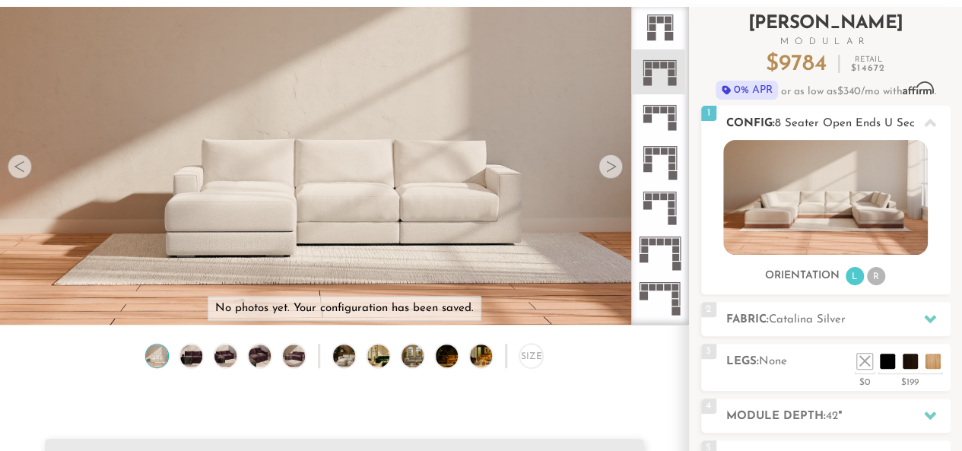
click at [925, 122] on icon at bounding box center [930, 123] width 12 height 8
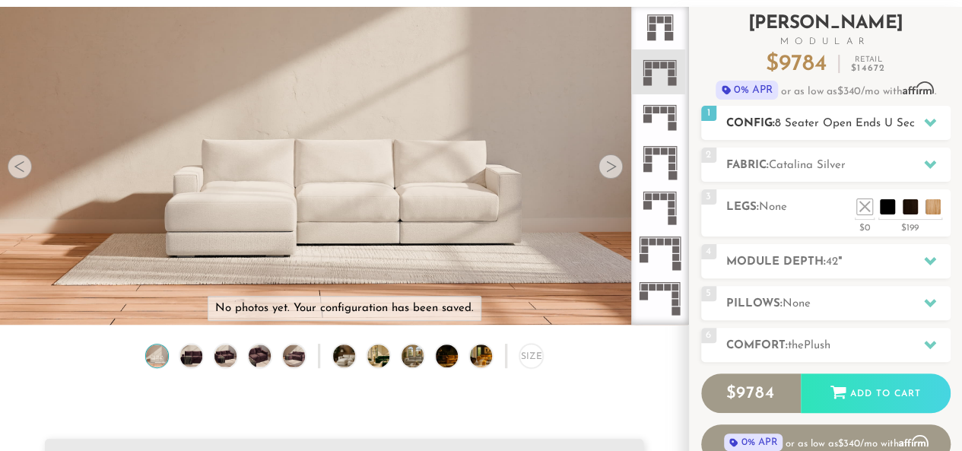
click at [925, 116] on icon at bounding box center [930, 122] width 12 height 12
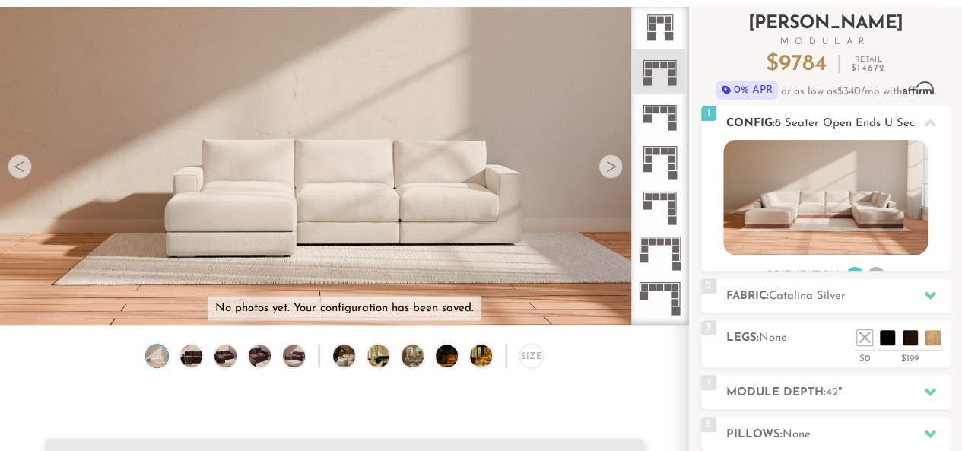
click at [926, 118] on icon at bounding box center [930, 123] width 12 height 12
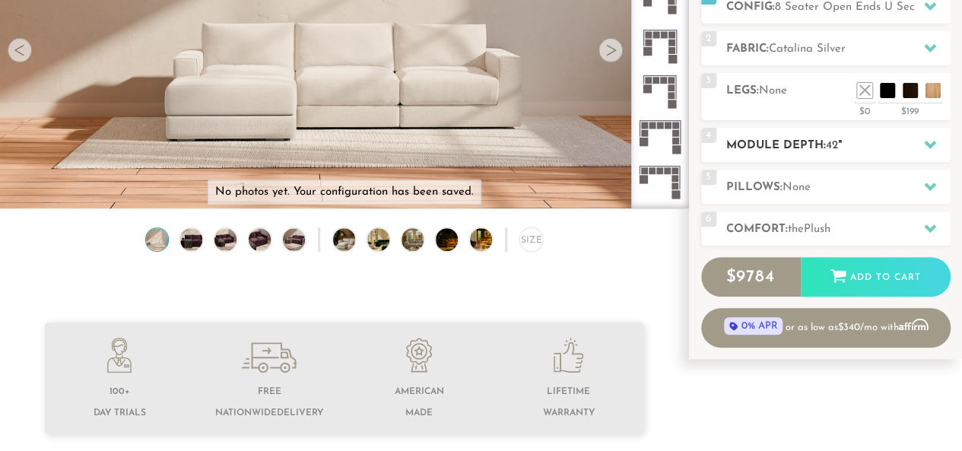
scroll to position [207, 0]
click at [789, 129] on div "4 Module Depth: 42 "" at bounding box center [825, 146] width 249 height 34
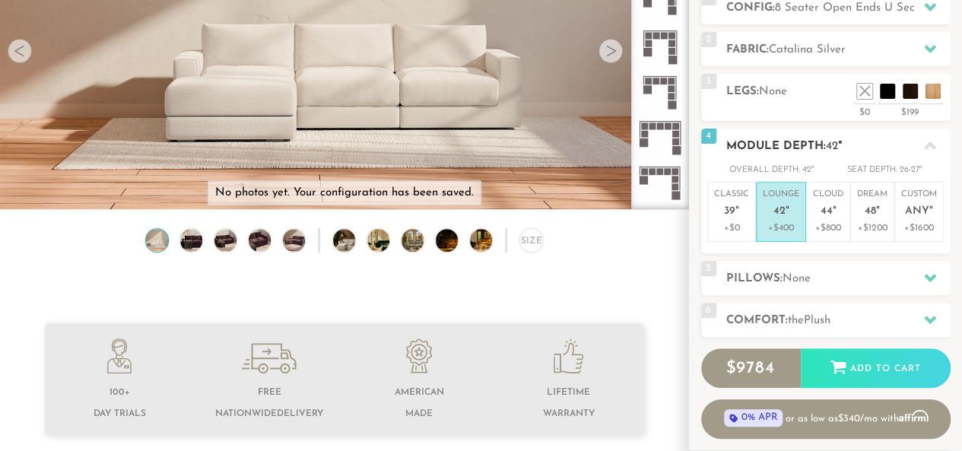
click at [782, 133] on div "4 Module Depth: 42 "" at bounding box center [825, 146] width 249 height 34
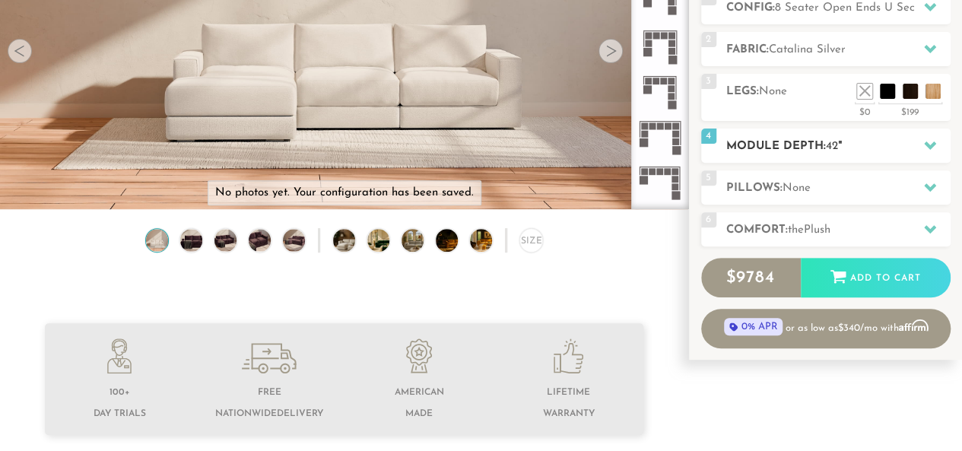
click at [786, 135] on div "4 Module Depth: 42 "" at bounding box center [825, 146] width 249 height 34
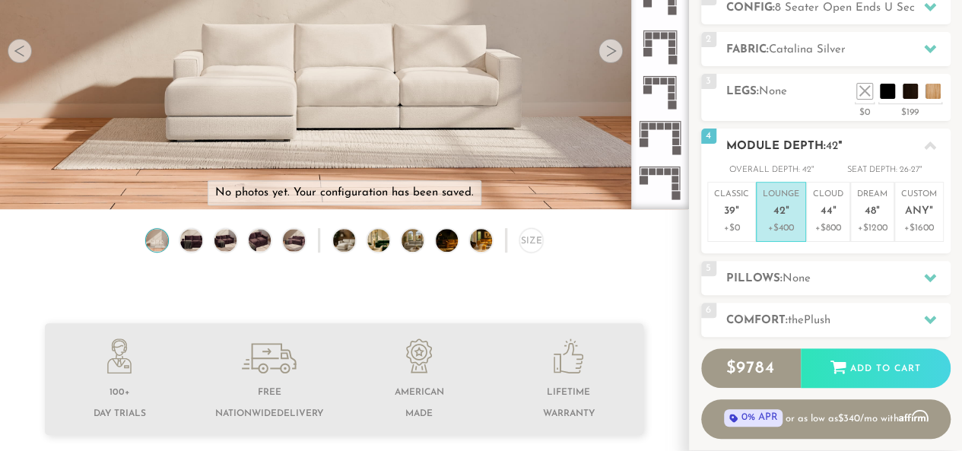
click at [788, 135] on div "4 Module Depth: 42 "" at bounding box center [825, 146] width 249 height 34
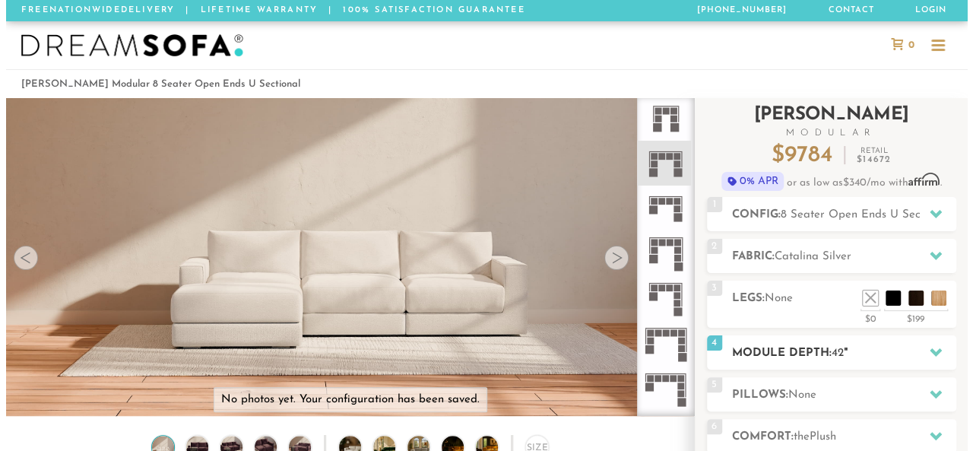
scroll to position [1, 0]
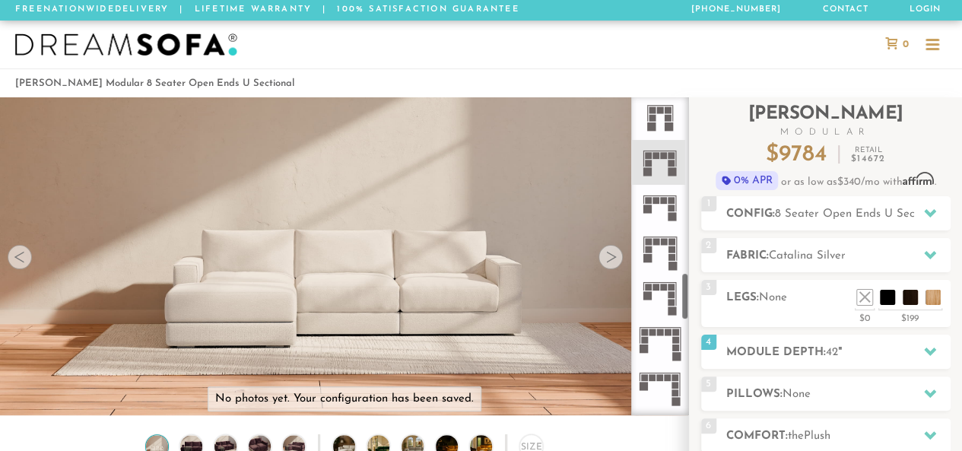
click at [24, 274] on img at bounding box center [344, 236] width 688 height 387
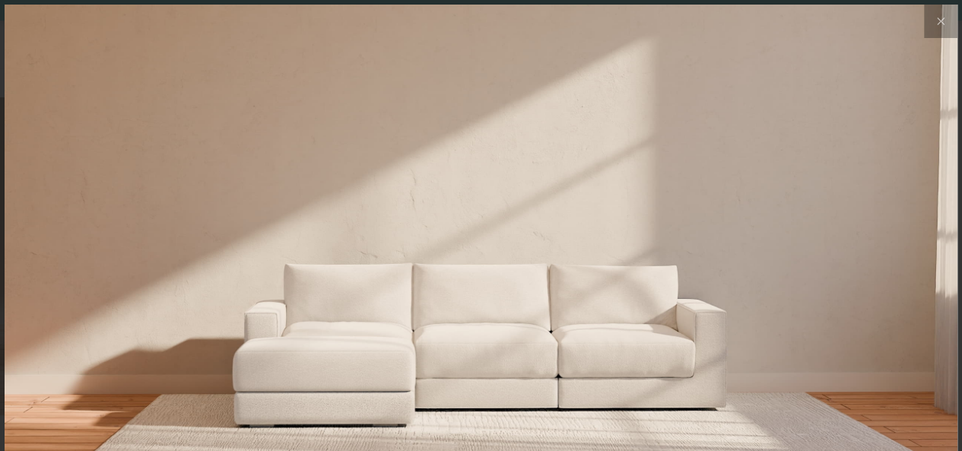
scroll to position [16406, 961]
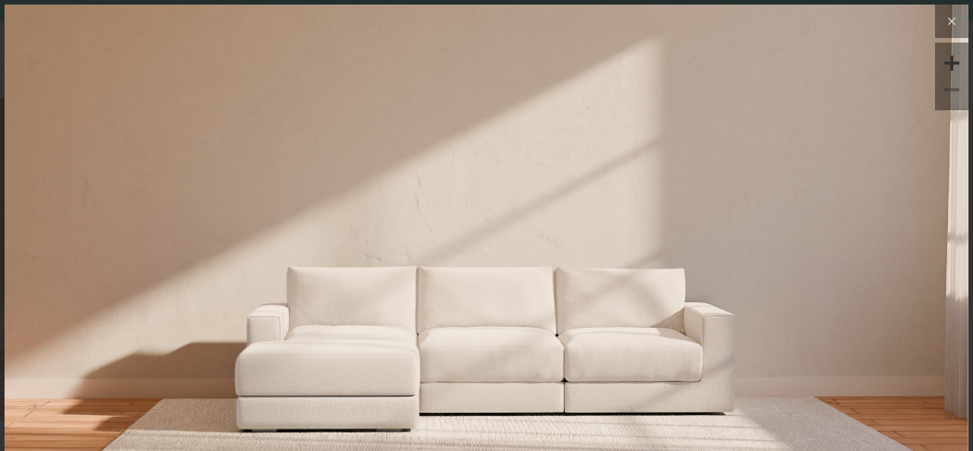
click at [947, 21] on icon at bounding box center [952, 21] width 18 height 18
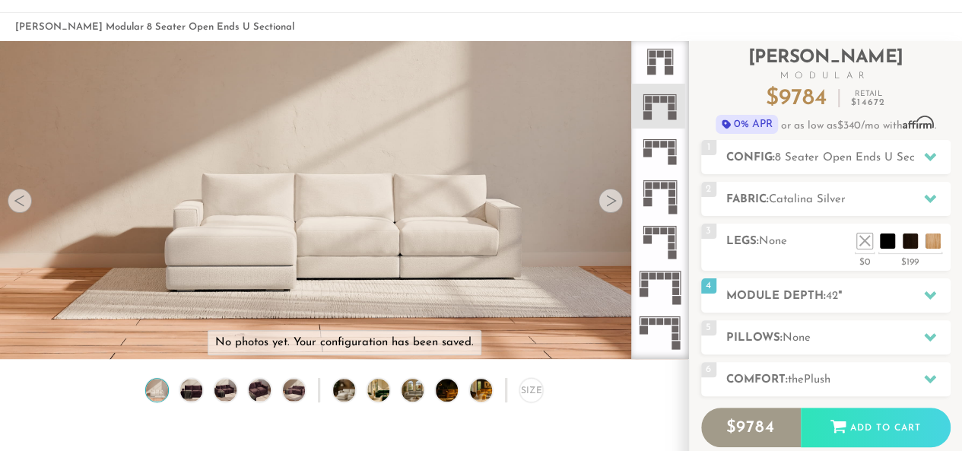
scroll to position [56, 0]
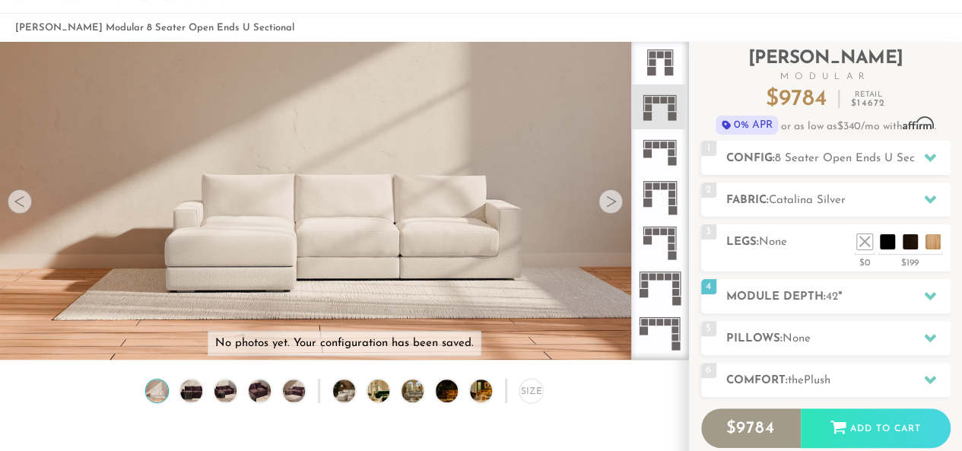
click at [23, 205] on div at bounding box center [20, 201] width 24 height 24
click at [523, 392] on div "Size" at bounding box center [531, 391] width 24 height 24
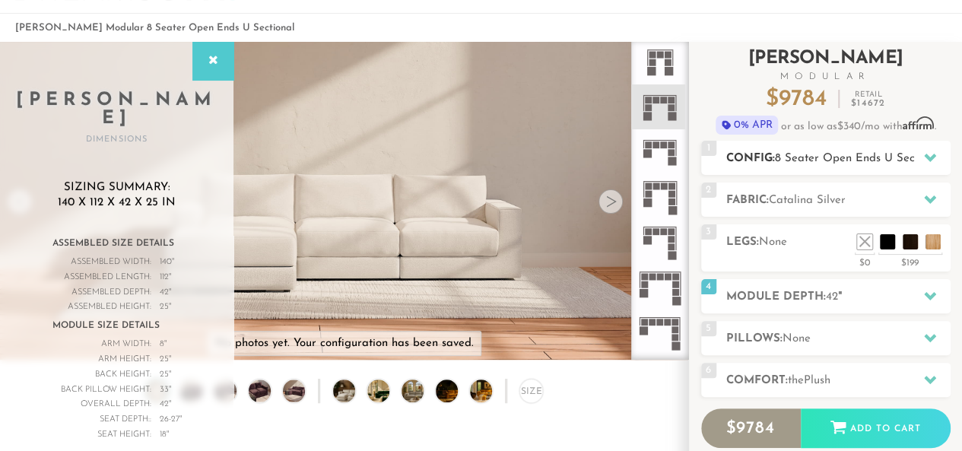
click at [814, 153] on span "8 Seater Open Ends U Sectional" at bounding box center [859, 158] width 169 height 11
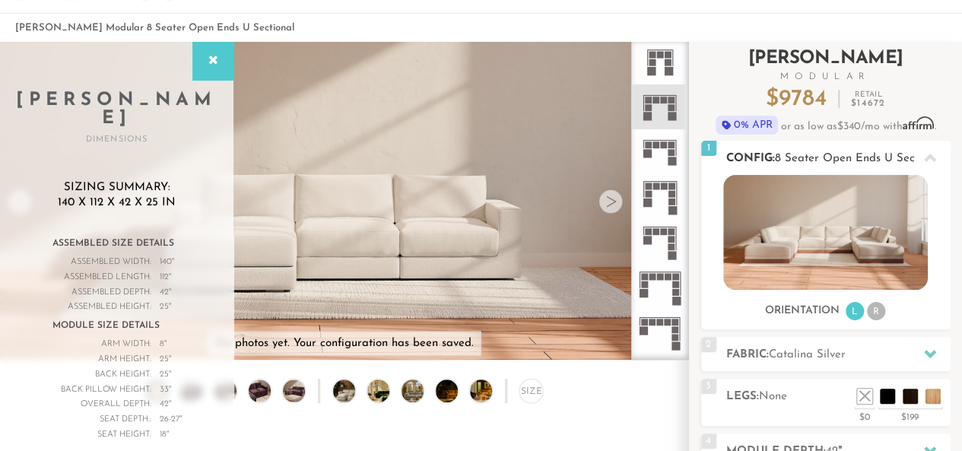
click at [827, 157] on span "8 Seater Open Ends U Sectional" at bounding box center [859, 158] width 169 height 11
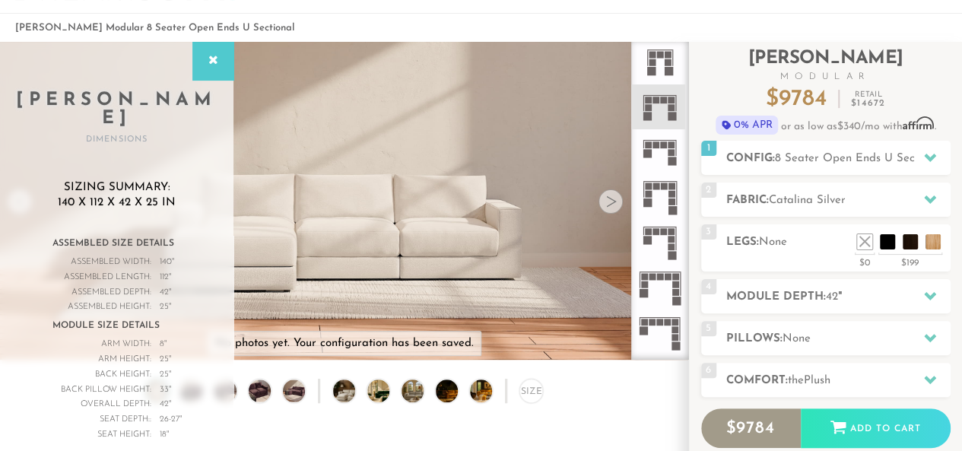
click at [655, 275] on icon at bounding box center [659, 287] width 45 height 45
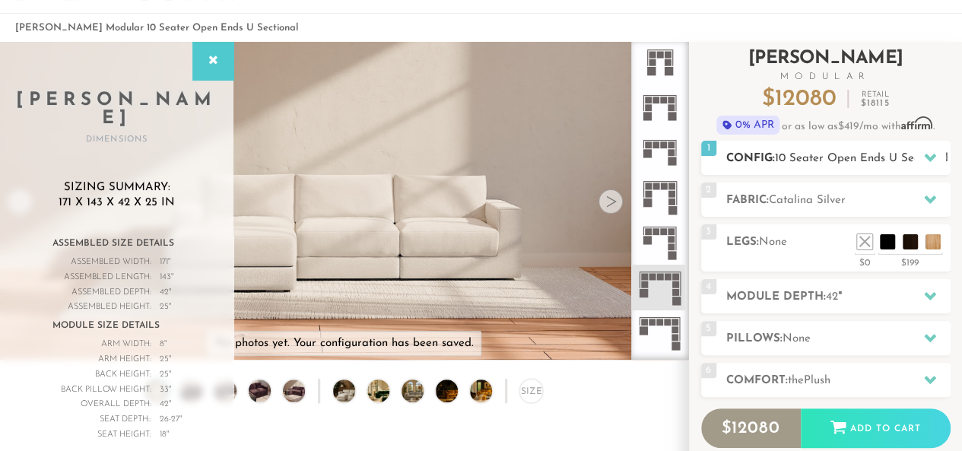
click at [801, 160] on span "10 Seater Open Ends U Sectional" at bounding box center [861, 158] width 173 height 11
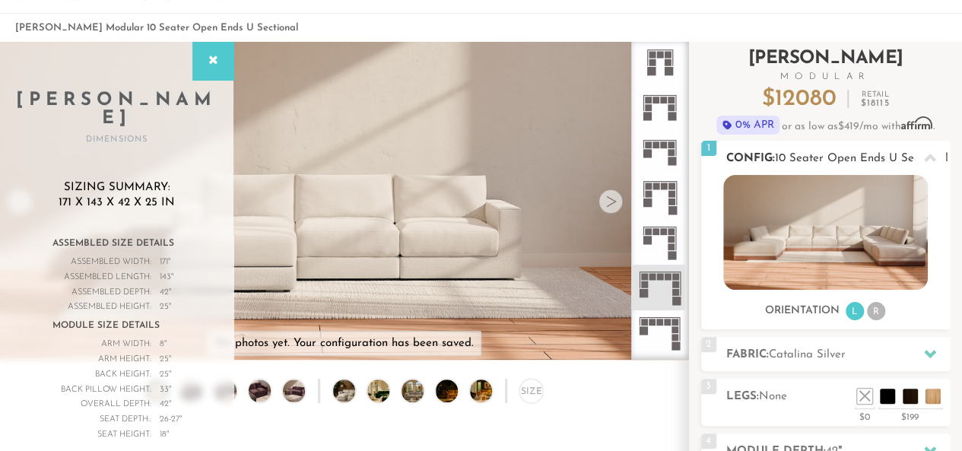
click at [823, 153] on span "10 Seater Open Ends U Sectional" at bounding box center [861, 158] width 173 height 11
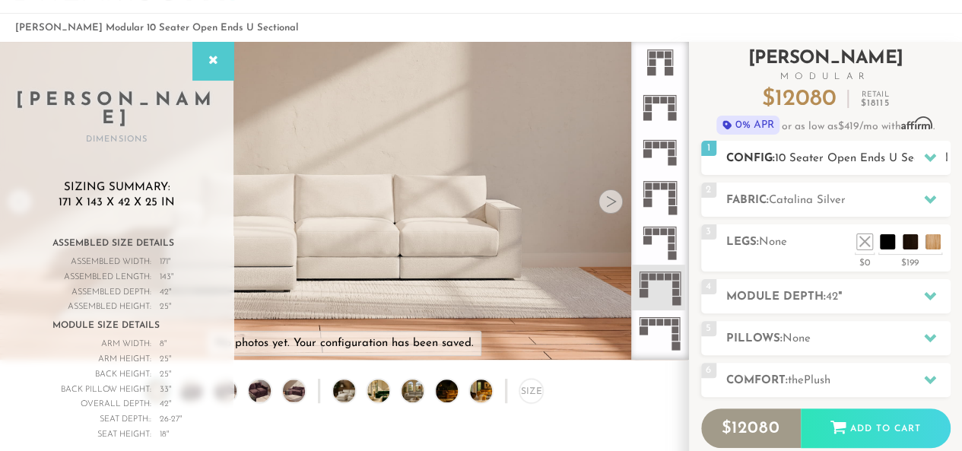
click at [794, 153] on span "10 Seater Open Ends U Sectional" at bounding box center [861, 158] width 173 height 11
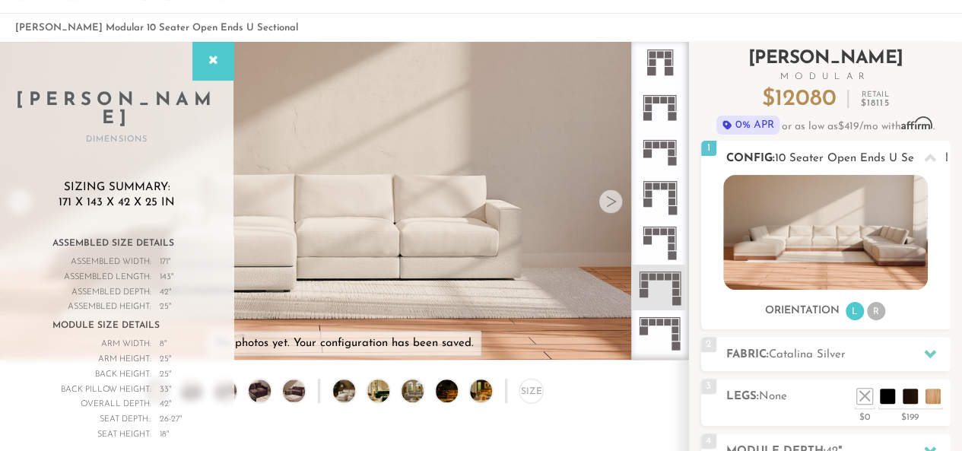
click at [795, 156] on span "10 Seater Open Ends U Sectional" at bounding box center [861, 158] width 173 height 11
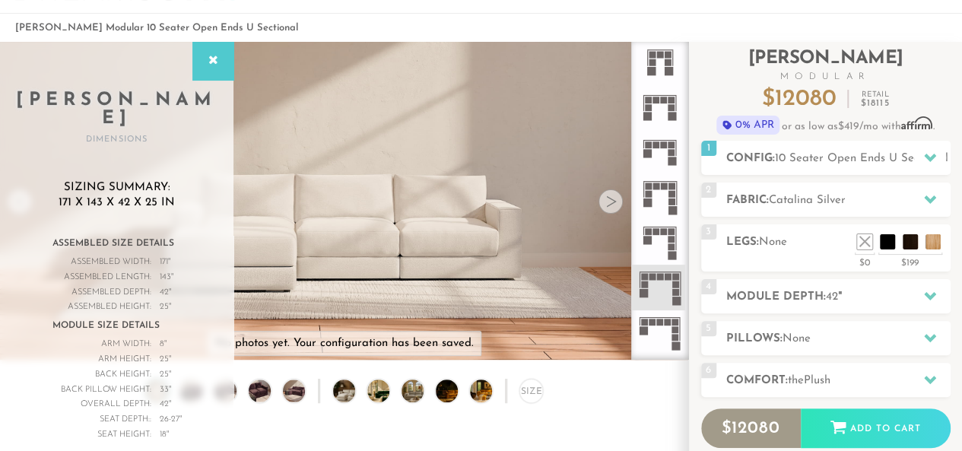
click at [668, 108] on icon at bounding box center [659, 106] width 45 height 45
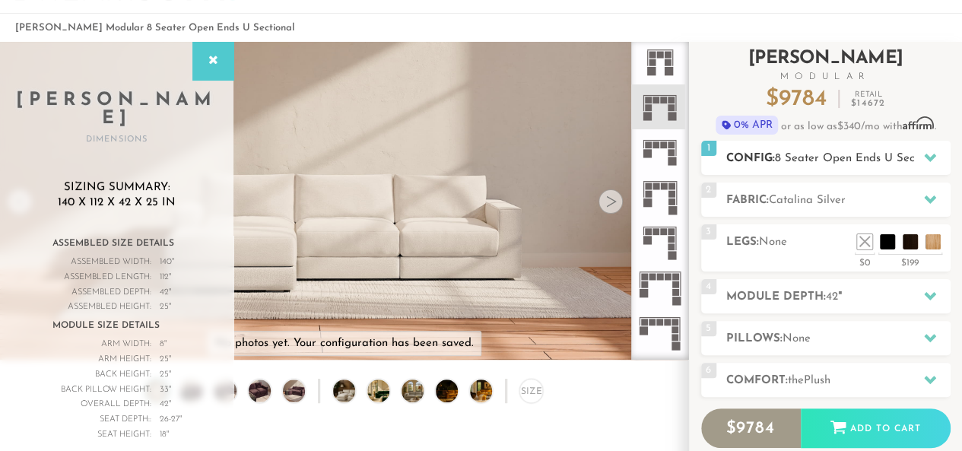
click at [832, 153] on span "8 Seater Open Ends U Sectional" at bounding box center [859, 158] width 169 height 11
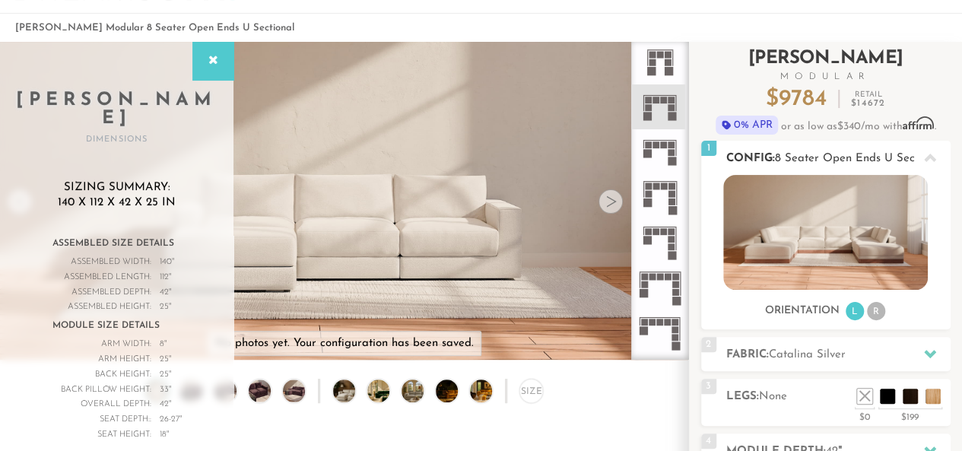
click at [829, 156] on span "8 Seater Open Ends U Sectional" at bounding box center [859, 158] width 169 height 11
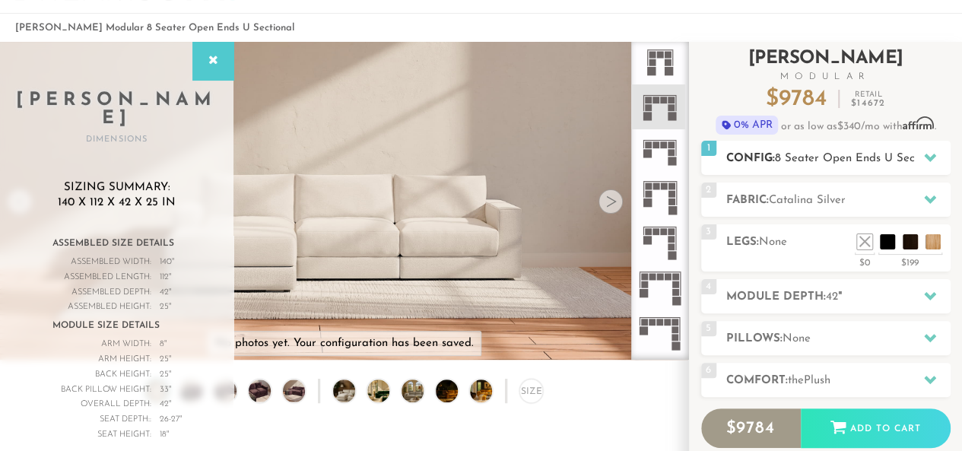
click at [785, 156] on span "8 Seater Open Ends U Sectional" at bounding box center [859, 158] width 169 height 11
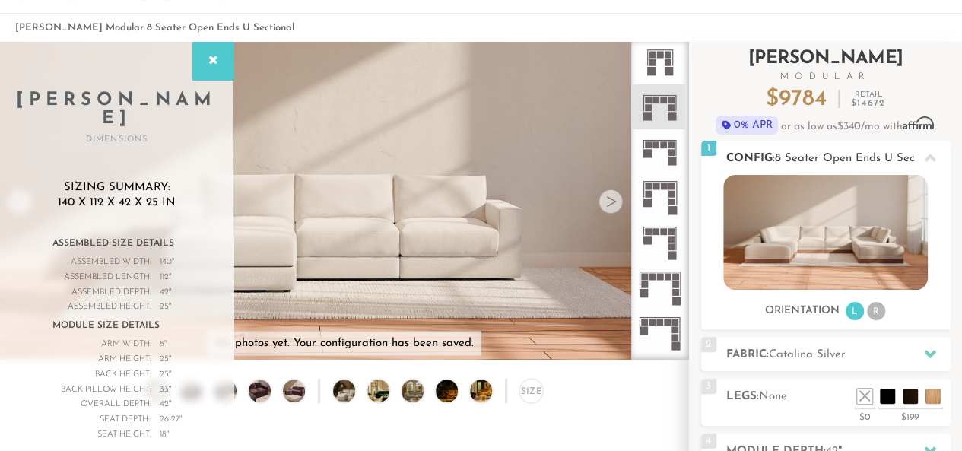
click at [785, 156] on span "8 Seater Open Ends U Sectional" at bounding box center [859, 158] width 169 height 11
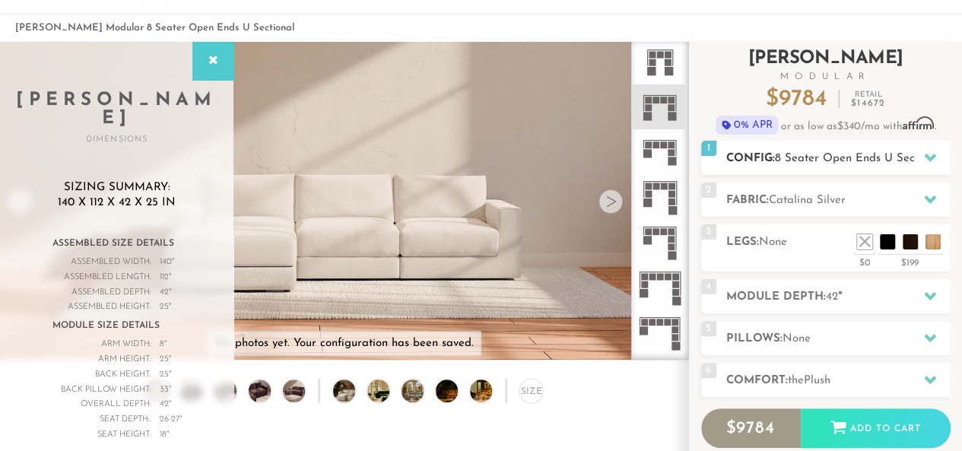
click at [824, 159] on span "8 Seater Open Ends U Sectional" at bounding box center [859, 158] width 169 height 11
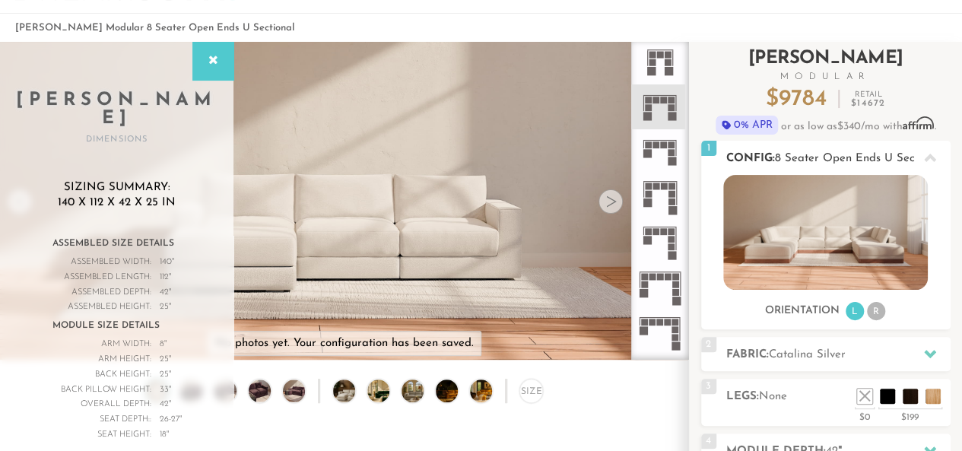
click at [788, 157] on span "8 Seater Open Ends U Sectional" at bounding box center [859, 158] width 169 height 11
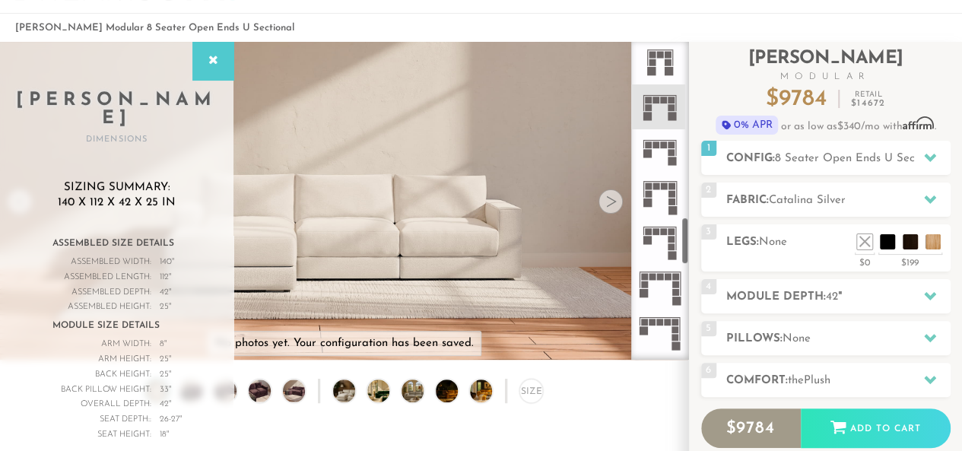
click at [660, 155] on icon at bounding box center [659, 151] width 45 height 45
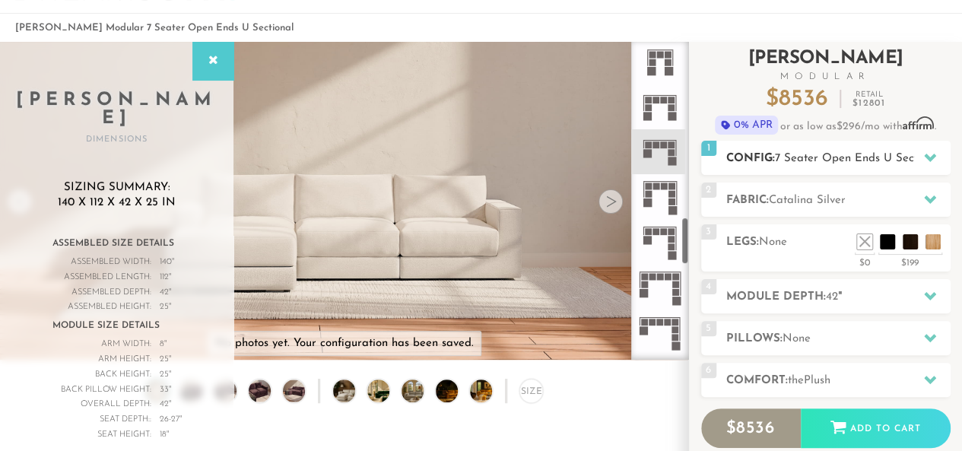
click at [821, 163] on h2 "Config: 7 Seater Open Ends U Sectional" at bounding box center [838, 158] width 224 height 17
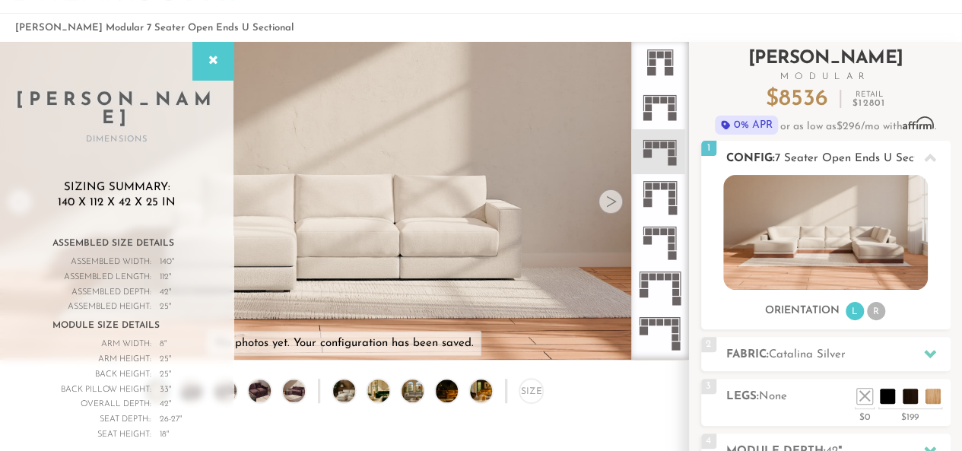
click at [836, 162] on span "7 Seater Open Ends U Sectional" at bounding box center [859, 158] width 168 height 11
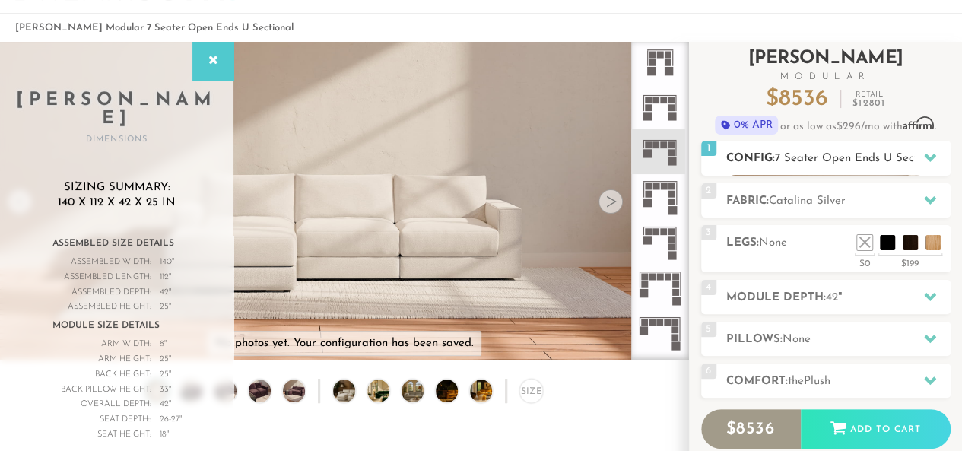
click at [835, 162] on span "7 Seater Open Ends U Sectional" at bounding box center [859, 158] width 168 height 11
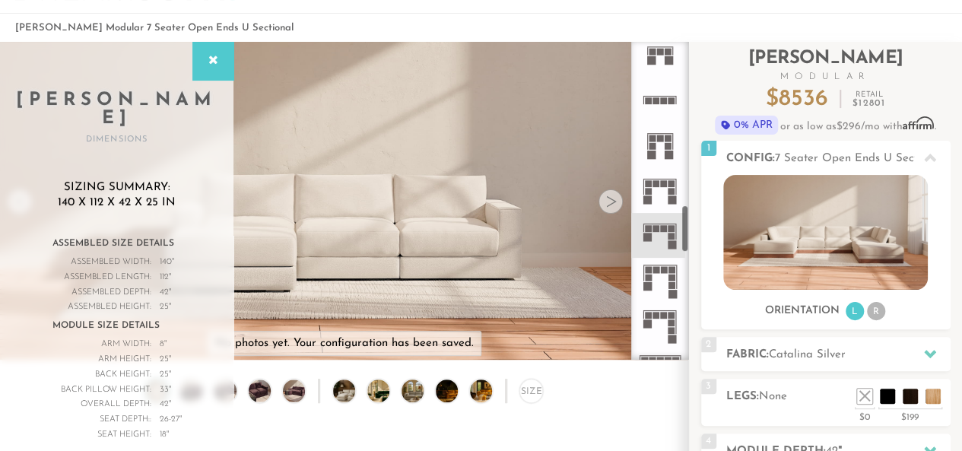
scroll to position [1092, 0]
click at [884, 311] on li "R" at bounding box center [876, 311] width 18 height 18
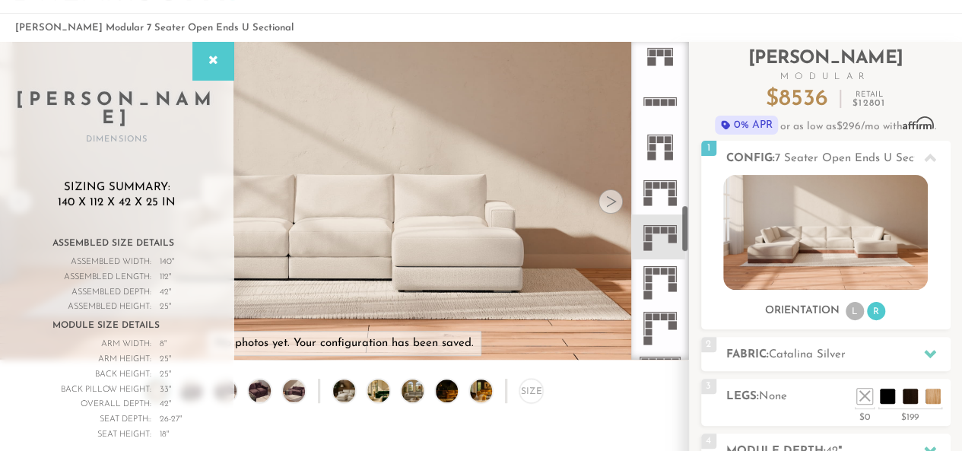
click at [663, 160] on icon at bounding box center [659, 146] width 45 height 45
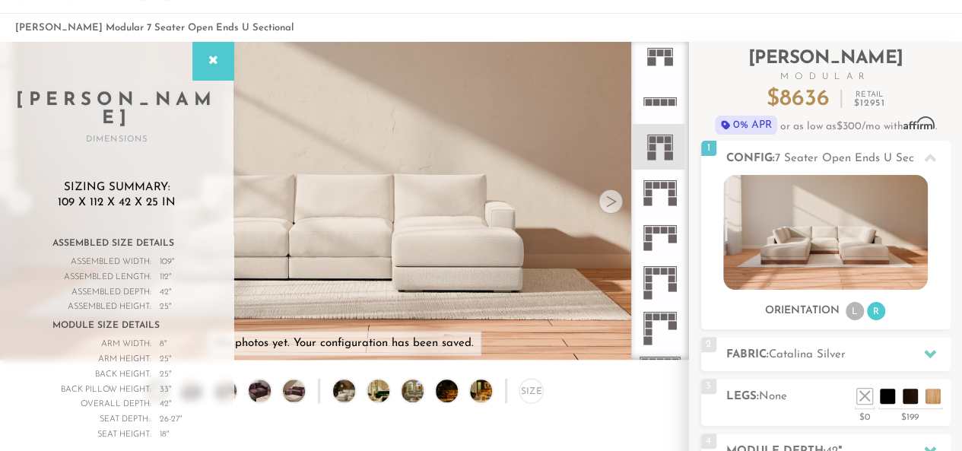
click at [603, 195] on div at bounding box center [610, 201] width 24 height 24
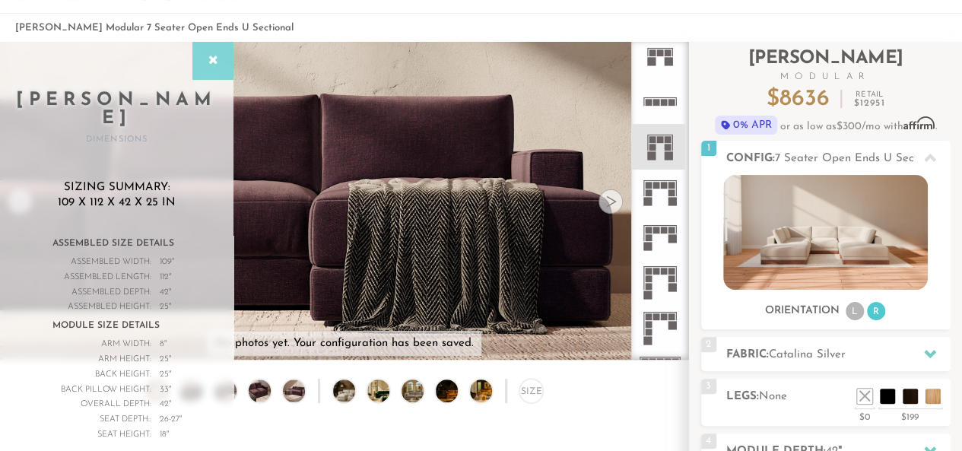
click at [207, 49] on div at bounding box center [212, 61] width 41 height 38
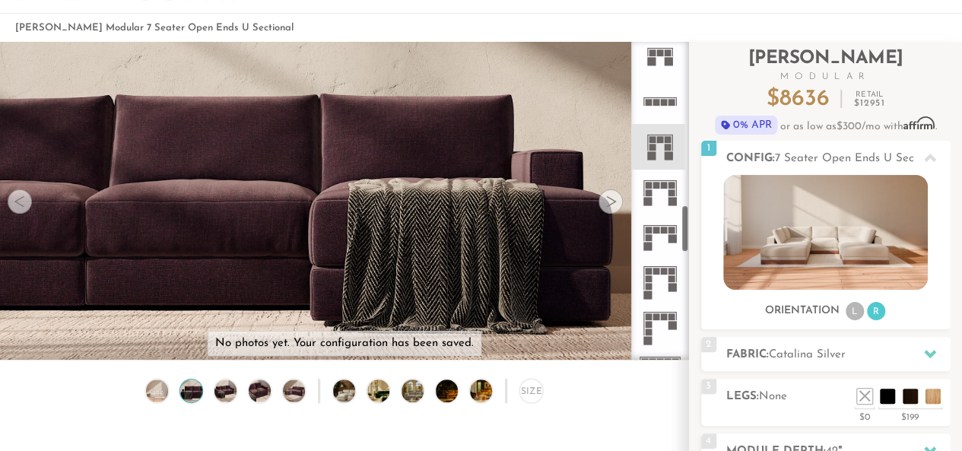
click at [652, 222] on icon at bounding box center [659, 236] width 45 height 45
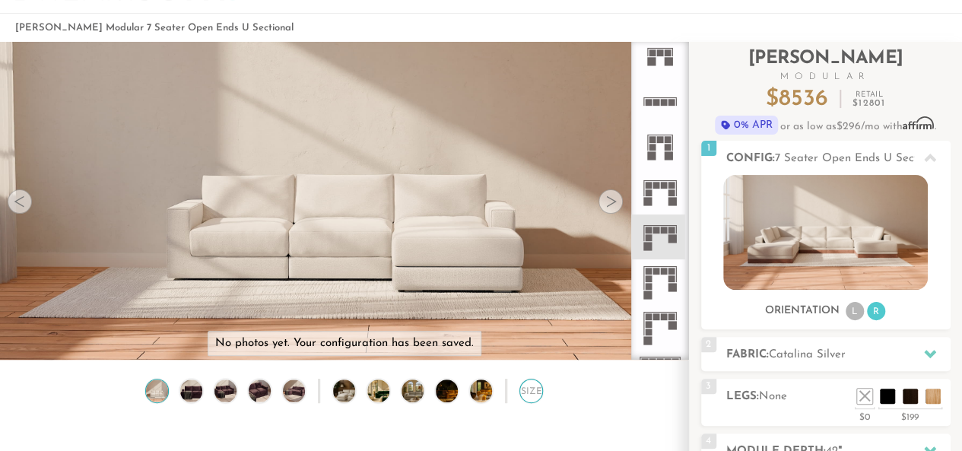
click at [531, 393] on div "Size" at bounding box center [531, 391] width 24 height 24
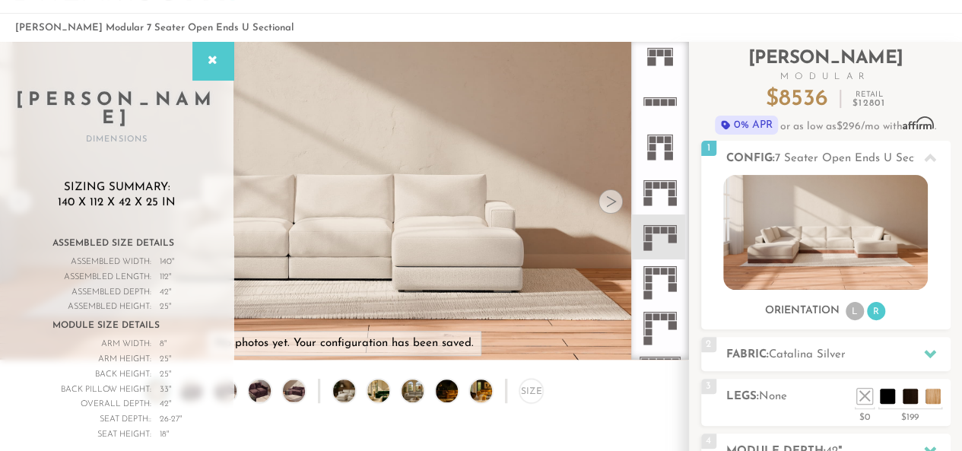
click at [662, 147] on icon at bounding box center [659, 146] width 45 height 45
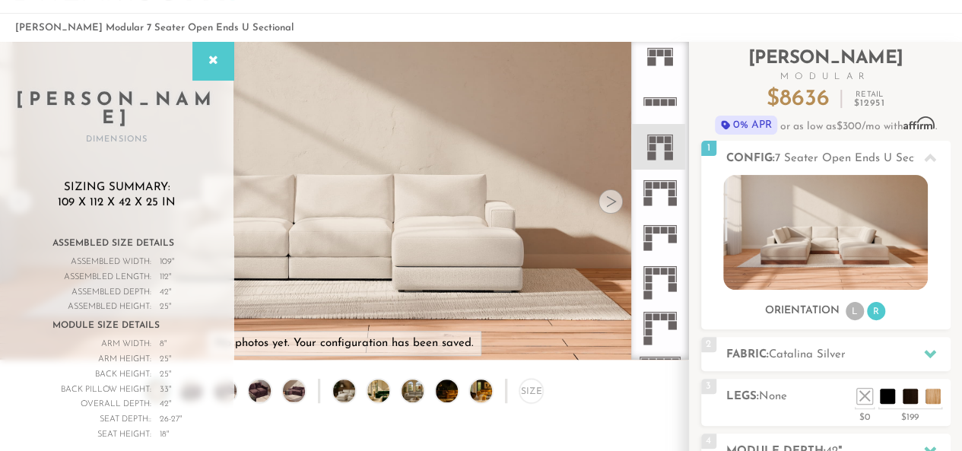
click at [665, 182] on rect at bounding box center [664, 185] width 7 height 7
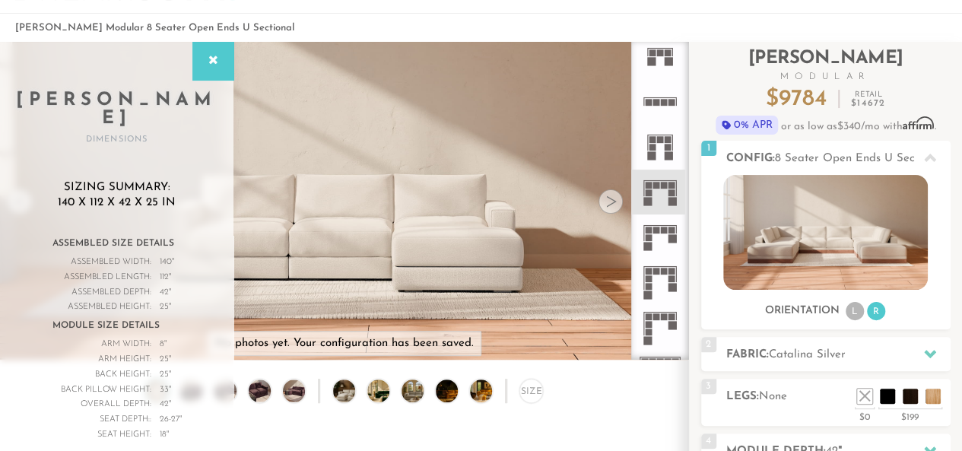
click at [660, 229] on icon at bounding box center [659, 236] width 45 height 45
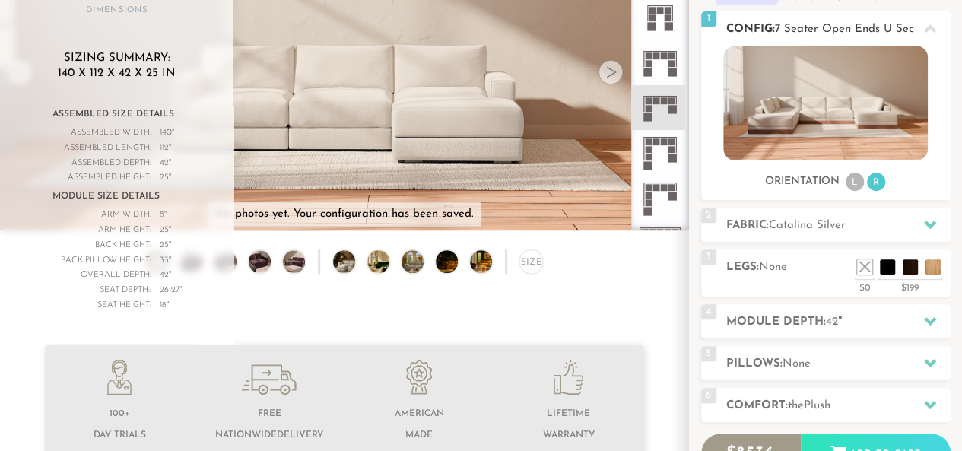
scroll to position [186, 0]
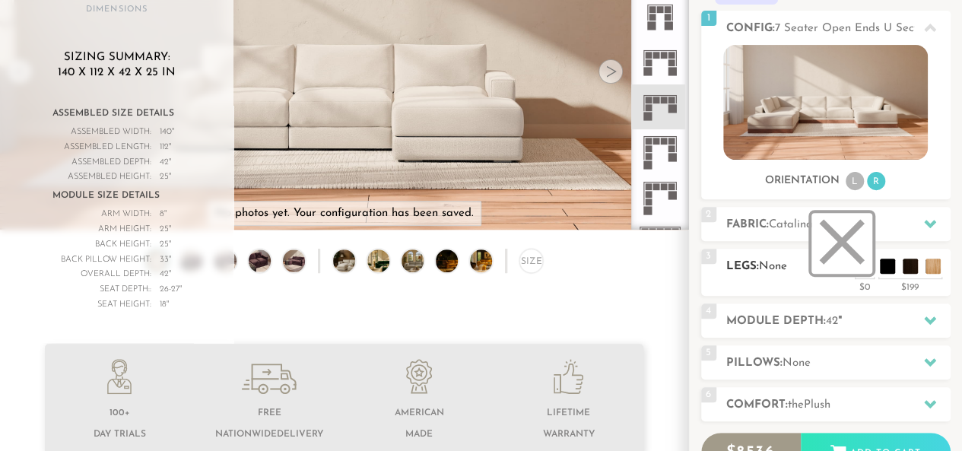
click at [862, 268] on li at bounding box center [841, 243] width 61 height 61
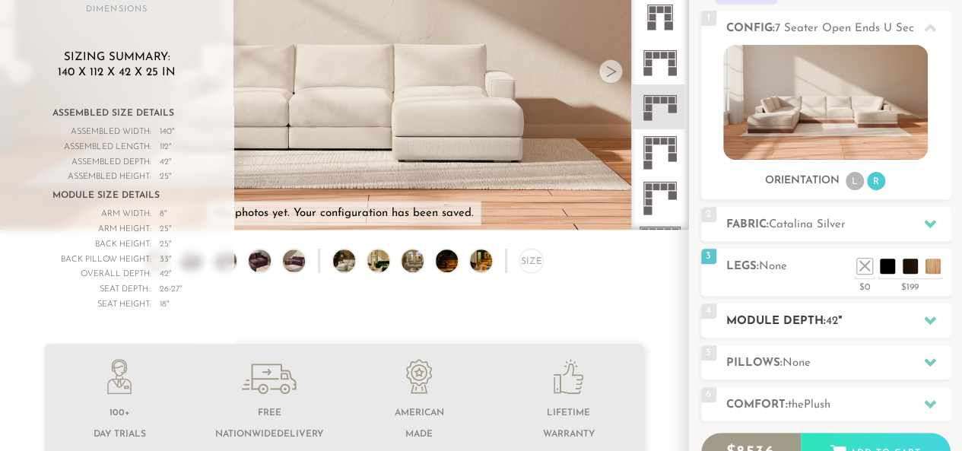
click at [854, 320] on h2 "Module Depth: 42 "" at bounding box center [838, 321] width 224 height 17
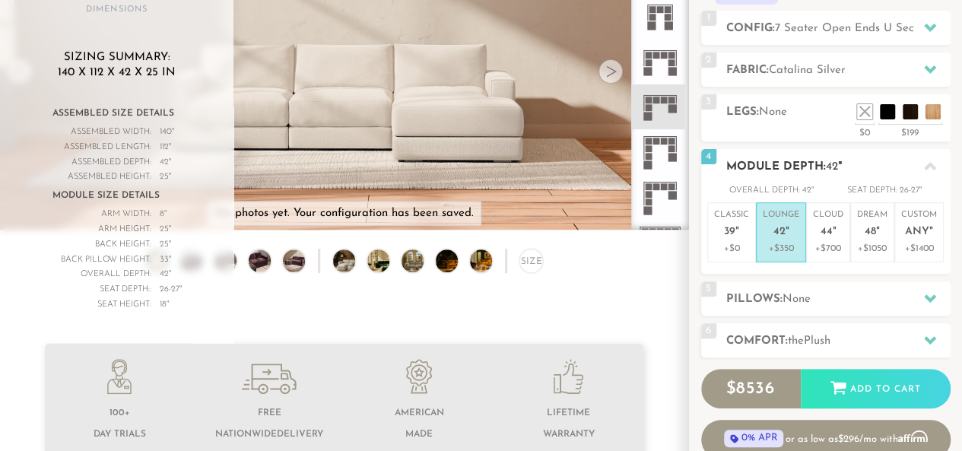
click at [882, 158] on h2 "Module Depth: 42 "" at bounding box center [838, 166] width 224 height 17
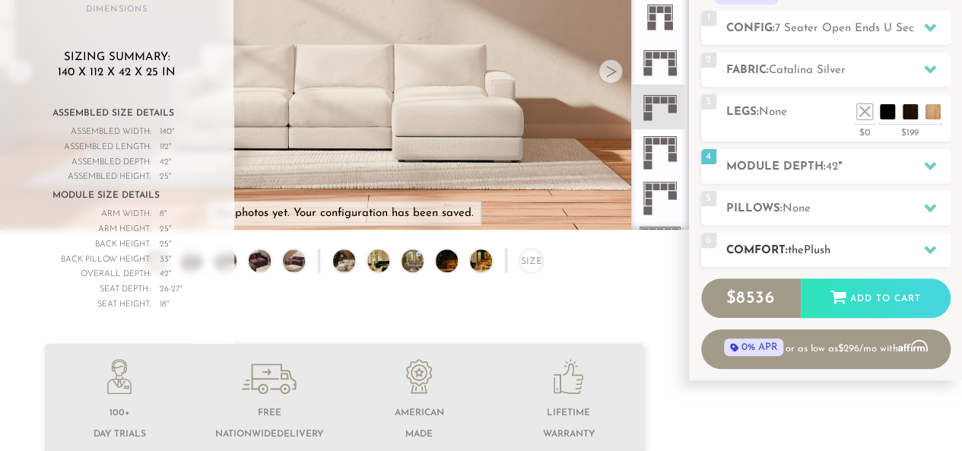
click at [861, 246] on h2 "Comfort: the Plush" at bounding box center [838, 250] width 224 height 17
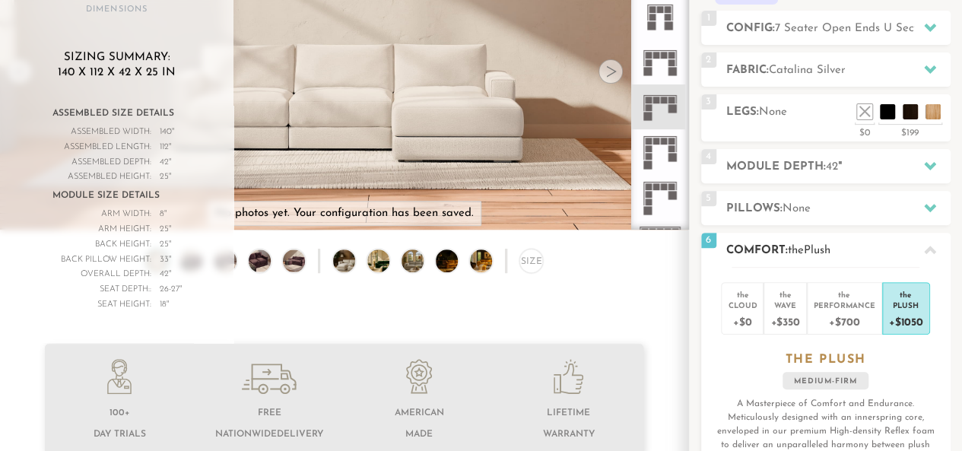
click at [858, 243] on h2 "Comfort: the Plush" at bounding box center [838, 250] width 224 height 17
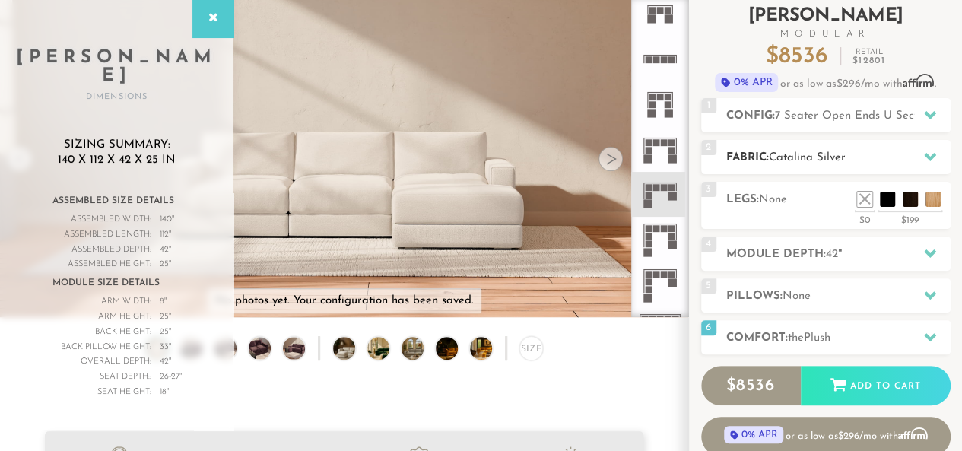
scroll to position [97, 0]
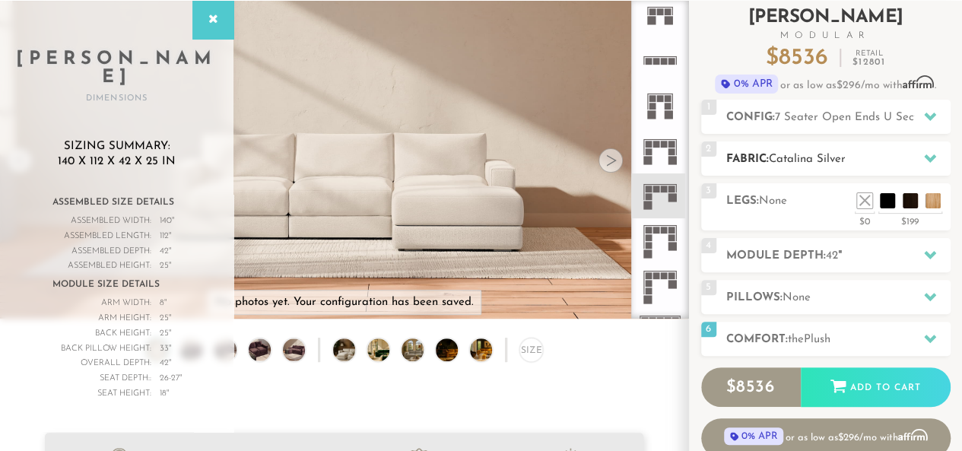
click at [833, 157] on span "Catalina Silver" at bounding box center [807, 159] width 77 height 11
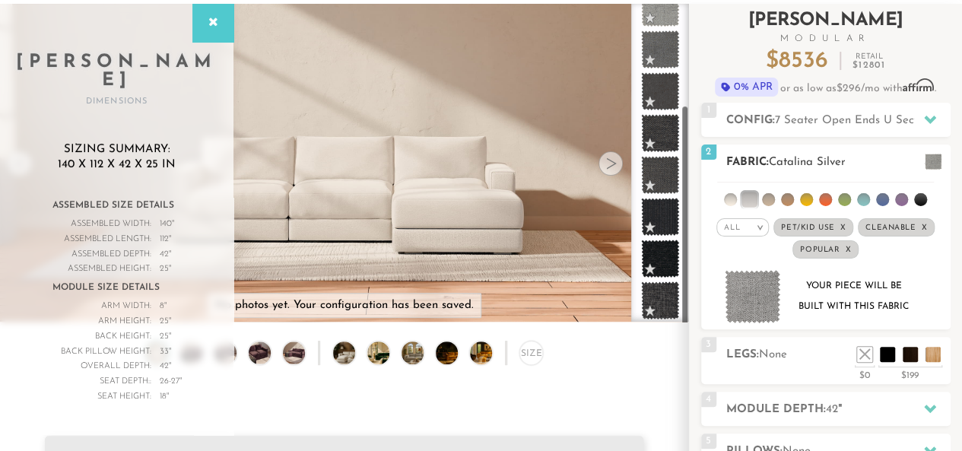
scroll to position [93, 0]
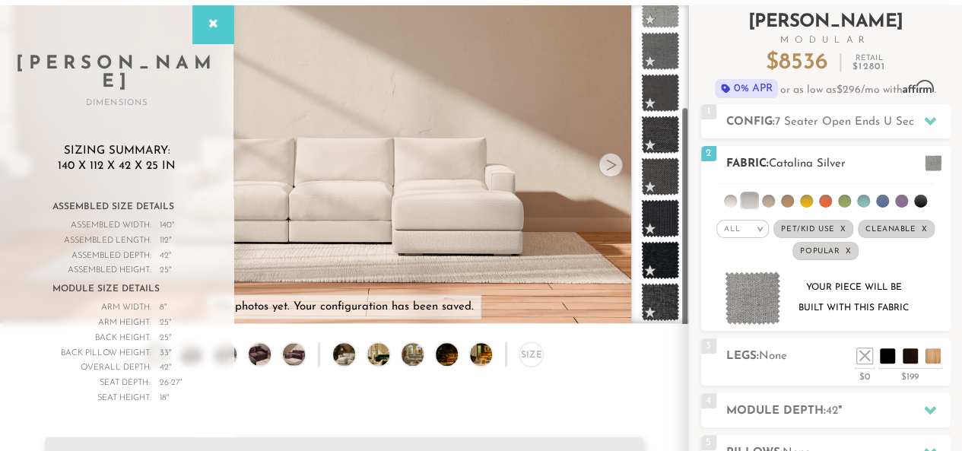
click at [727, 205] on li at bounding box center [730, 201] width 13 height 13
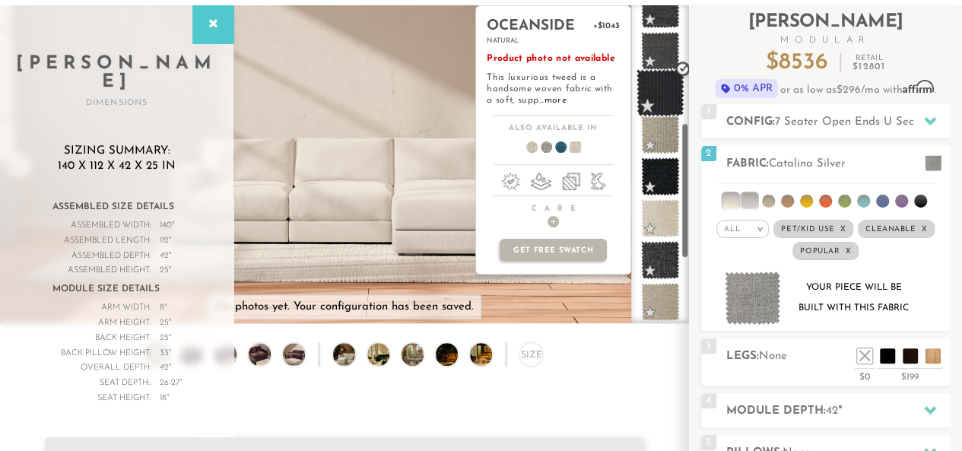
scroll to position [0, 0]
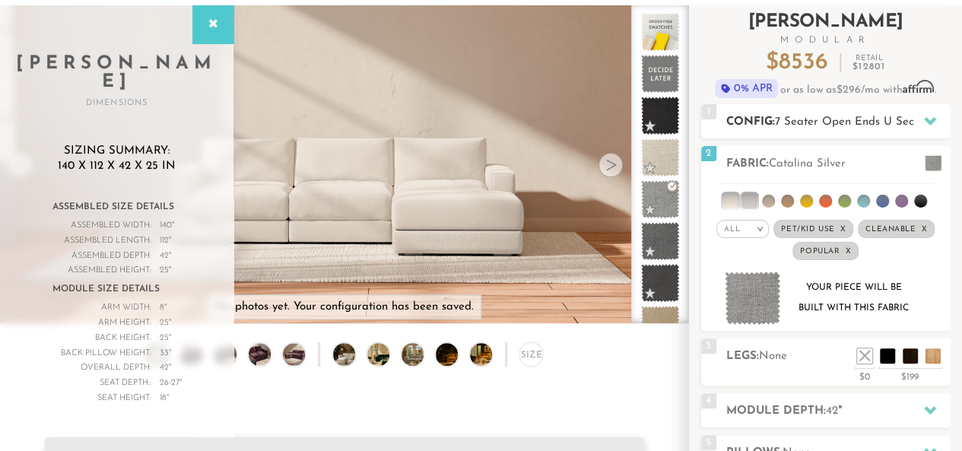
drag, startPoint x: 850, startPoint y: 116, endPoint x: 926, endPoint y: 122, distance: 76.3
click at [926, 122] on icon at bounding box center [930, 121] width 12 height 12
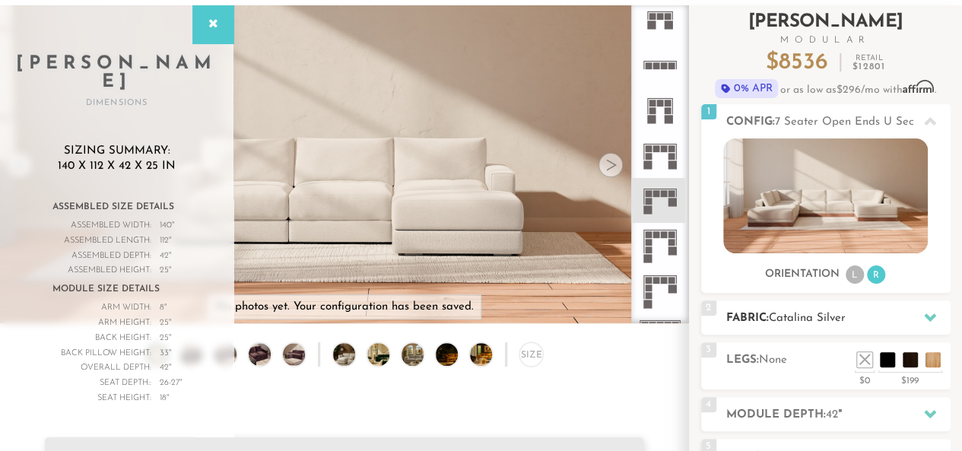
click at [931, 313] on icon at bounding box center [930, 317] width 12 height 12
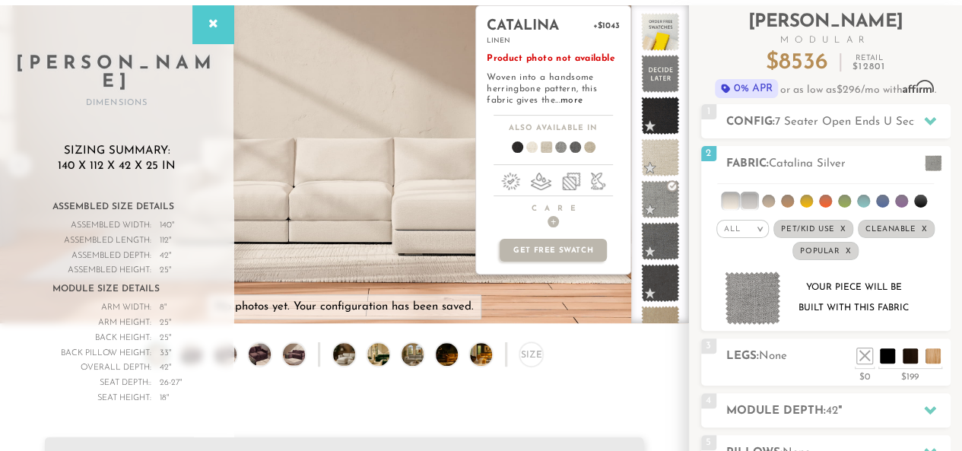
click at [546, 147] on span at bounding box center [540, 150] width 59 height 56
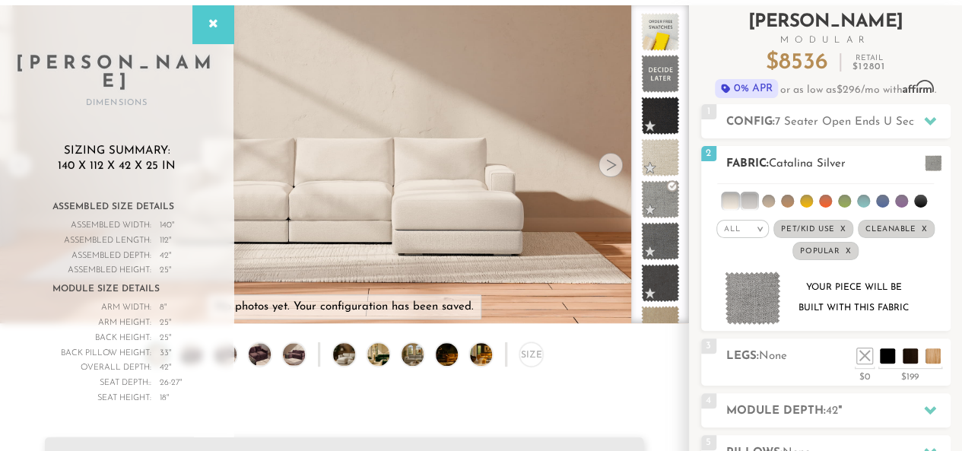
click at [844, 225] on em "x" at bounding box center [842, 229] width 6 height 8
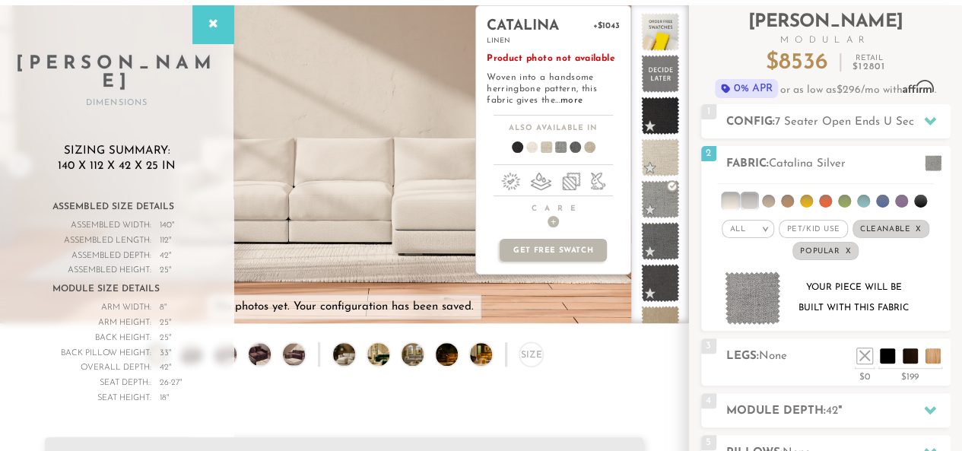
click at [557, 146] on span at bounding box center [554, 150] width 59 height 56
click at [572, 145] on span at bounding box center [569, 150] width 59 height 56
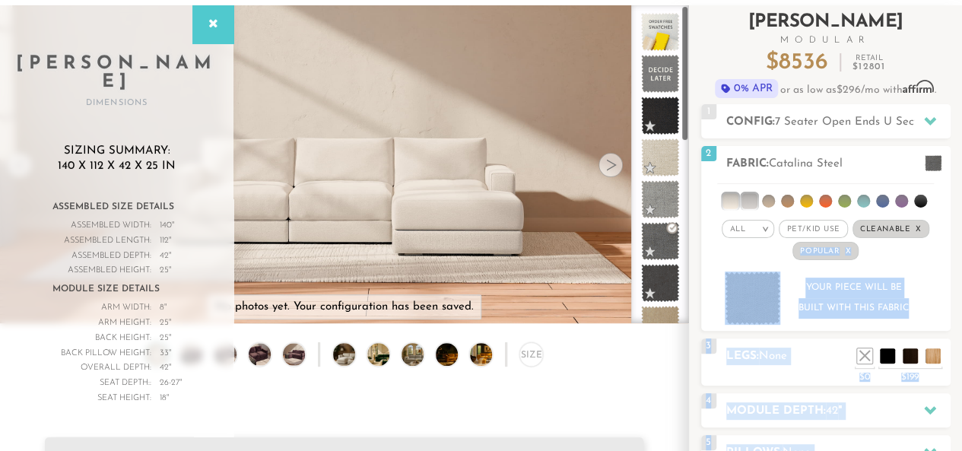
drag, startPoint x: 679, startPoint y: 119, endPoint x: 693, endPoint y: 241, distance: 123.3
click at [693, 241] on div "Introducing Landon Modular $ 8536 Retail $ 12801 $ 8536 Retail $ 12801 0% APR o…" at bounding box center [825, 314] width 273 height 619
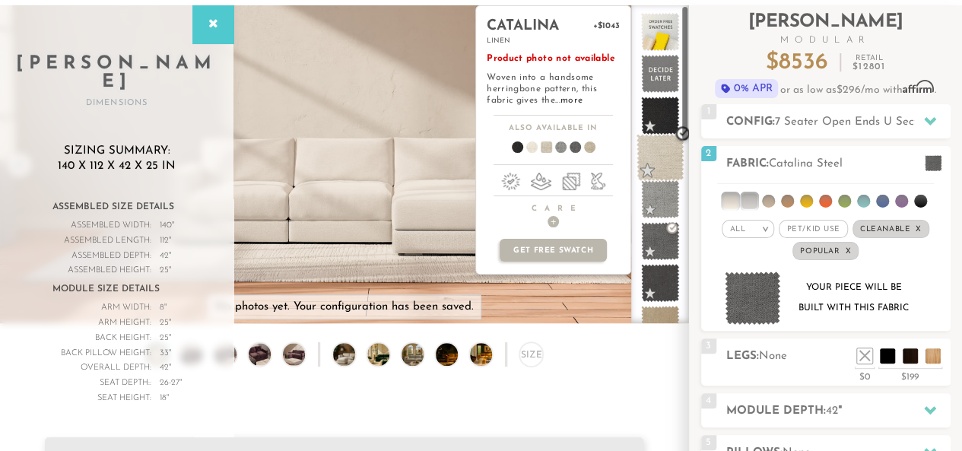
click at [673, 167] on span at bounding box center [660, 158] width 48 height 48
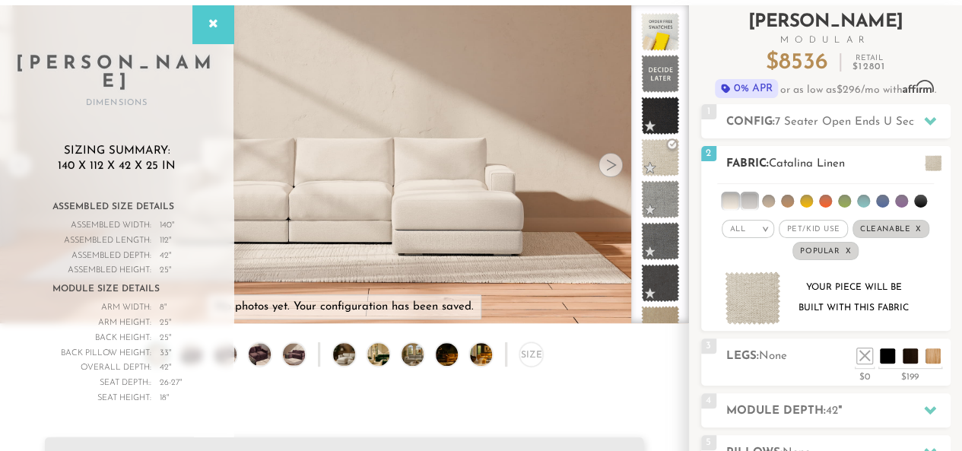
click at [748, 199] on li at bounding box center [748, 200] width 15 height 15
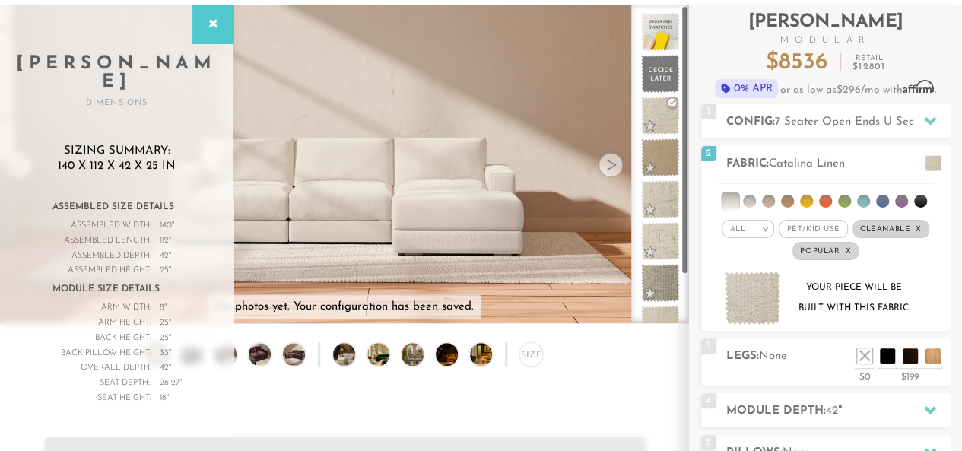
scroll to position [65, 0]
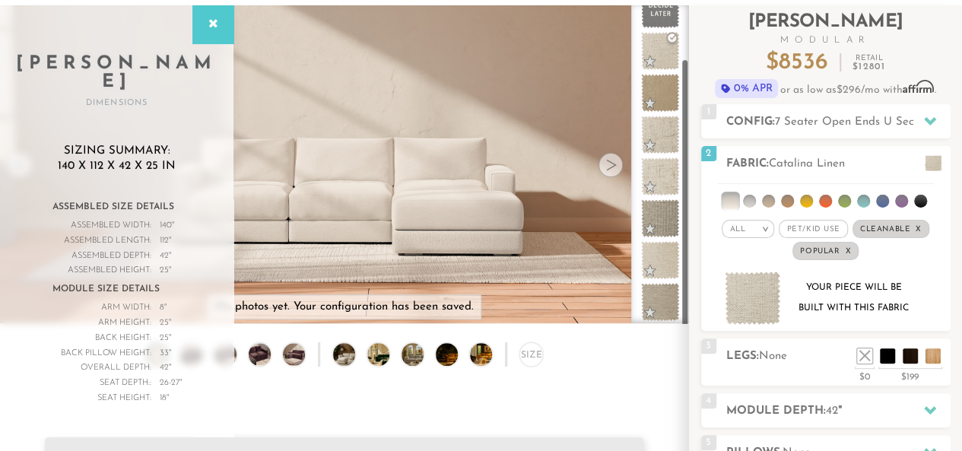
drag, startPoint x: 683, startPoint y: 159, endPoint x: 684, endPoint y: 247, distance: 88.2
click at [684, 247] on div at bounding box center [660, 164] width 58 height 318
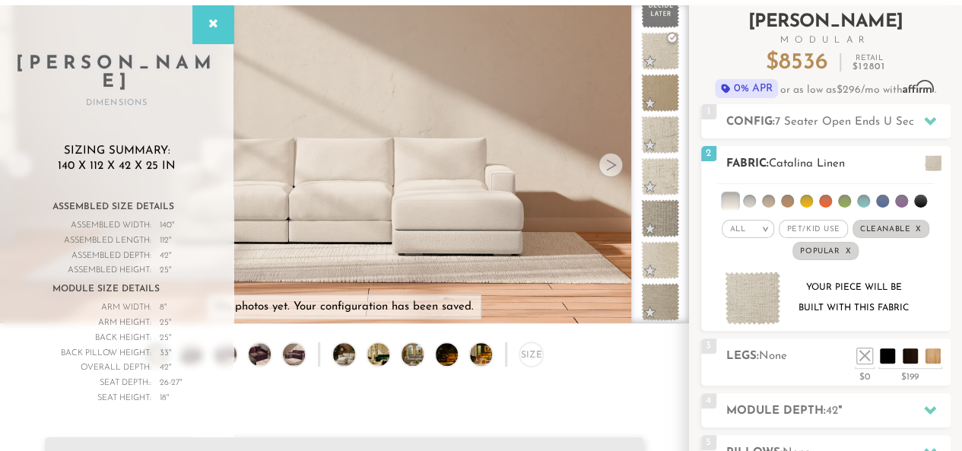
click at [811, 224] on span "Pet/Kid Use x" at bounding box center [813, 229] width 68 height 18
click at [850, 244] on span "Popular x" at bounding box center [825, 251] width 66 height 18
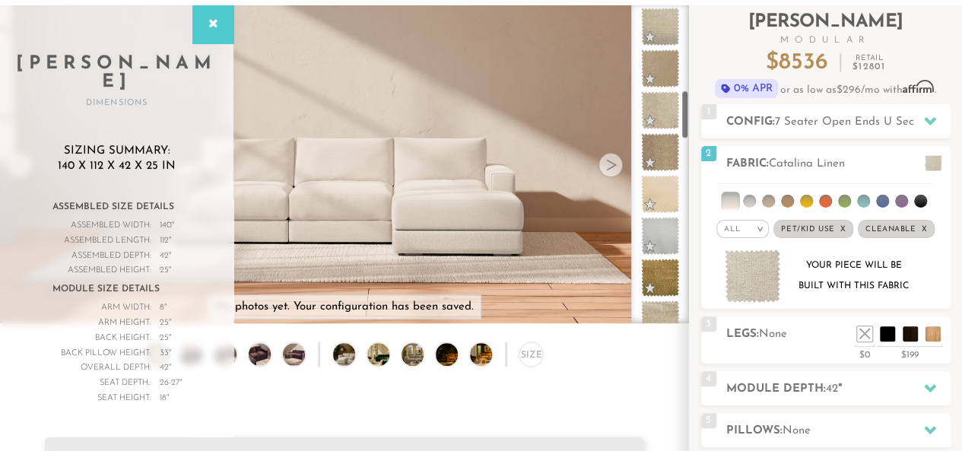
drag, startPoint x: 681, startPoint y: 58, endPoint x: 687, endPoint y: 133, distance: 75.6
click at [687, 133] on div at bounding box center [660, 164] width 58 height 318
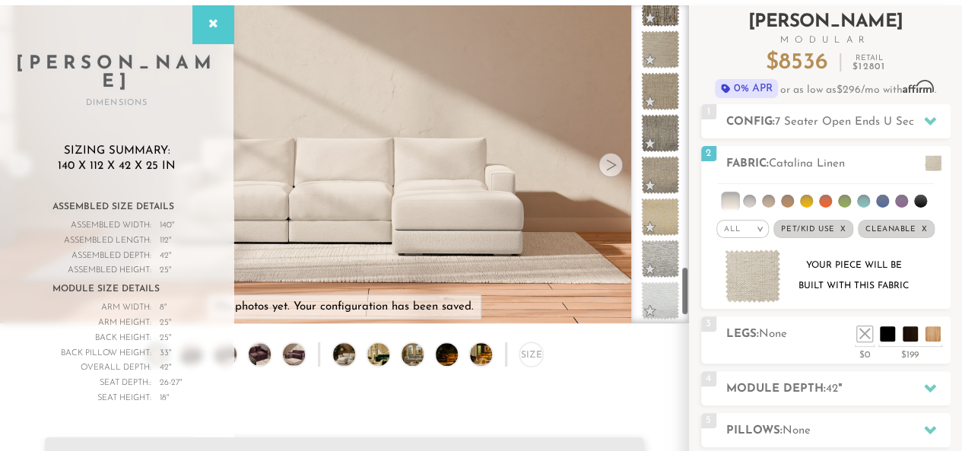
drag, startPoint x: 684, startPoint y: 127, endPoint x: 689, endPoint y: 303, distance: 176.5
click at [689, 303] on div "Introducing Landon Modular $ 8536 Retail $ 12801 $ 8536 Retail $ 12801 0% APR o…" at bounding box center [825, 303] width 273 height 597
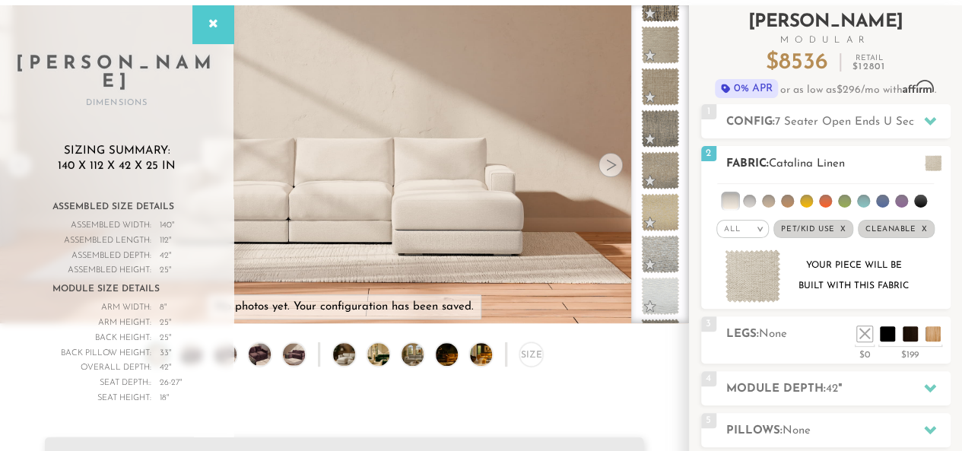
click at [758, 226] on em ">" at bounding box center [759, 229] width 11 height 8
click at [730, 331] on li "Durable" at bounding box center [742, 335] width 52 height 21
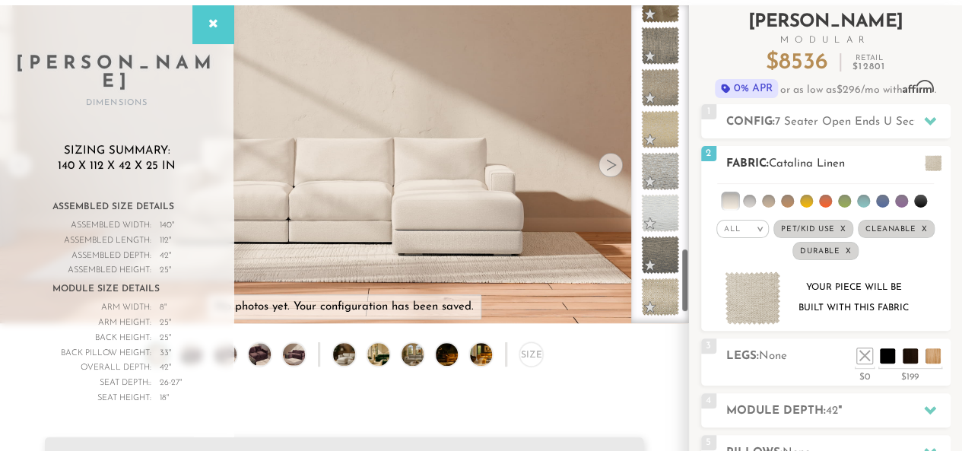
scroll to position [1200, 0]
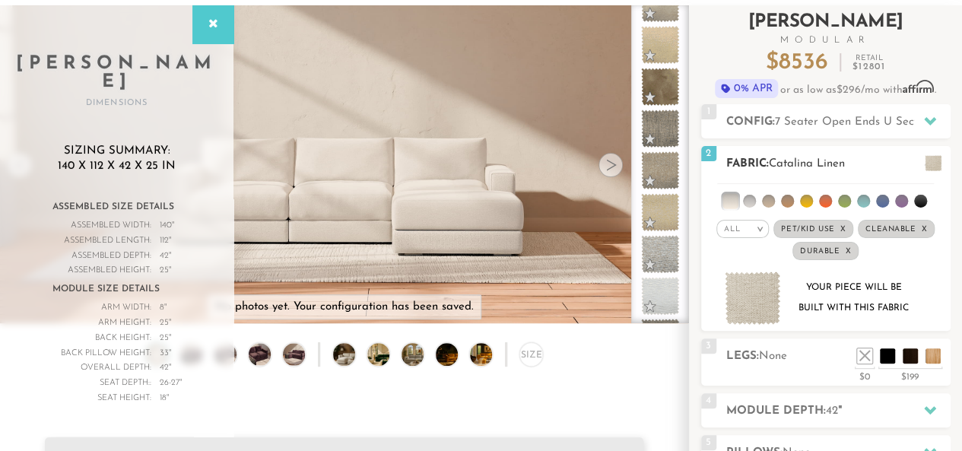
click at [750, 198] on li at bounding box center [749, 201] width 13 height 13
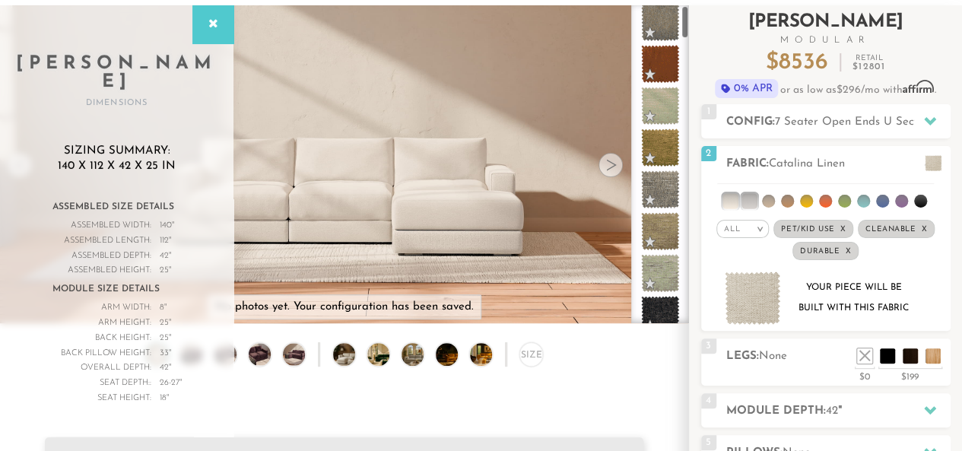
scroll to position [0, 0]
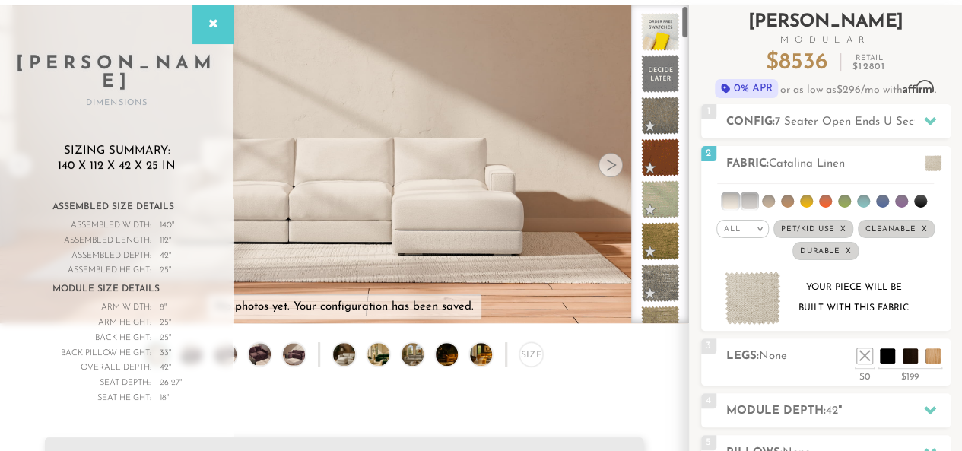
drag, startPoint x: 683, startPoint y: 284, endPoint x: 695, endPoint y: 15, distance: 268.7
click at [695, 15] on div "Introducing Landon Modular $ 8536 Retail $ 12801 $ 8536 Retail $ 12801 0% APR o…" at bounding box center [825, 314] width 273 height 619
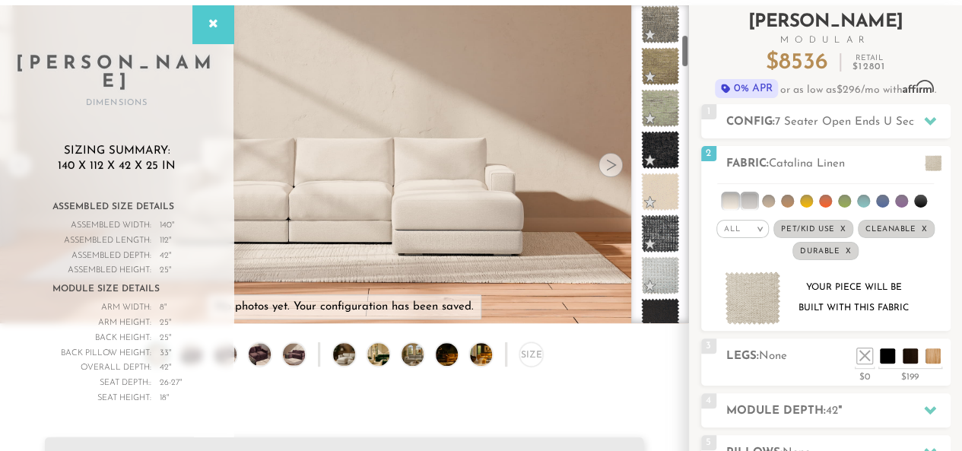
scroll to position [287, 0]
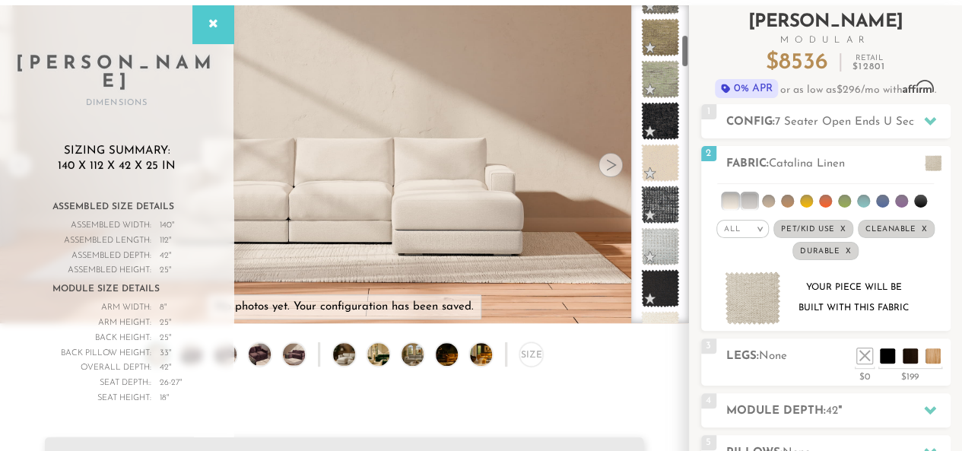
drag, startPoint x: 686, startPoint y: 34, endPoint x: 689, endPoint y: 65, distance: 30.6
click at [689, 65] on div "Introducing Landon Modular $ 8536 Retail $ 12801 $ 8536 Retail $ 12801 0% APR o…" at bounding box center [825, 314] width 273 height 619
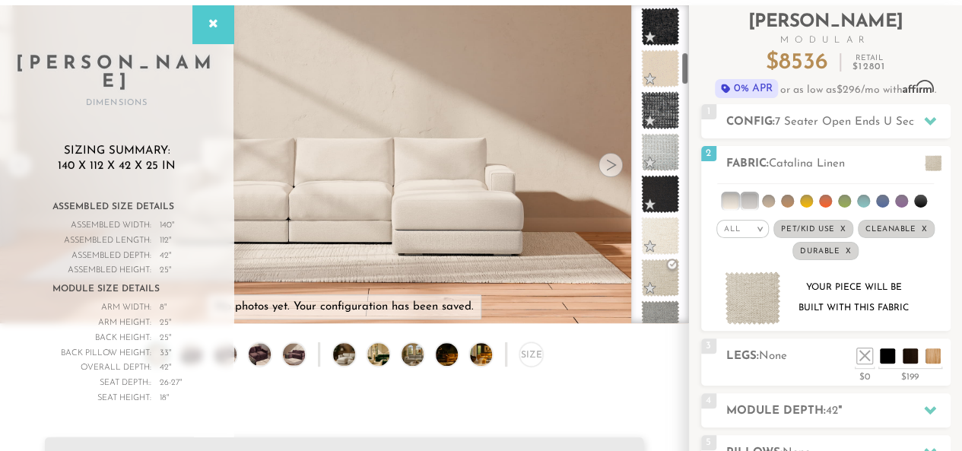
scroll to position [446, 0]
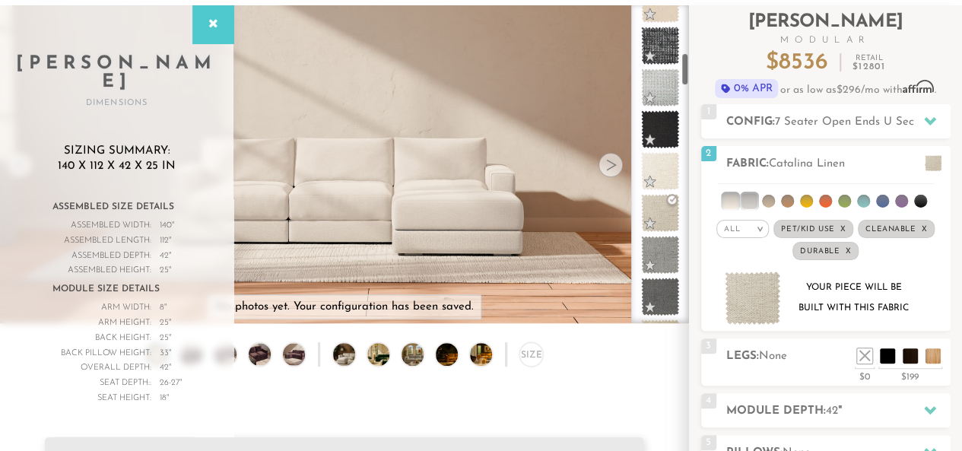
drag, startPoint x: 684, startPoint y: 56, endPoint x: 687, endPoint y: 72, distance: 16.9
click at [687, 72] on div at bounding box center [660, 164] width 58 height 318
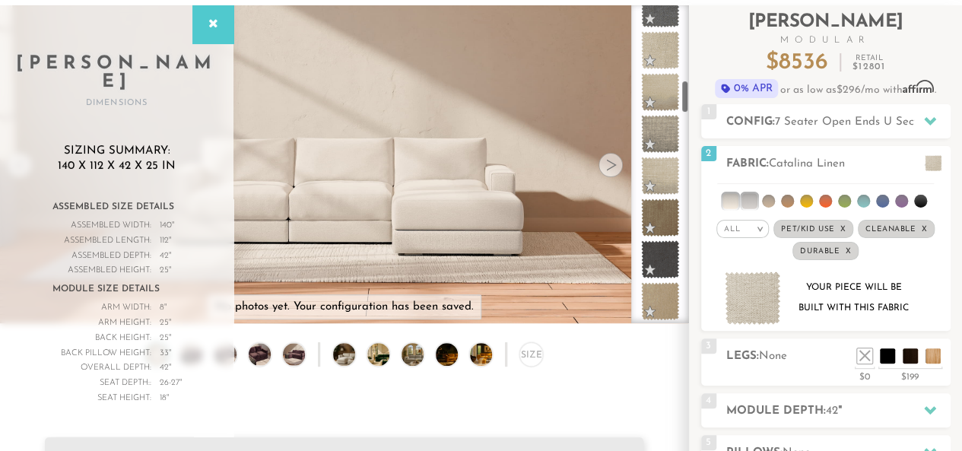
scroll to position [763, 0]
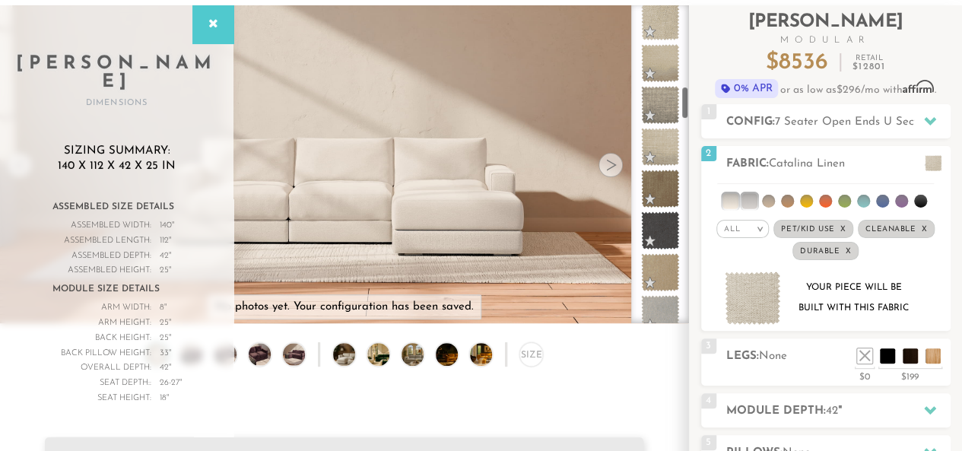
drag, startPoint x: 680, startPoint y: 80, endPoint x: 685, endPoint y: 113, distance: 33.9
click at [685, 113] on div at bounding box center [660, 164] width 58 height 318
click at [870, 116] on span "7 Seater Open Ends U Sectional" at bounding box center [859, 121] width 168 height 11
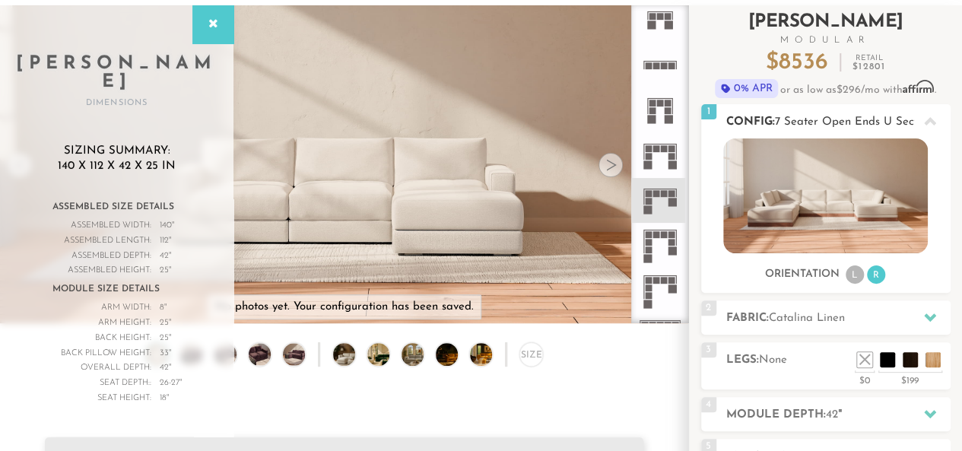
click at [874, 110] on div "1 Config: 7 Seater Open Ends U Sectional R" at bounding box center [825, 121] width 249 height 34
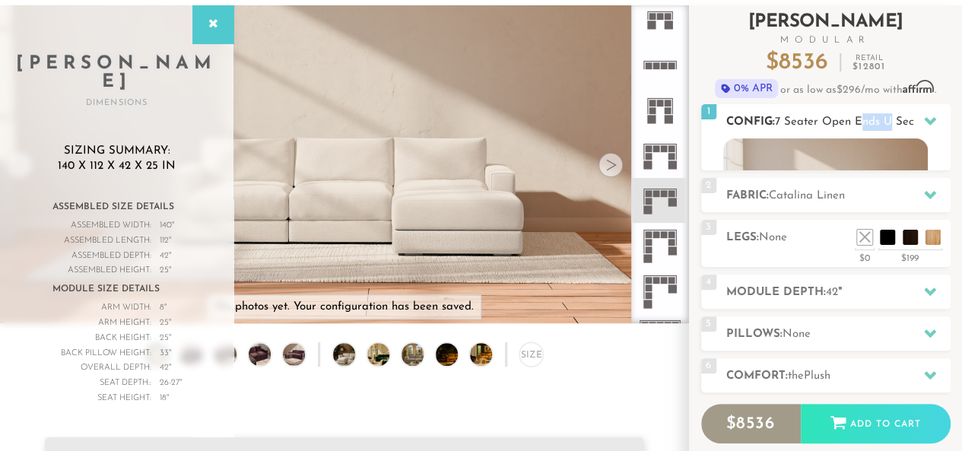
click at [874, 110] on div "1 Config: 7 Seater Open Ends U Sectional R" at bounding box center [825, 121] width 249 height 34
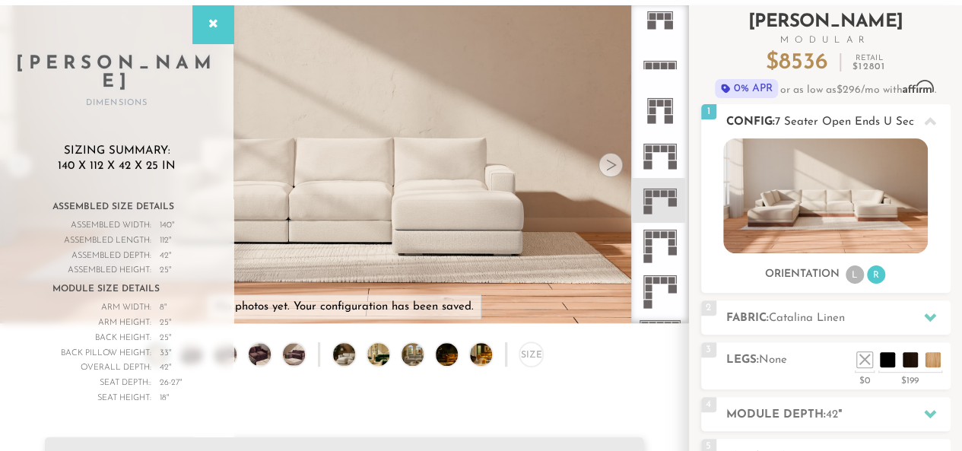
click at [935, 116] on div at bounding box center [930, 121] width 32 height 31
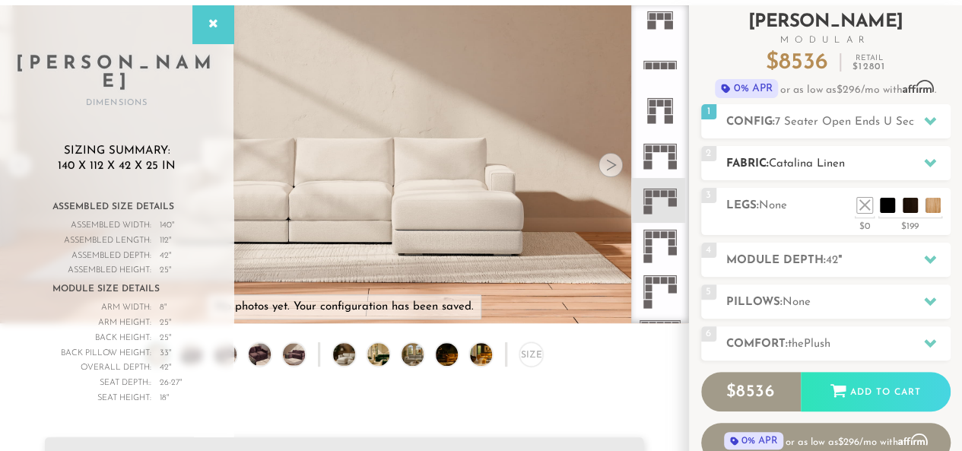
click at [896, 155] on h2 "Fabric: Catalina Linen" at bounding box center [838, 163] width 224 height 17
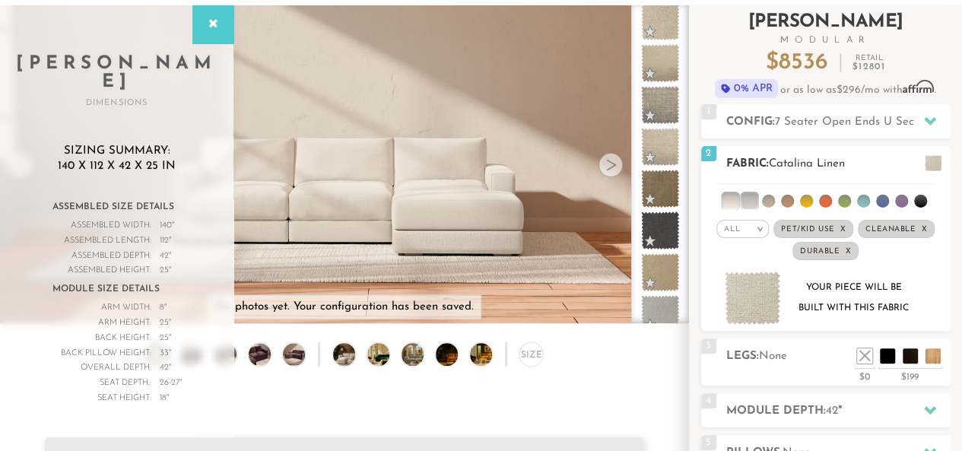
click at [846, 226] on span "Pet/Kid Use x" at bounding box center [813, 229] width 80 height 18
click at [920, 226] on span "Cleanable x" at bounding box center [890, 229] width 77 height 18
click at [852, 249] on span "Durable x" at bounding box center [825, 251] width 66 height 18
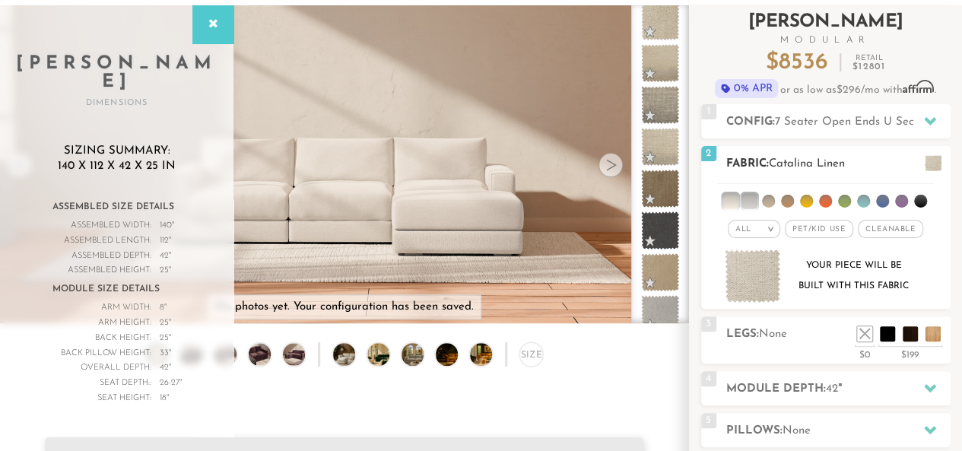
click at [772, 227] on em ">" at bounding box center [769, 229] width 11 height 8
click at [747, 246] on li "All" at bounding box center [754, 248] width 52 height 21
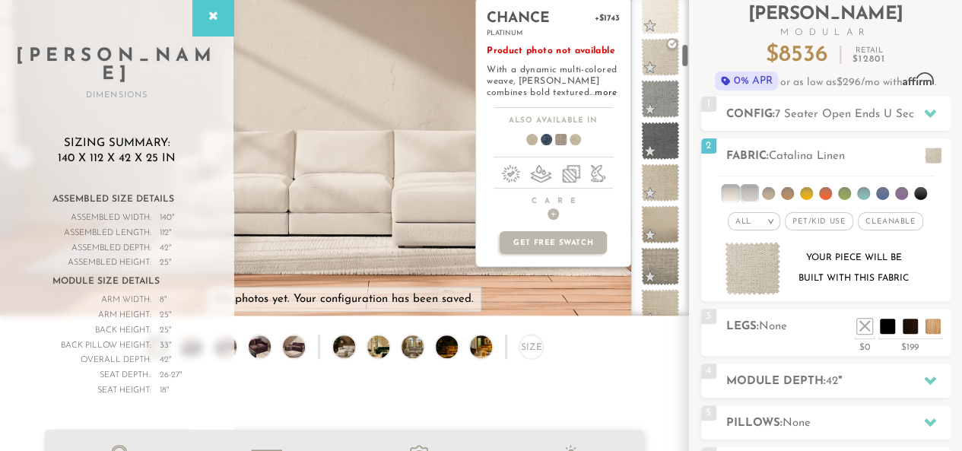
scroll to position [597, 0]
click at [645, 275] on span at bounding box center [660, 264] width 48 height 48
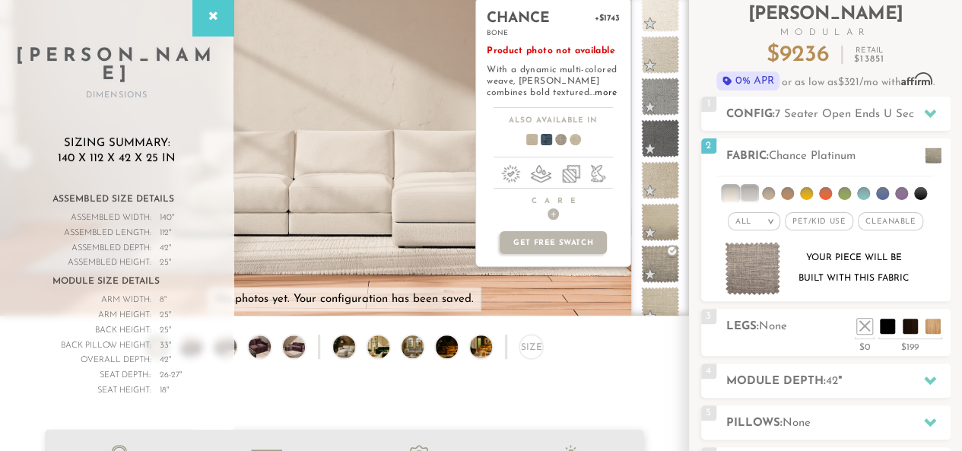
click at [546, 141] on span at bounding box center [540, 142] width 59 height 56
click at [561, 141] on span at bounding box center [554, 142] width 59 height 56
click at [579, 144] on span at bounding box center [569, 142] width 59 height 56
click at [531, 137] on span at bounding box center [526, 142] width 59 height 56
click at [557, 138] on span at bounding box center [554, 142] width 59 height 56
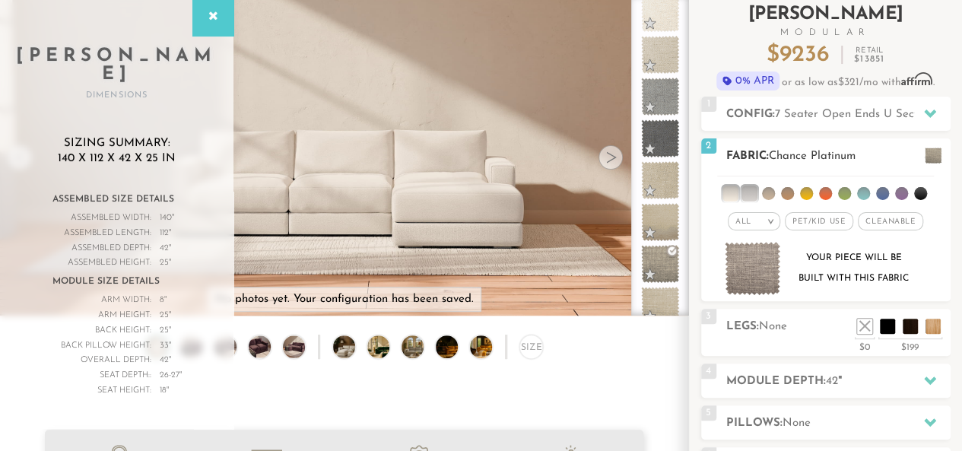
click at [882, 149] on h2 "Fabric: Chance Platinum" at bounding box center [838, 156] width 224 height 17
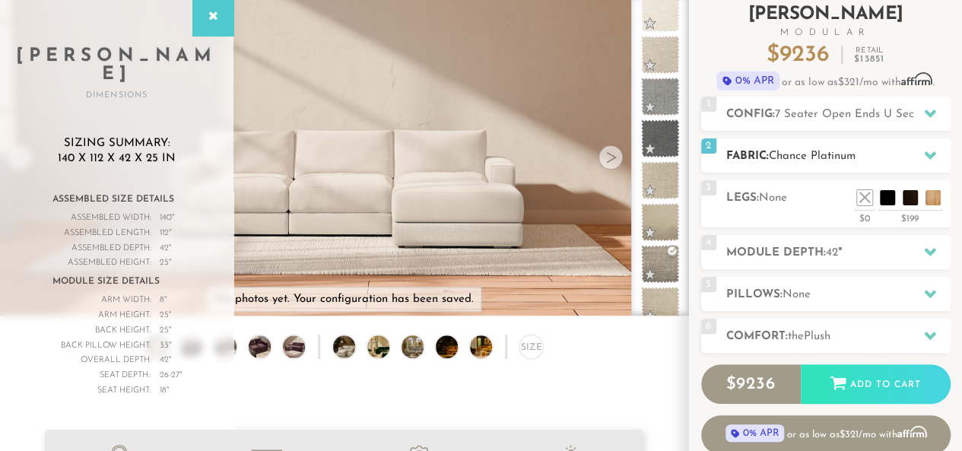
click at [850, 151] on span "Chance Platinum" at bounding box center [812, 156] width 87 height 11
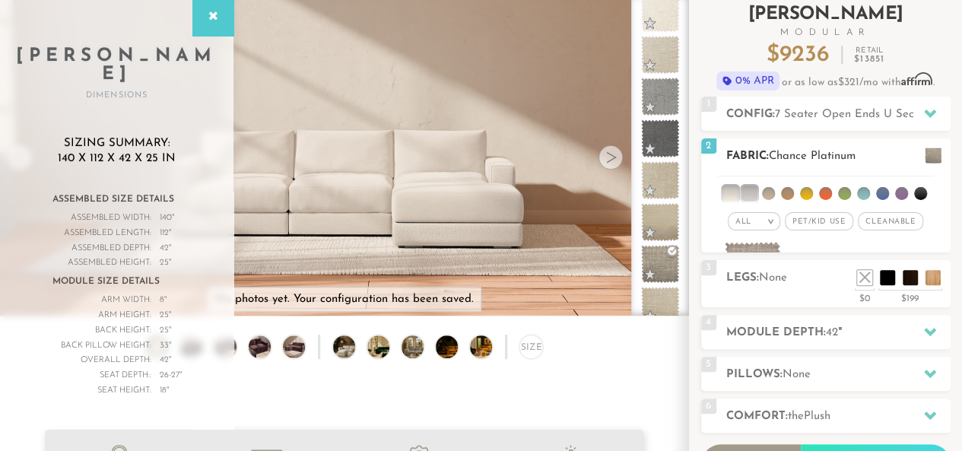
click at [852, 156] on span "Chance Platinum" at bounding box center [812, 156] width 87 height 11
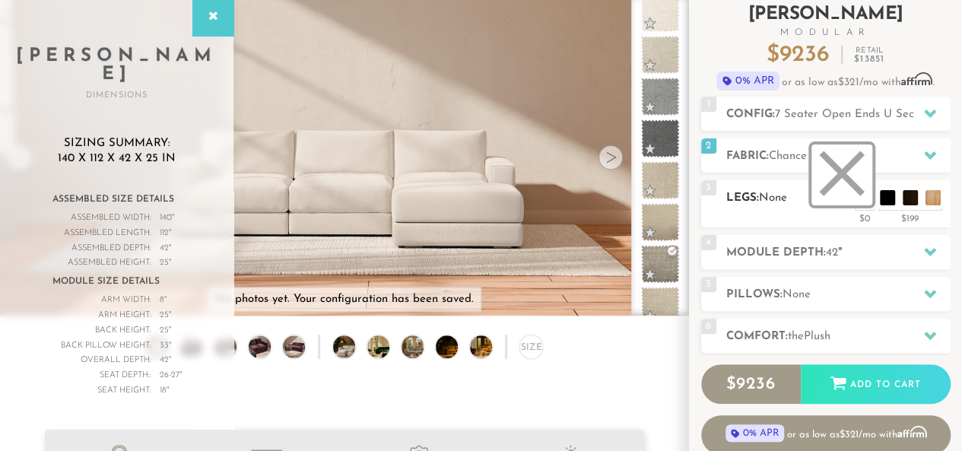
click at [870, 200] on li at bounding box center [841, 174] width 61 height 61
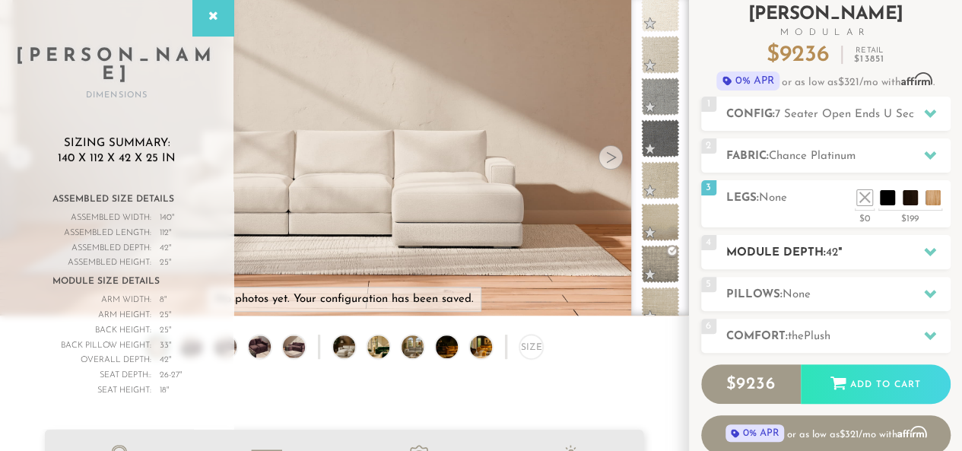
click at [849, 252] on h2 "Module Depth: 42 "" at bounding box center [838, 252] width 224 height 17
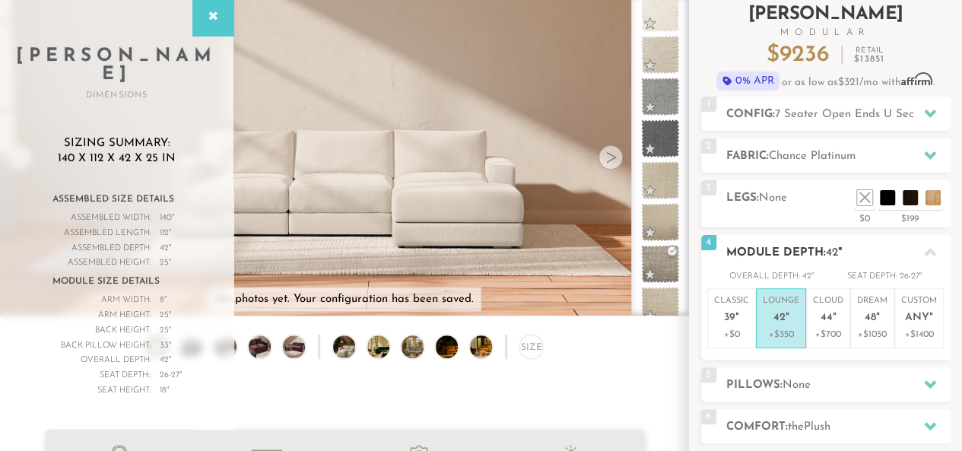
click at [846, 244] on h2 "Module Depth: 42 "" at bounding box center [838, 252] width 224 height 17
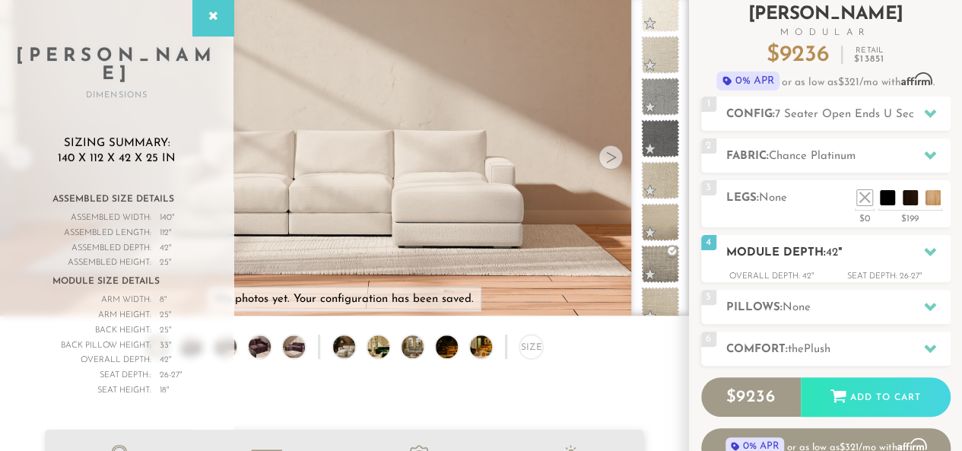
click at [846, 244] on h2 "Module Depth: 42 "" at bounding box center [838, 252] width 224 height 17
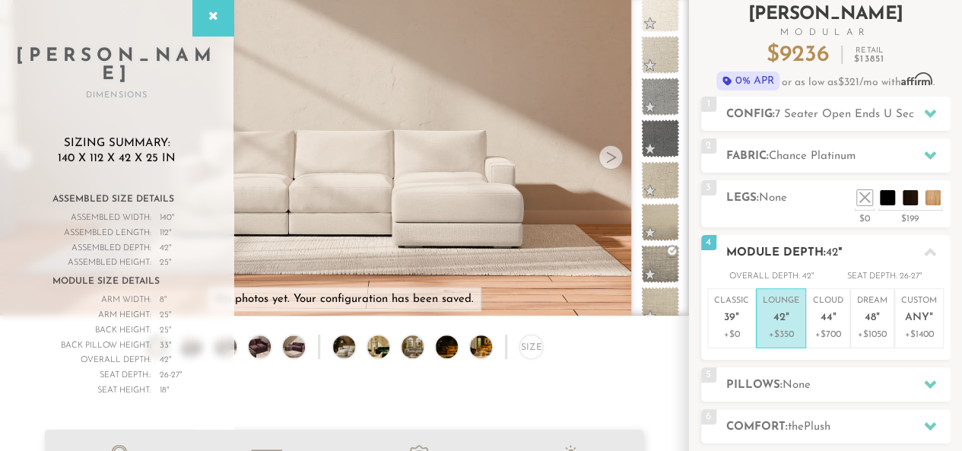
click at [867, 244] on h2 "Module Depth: 42 "" at bounding box center [838, 252] width 224 height 17
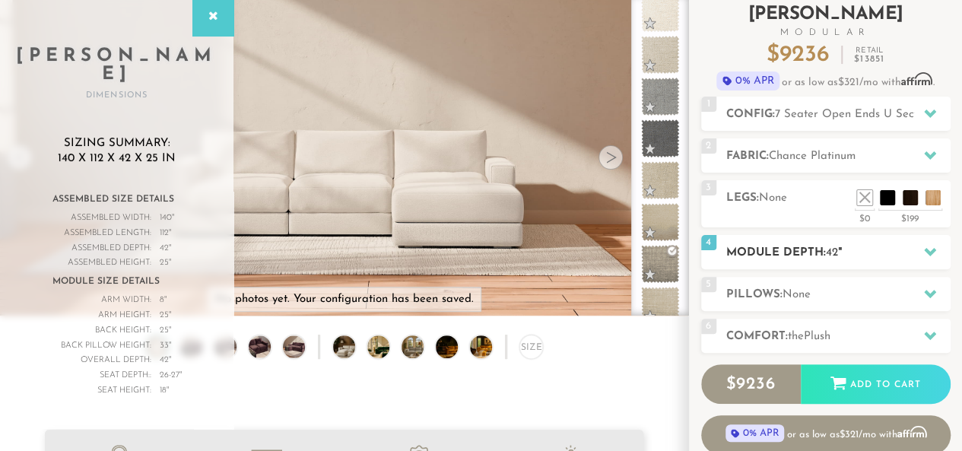
click at [867, 241] on div "4 Module Depth: 42 "" at bounding box center [825, 252] width 249 height 34
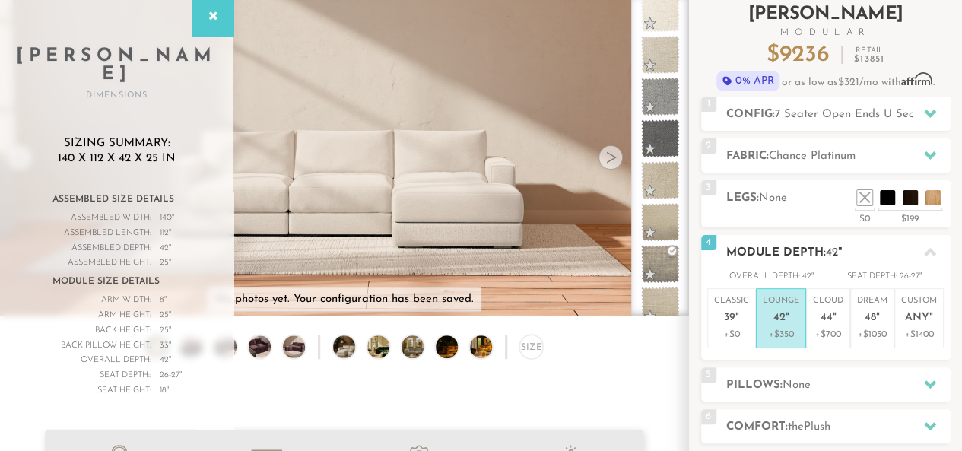
click at [867, 244] on h2 "Module Depth: 42 "" at bounding box center [838, 252] width 224 height 17
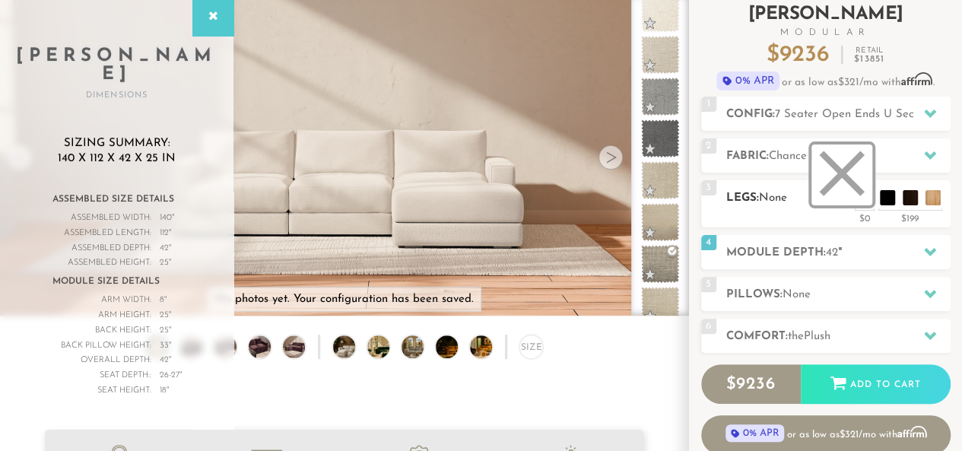
click at [864, 198] on li at bounding box center [841, 174] width 61 height 61
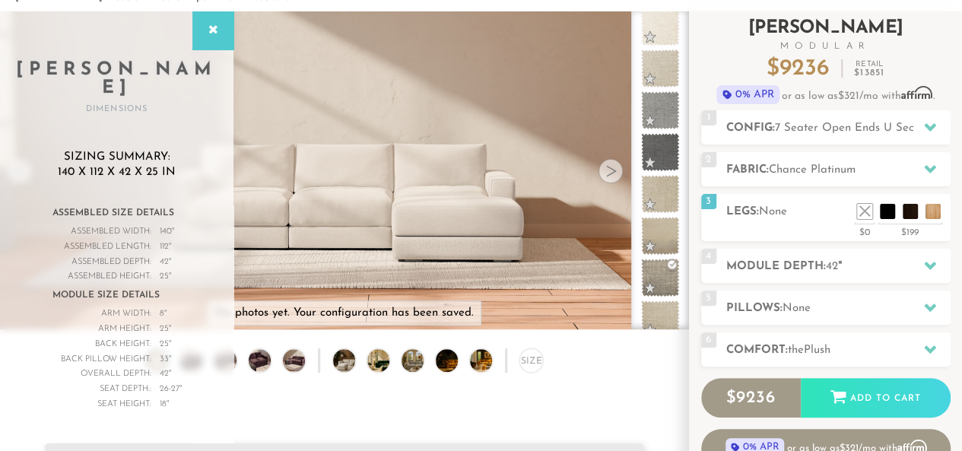
scroll to position [91, 0]
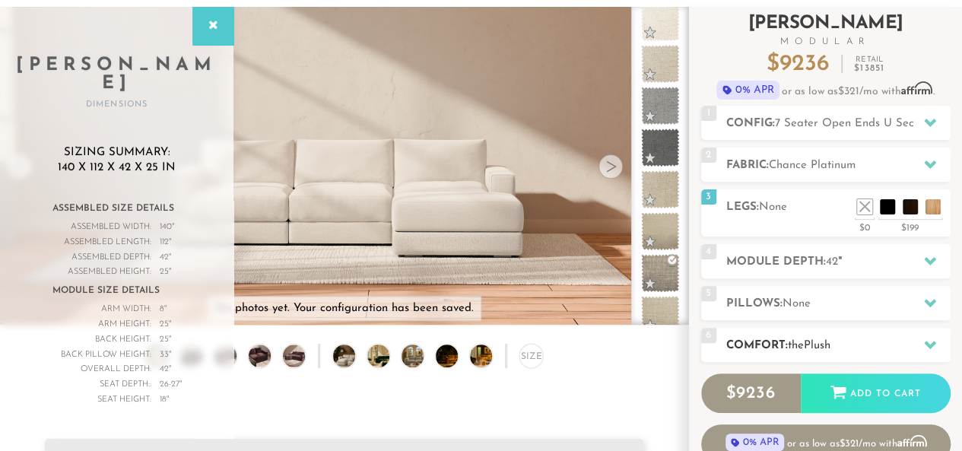
click at [884, 340] on h2 "Comfort: the Plush" at bounding box center [838, 345] width 224 height 17
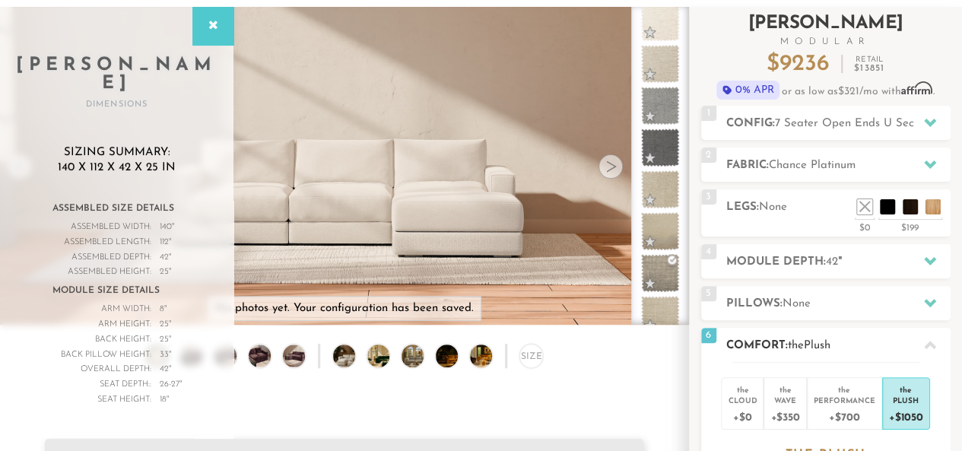
click at [879, 344] on h2 "Comfort: the Plush" at bounding box center [838, 345] width 224 height 17
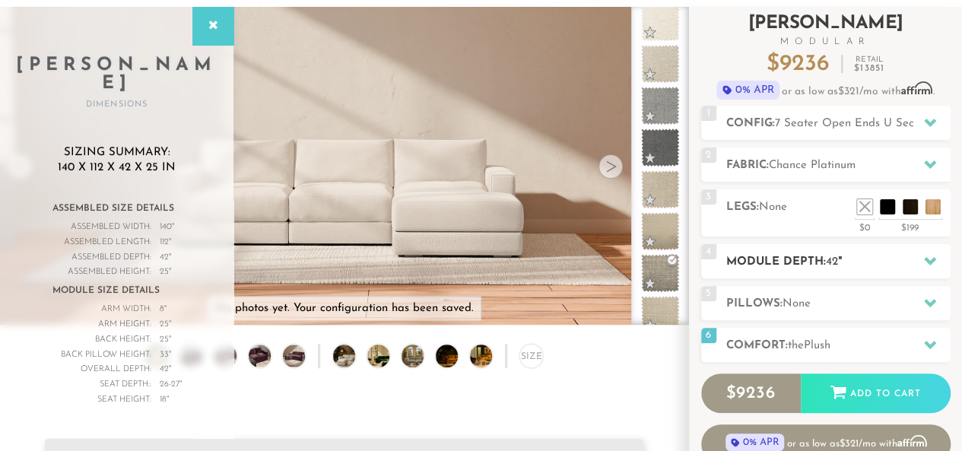
click at [795, 273] on div "4 Module Depth: 42 "" at bounding box center [825, 261] width 249 height 34
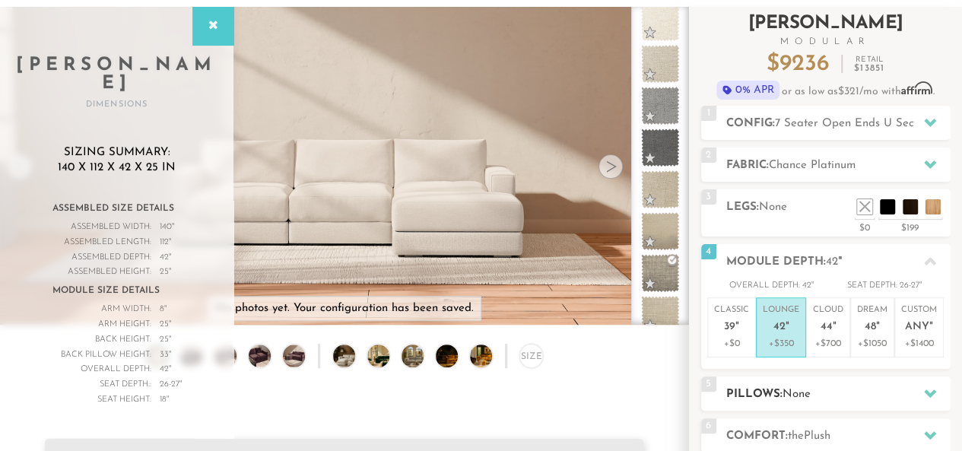
click at [792, 396] on span "None" at bounding box center [796, 394] width 28 height 11
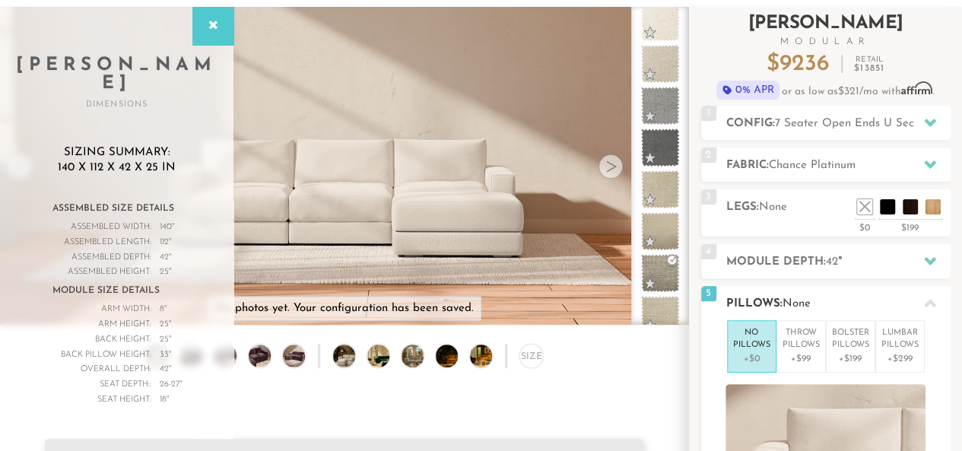
click at [805, 295] on h2 "Pillows: None" at bounding box center [838, 303] width 224 height 17
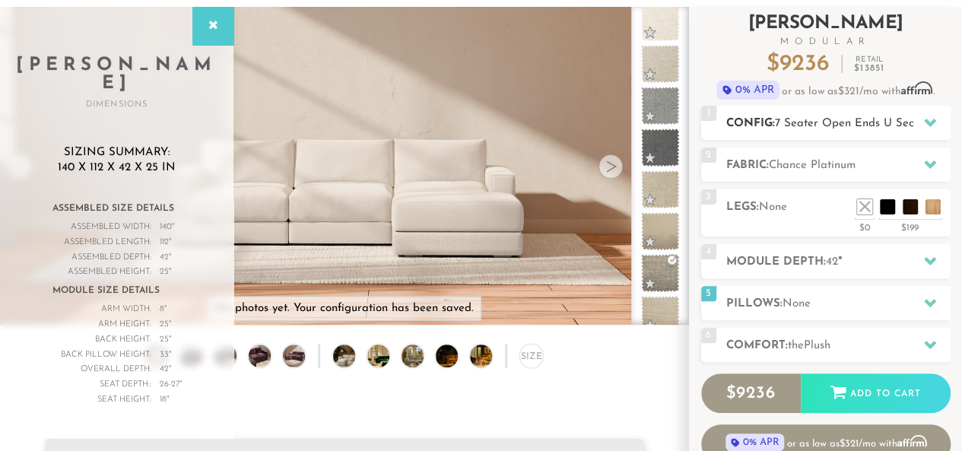
click at [876, 126] on span "7 Seater Open Ends U Sectional" at bounding box center [859, 123] width 168 height 11
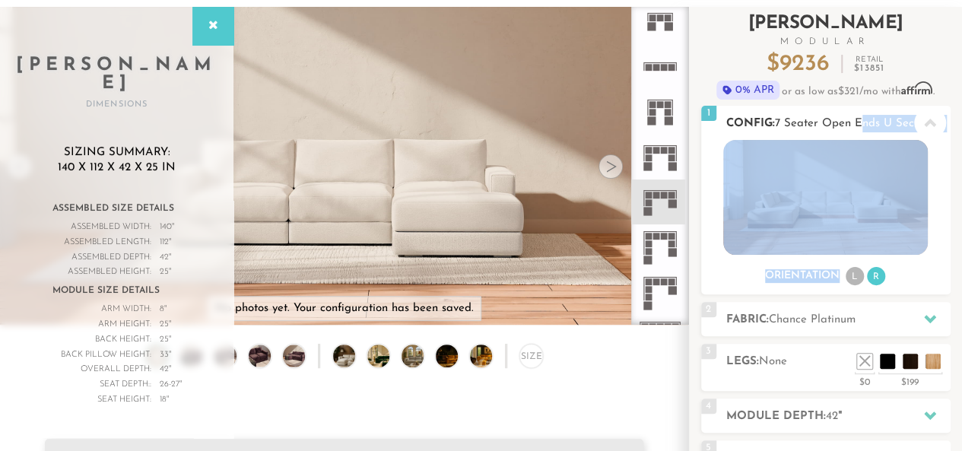
drag, startPoint x: 876, startPoint y: 126, endPoint x: 916, endPoint y: 116, distance: 40.8
click at [916, 116] on div "1 Config: 7 Seater Open Ends U Sectional R" at bounding box center [825, 123] width 249 height 34
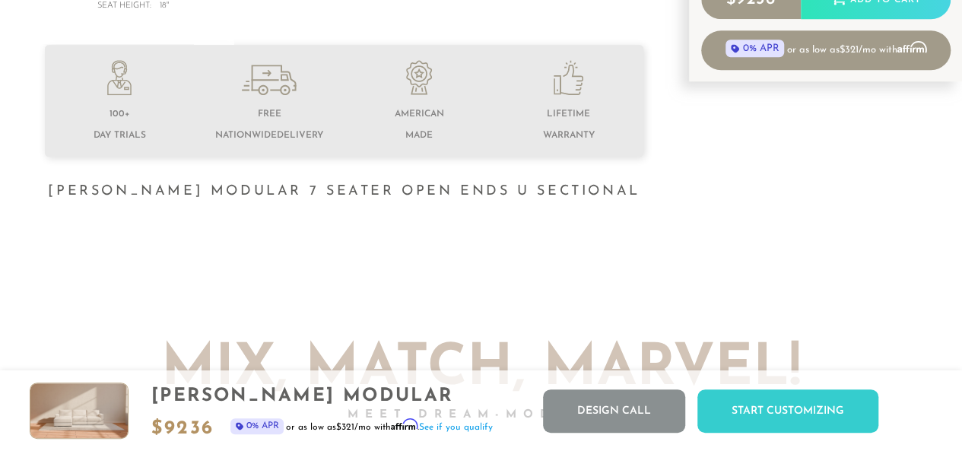
scroll to position [0, 0]
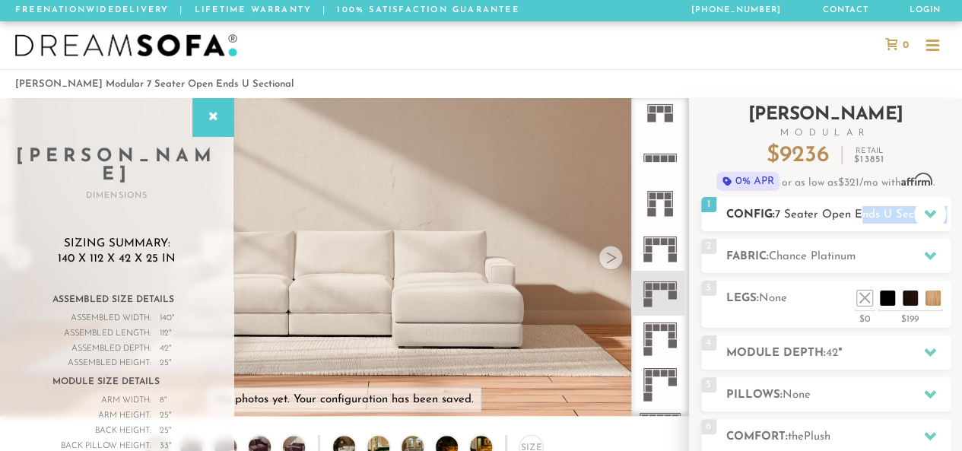
click at [926, 217] on icon at bounding box center [930, 214] width 12 height 12
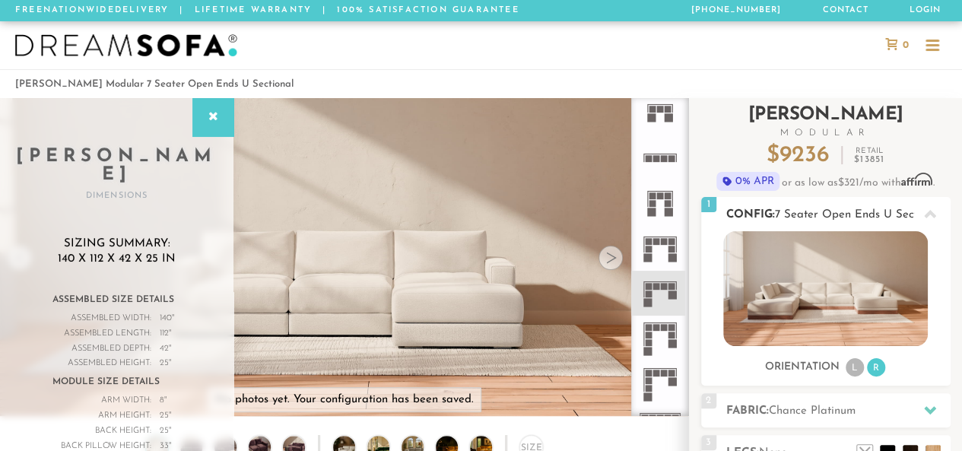
click at [929, 208] on icon at bounding box center [930, 214] width 12 height 12
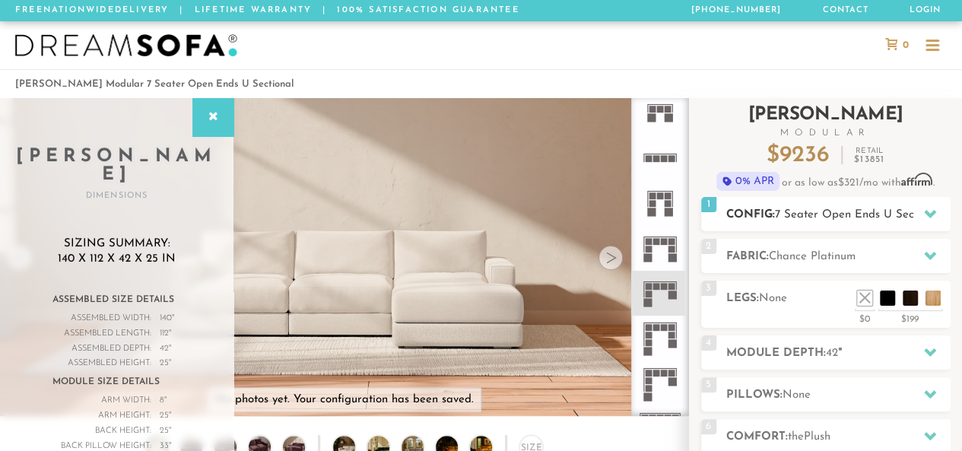
click at [928, 209] on icon at bounding box center [930, 214] width 12 height 12
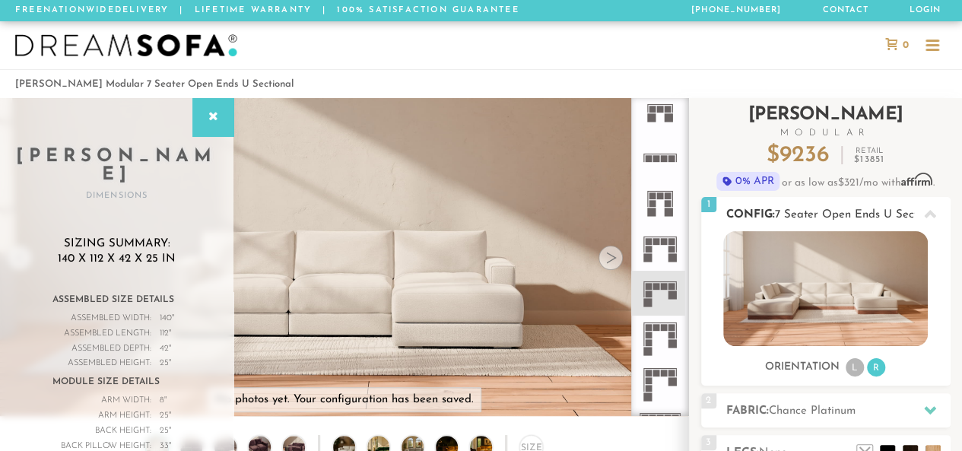
click at [929, 208] on icon at bounding box center [930, 214] width 12 height 12
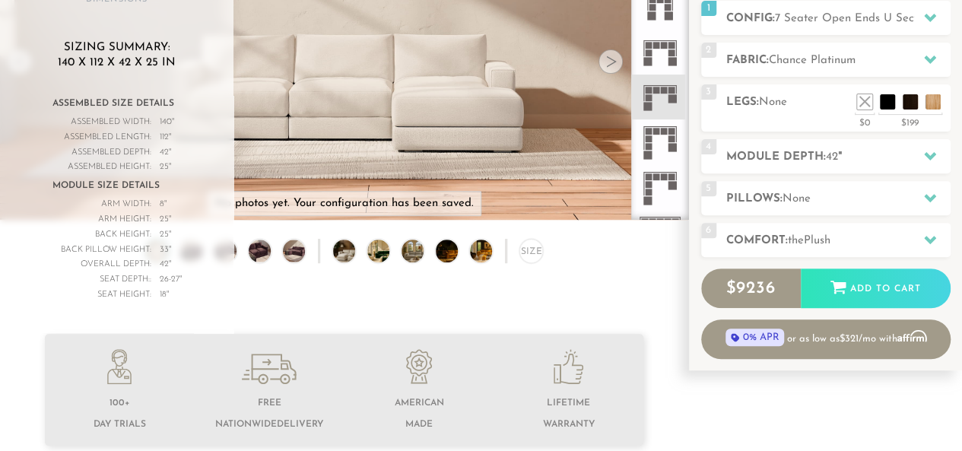
scroll to position [195, 0]
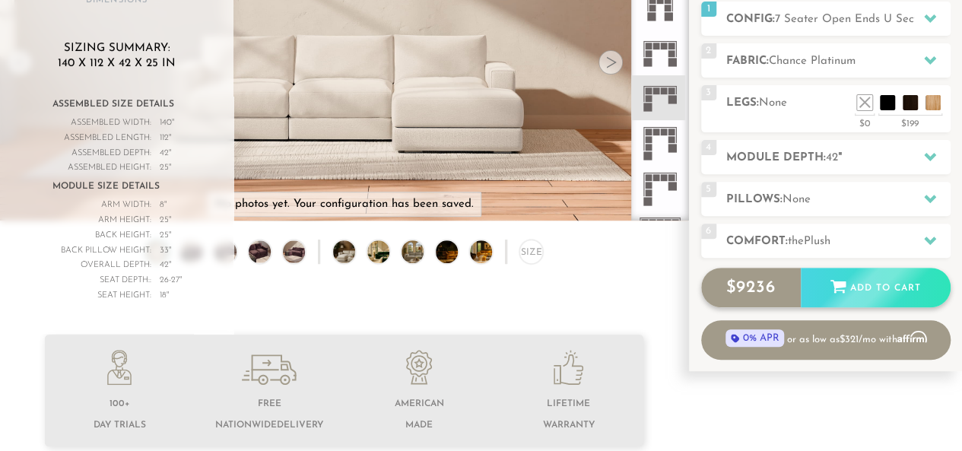
click at [878, 282] on div "Add to Cart" at bounding box center [876, 288] width 150 height 41
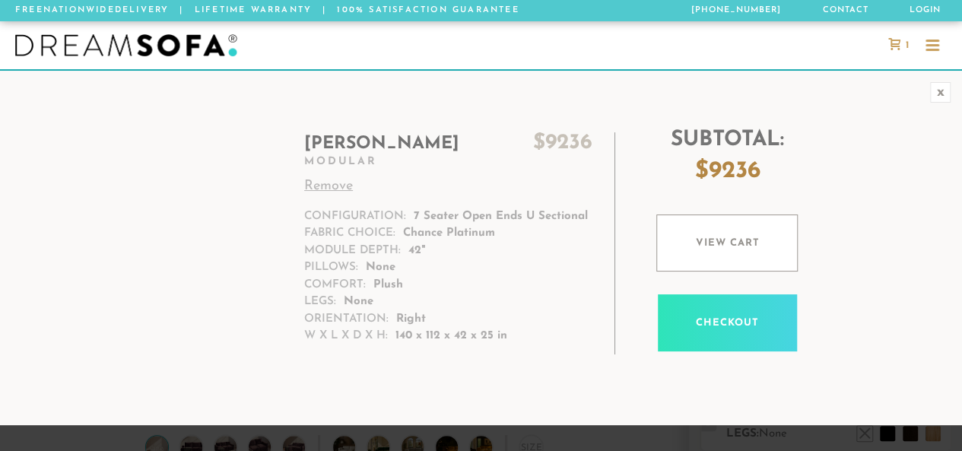
scroll to position [16279, 950]
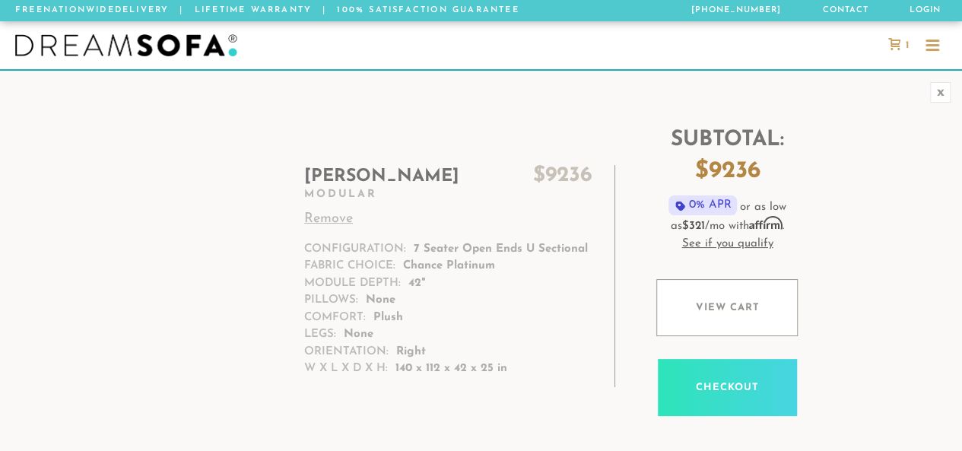
click at [955, 244] on div "Landon $ 9236 Modular Remove Configuration: 7 Seater Open Ends U Sectional Fabr…" at bounding box center [481, 280] width 962 height 373
click at [940, 94] on div "x" at bounding box center [940, 92] width 21 height 21
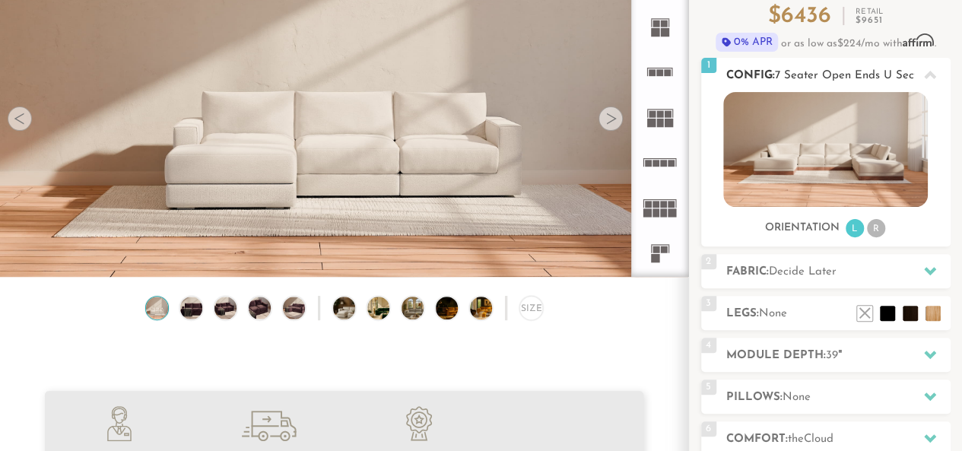
scroll to position [0, 0]
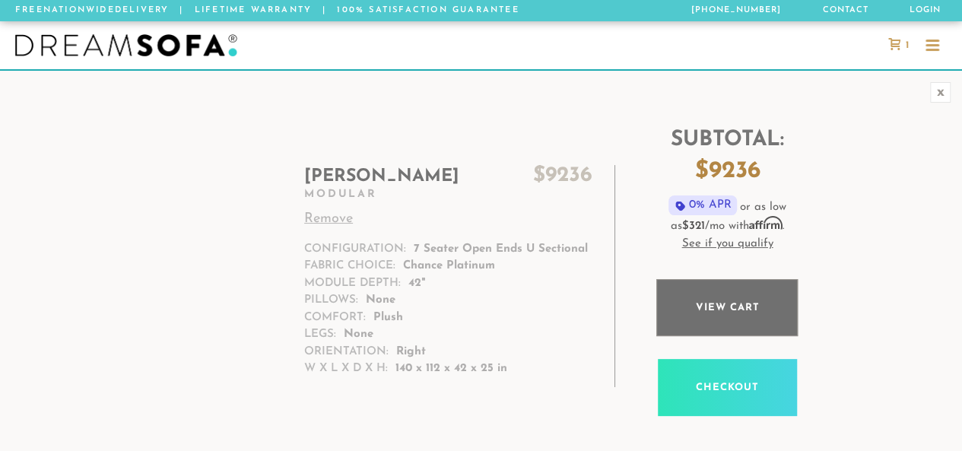
click at [732, 303] on link "View cart" at bounding box center [726, 307] width 141 height 57
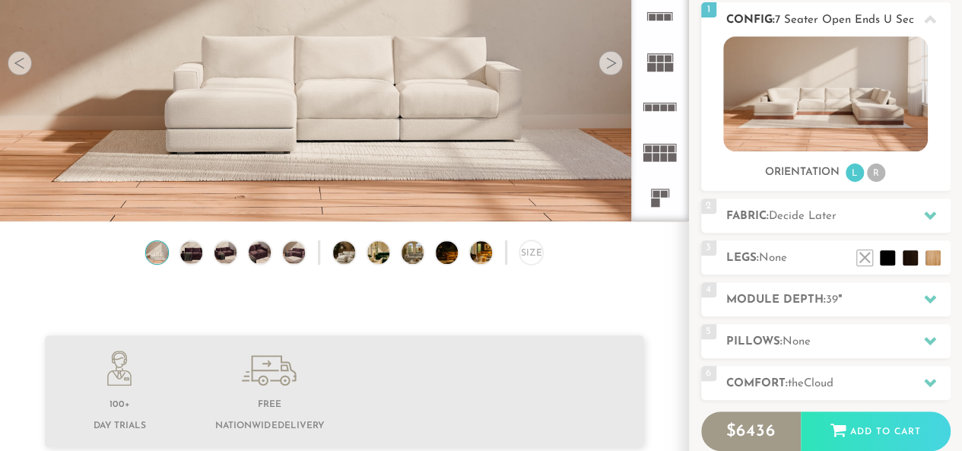
scroll to position [194, 0]
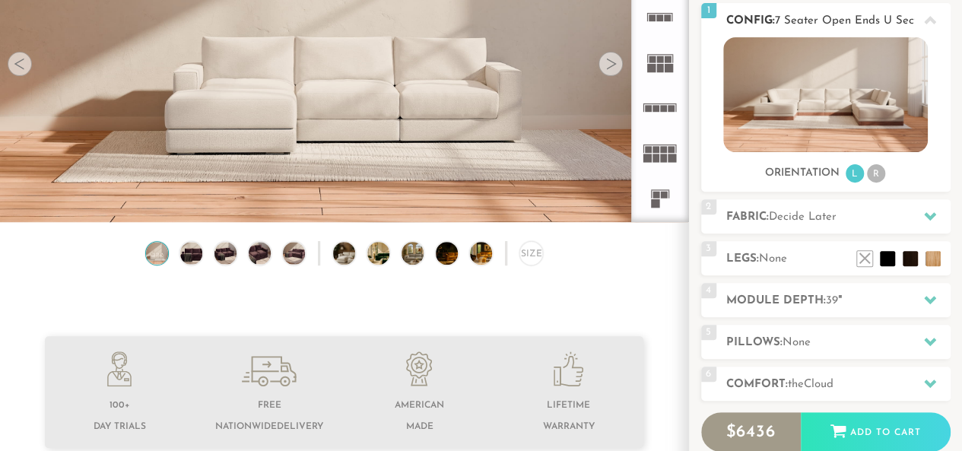
click at [880, 170] on li "R" at bounding box center [876, 173] width 18 height 18
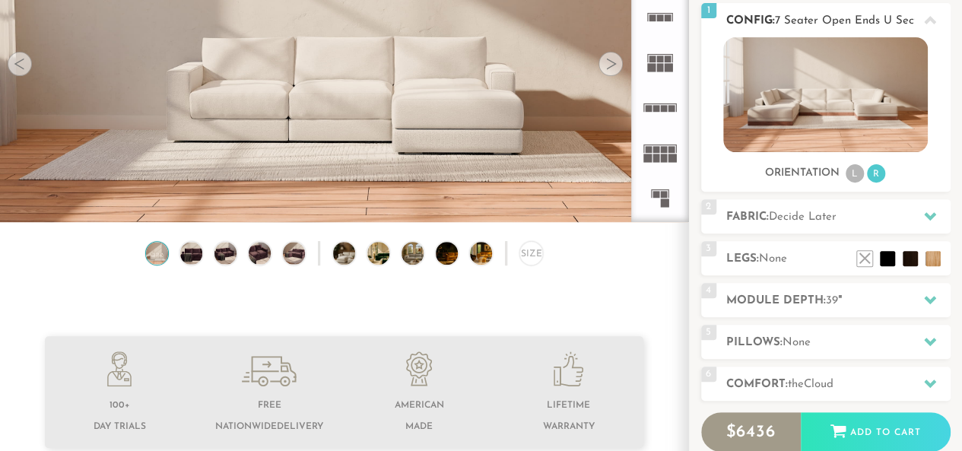
click at [855, 171] on li "L" at bounding box center [855, 173] width 18 height 18
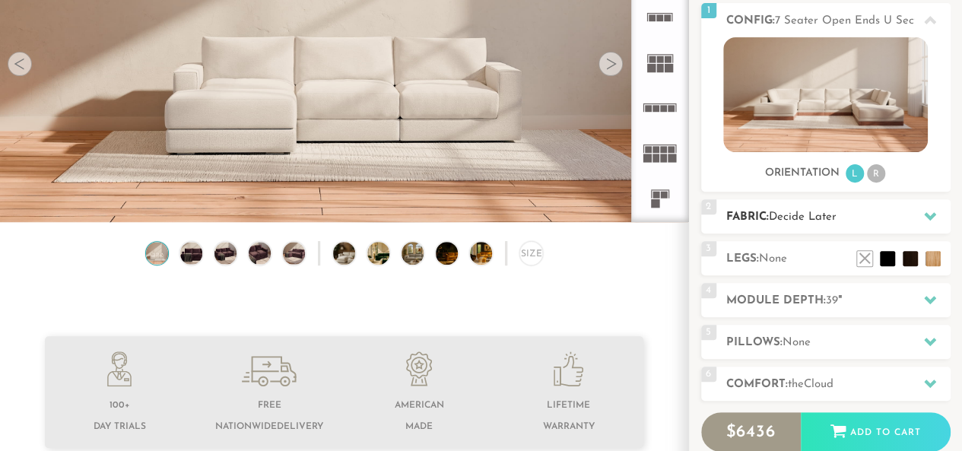
click at [826, 212] on span "Decide Later" at bounding box center [803, 216] width 68 height 11
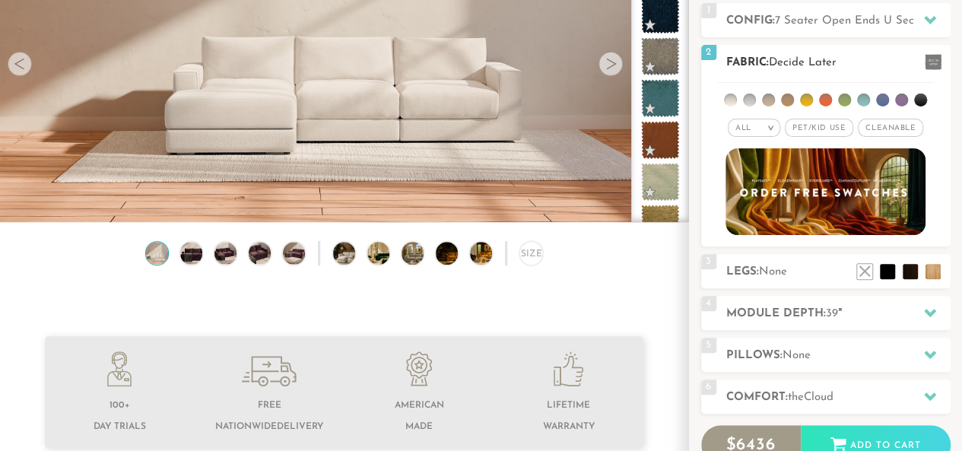
click at [758, 97] on ul at bounding box center [825, 97] width 217 height 28
click at [747, 99] on li at bounding box center [749, 100] width 13 height 13
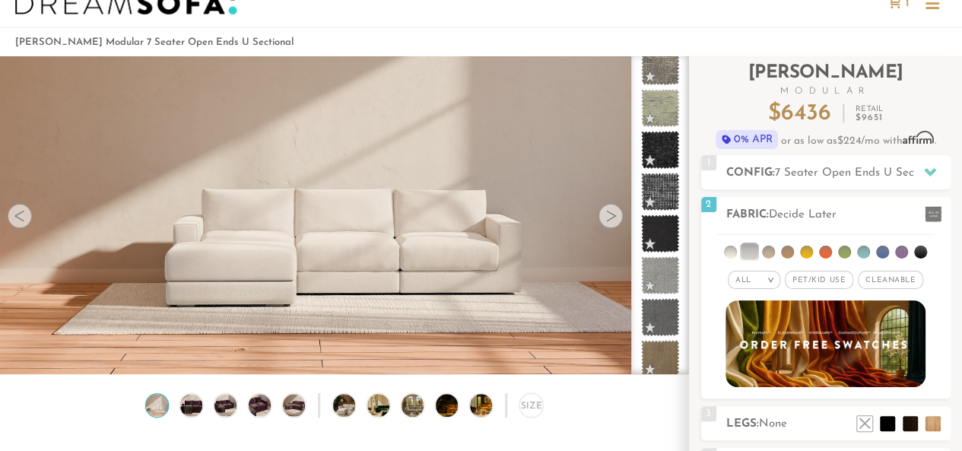
scroll to position [44, 0]
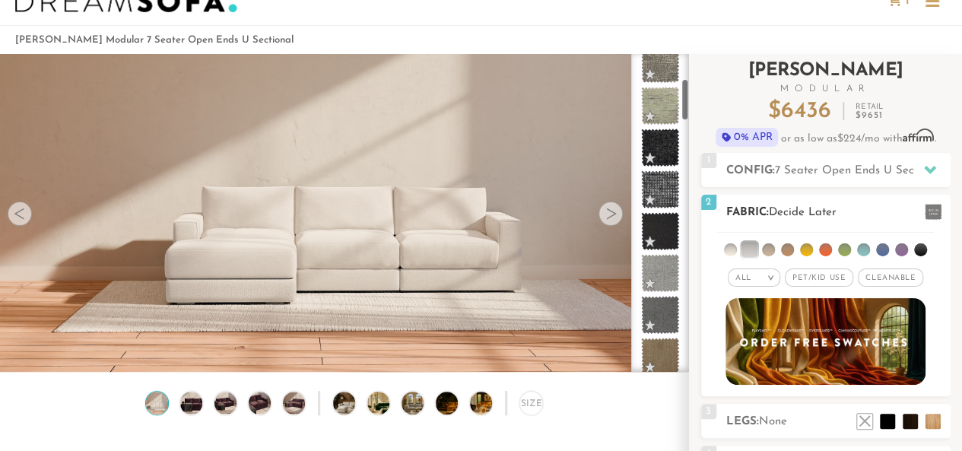
click at [728, 249] on li at bounding box center [730, 249] width 13 height 13
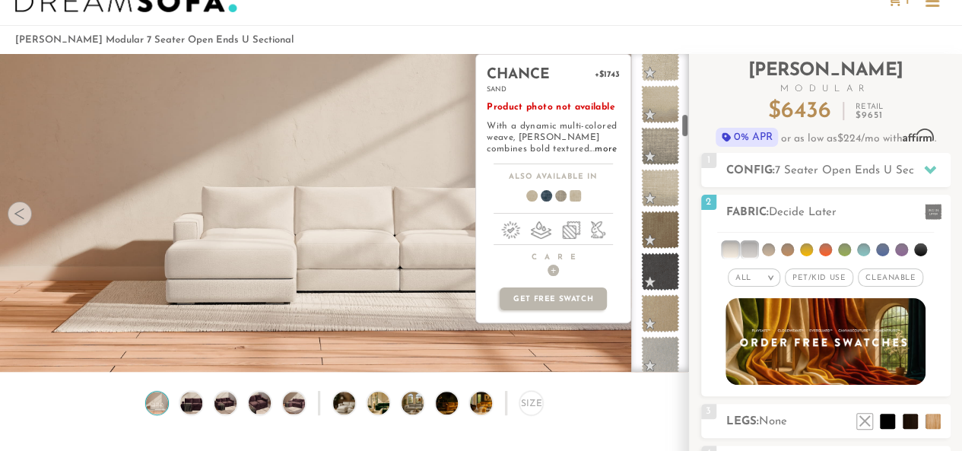
scroll to position [773, 0]
click at [654, 176] on span at bounding box center [660, 186] width 48 height 48
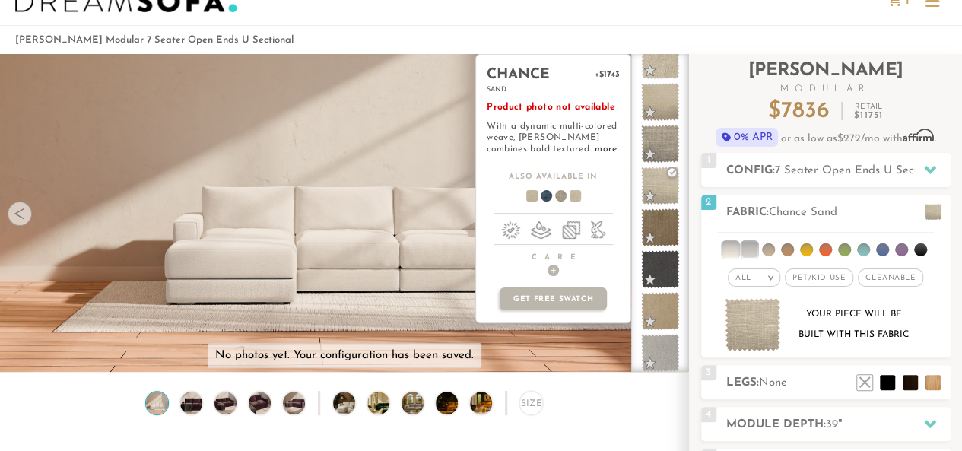
click at [528, 196] on span at bounding box center [526, 198] width 59 height 56
click at [574, 193] on span at bounding box center [569, 198] width 59 height 56
click at [557, 192] on span at bounding box center [554, 198] width 59 height 56
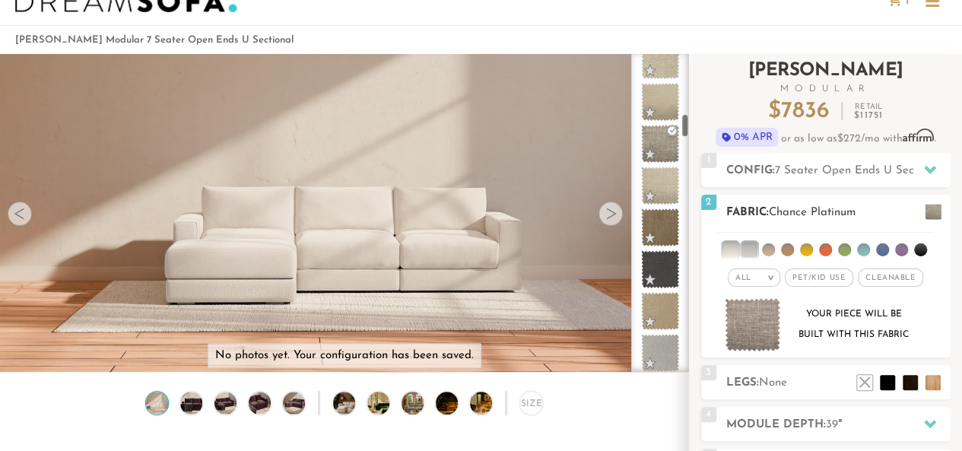
click at [849, 204] on h2 "Fabric: Chance Platinum" at bounding box center [838, 212] width 224 height 17
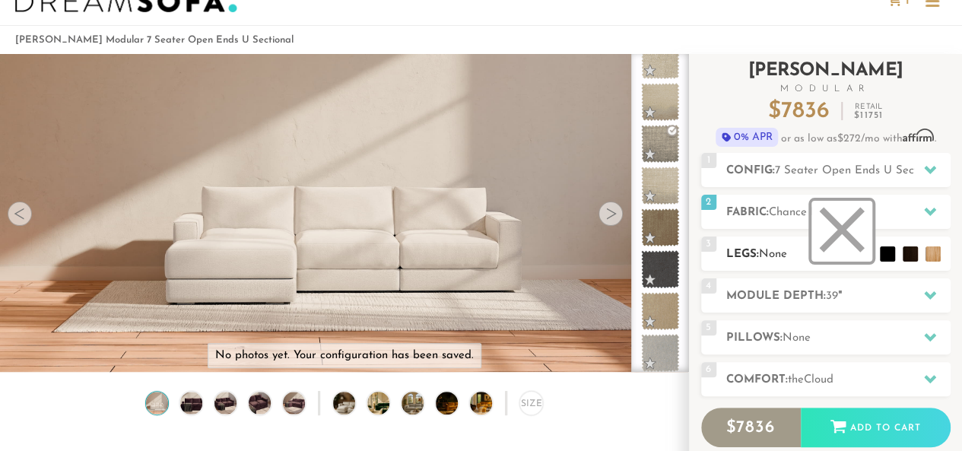
click at [867, 250] on li at bounding box center [841, 231] width 61 height 61
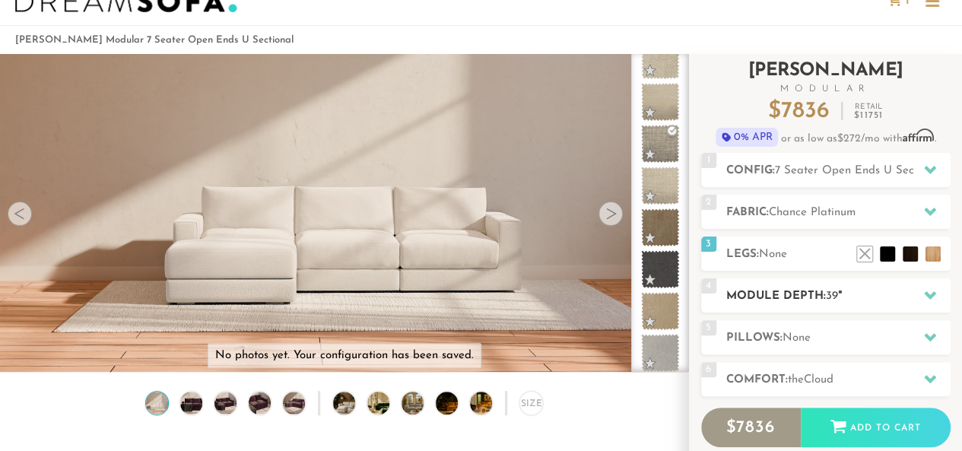
click at [817, 303] on h2 "Module Depth: 39 "" at bounding box center [838, 295] width 224 height 17
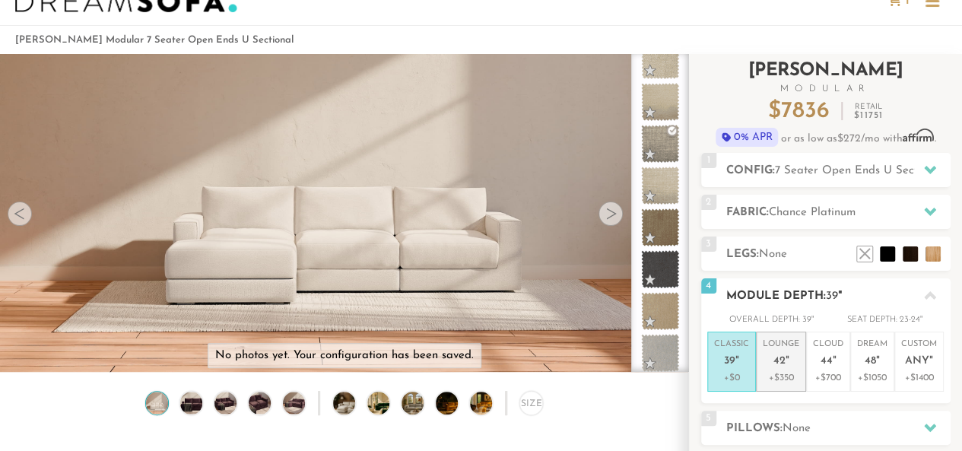
click at [788, 358] on em """ at bounding box center [788, 361] width 4 height 13
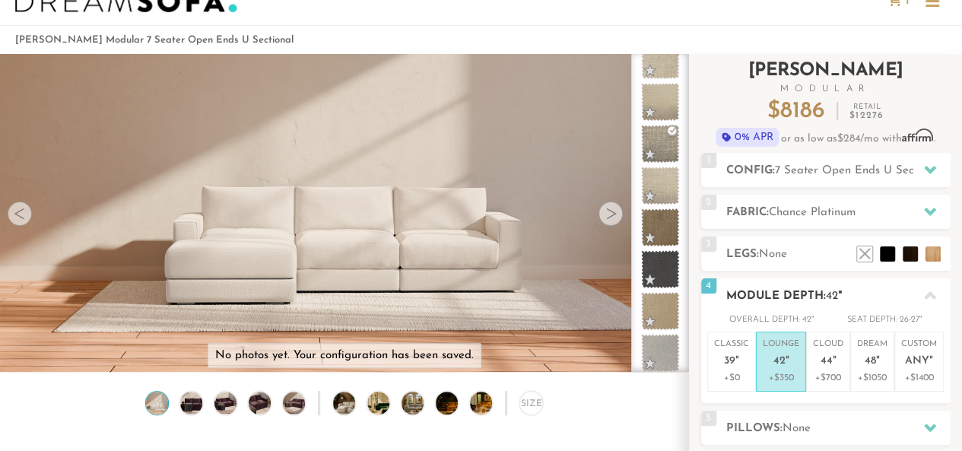
click at [788, 289] on h2 "Module Depth: 42 "" at bounding box center [838, 295] width 224 height 17
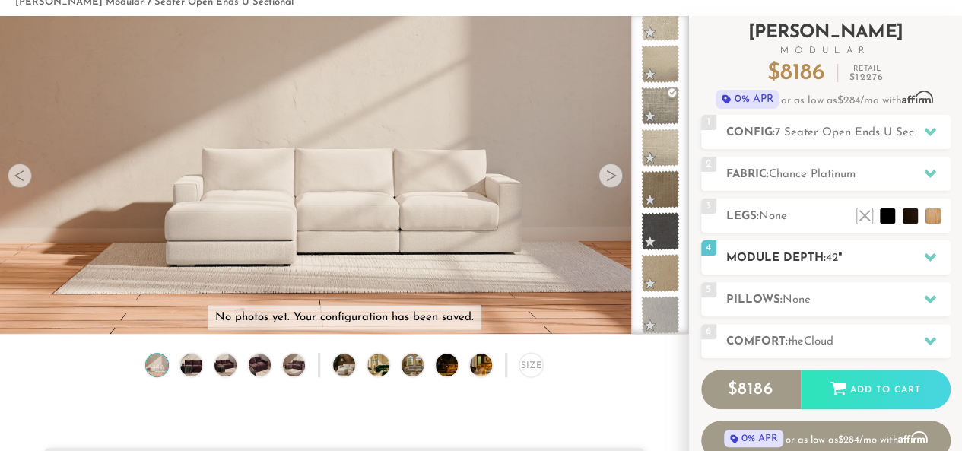
scroll to position [95, 0]
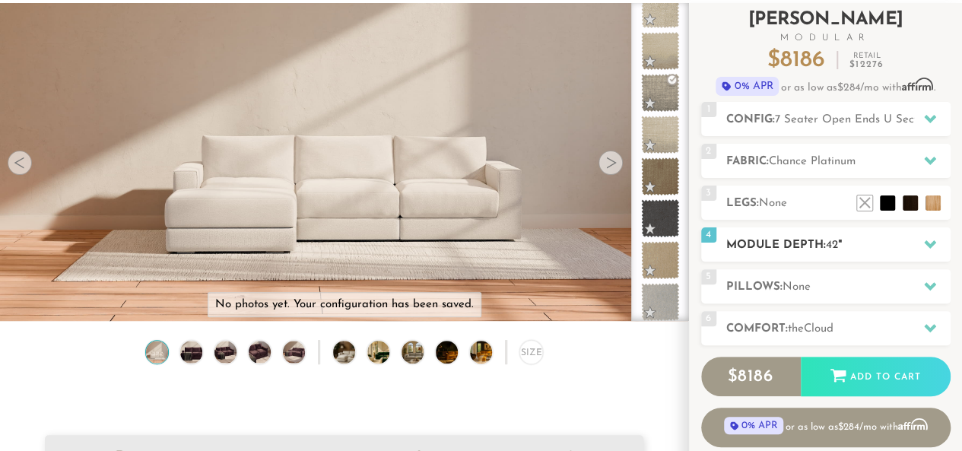
click at [802, 241] on h2 "Module Depth: 42 "" at bounding box center [838, 244] width 224 height 17
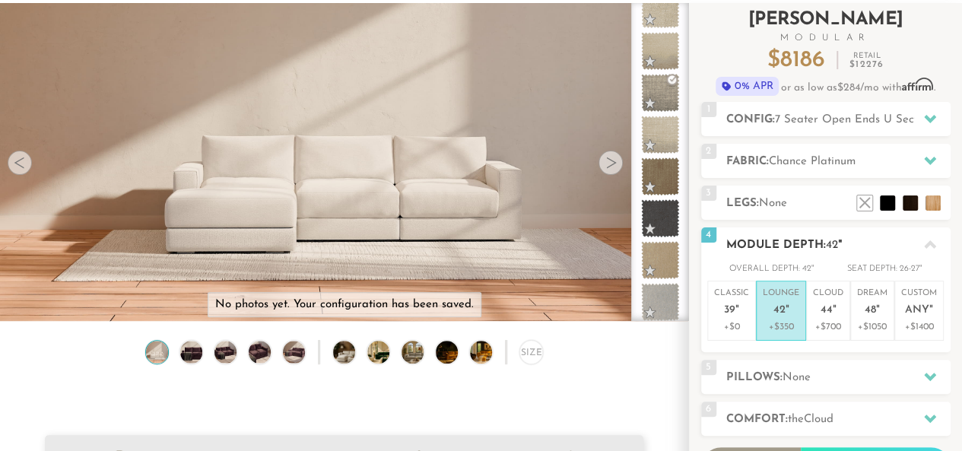
click at [795, 233] on div "4 Module Depth: 42 "" at bounding box center [825, 244] width 249 height 34
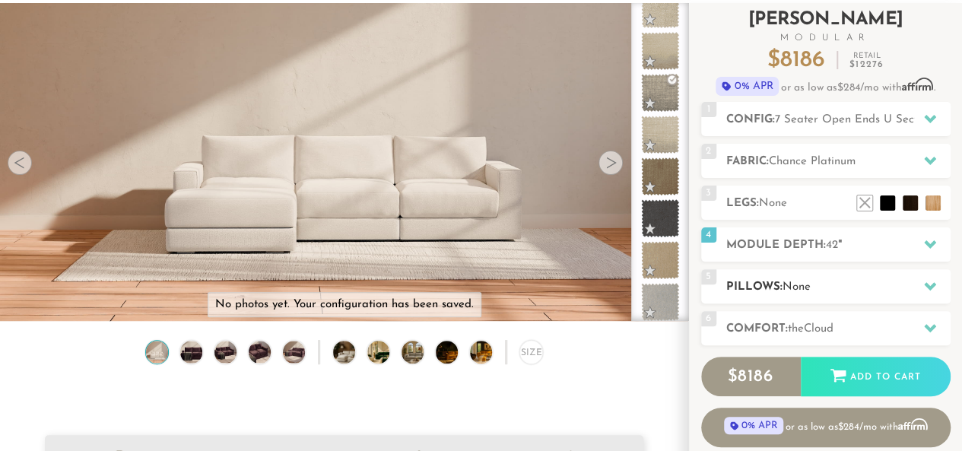
click at [865, 287] on h2 "Pillows: None" at bounding box center [838, 286] width 224 height 17
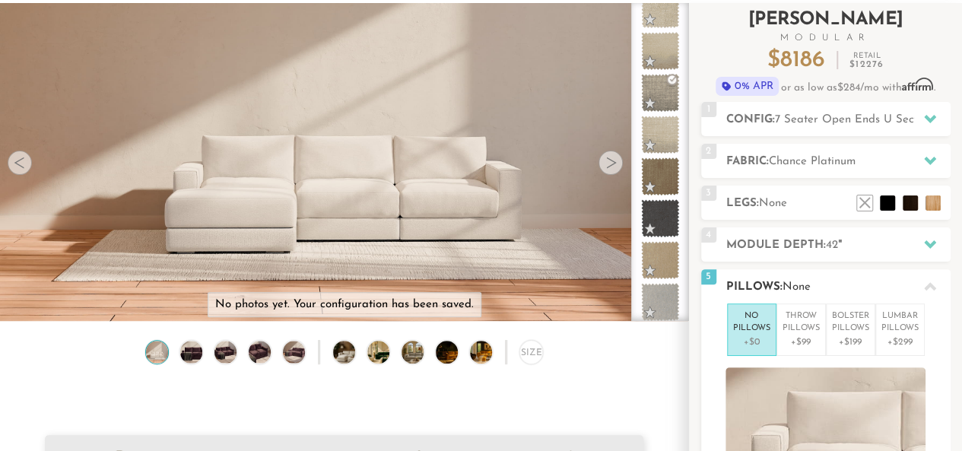
click at [865, 287] on h2 "Pillows: None" at bounding box center [838, 286] width 224 height 17
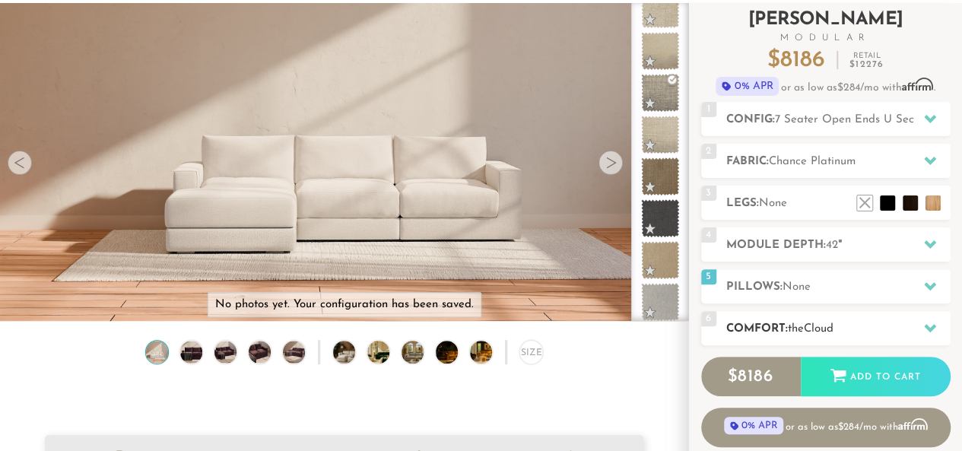
click at [820, 334] on h2 "Comfort: the Cloud" at bounding box center [838, 328] width 224 height 17
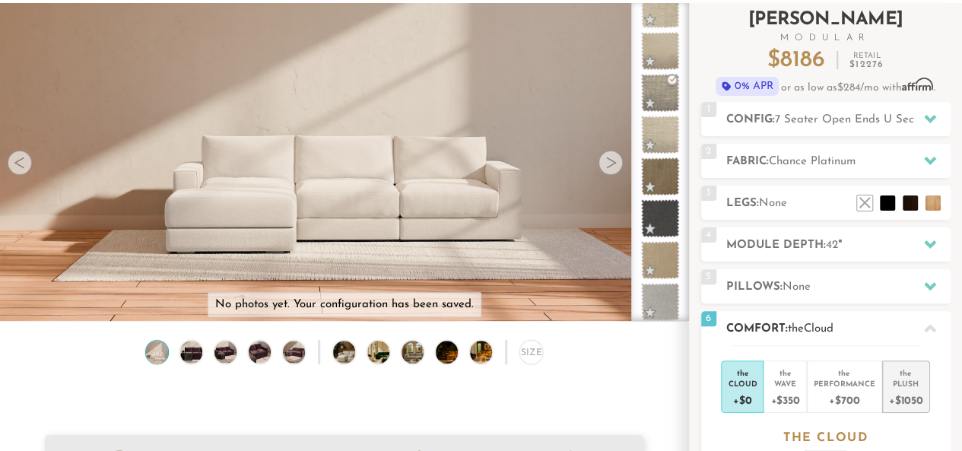
click at [903, 375] on div "the" at bounding box center [906, 370] width 34 height 15
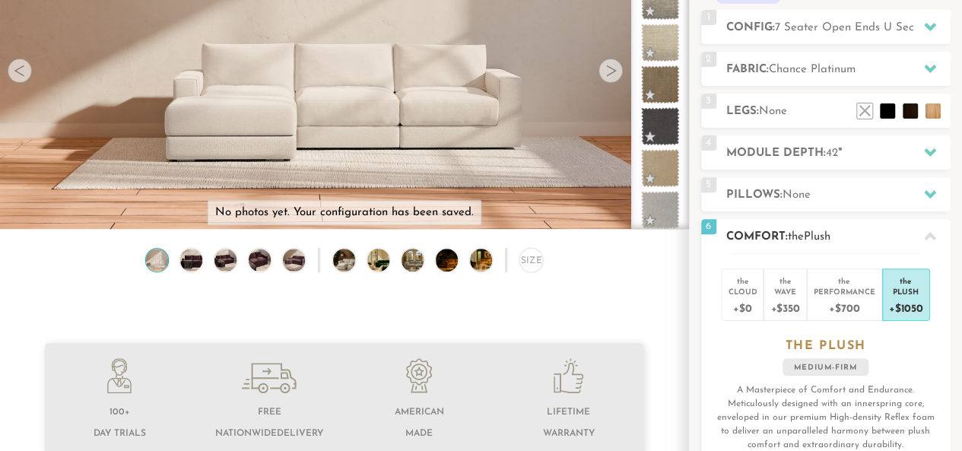
scroll to position [186, 0]
click at [834, 226] on div "6 Comfort: the Plush medium firm" at bounding box center [825, 237] width 249 height 34
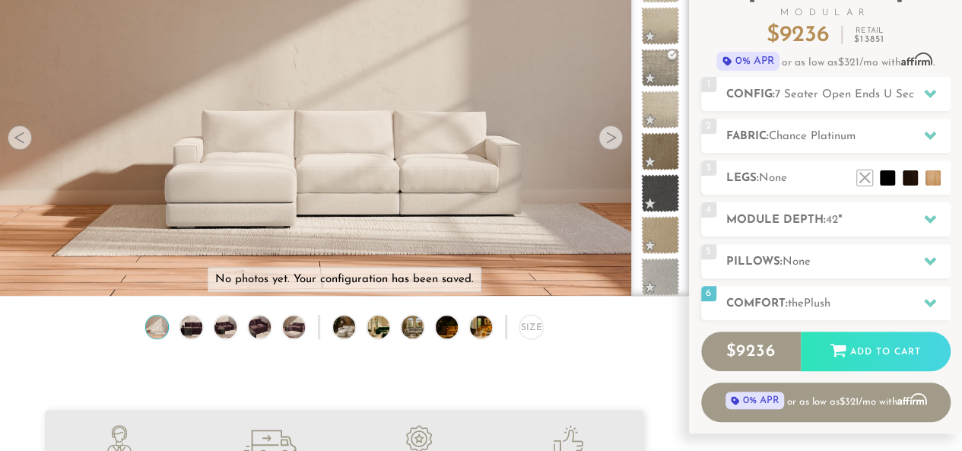
scroll to position [125, 0]
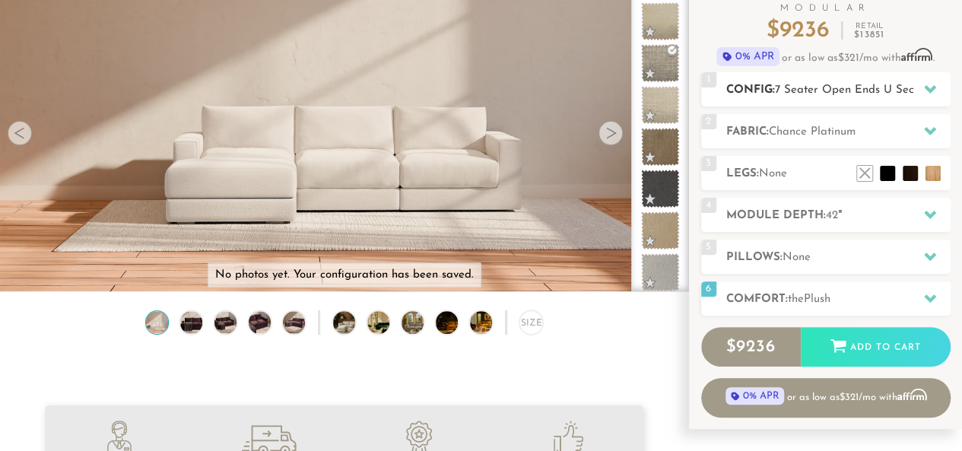
click at [900, 86] on span "7 Seater Open Ends U Sectional" at bounding box center [859, 89] width 168 height 11
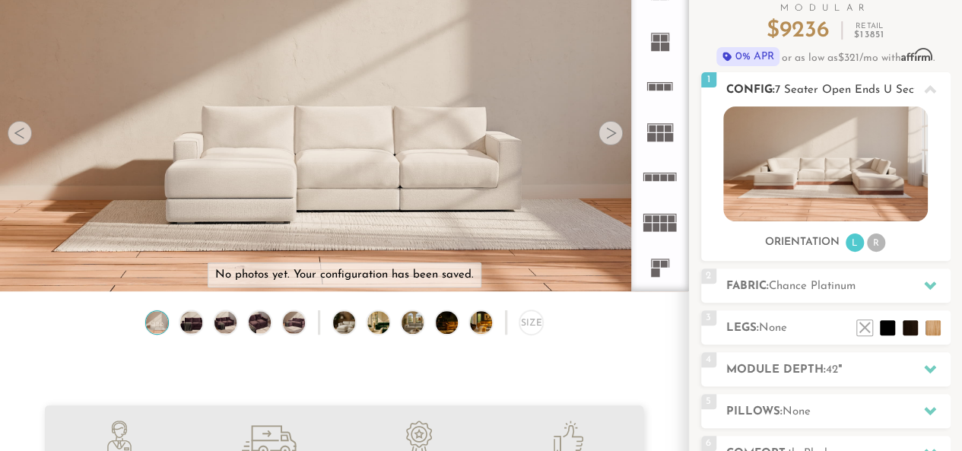
click at [875, 243] on li "R" at bounding box center [876, 242] width 18 height 18
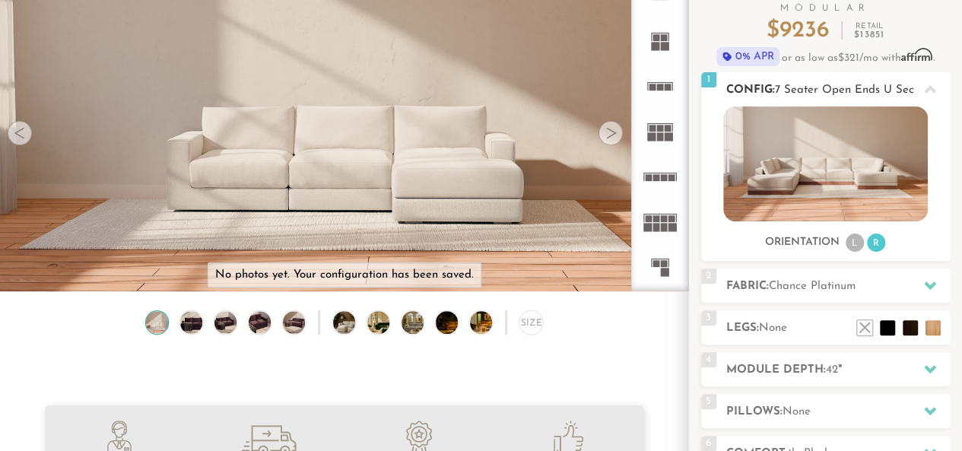
click at [852, 241] on li "L" at bounding box center [855, 242] width 18 height 18
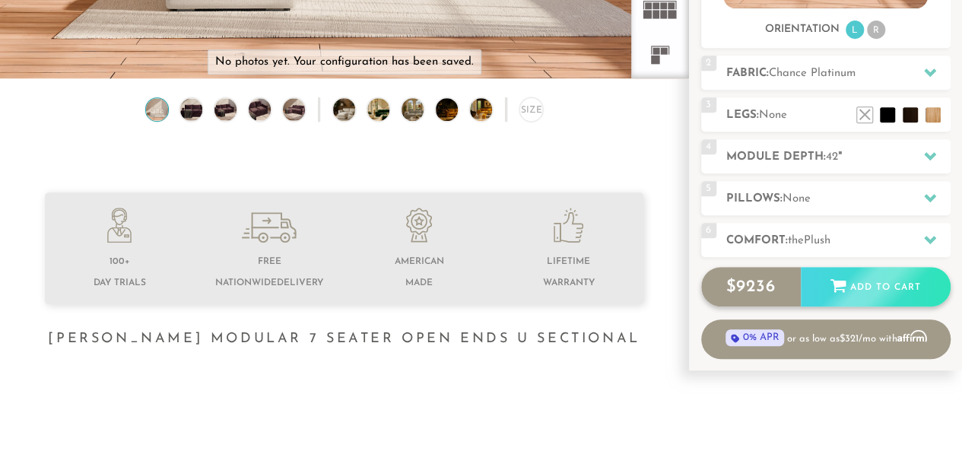
scroll to position [337, 0]
click at [871, 284] on div "$ 9236 Add to Cart" at bounding box center [825, 288] width 249 height 40
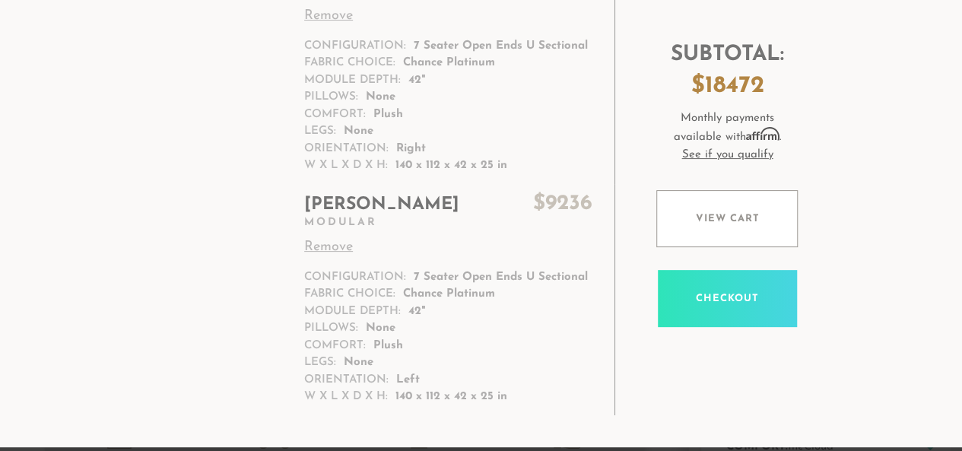
scroll to position [131, 0]
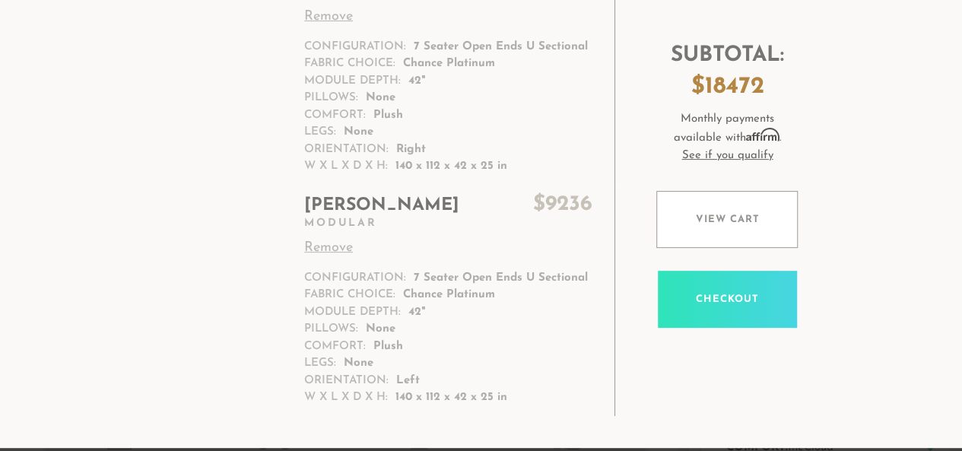
click at [328, 18] on link "Remove" at bounding box center [447, 17] width 287 height 21
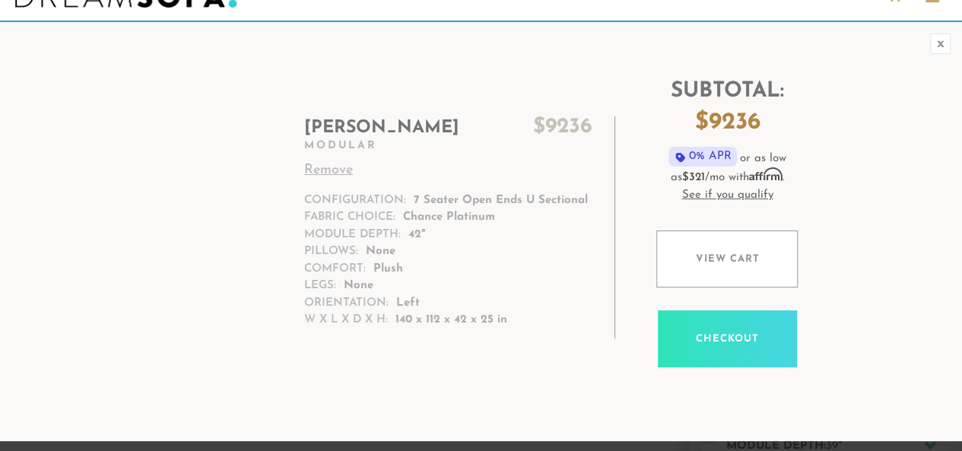
scroll to position [29, 0]
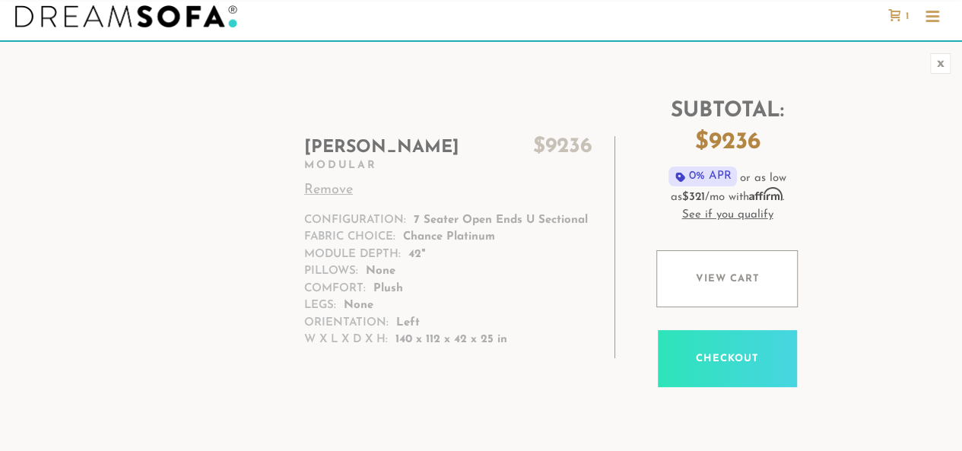
click at [730, 346] on link "Checkout" at bounding box center [727, 358] width 139 height 57
